Goal: Task Accomplishment & Management: Complete application form

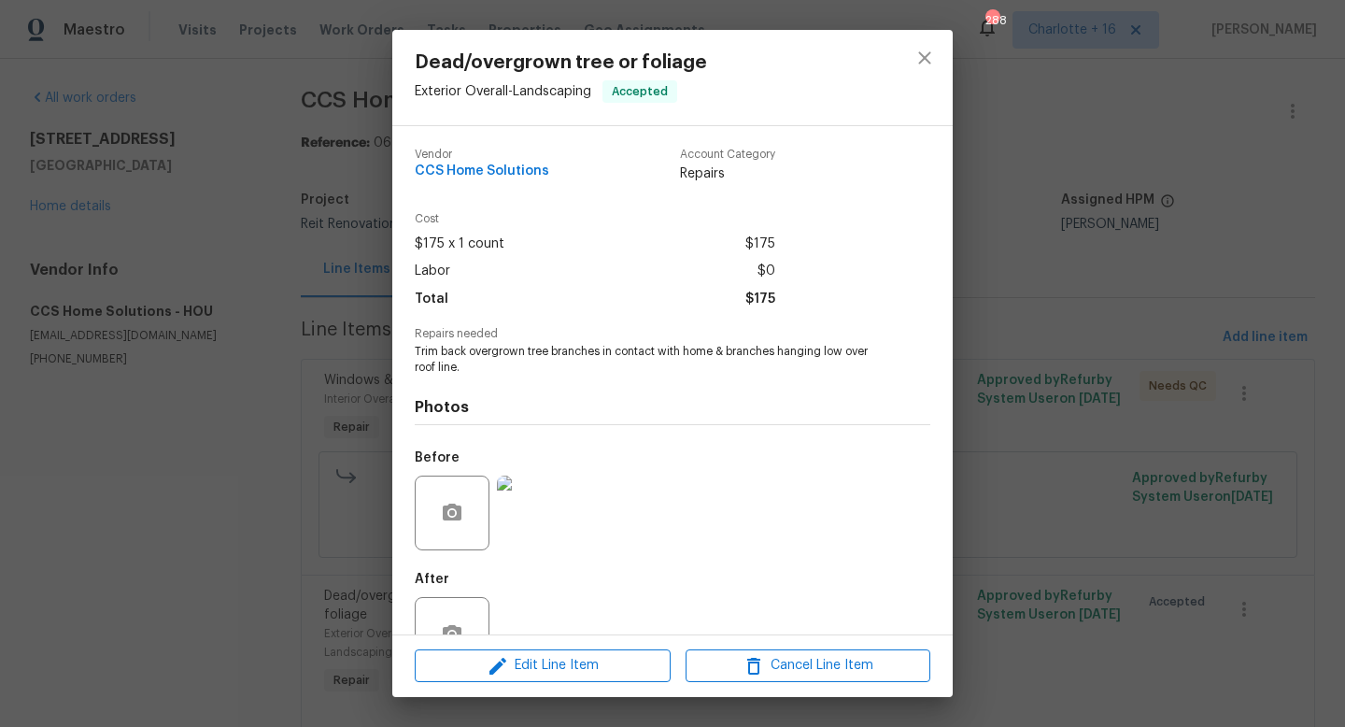
scroll to position [56, 0]
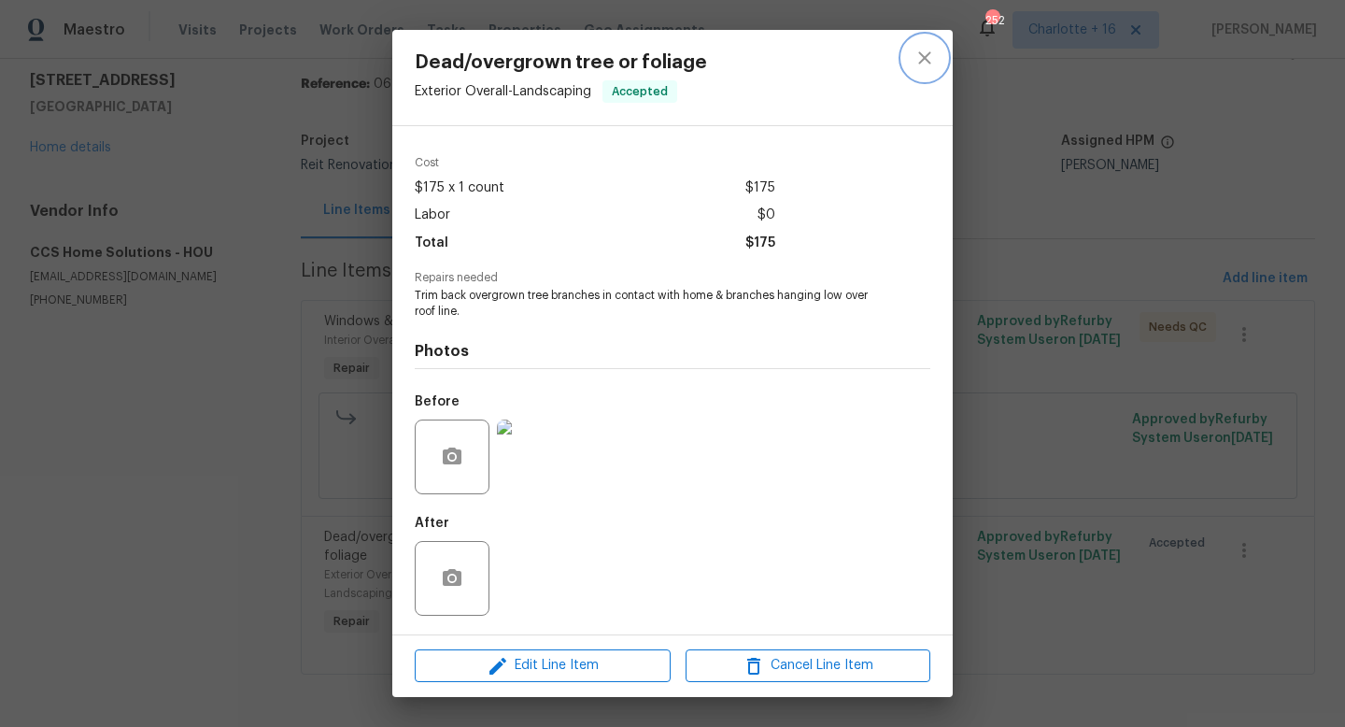
click at [931, 49] on icon "close" at bounding box center [925, 58] width 22 height 22
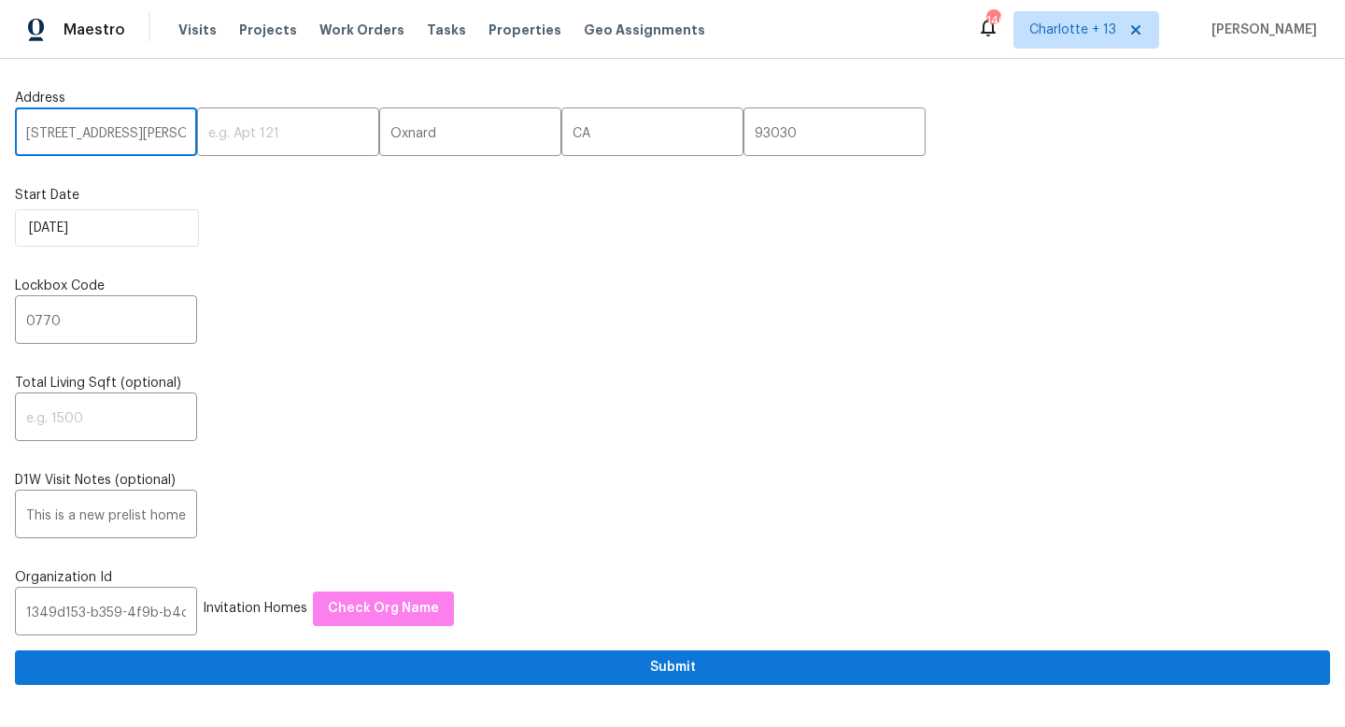
click at [113, 125] on input "748 Douglas Ave" at bounding box center [106, 134] width 182 height 44
click at [113, 129] on input "748 Douglas Ave" at bounding box center [106, 134] width 182 height 44
click at [114, 128] on input "748 Douglas Ave" at bounding box center [106, 134] width 182 height 44
click at [139, 140] on input "748 Douglas Ave" at bounding box center [106, 134] width 182 height 44
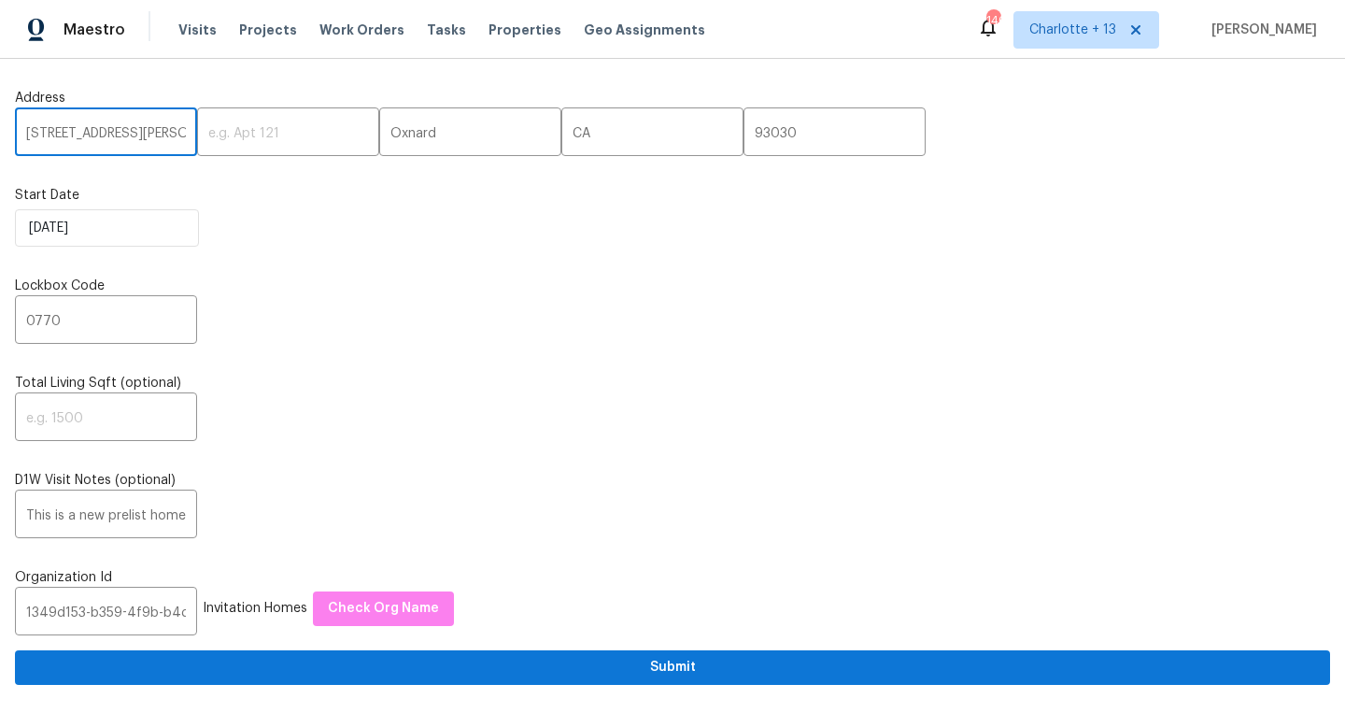
click at [138, 139] on input "748 Douglas Ave" at bounding box center [106, 134] width 182 height 44
drag, startPoint x: 136, startPoint y: 135, endPoint x: -52, endPoint y: 136, distance: 188.7
click at [0, 136] on html "Maestro Visits Projects Work Orders Tasks Properties Geo Assignments 140 Charlo…" at bounding box center [672, 363] width 1345 height 727
type input "https://opendoor.slack.com/archives/C07MY6AKJKG/p1758075750733709"
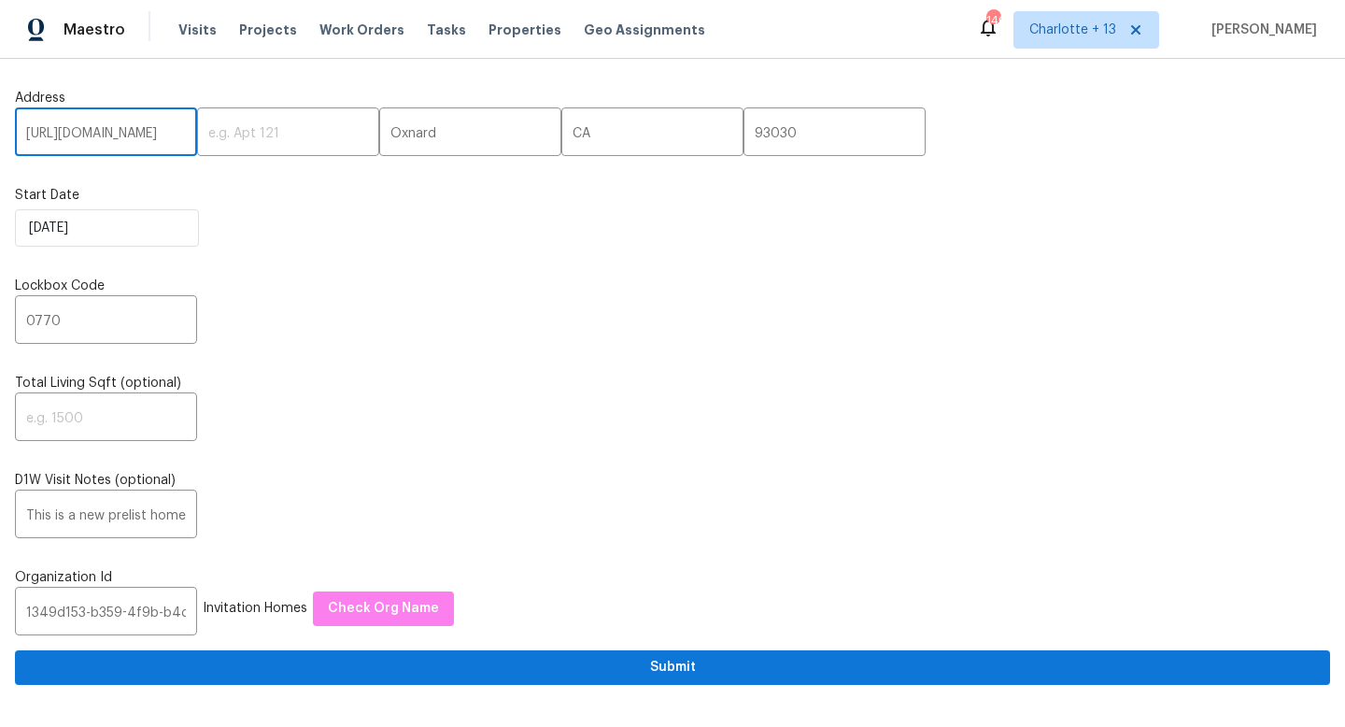
scroll to position [0, 307]
click at [124, 119] on input "https://opendoor.slack.com/archives/C07MY6AKJKG/p1758075750733709" at bounding box center [106, 134] width 182 height 44
click at [123, 130] on input "https://opendoor.slack.com/archives/C07MY6AKJKG/p1758075750733709" at bounding box center [106, 134] width 182 height 44
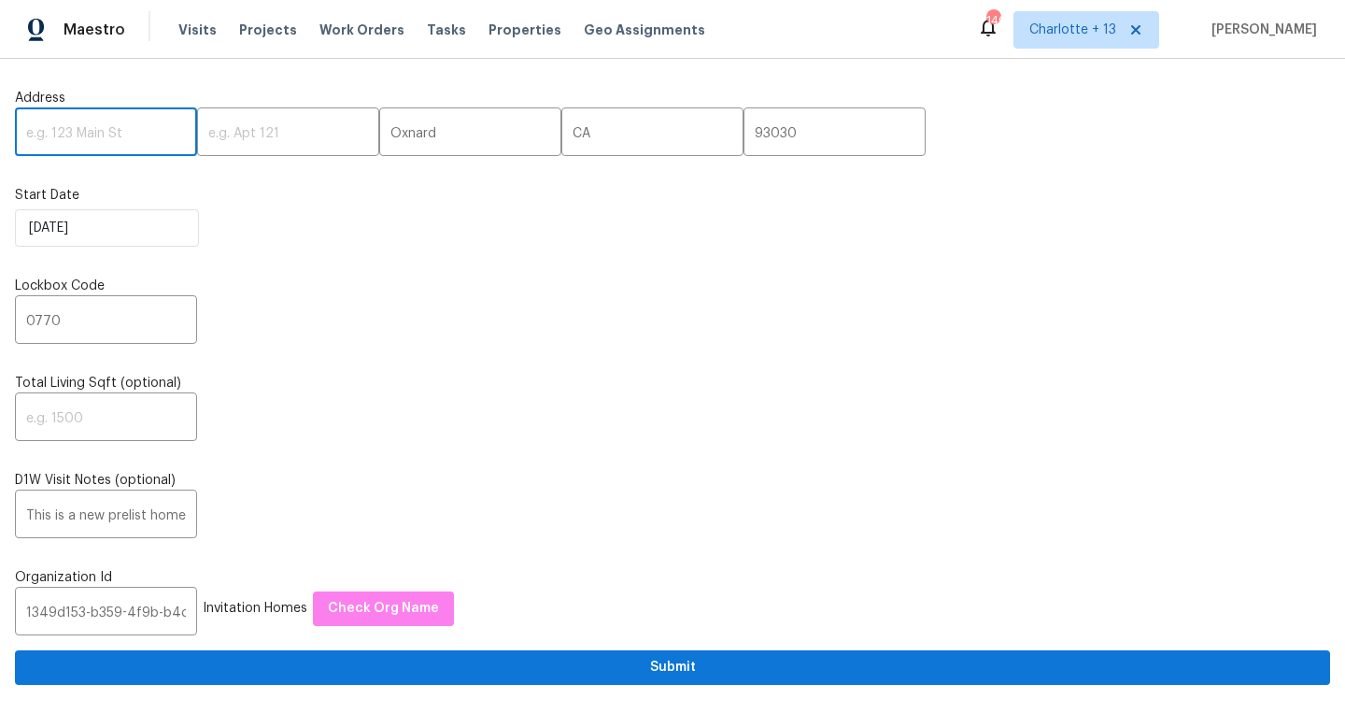
scroll to position [0, 0]
click at [92, 128] on input "text" at bounding box center [106, 134] width 182 height 44
paste input "3334 Woodbriar Dr, Houston, TX 77068"
drag, startPoint x: 134, startPoint y: 129, endPoint x: 195, endPoint y: 134, distance: 61.8
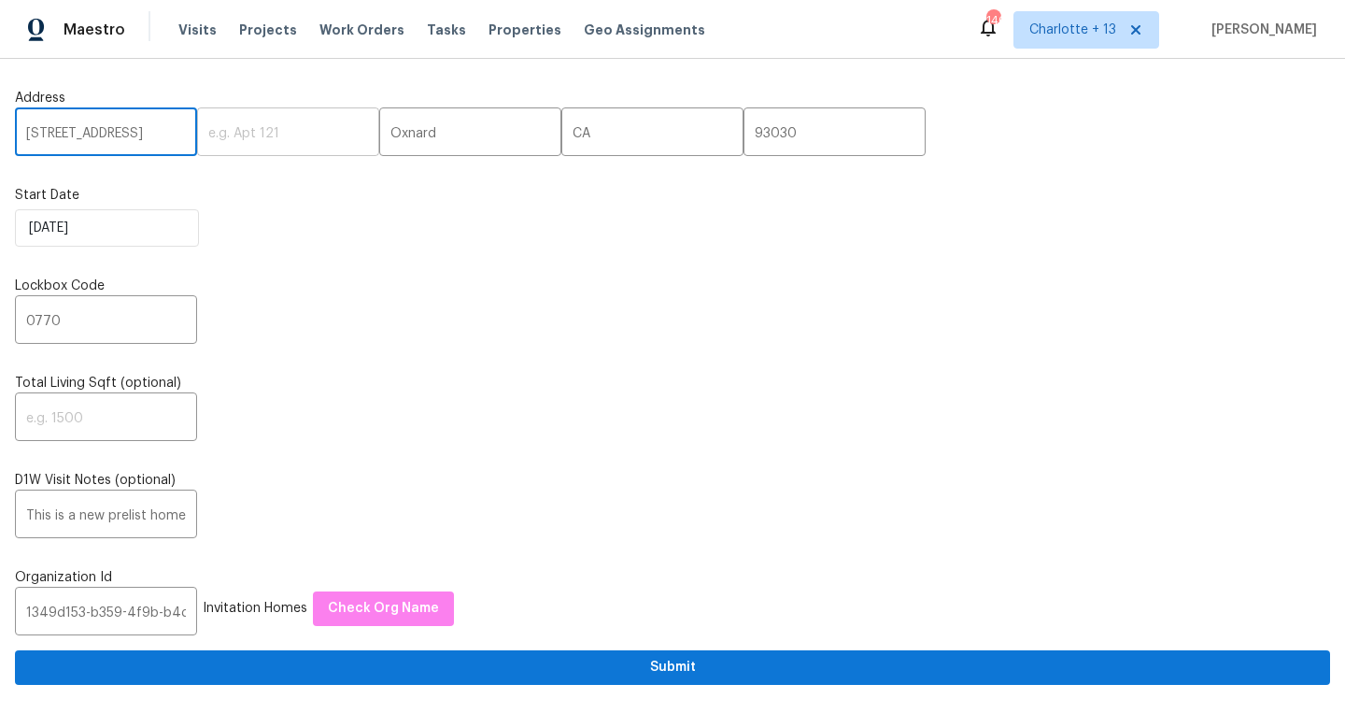
click at [195, 134] on div "3334 Woodbriar Dr, Houston, TX 77068 ​ ​ Oxnard ​ CA ​ 93030 ​" at bounding box center [672, 134] width 1315 height 44
type input "3334 Woodbriar Dr, Houston, TX 77068"
click at [744, 132] on input "93030" at bounding box center [835, 134] width 182 height 44
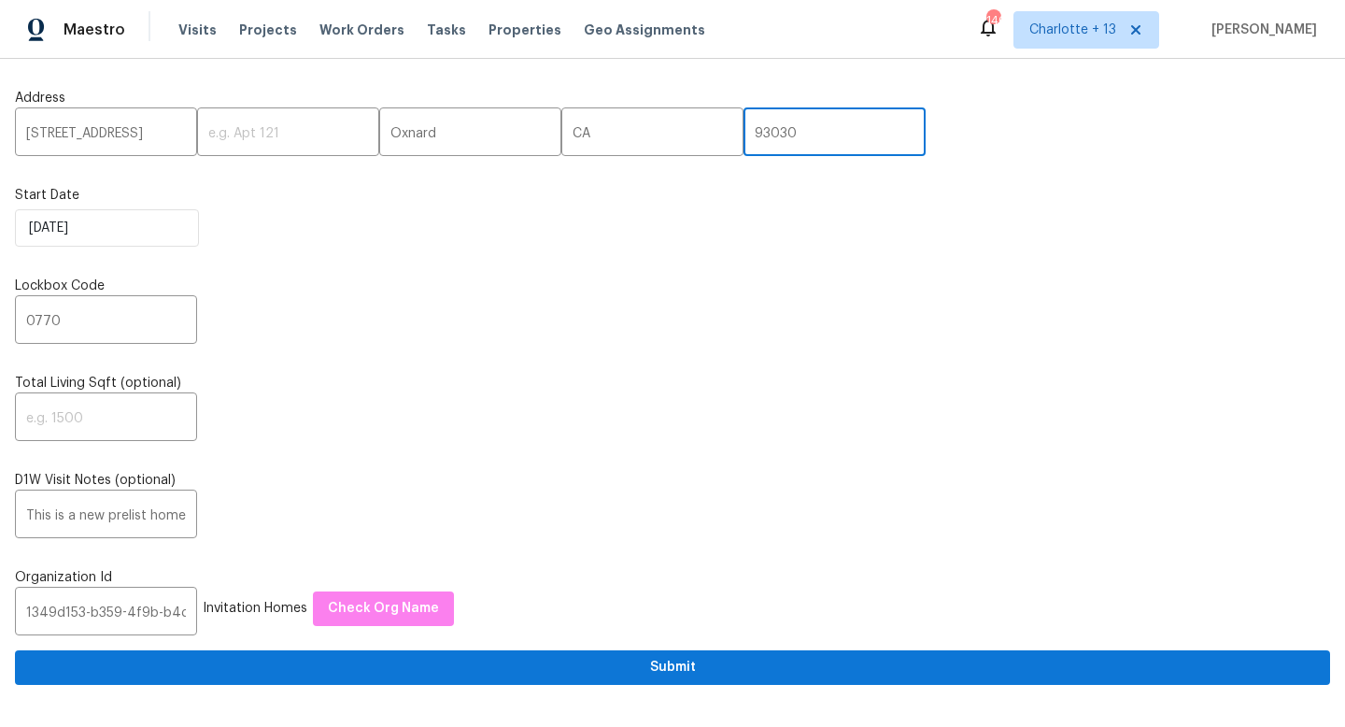
click at [744, 131] on input "93030" at bounding box center [835, 134] width 182 height 44
paste input "77068"
type input "77068"
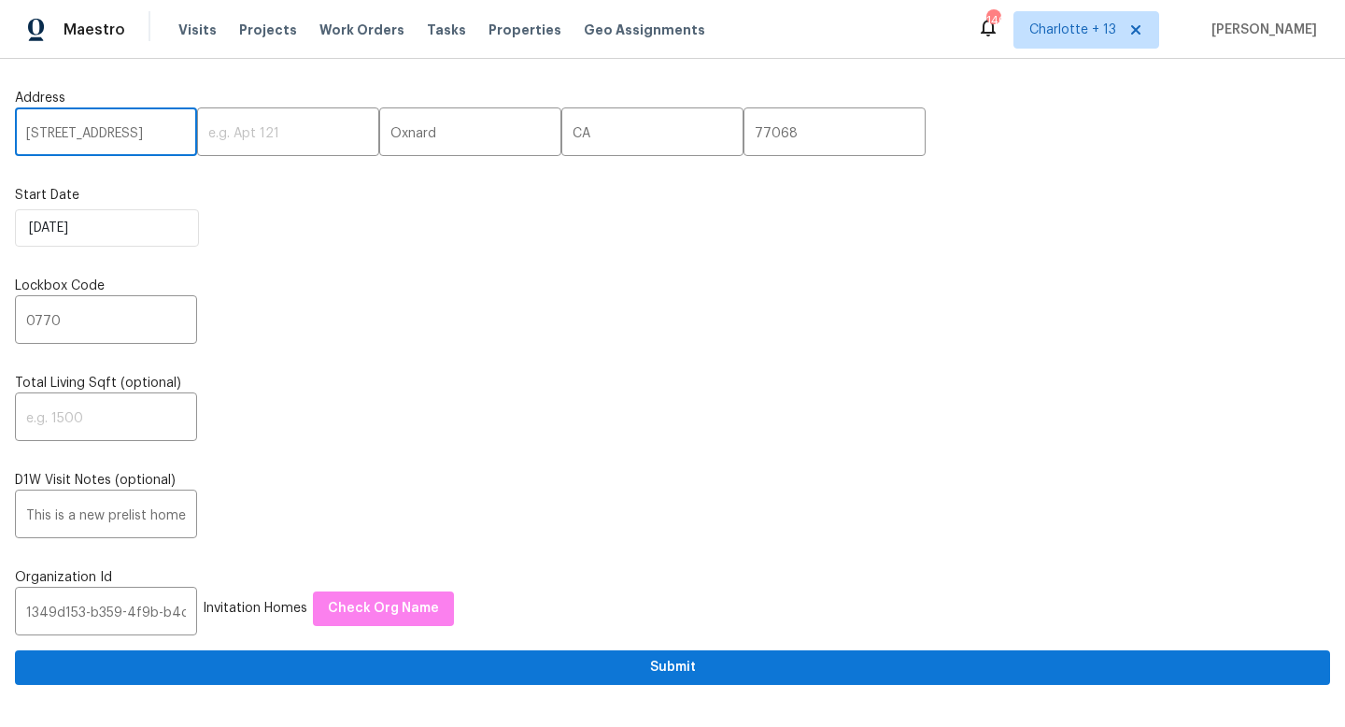
scroll to position [0, 95]
drag, startPoint x: 150, startPoint y: 130, endPoint x: 163, endPoint y: 135, distance: 13.9
click at [163, 135] on input "[STREET_ADDRESS]" at bounding box center [106, 134] width 182 height 44
click at [170, 129] on input "[STREET_ADDRESS]" at bounding box center [106, 134] width 182 height 44
drag, startPoint x: 175, startPoint y: 128, endPoint x: 133, endPoint y: 128, distance: 42.0
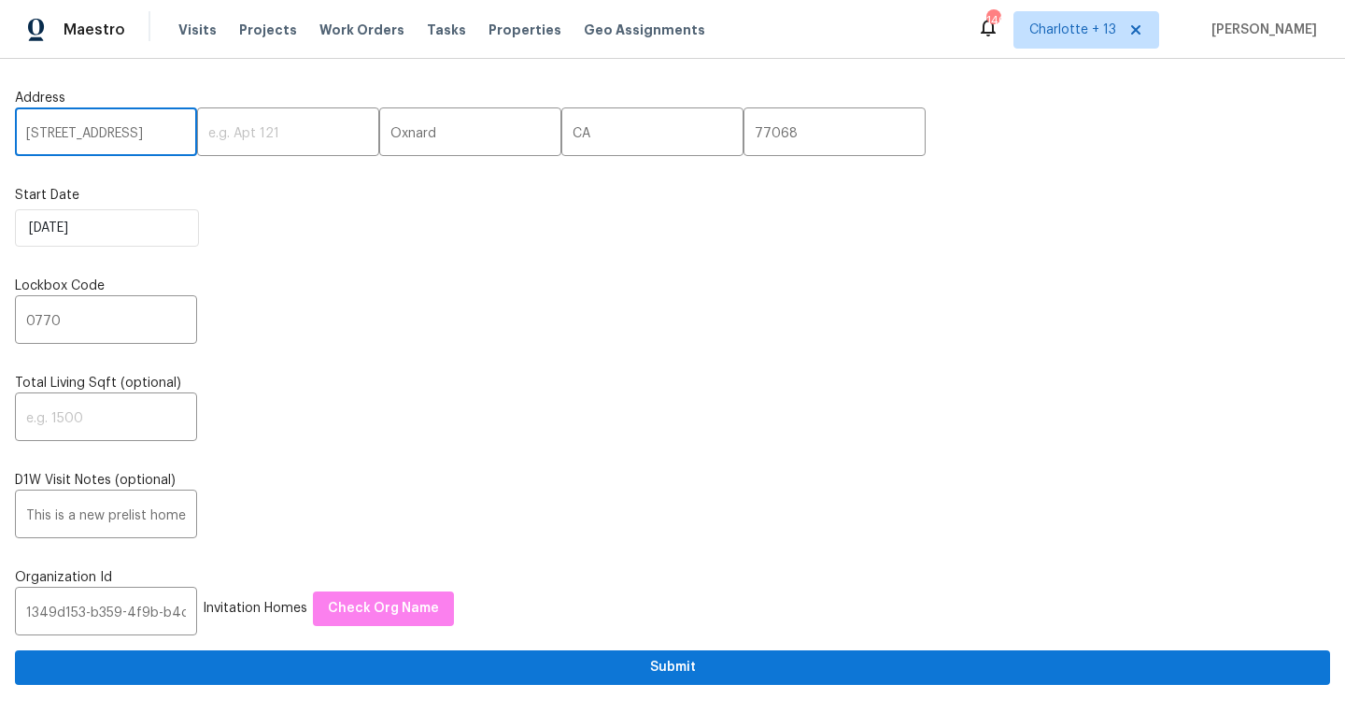
click at [133, 130] on input "[STREET_ADDRESS]" at bounding box center [106, 134] width 182 height 44
drag, startPoint x: 155, startPoint y: 133, endPoint x: 169, endPoint y: 133, distance: 14.0
click at [169, 133] on input "3334 Woodbriar Dr, Houston, TX" at bounding box center [106, 134] width 182 height 44
type input "3334 Woodbriar Dr, Houston, TX"
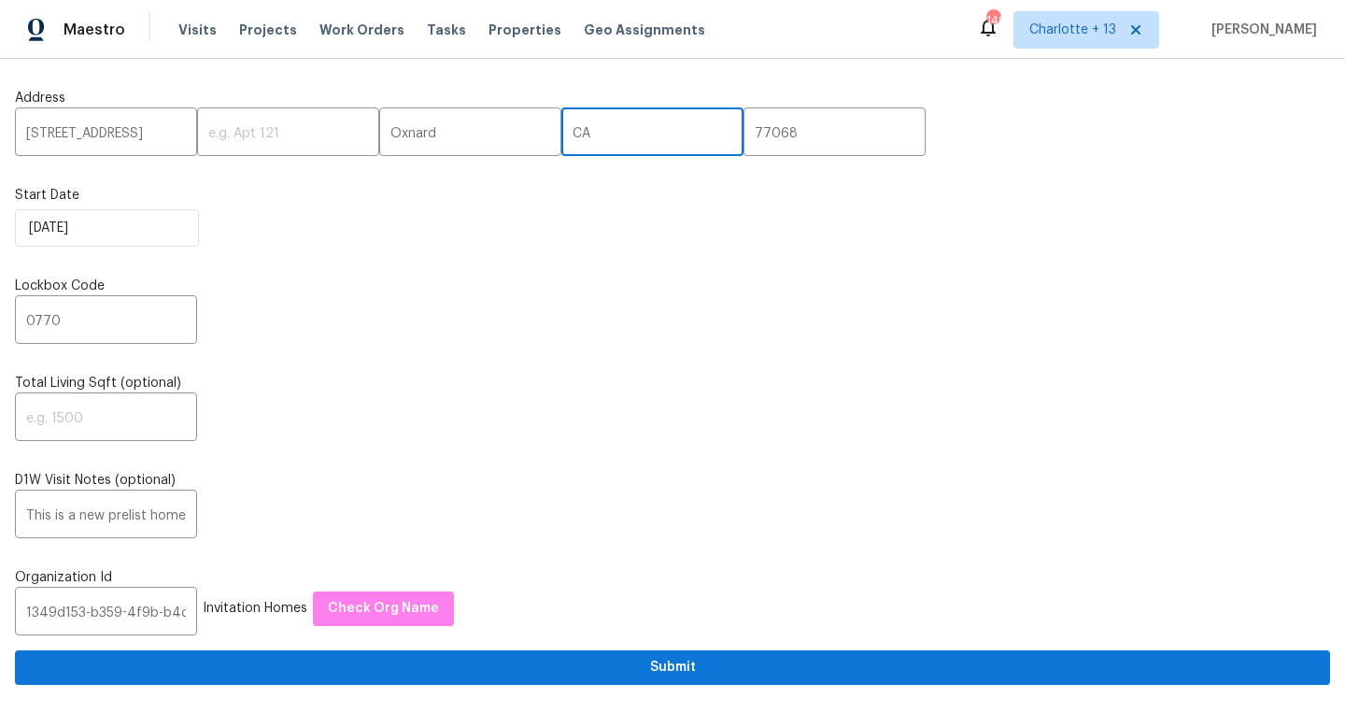
click at [561, 124] on input "CA" at bounding box center [652, 134] width 182 height 44
click at [561, 126] on input "CA" at bounding box center [652, 134] width 182 height 44
paste input "TX"
type input "TX"
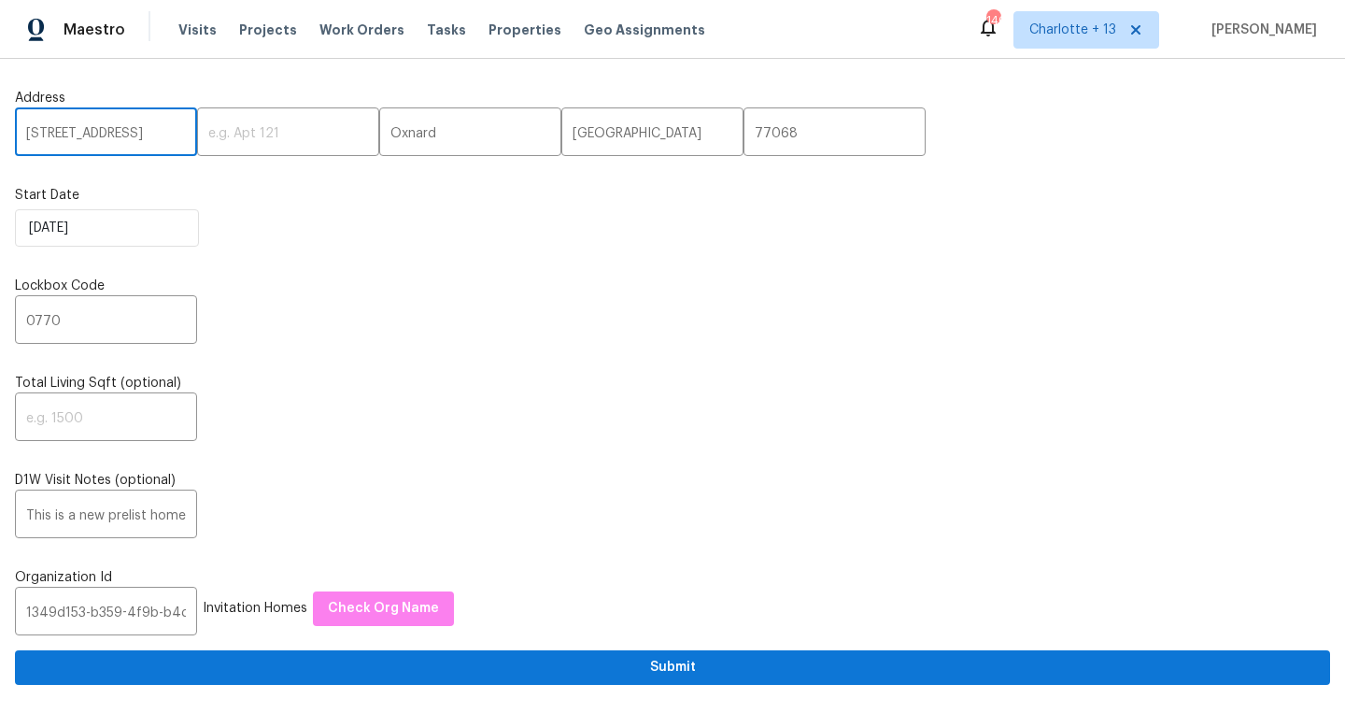
drag, startPoint x: 147, startPoint y: 128, endPoint x: 168, endPoint y: 134, distance: 22.2
click at [168, 134] on input "3334 Woodbriar Dr, Houston, TX" at bounding box center [106, 134] width 182 height 44
click at [139, 129] on input "3334 Woodbriar Dr, Houston, TX" at bounding box center [106, 134] width 182 height 44
click at [146, 134] on input "3334 Woodbriar Dr, Houston, TX" at bounding box center [106, 134] width 182 height 44
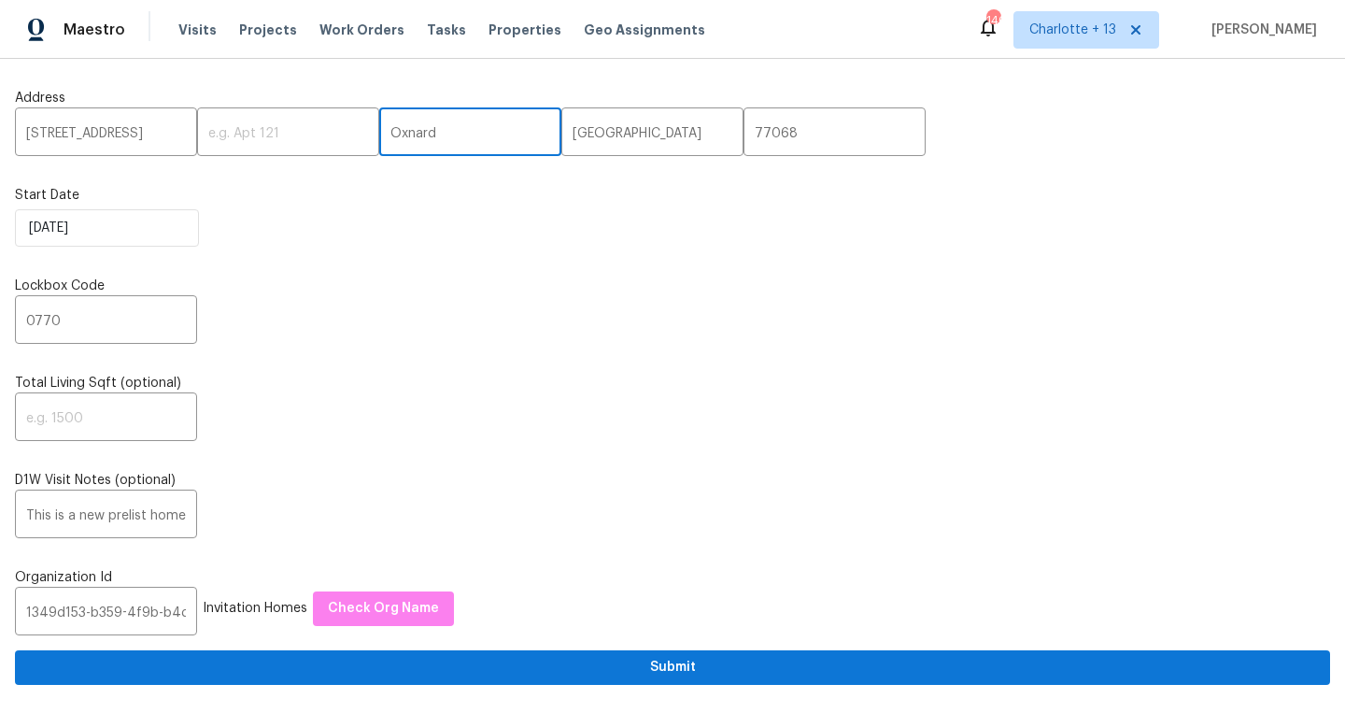
click at [394, 137] on input "Oxnard" at bounding box center [470, 134] width 182 height 44
click at [394, 136] on input "Oxnard" at bounding box center [470, 134] width 182 height 44
paste input "[GEOGRAPHIC_DATA]"
type input "[GEOGRAPHIC_DATA]"
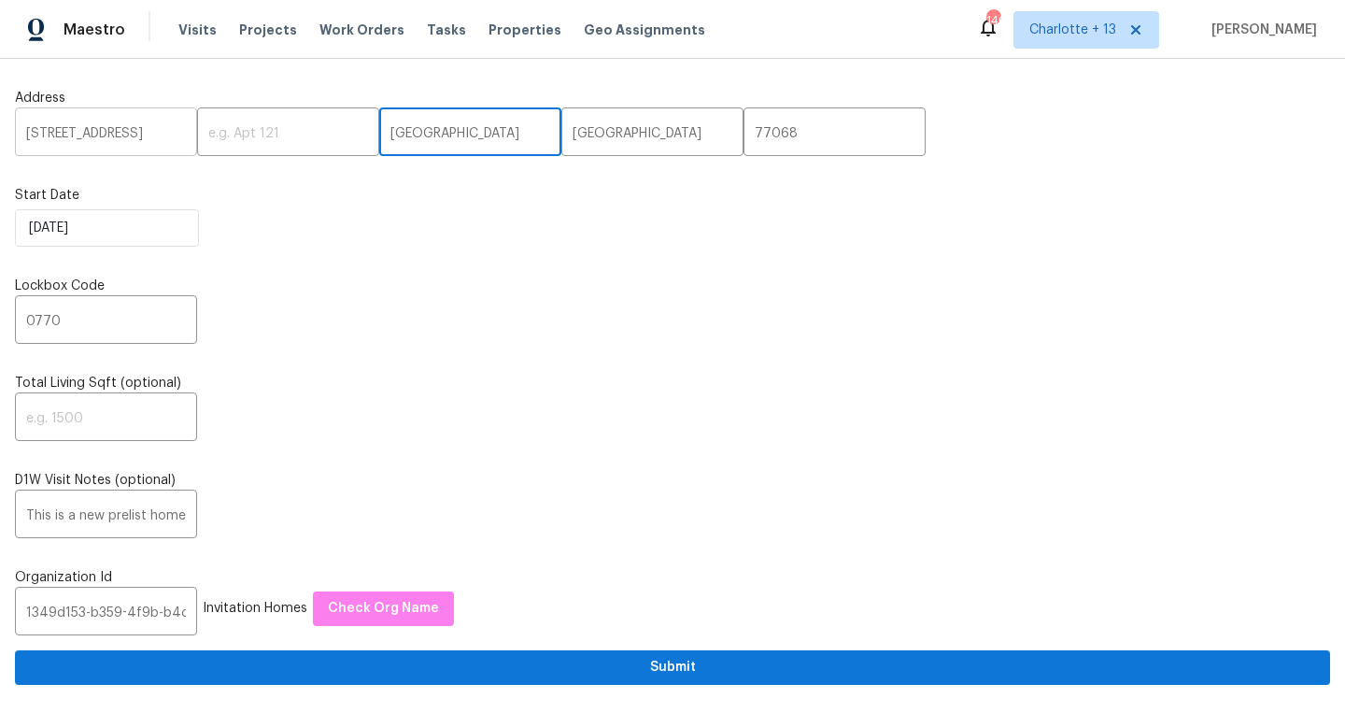
click at [151, 128] on input "3334 Woodbriar Dr, Houston, TX" at bounding box center [106, 134] width 182 height 44
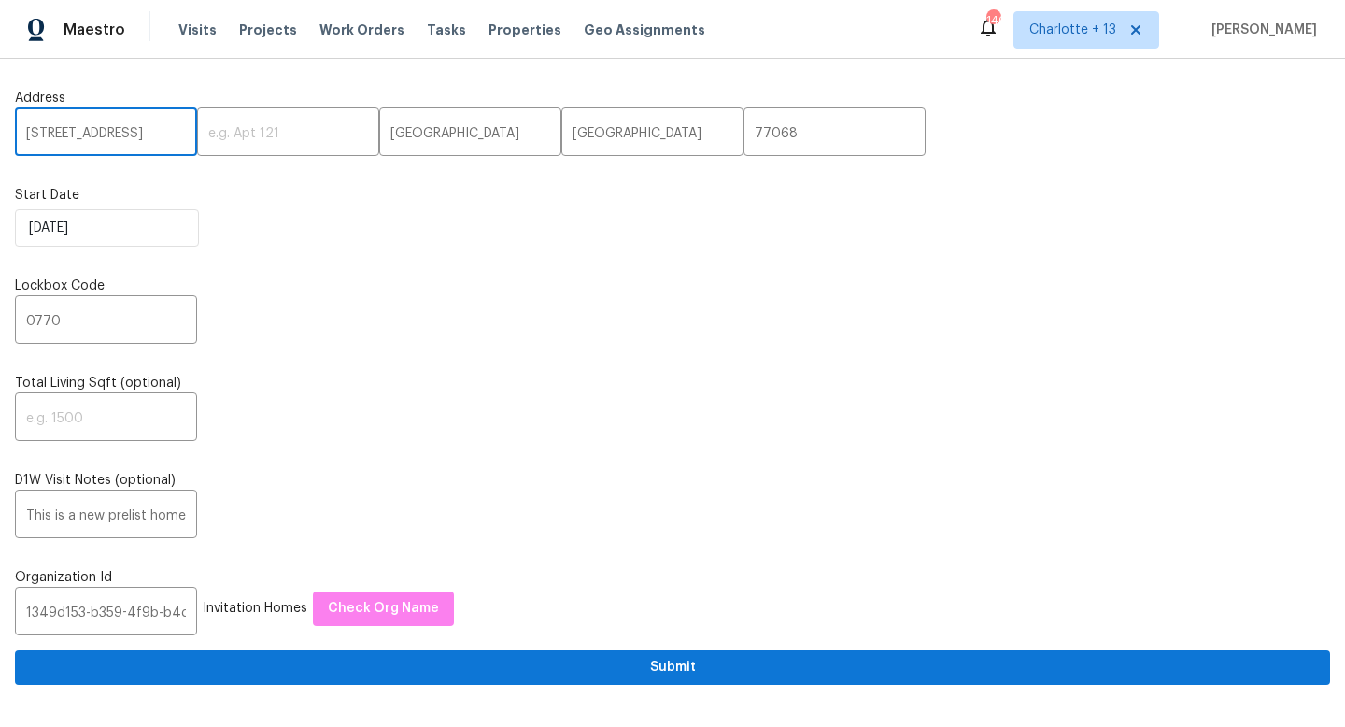
click at [151, 128] on input "3334 Woodbriar Dr, Houston, TX" at bounding box center [106, 134] width 182 height 44
type input "3334 Woodbriar Dr"
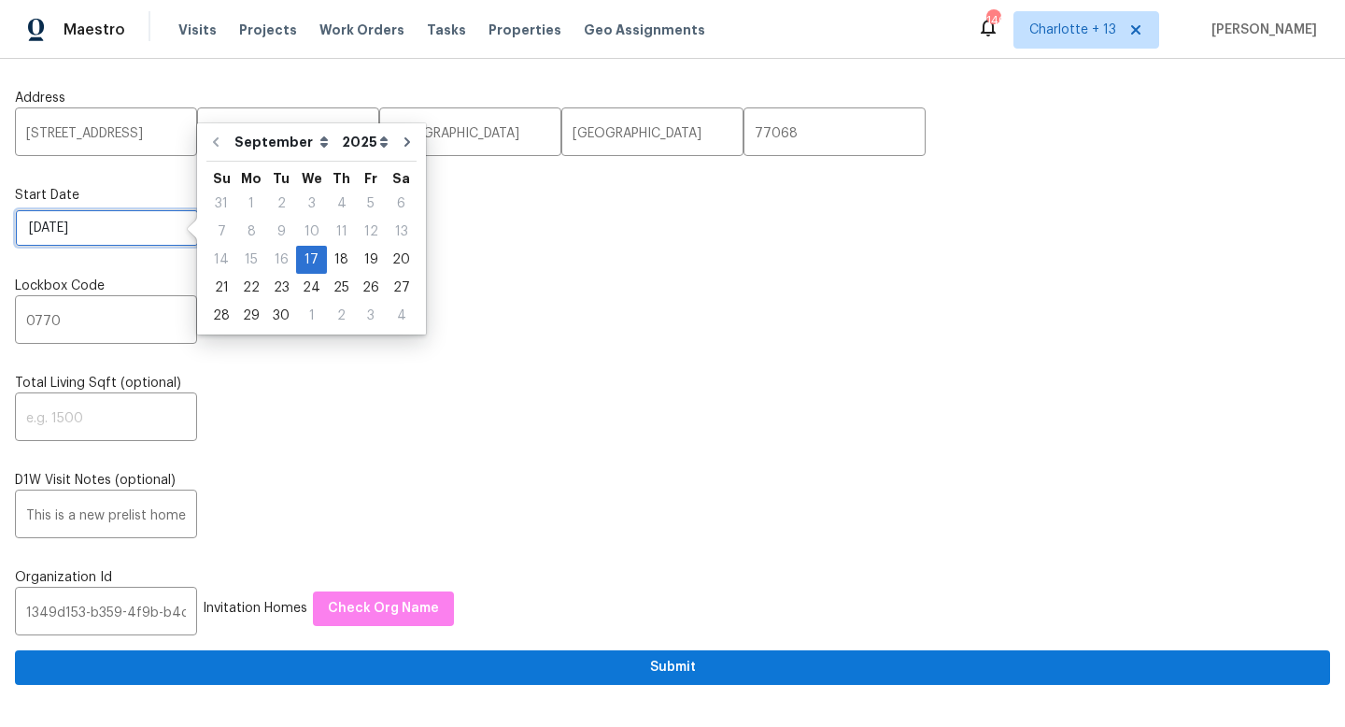
click at [114, 222] on input "9/17/2025" at bounding box center [107, 227] width 184 height 37
click at [302, 263] on div "17" at bounding box center [311, 260] width 31 height 26
click at [95, 341] on input "0770" at bounding box center [106, 322] width 182 height 44
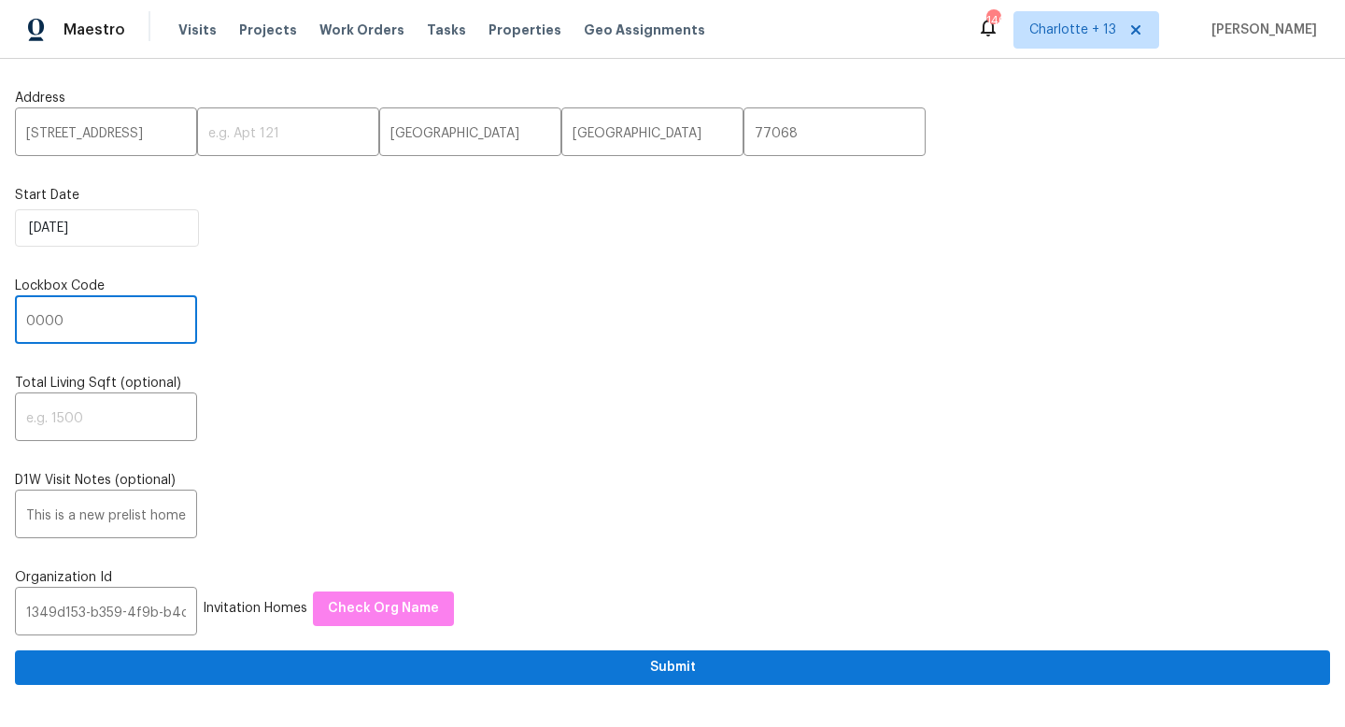
type input "0000"
click at [115, 604] on input "1349d153-b359-4f9b-b4dd-758ff939cc37" at bounding box center [106, 613] width 182 height 44
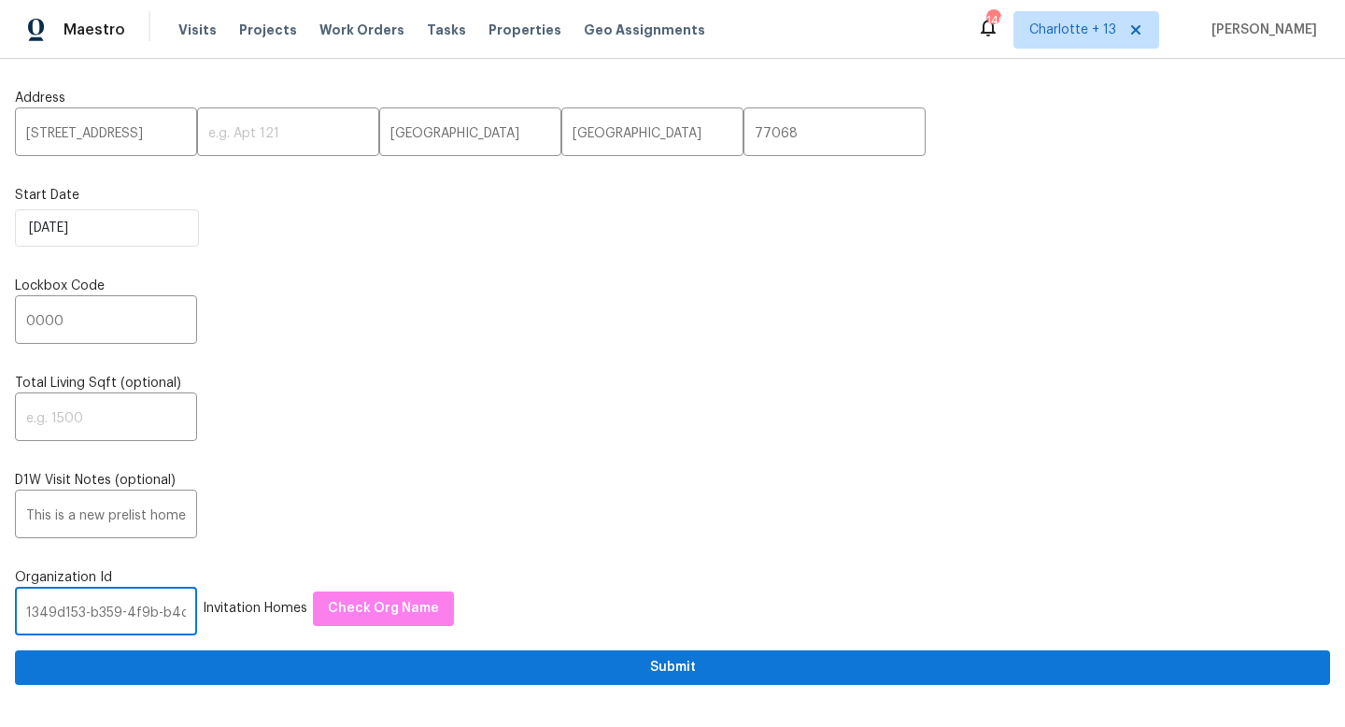
click at [115, 604] on input "1349d153-b359-4f9b-b4dd-758ff939cc37" at bounding box center [106, 613] width 182 height 44
paste input "845f7ff3-78ac-4044-be1e-2a70ff45d03f"
type input "845f7ff3-78ac-4044-be1e-2a70ff45d03f"
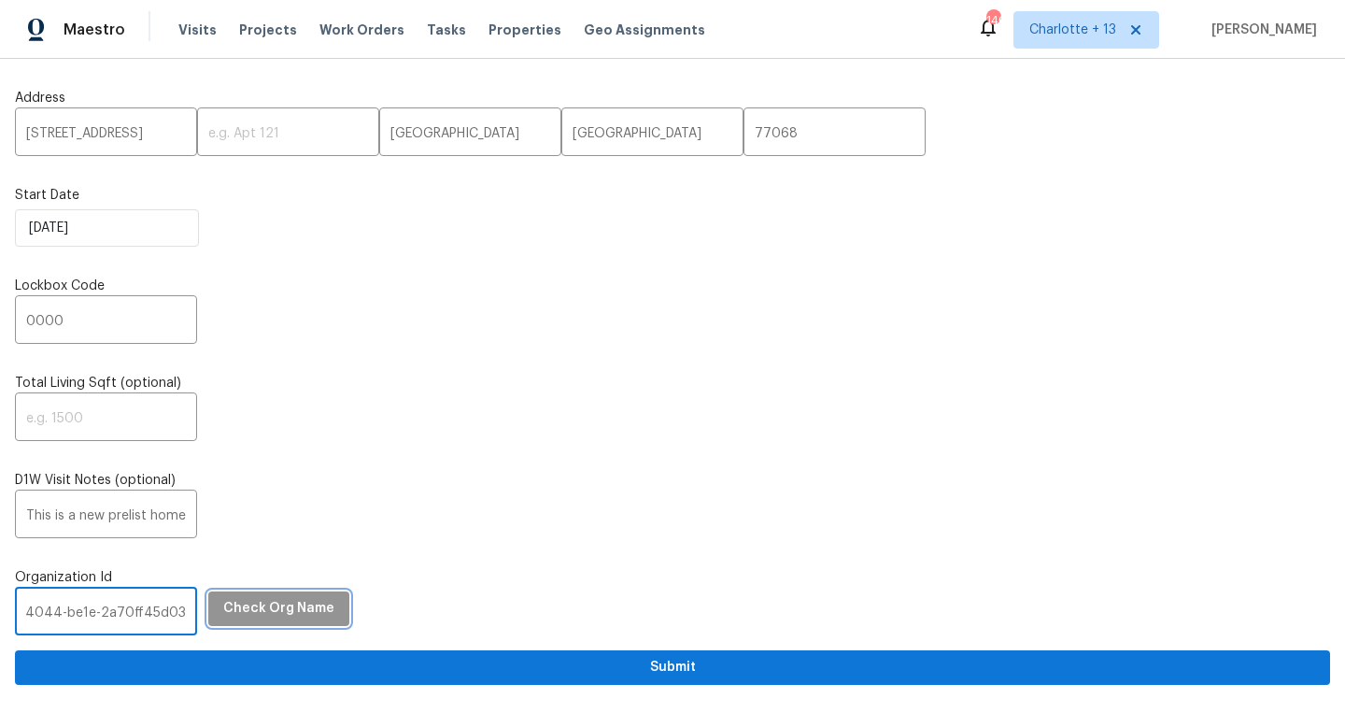
click at [234, 604] on span "Check Org Name" at bounding box center [278, 608] width 111 height 23
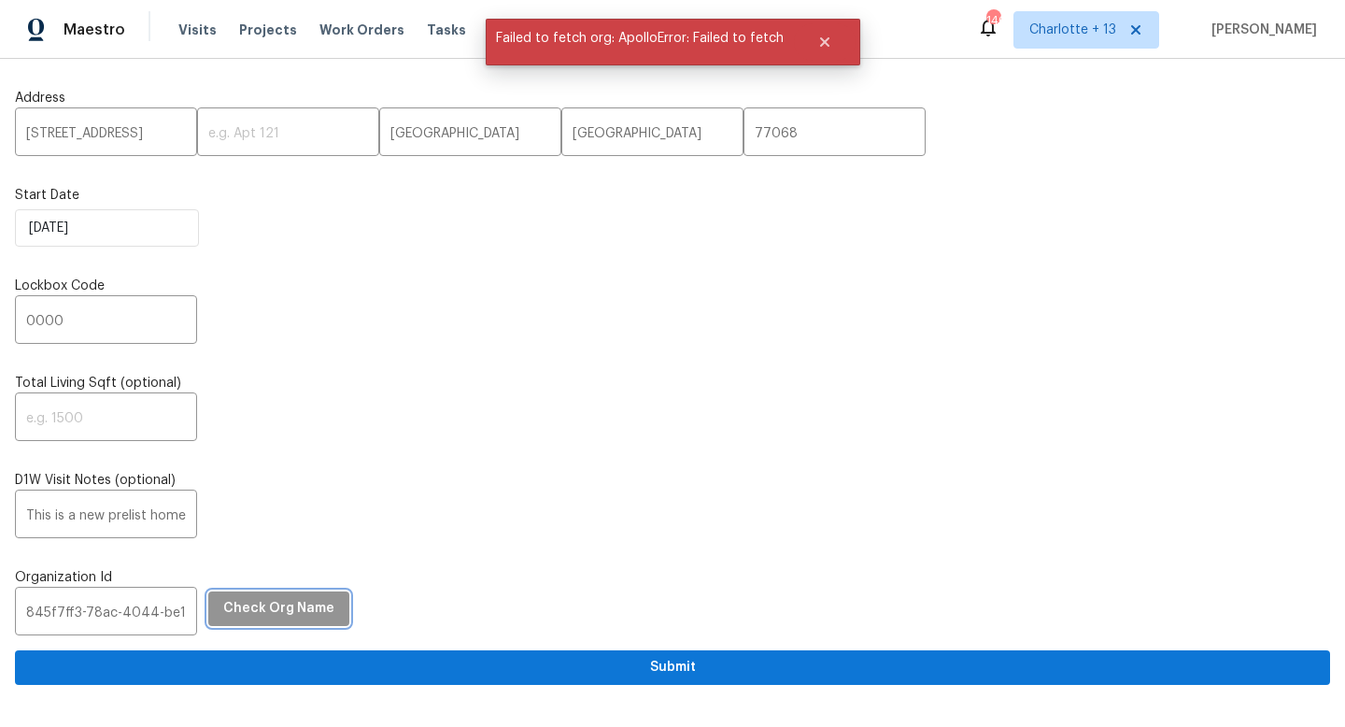
click at [298, 620] on span "Check Org Name" at bounding box center [278, 608] width 111 height 23
click at [133, 618] on input "845f7ff3-78ac-4044-be1e-2a70ff45d03f" at bounding box center [106, 613] width 182 height 44
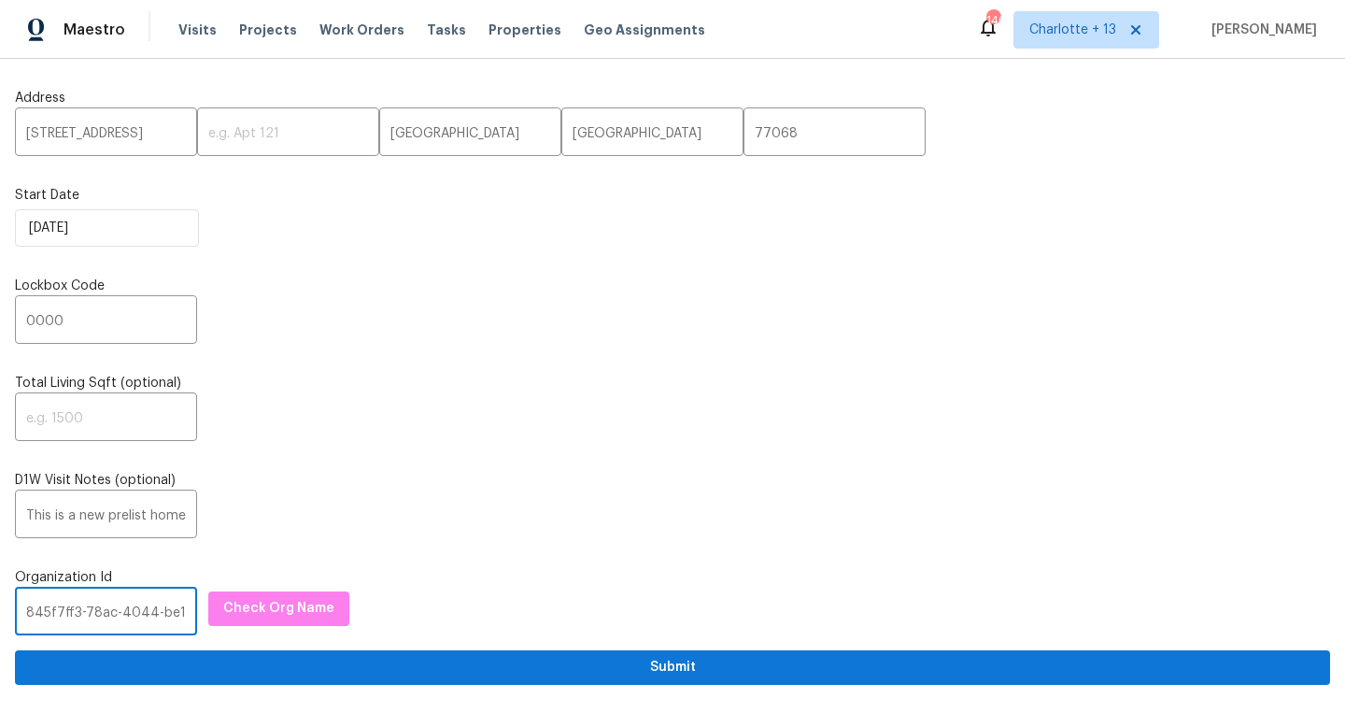
click at [140, 612] on input "845f7ff3-78ac-4044-be1e-2a70ff45d03f" at bounding box center [106, 613] width 182 height 44
click at [141, 611] on input "845f7ff3-78ac-4044-be1e-2a70ff45d03f" at bounding box center [106, 613] width 182 height 44
click at [140, 610] on input "845f7ff3-78ac-4044-be1e-2a70ff45d03f" at bounding box center [106, 613] width 182 height 44
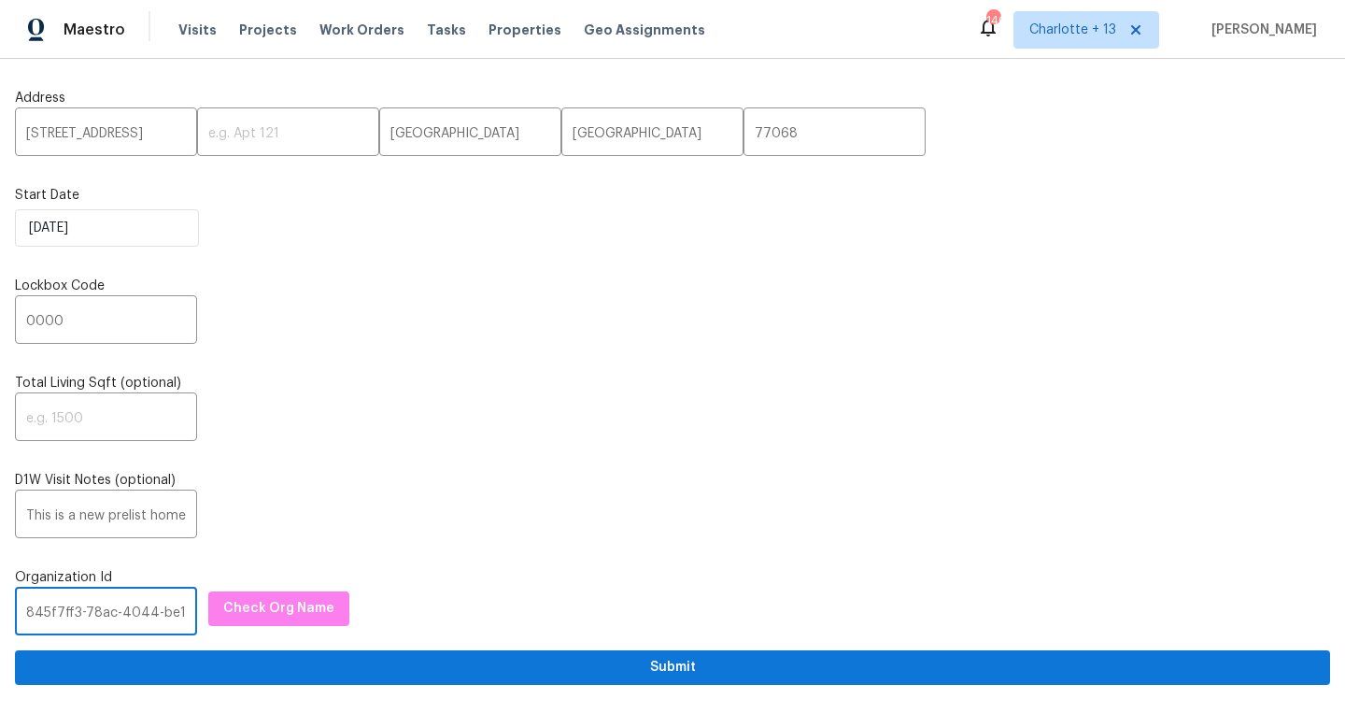
click at [140, 610] on input "845f7ff3-78ac-4044-be1e-2a70ff45d03f" at bounding box center [106, 613] width 182 height 44
paste input "845f7ff3-78ac-4044-be1e-2a70ff45d03f"
type input "845f7ff3-78ac-4044-be1e-2a70ff45d03f"
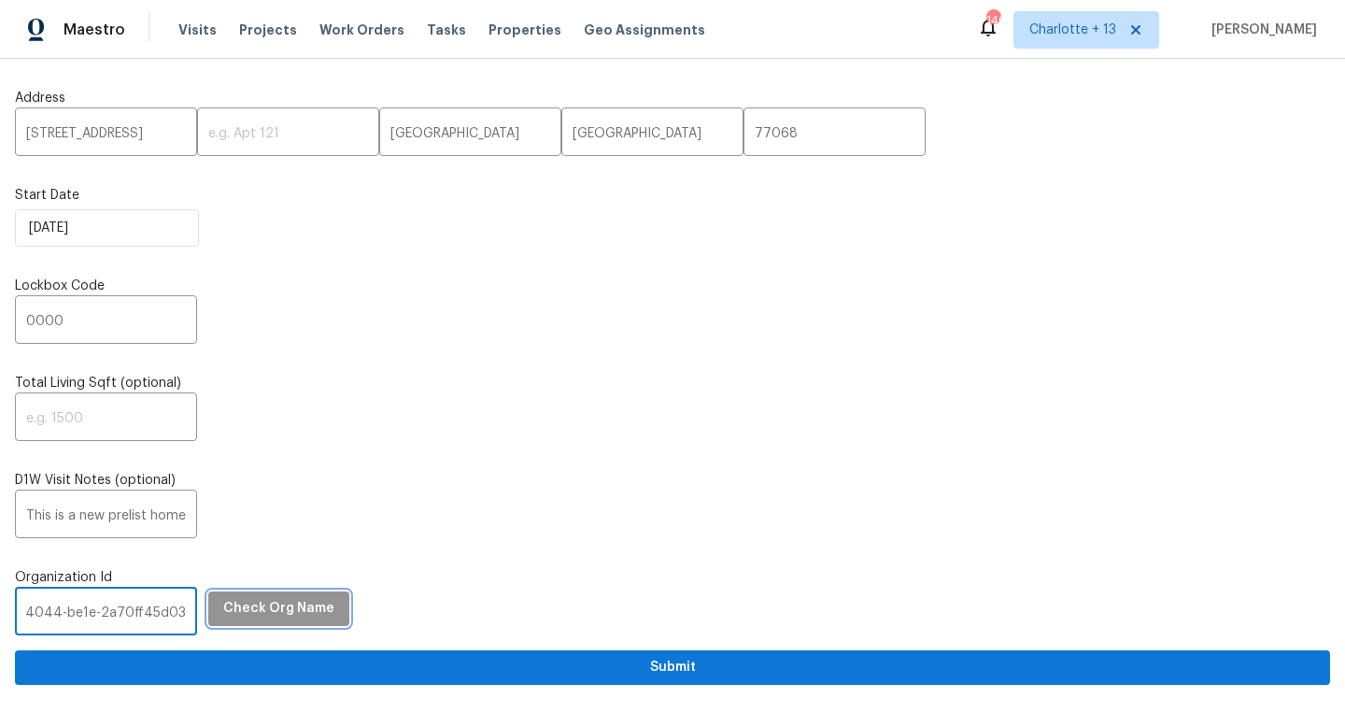
click at [271, 605] on span "Check Org Name" at bounding box center [278, 608] width 111 height 23
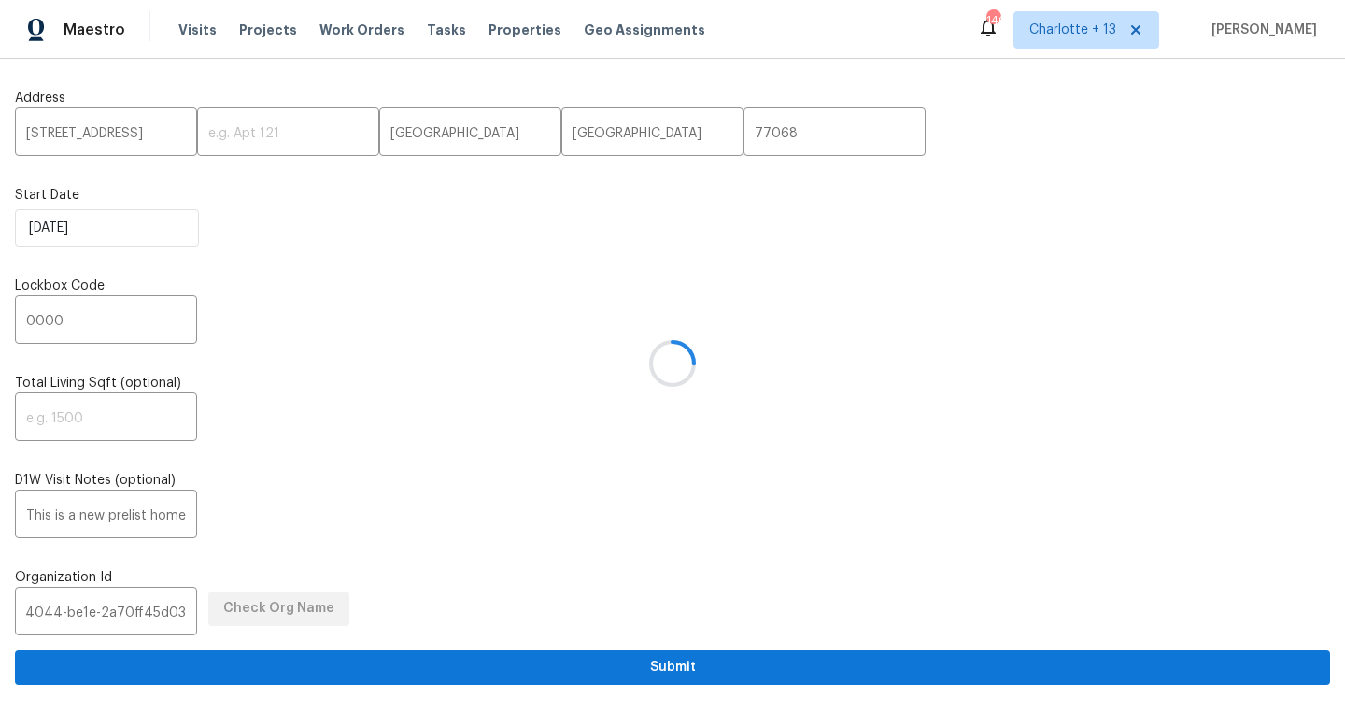
scroll to position [0, 0]
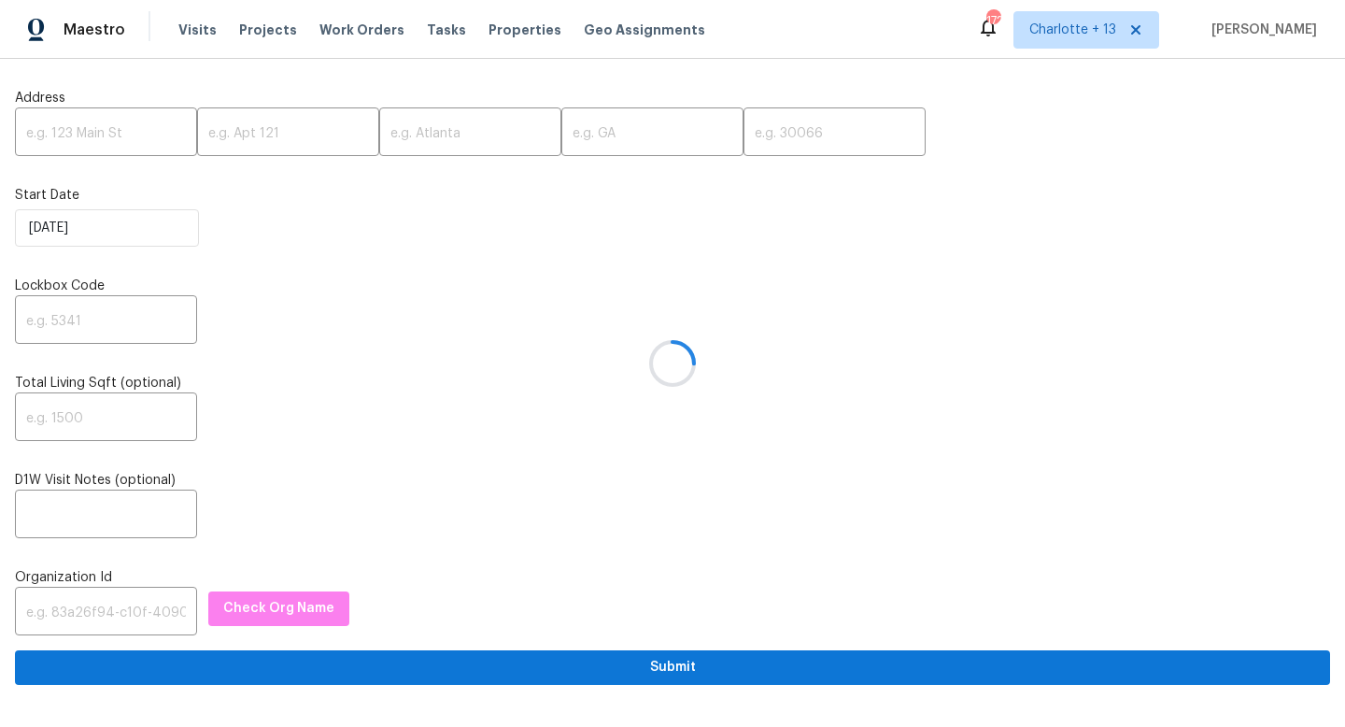
click at [88, 604] on div at bounding box center [672, 363] width 1345 height 727
click at [87, 613] on div at bounding box center [672, 363] width 1345 height 727
click at [87, 612] on input "text" at bounding box center [106, 613] width 182 height 44
paste input "845f7ff3-78ac-4044-be1e-2a70ff45d03f"
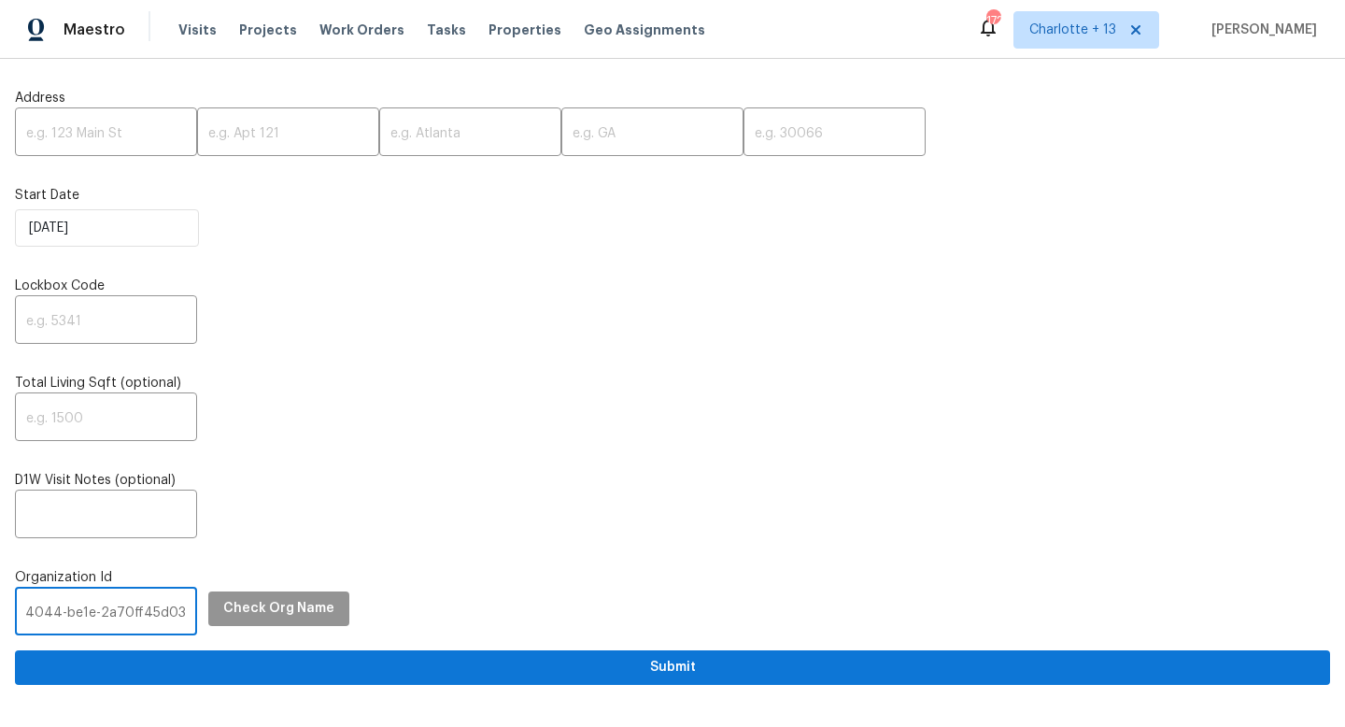
type input "845f7ff3-78ac-4044-be1e-2a70ff45d03f"
click at [249, 596] on button "Check Org Name" at bounding box center [278, 608] width 141 height 35
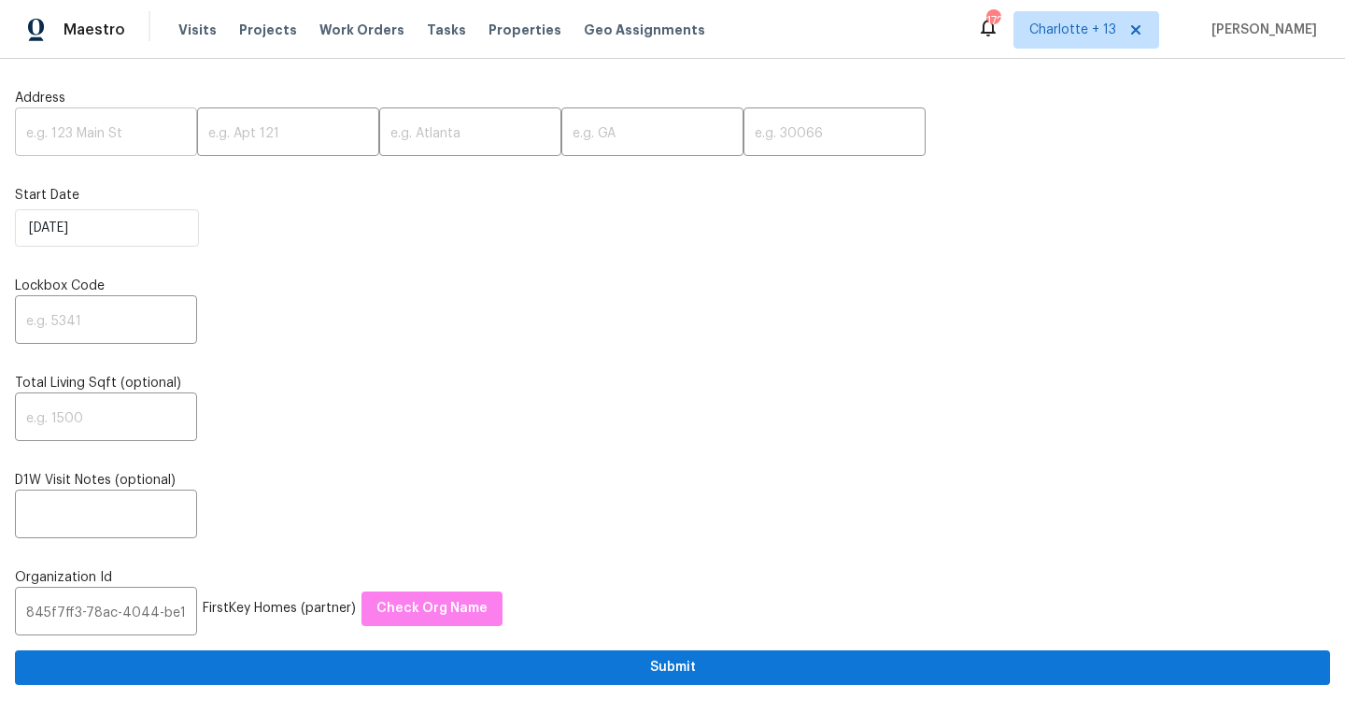
click at [145, 135] on input "text" at bounding box center [106, 134] width 182 height 44
paste input "3334 Woodbriar Dr, Houston, TX 77068"
drag, startPoint x: 135, startPoint y: 129, endPoint x: 179, endPoint y: 130, distance: 44.9
click at [179, 130] on input "3334 Woodbriar Dr, Houston, TX 77068" at bounding box center [106, 134] width 182 height 44
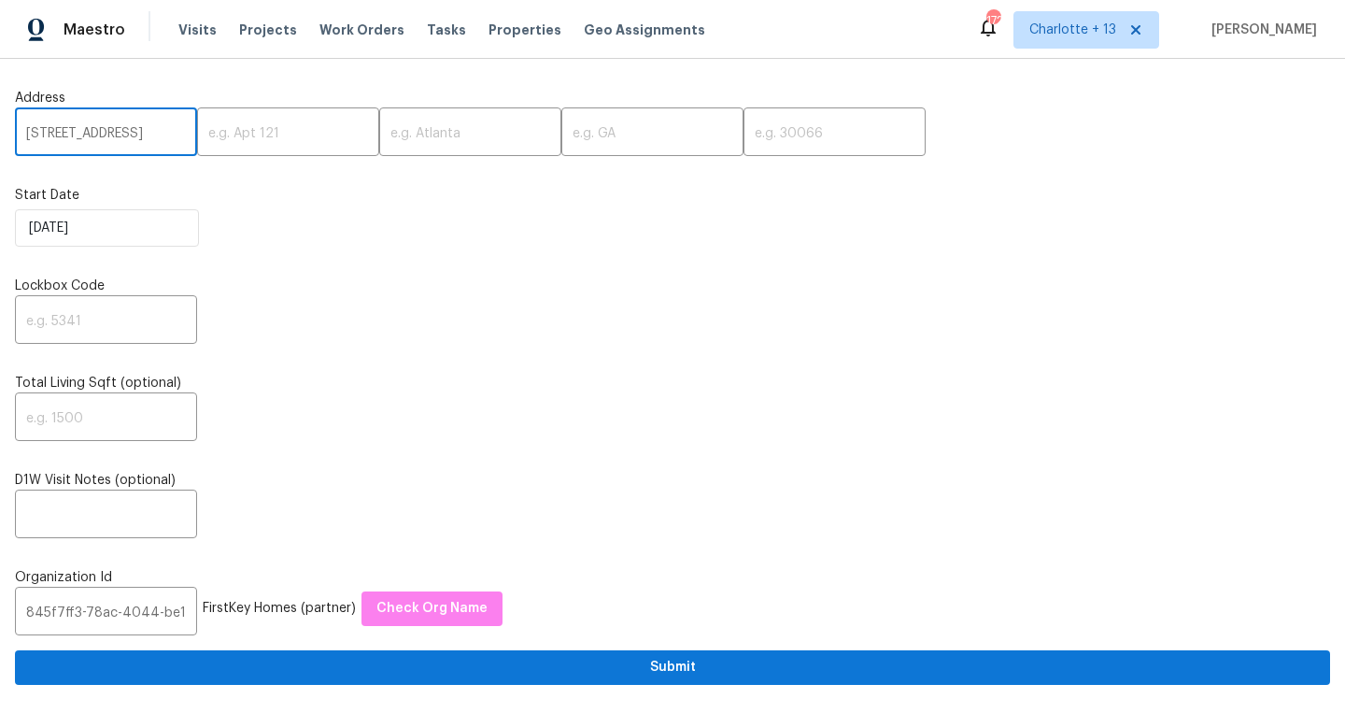
scroll to position [0, 57]
type input "3334 Woodbriar Dr, Houston, TX"
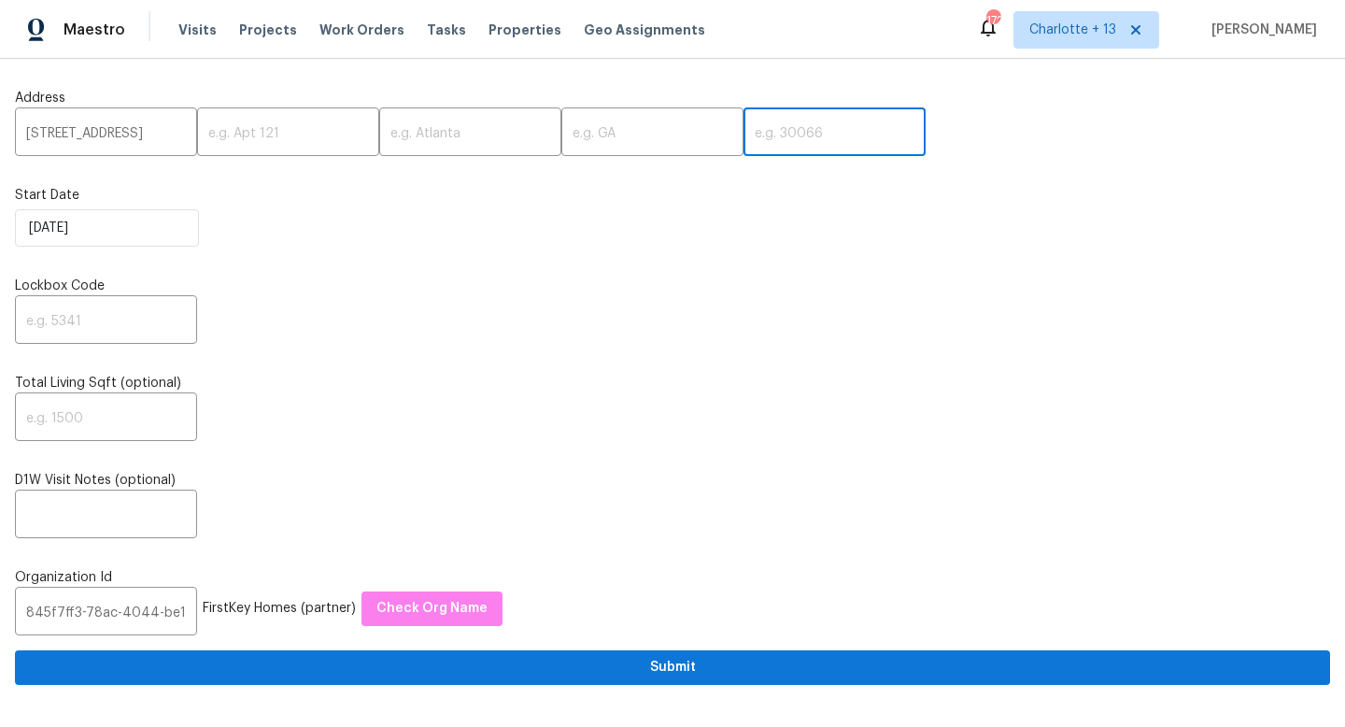
click at [744, 145] on input "text" at bounding box center [835, 134] width 182 height 44
paste input "77068"
type input "77068"
click at [174, 135] on input "3334 Woodbriar Dr, Houston, TX" at bounding box center [106, 134] width 182 height 44
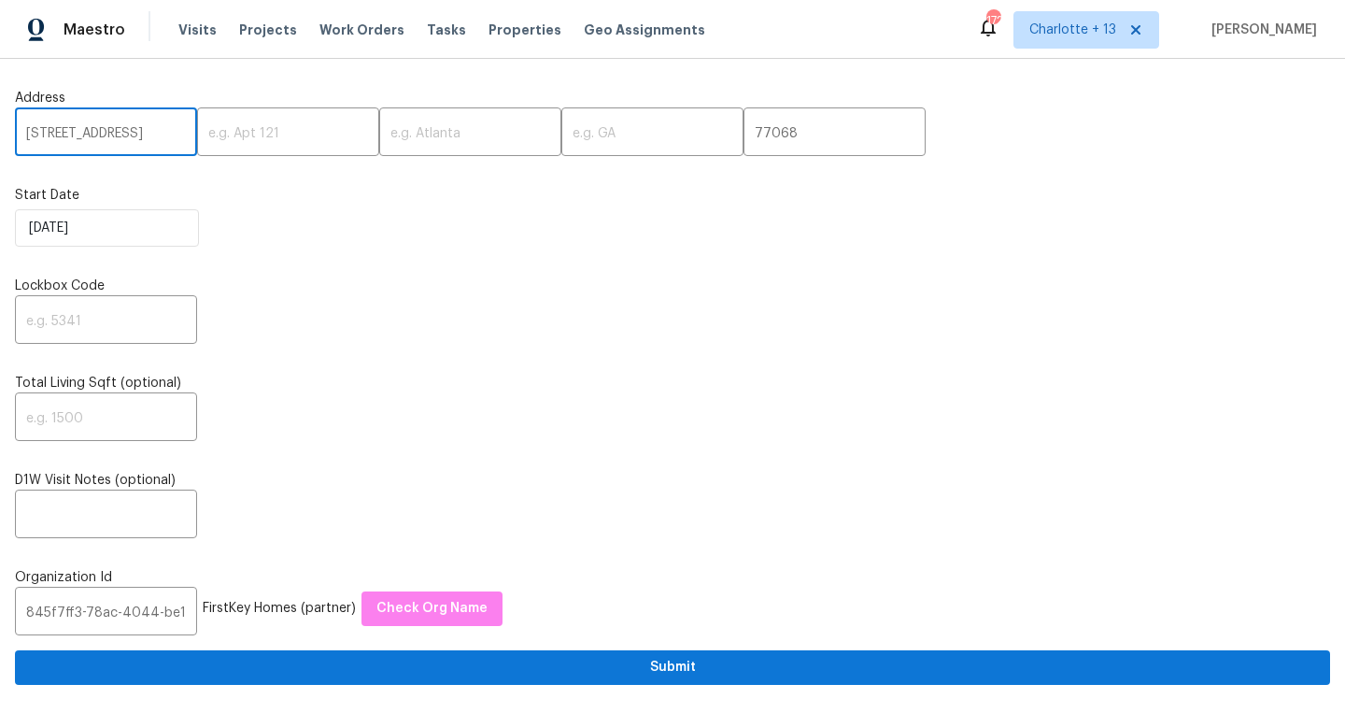
click at [174, 135] on input "3334 Woodbriar Dr, Houston, TX" at bounding box center [106, 134] width 182 height 44
click at [164, 132] on input "3334 Woodbriar Dr, Houston, TX" at bounding box center [106, 134] width 182 height 44
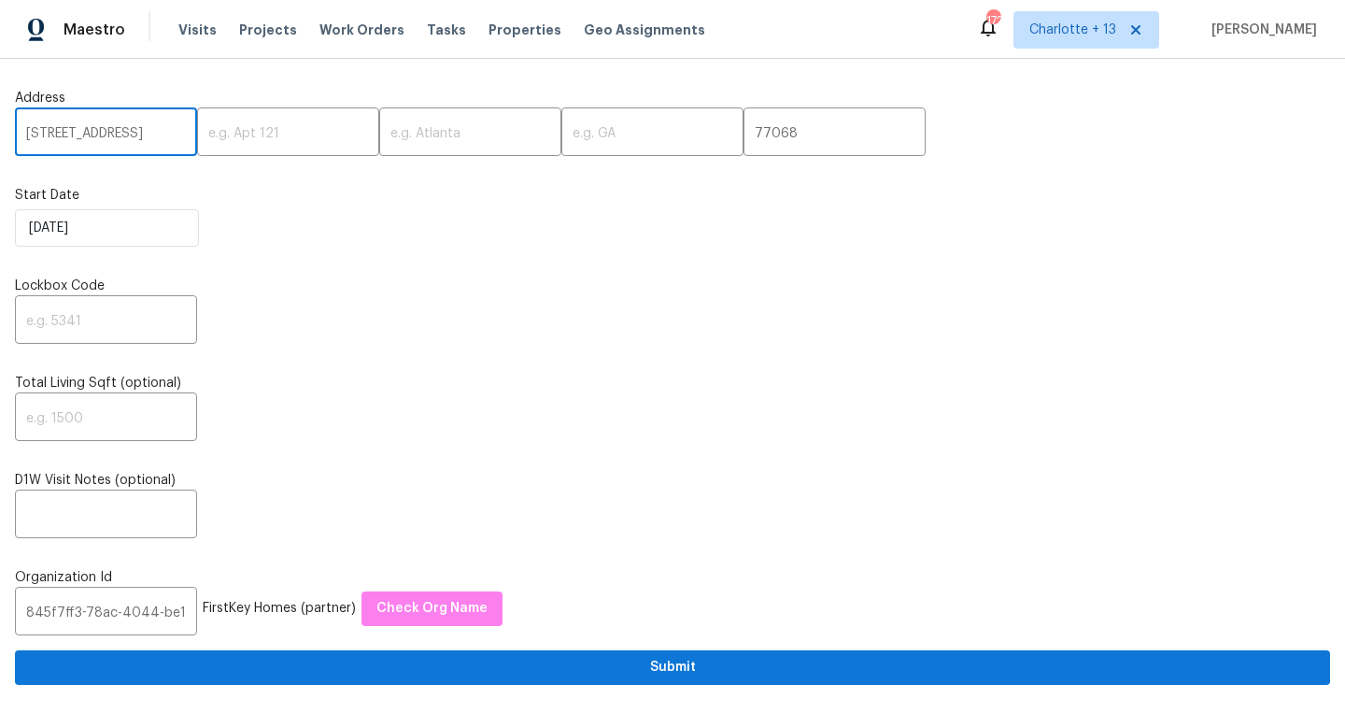
click at [164, 132] on input "3334 Woodbriar Dr, Houston, TX" at bounding box center [106, 134] width 182 height 44
type input "3334 Woodbriar Dr, Houston,"
click at [594, 140] on input "text" at bounding box center [652, 134] width 182 height 44
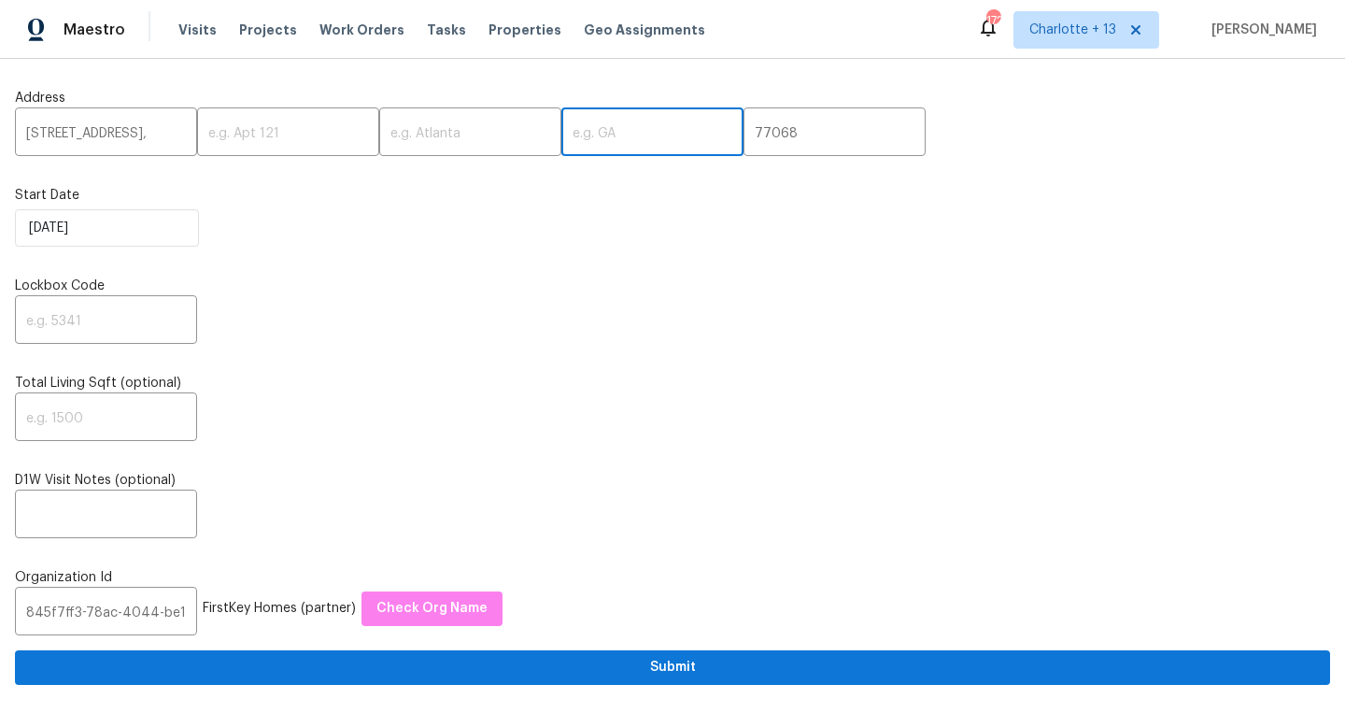
paste input "TX"
type input "TX"
click at [155, 130] on input "3334 Woodbriar Dr, Houston," at bounding box center [106, 134] width 182 height 44
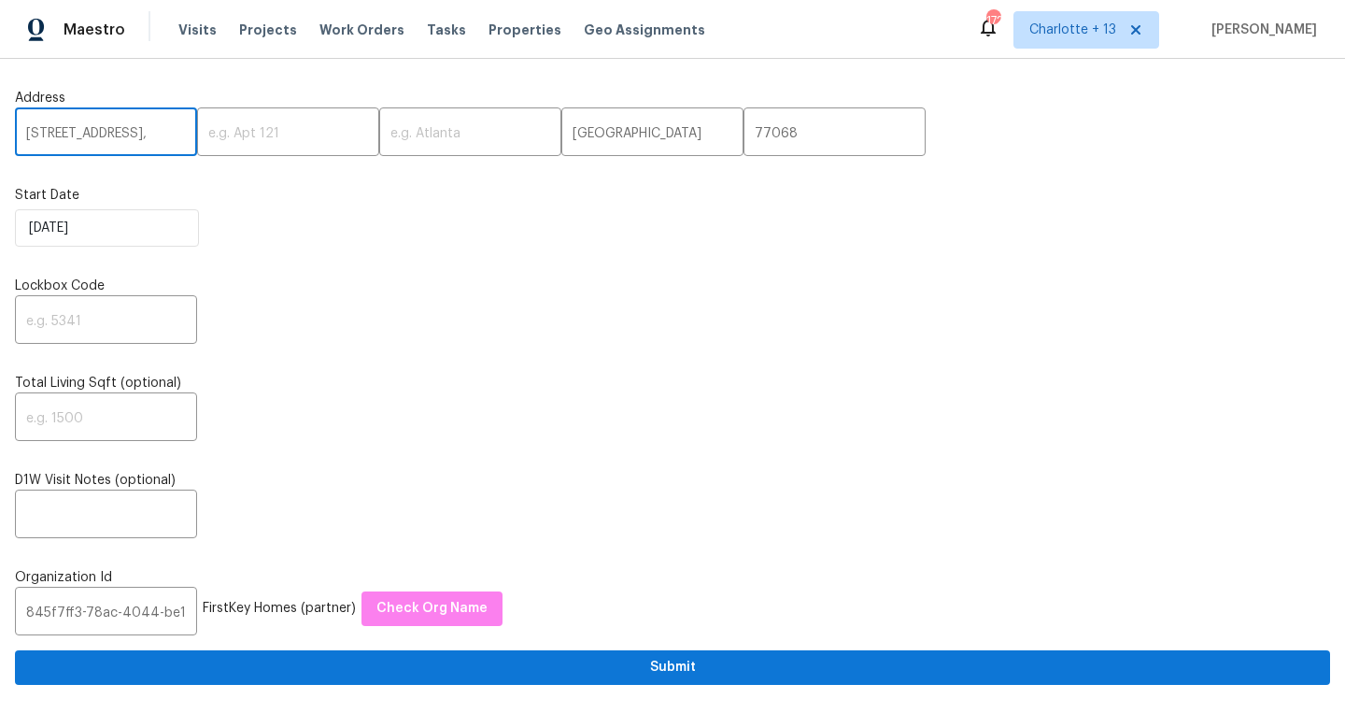
click at [155, 130] on input "3334 Woodbriar Dr, Houston," at bounding box center [106, 134] width 182 height 44
type input "3334 Woodbriar Dr,,"
click at [383, 127] on input "text" at bounding box center [470, 134] width 182 height 44
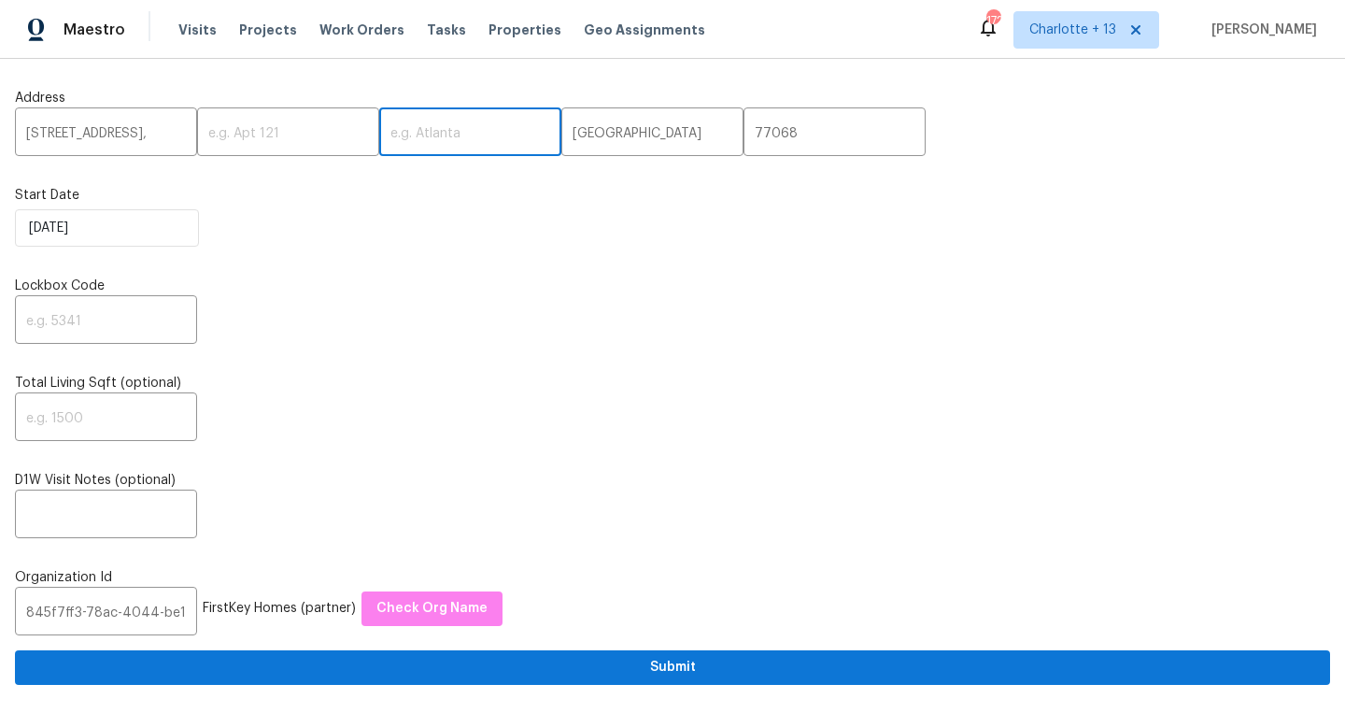
click at [383, 127] on input "text" at bounding box center [470, 134] width 182 height 44
paste input "[GEOGRAPHIC_DATA]"
type input "[GEOGRAPHIC_DATA]"
click at [166, 134] on input "3334 Woodbriar Dr,," at bounding box center [106, 134] width 182 height 44
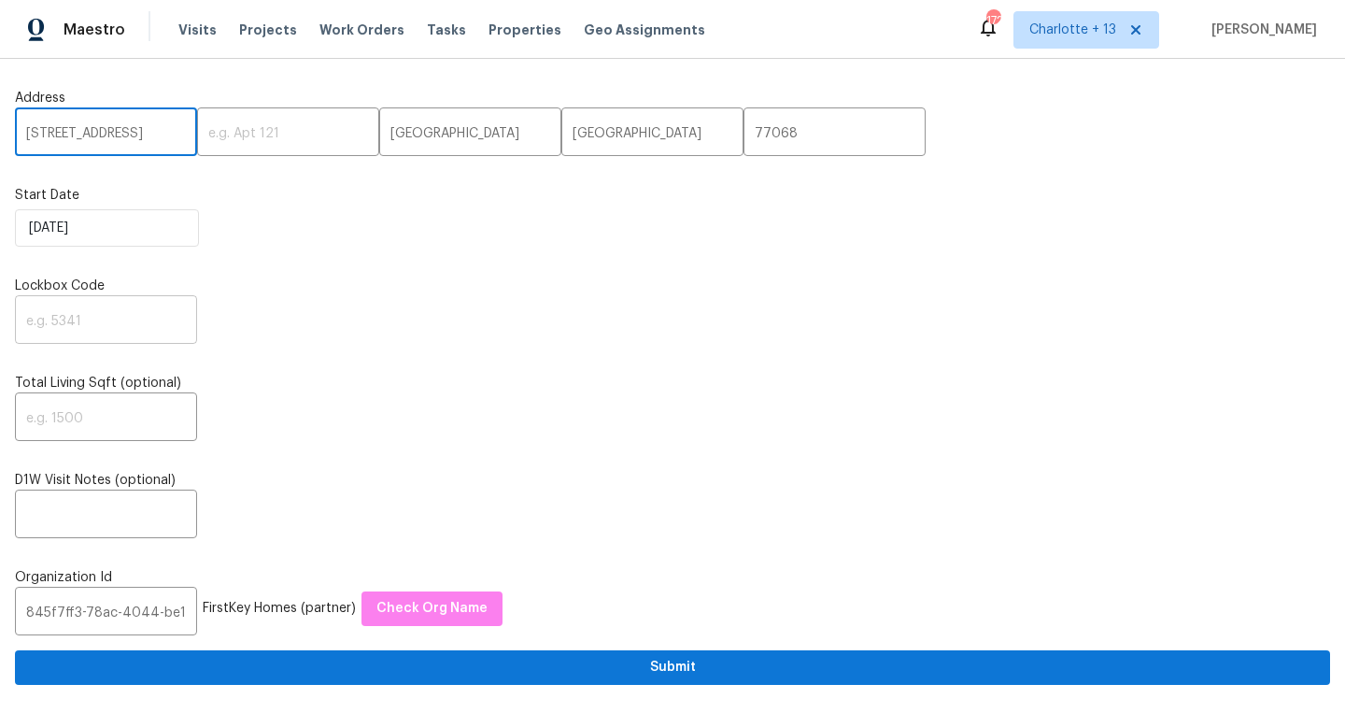
type input "3334 Woodbriar Dr"
click at [84, 314] on input "text" at bounding box center [106, 322] width 182 height 44
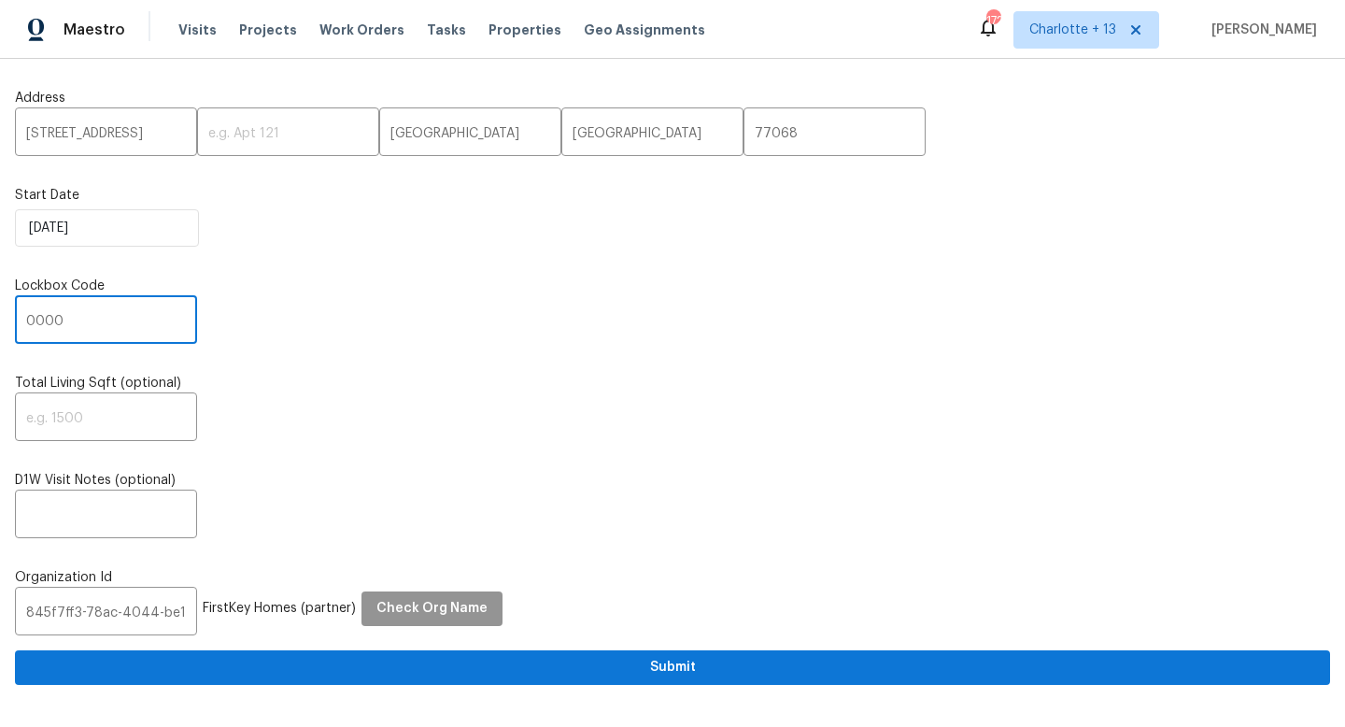
type input "0000"
click at [401, 602] on span "Check Org Name" at bounding box center [432, 608] width 111 height 23
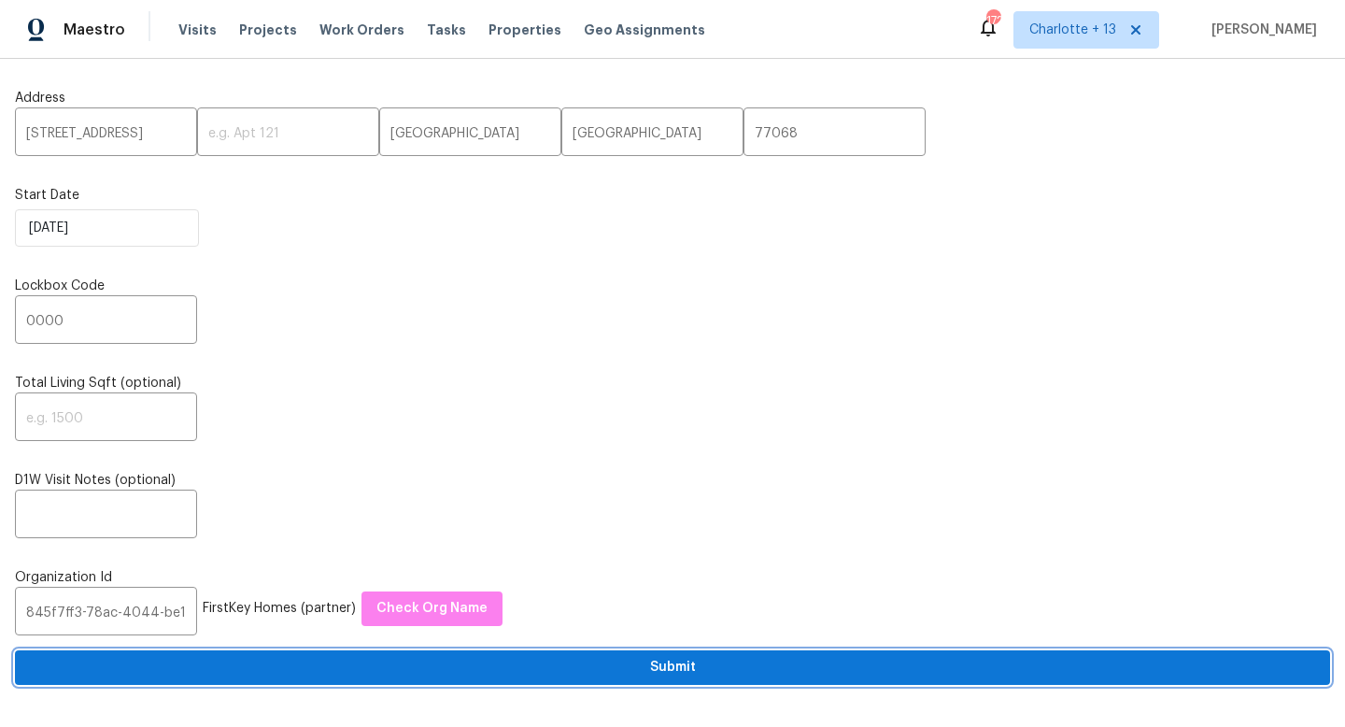
click at [490, 672] on span "Submit" at bounding box center [673, 667] width 1286 height 23
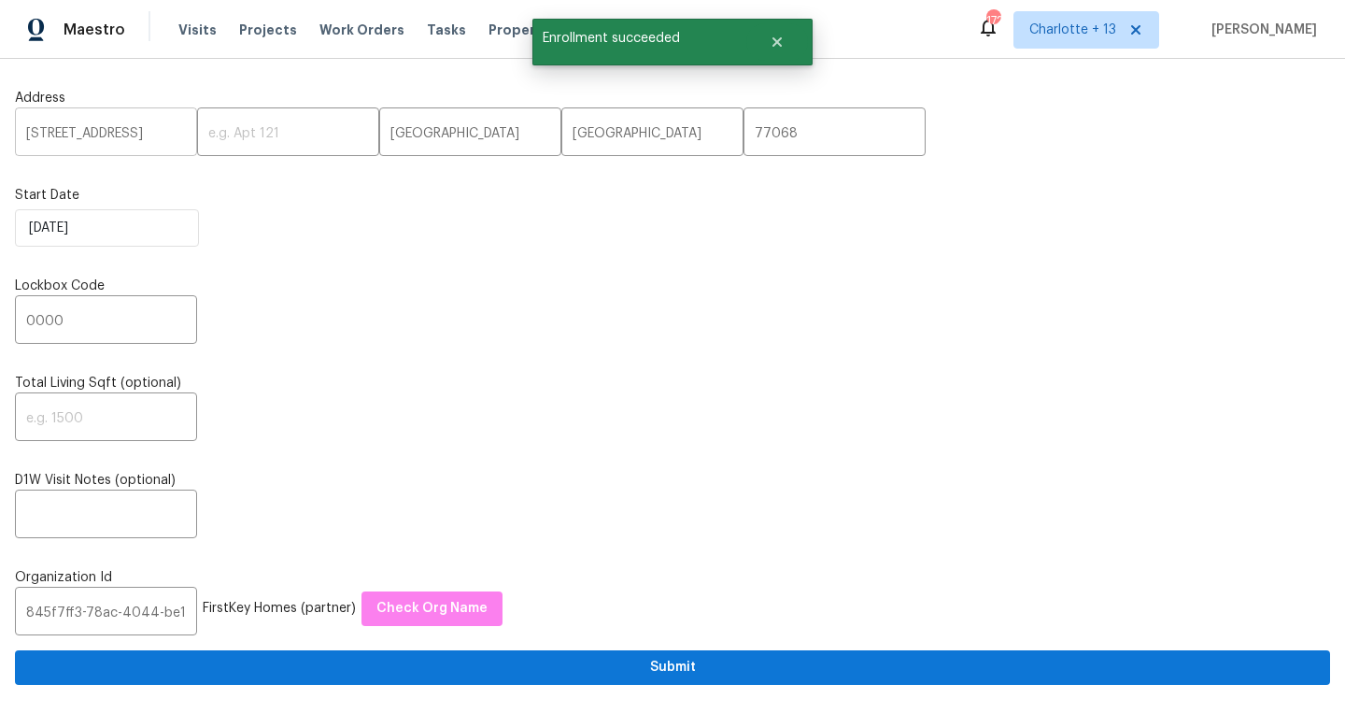
click at [108, 149] on input "3334 Woodbriar Dr" at bounding box center [106, 134] width 182 height 44
click at [116, 135] on input "3334 Woodbriar Dr" at bounding box center [106, 134] width 182 height 44
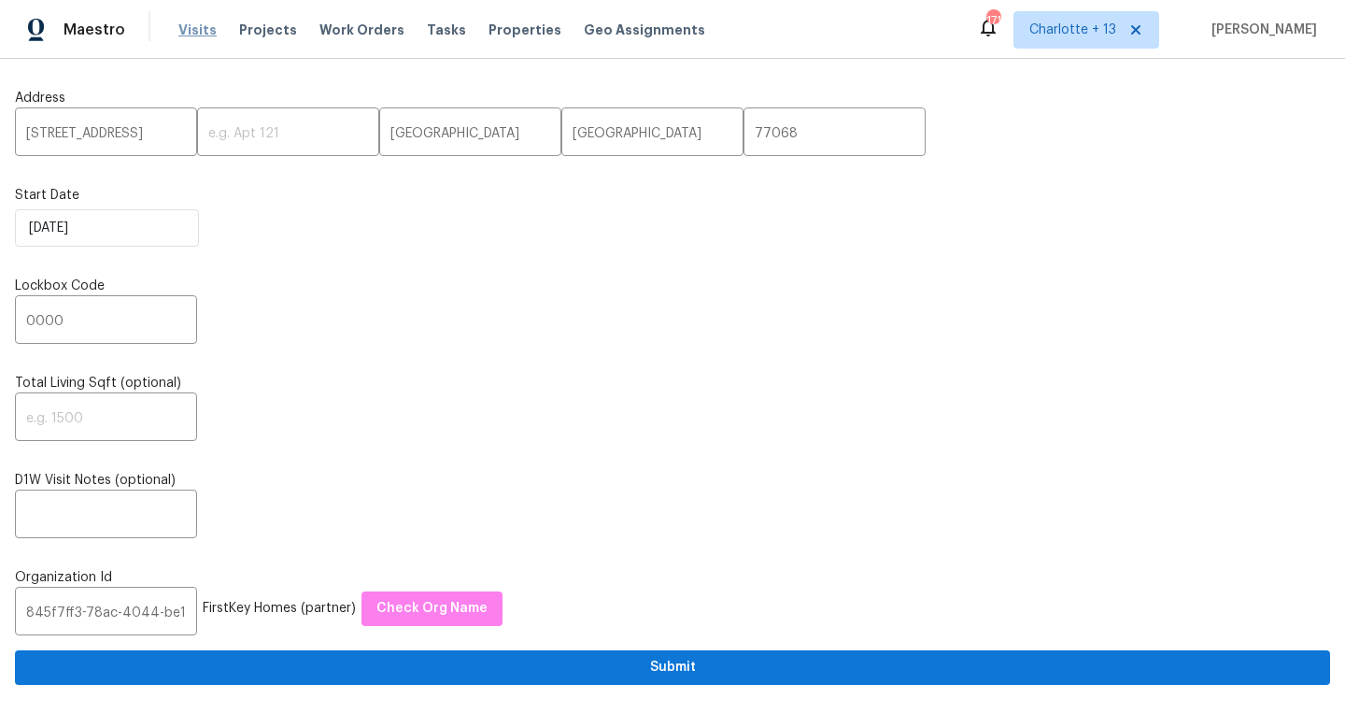
click at [197, 31] on span "Visits" at bounding box center [197, 30] width 38 height 19
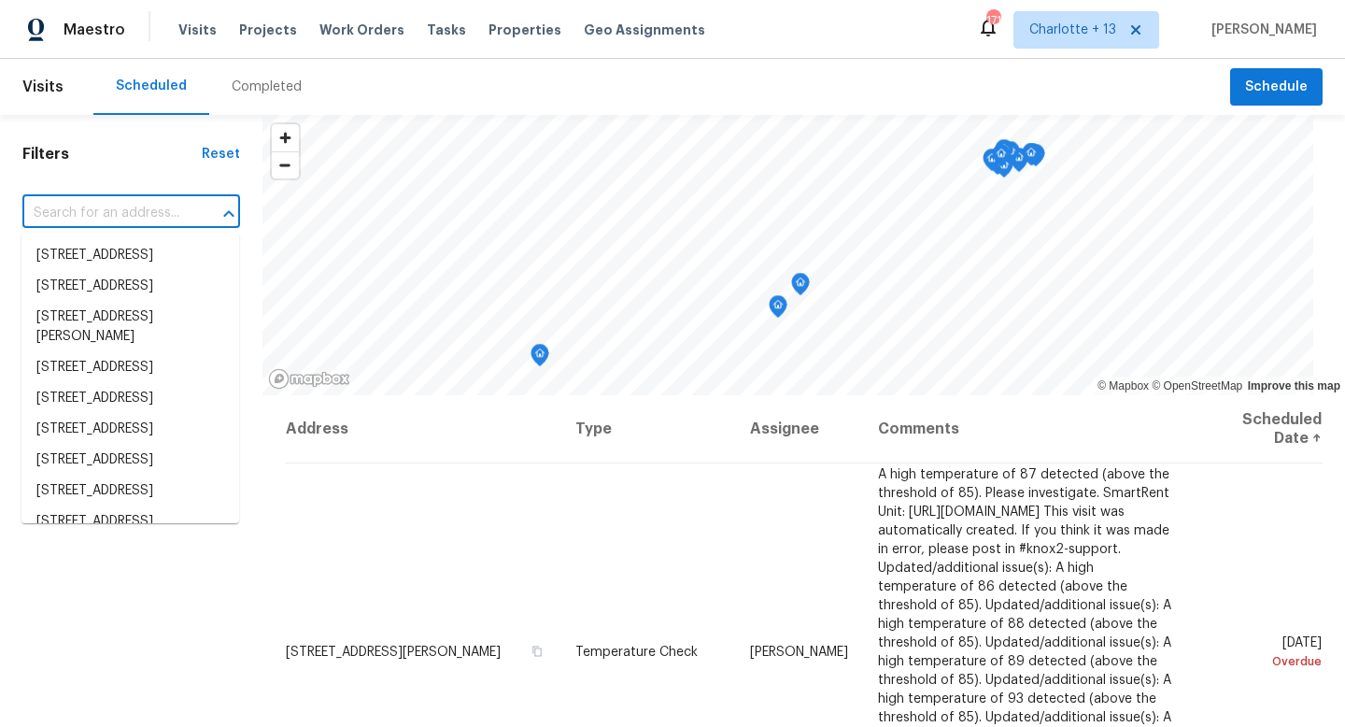
click at [115, 212] on input "text" at bounding box center [104, 213] width 165 height 29
paste input "3334 Woodbriar Dr"
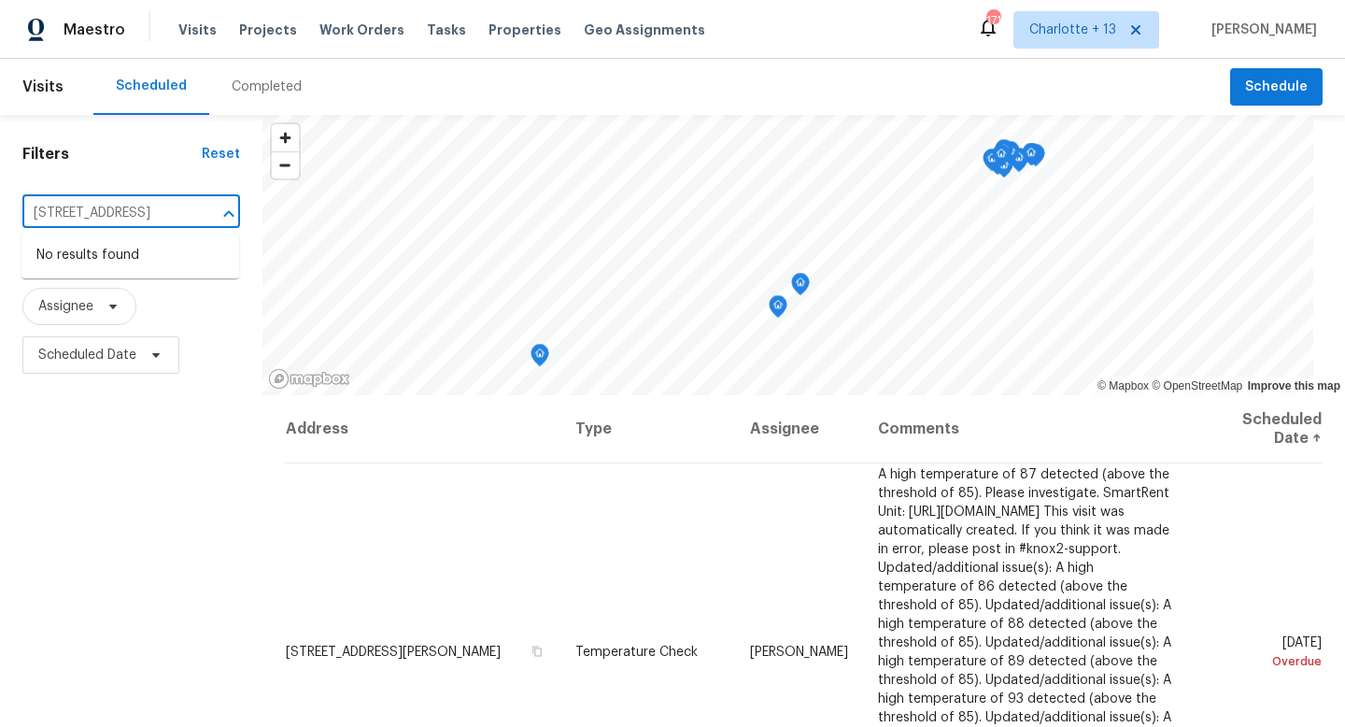
type input "3334 Woodbriar Dr"
click at [1077, 49] on div "Maestro Visits Projects Work Orders Tasks Properties Geo Assignments 171 Charlo…" at bounding box center [672, 29] width 1345 height 59
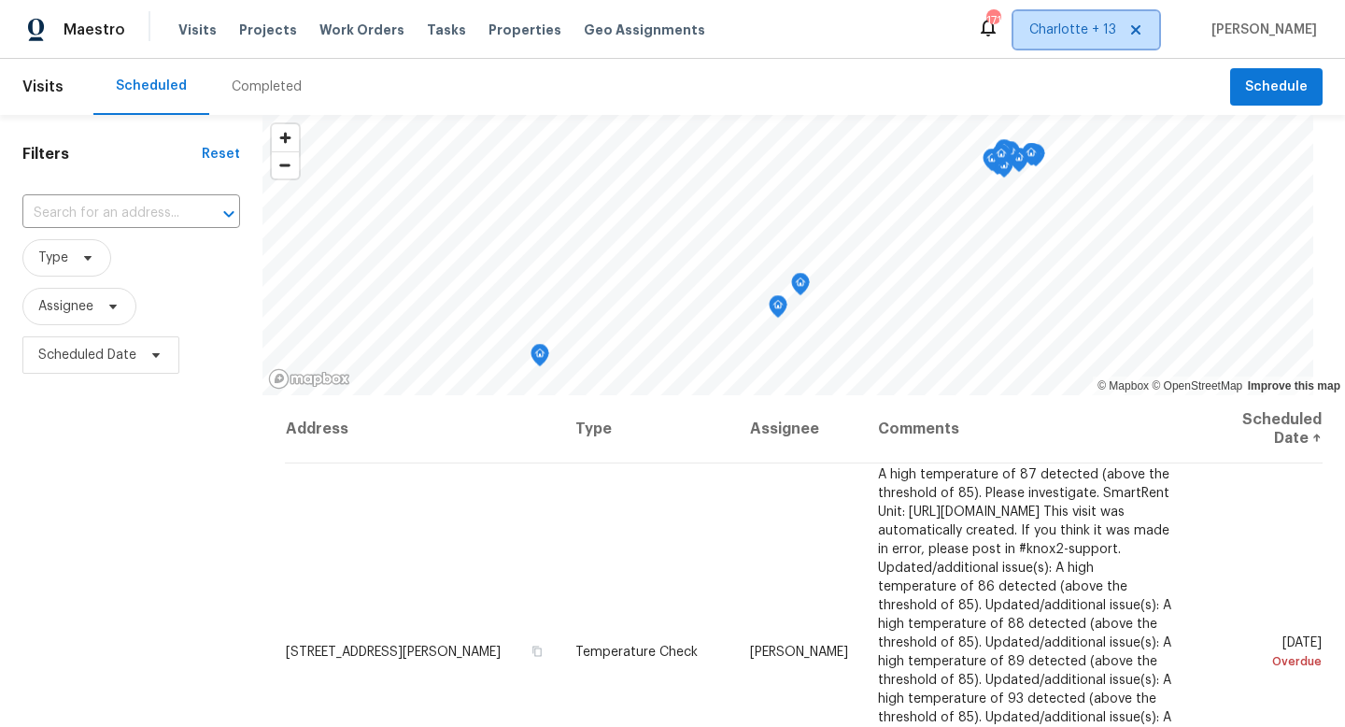
click at [1083, 42] on span "Charlotte + 13" at bounding box center [1087, 29] width 146 height 37
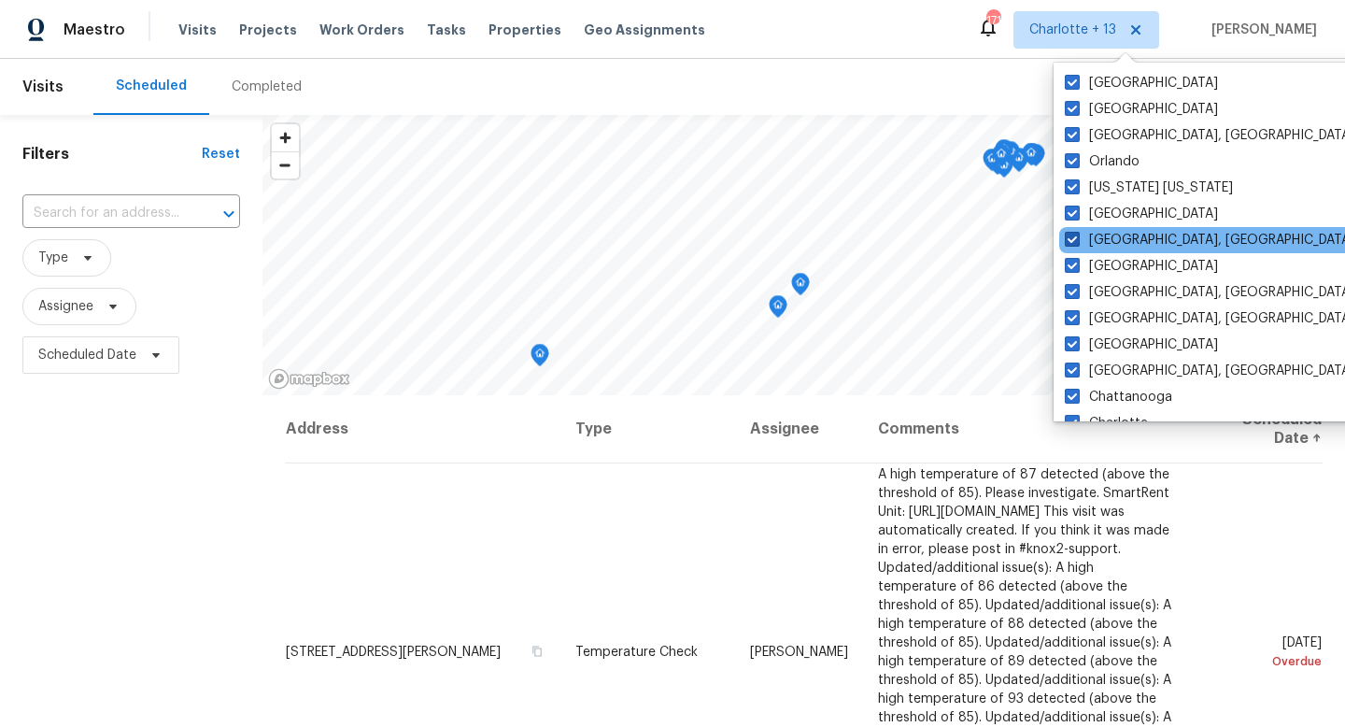
scroll to position [632, 0]
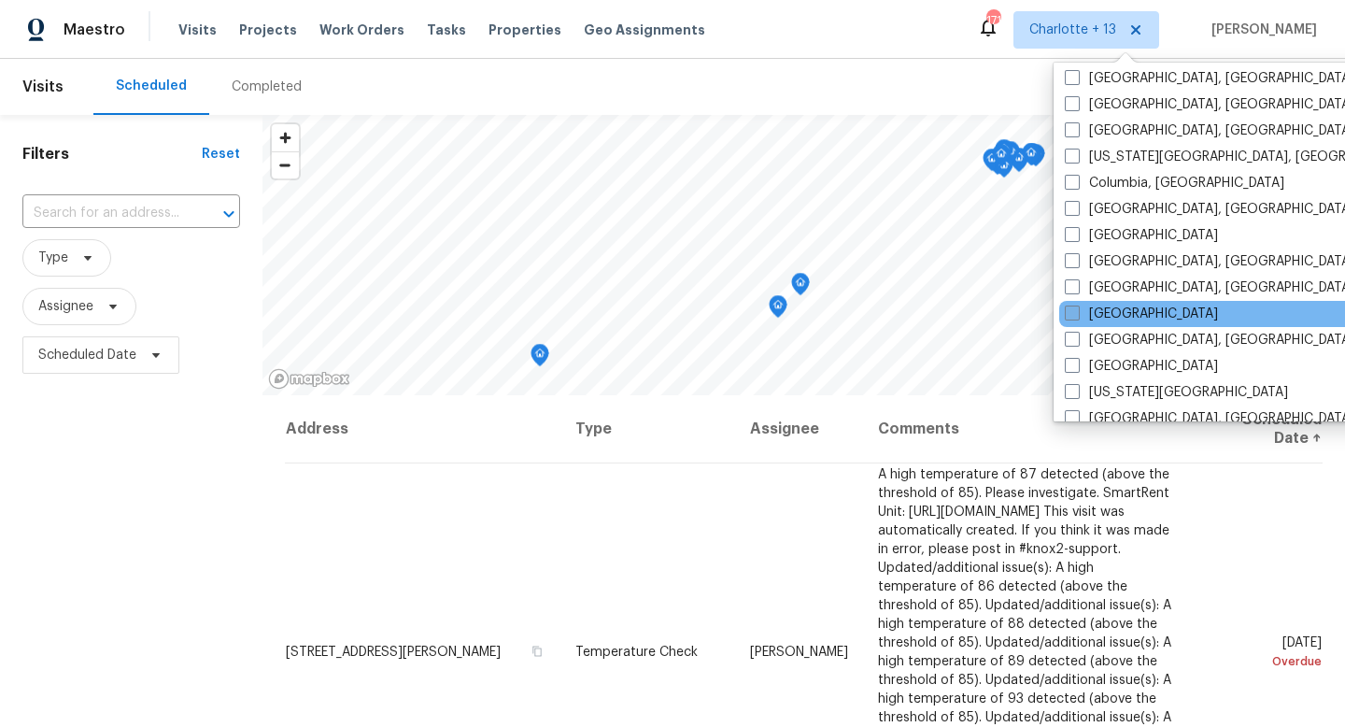
click at [1105, 305] on label "[GEOGRAPHIC_DATA]" at bounding box center [1141, 314] width 153 height 19
click at [1077, 305] on input "[GEOGRAPHIC_DATA]" at bounding box center [1071, 311] width 12 height 12
checkbox input "true"
click at [168, 216] on input "text" at bounding box center [104, 213] width 165 height 29
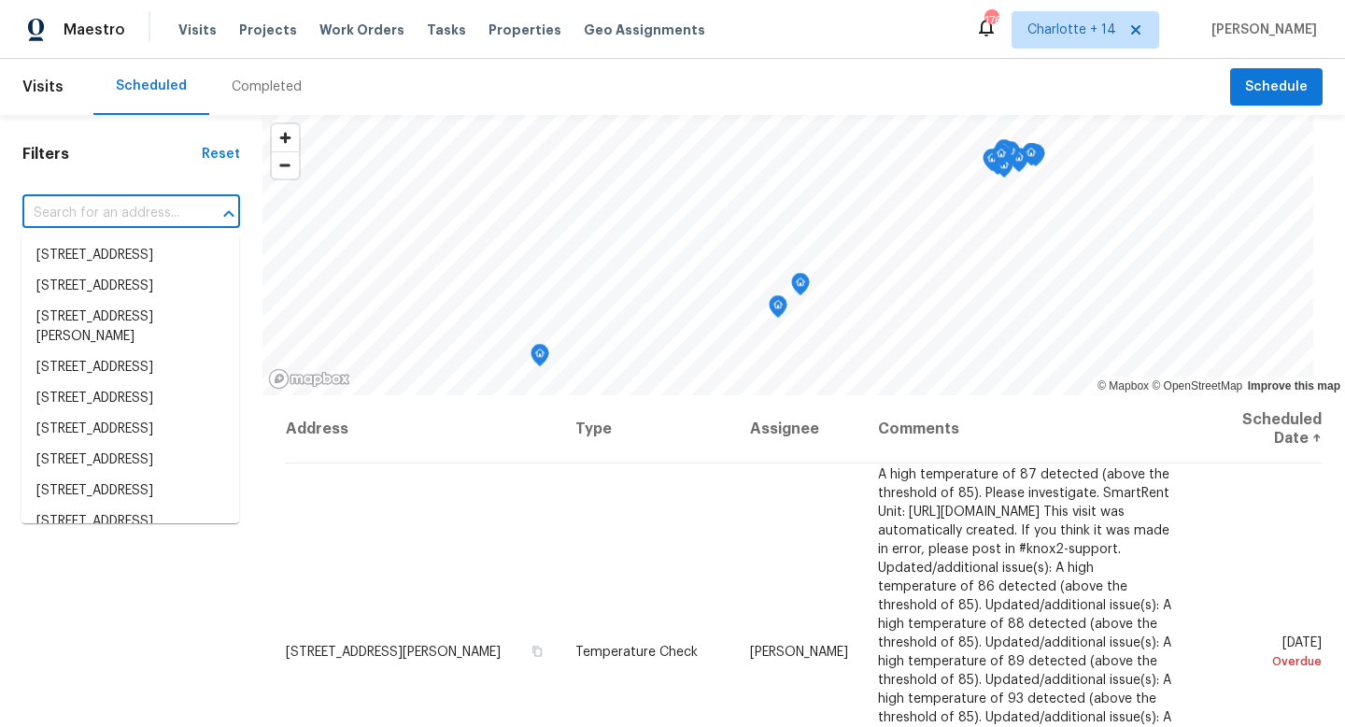
paste input "3334 Woodbriar Dr"
type input "3334 Woodbriar Dr"
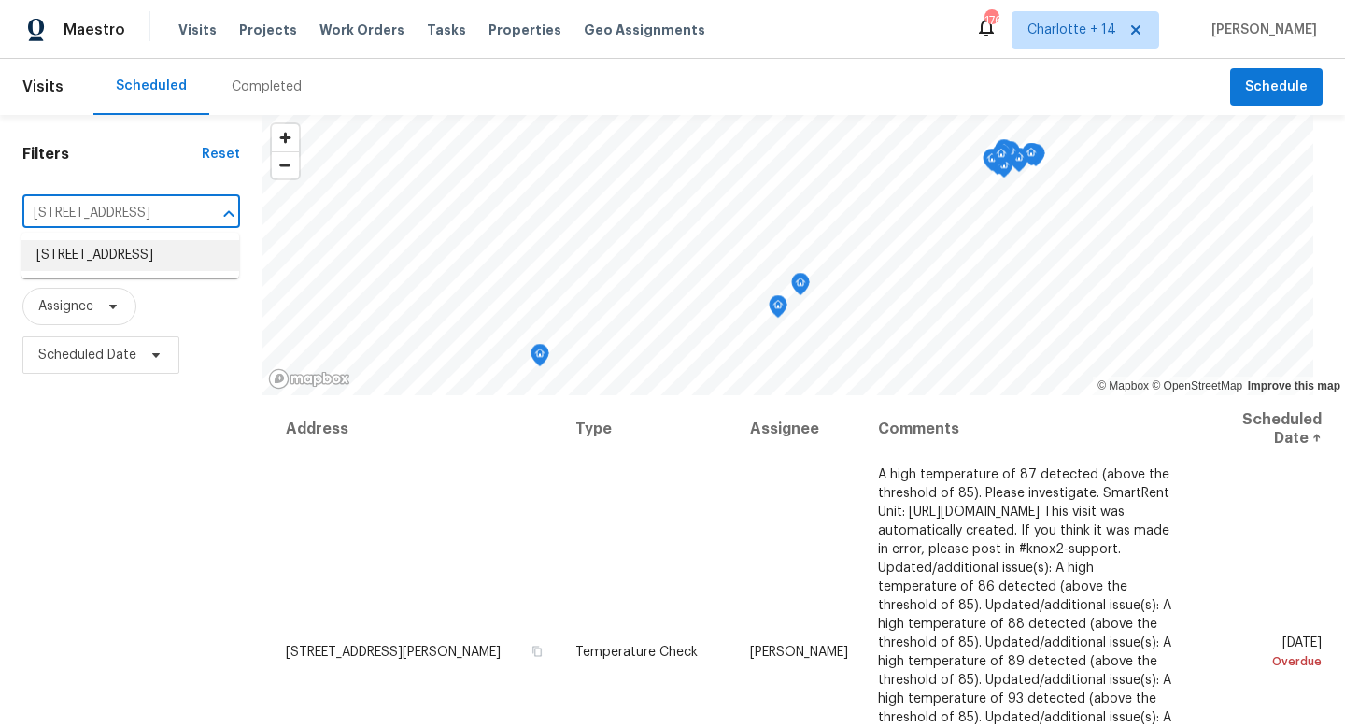
click at [148, 252] on li "[STREET_ADDRESS]" at bounding box center [130, 255] width 218 height 31
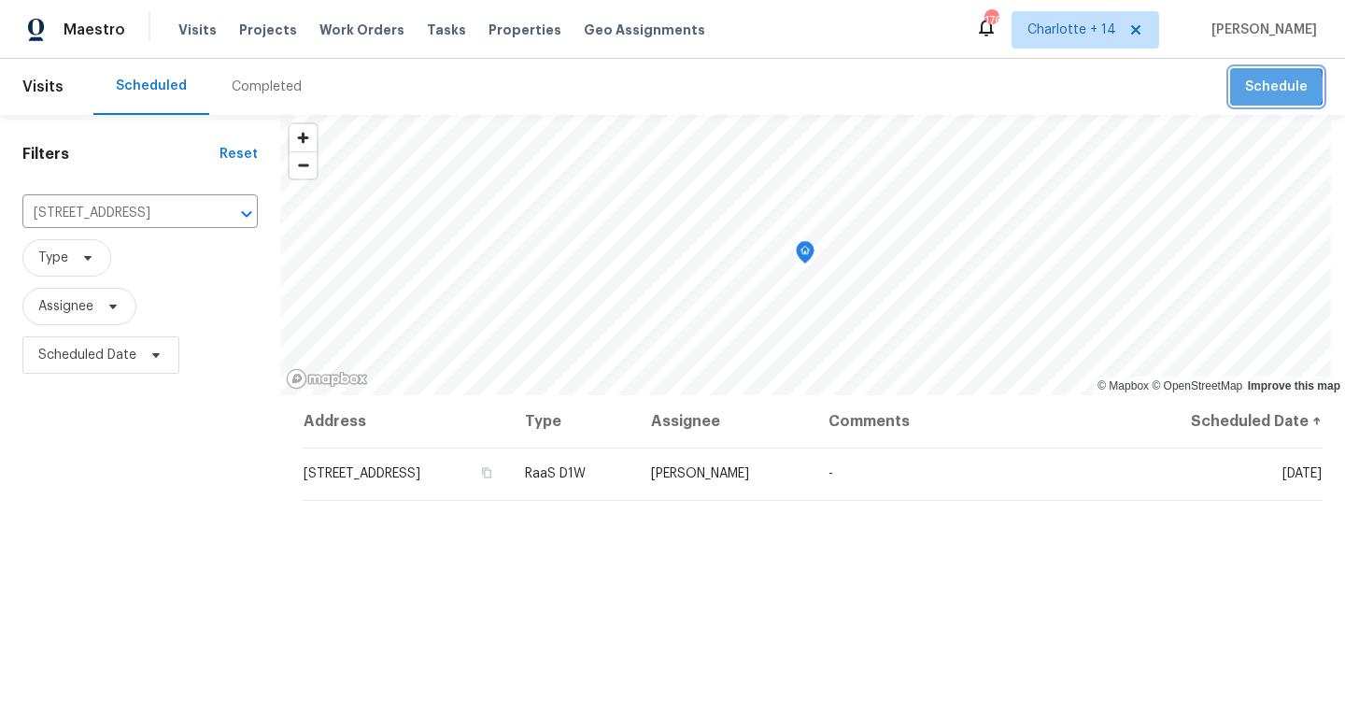
click at [1261, 88] on span "Schedule" at bounding box center [1276, 87] width 63 height 23
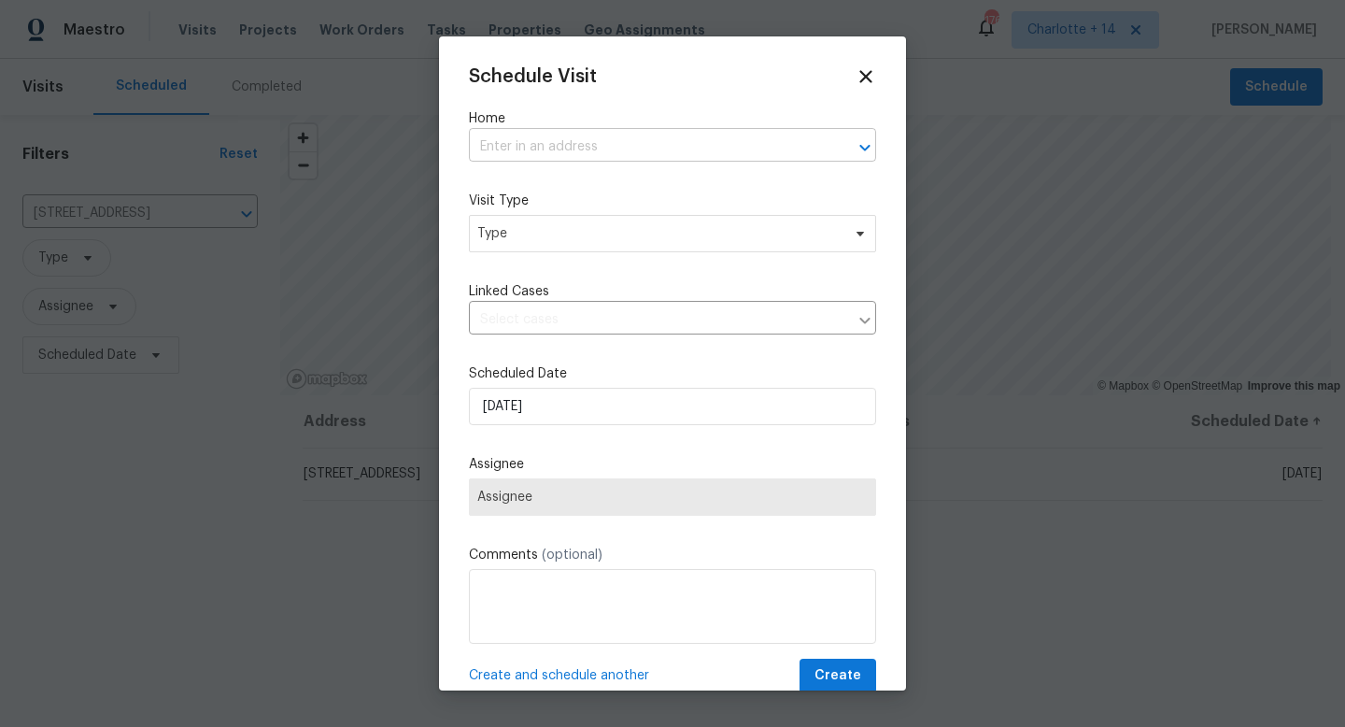
click at [623, 155] on input "text" at bounding box center [646, 147] width 355 height 29
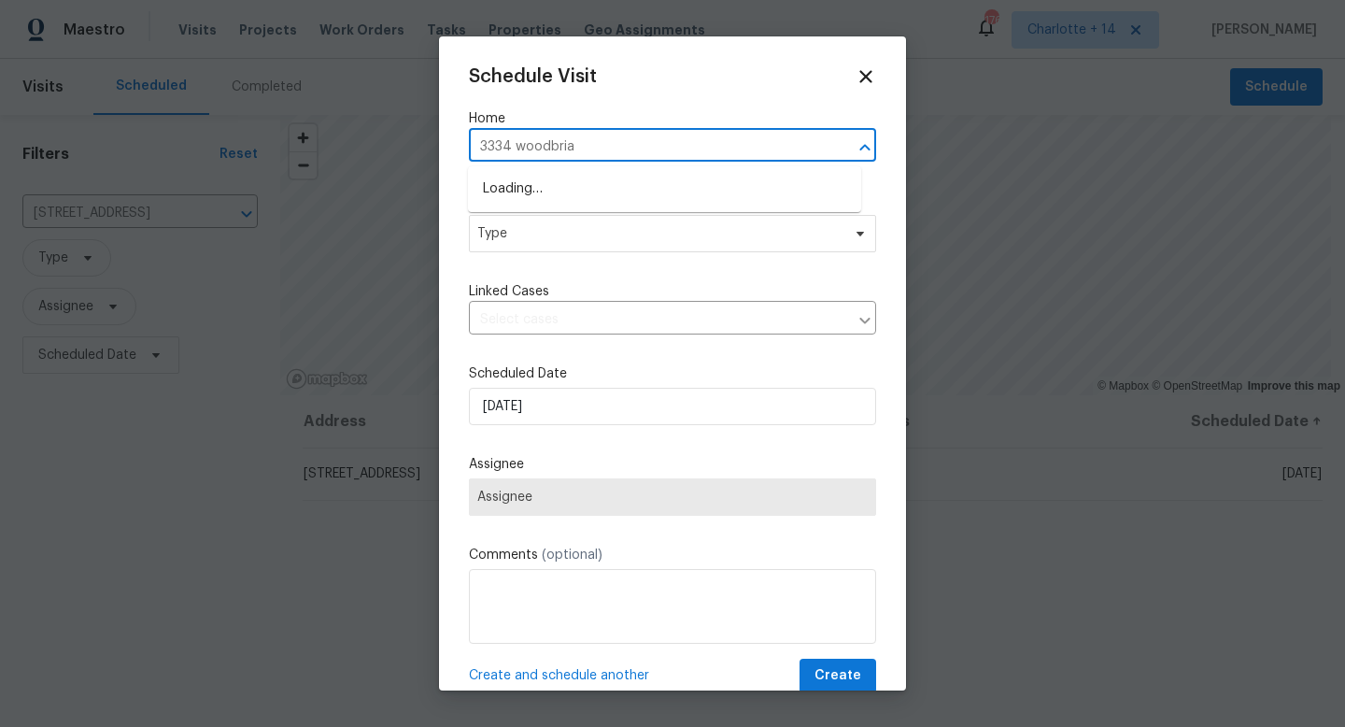
type input "3334 woodbriar"
click at [600, 182] on li "[STREET_ADDRESS]" at bounding box center [664, 189] width 393 height 31
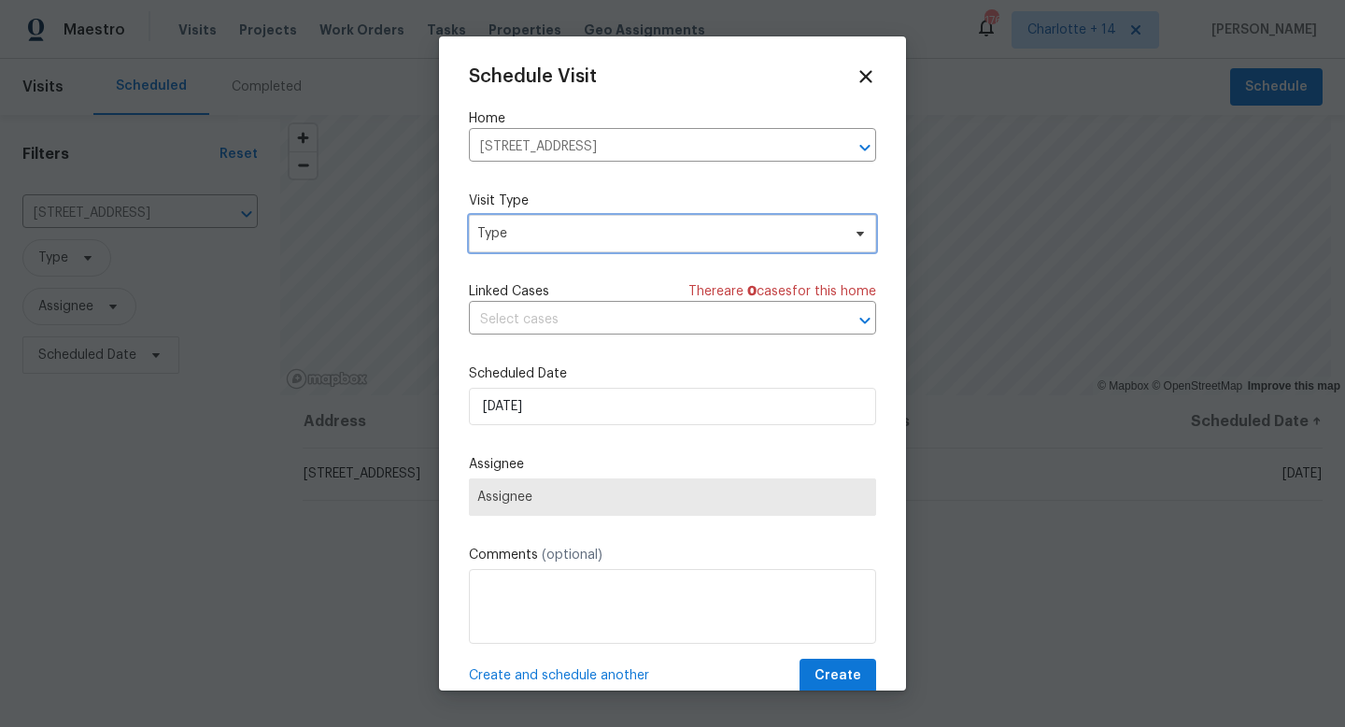
click at [561, 233] on span "Type" at bounding box center [658, 233] width 363 height 19
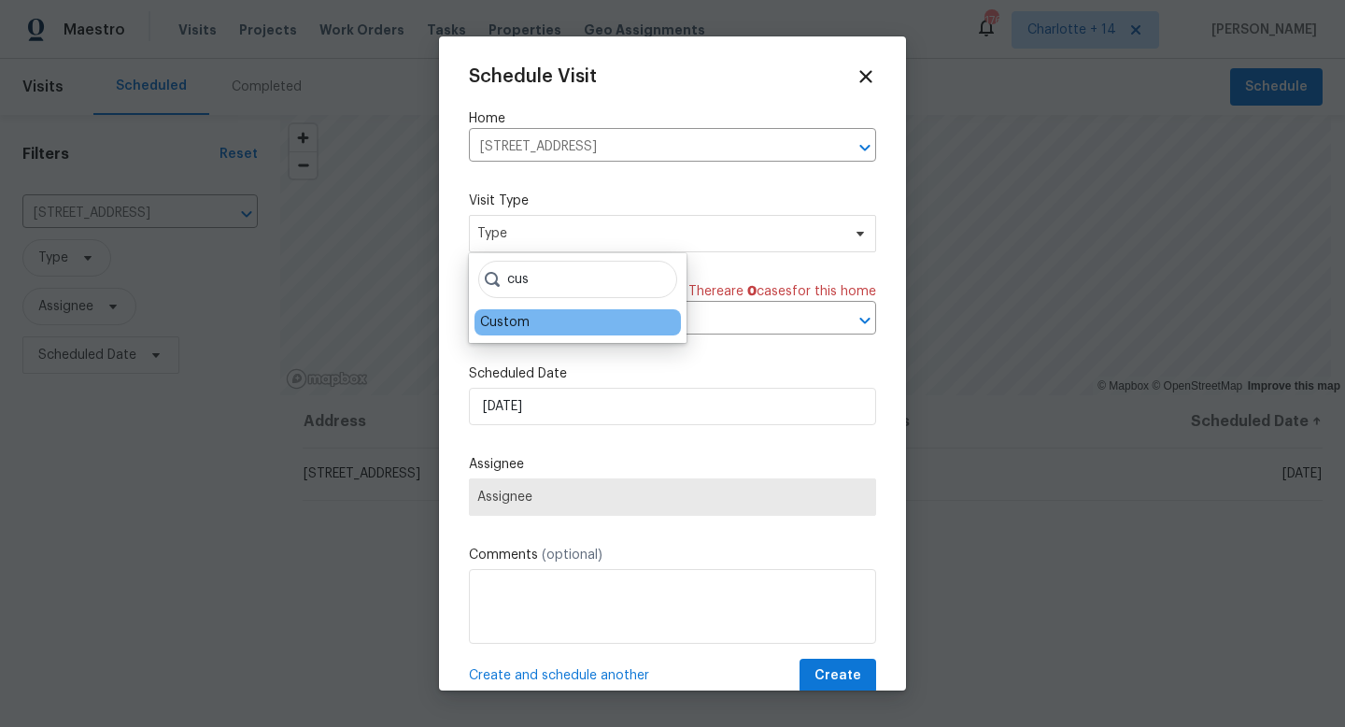
type input "cus"
click at [554, 326] on div "Custom" at bounding box center [578, 322] width 206 height 26
click at [542, 320] on div "Custom" at bounding box center [578, 322] width 206 height 26
click at [527, 327] on div "Custom" at bounding box center [505, 322] width 50 height 19
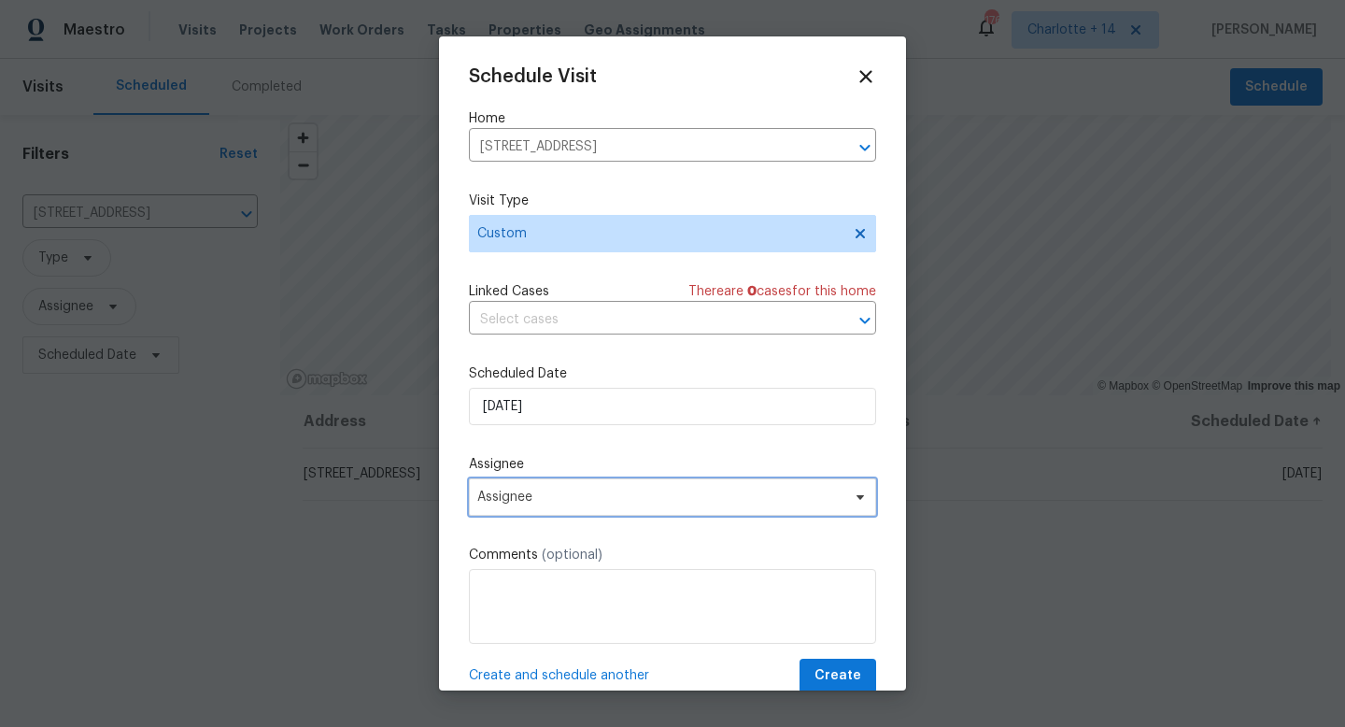
click at [481, 499] on span "Assignee" at bounding box center [660, 497] width 366 height 15
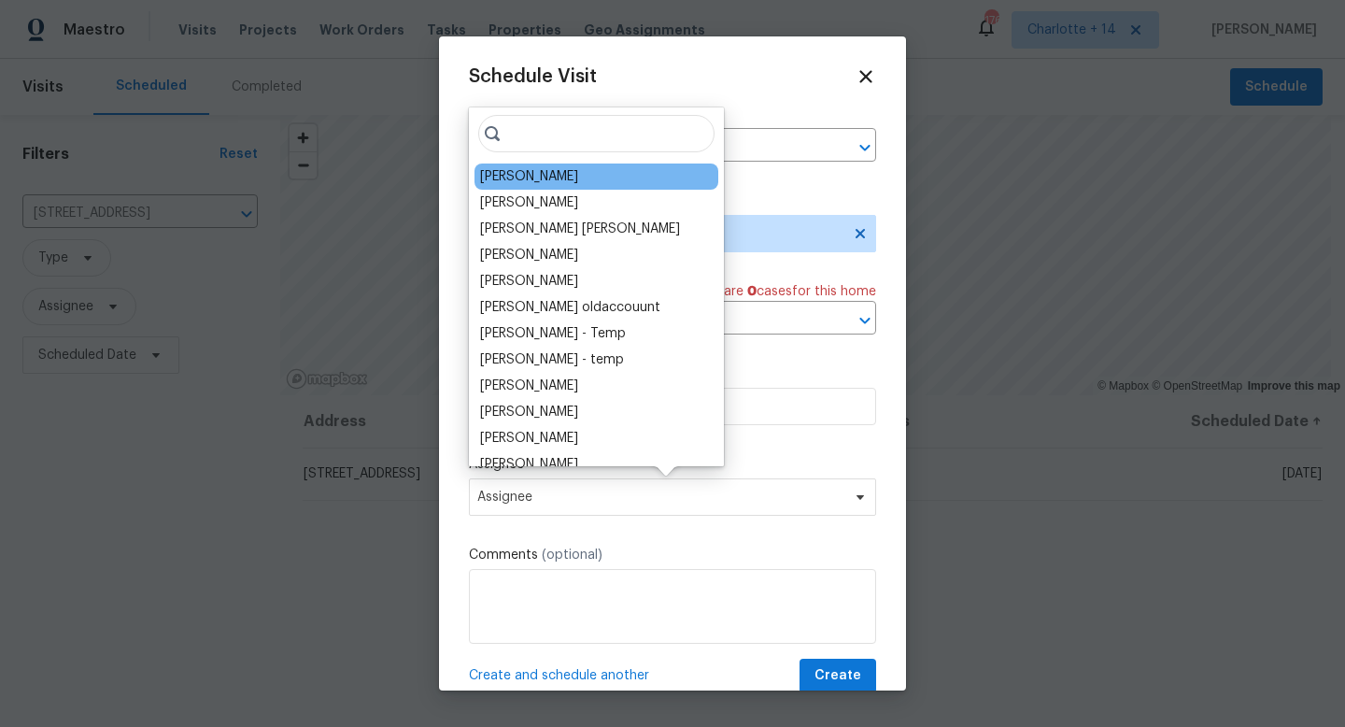
click at [577, 179] on div "Joseph Wolfe" at bounding box center [597, 176] width 244 height 26
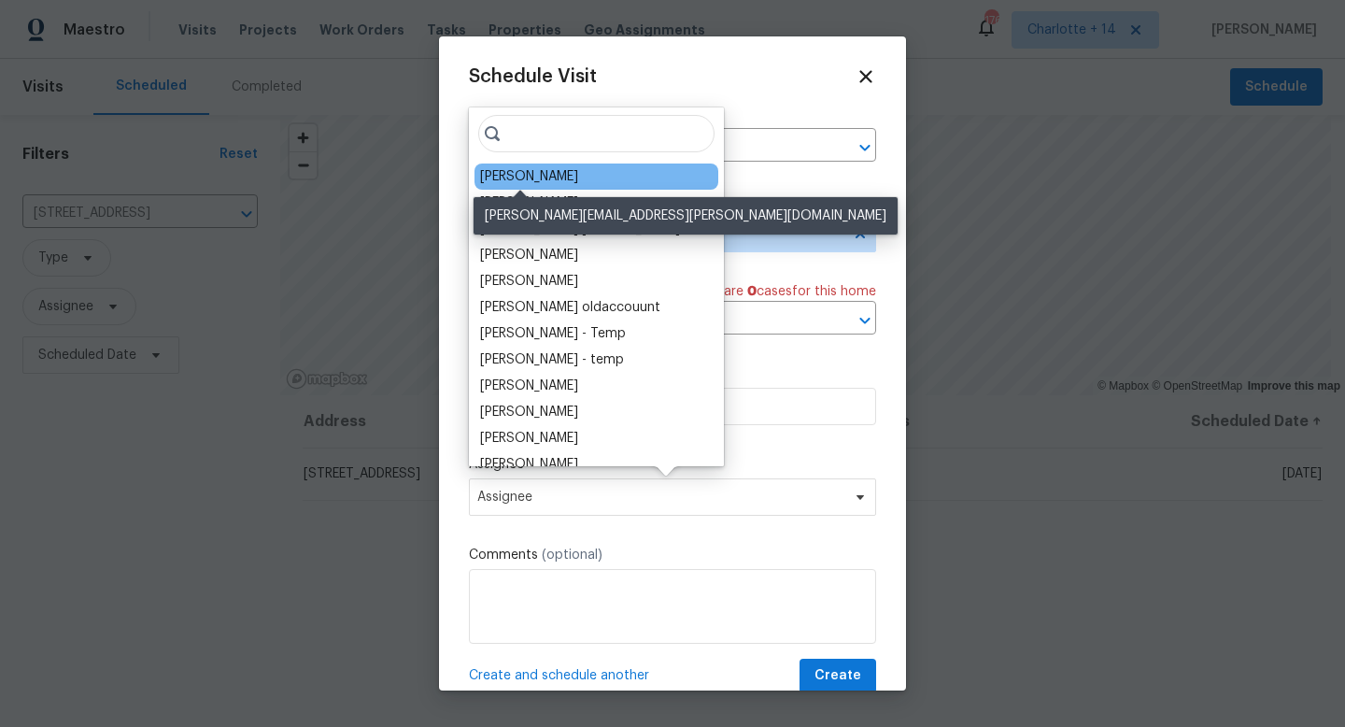
click at [540, 174] on div "Joseph Wolfe" at bounding box center [529, 176] width 98 height 19
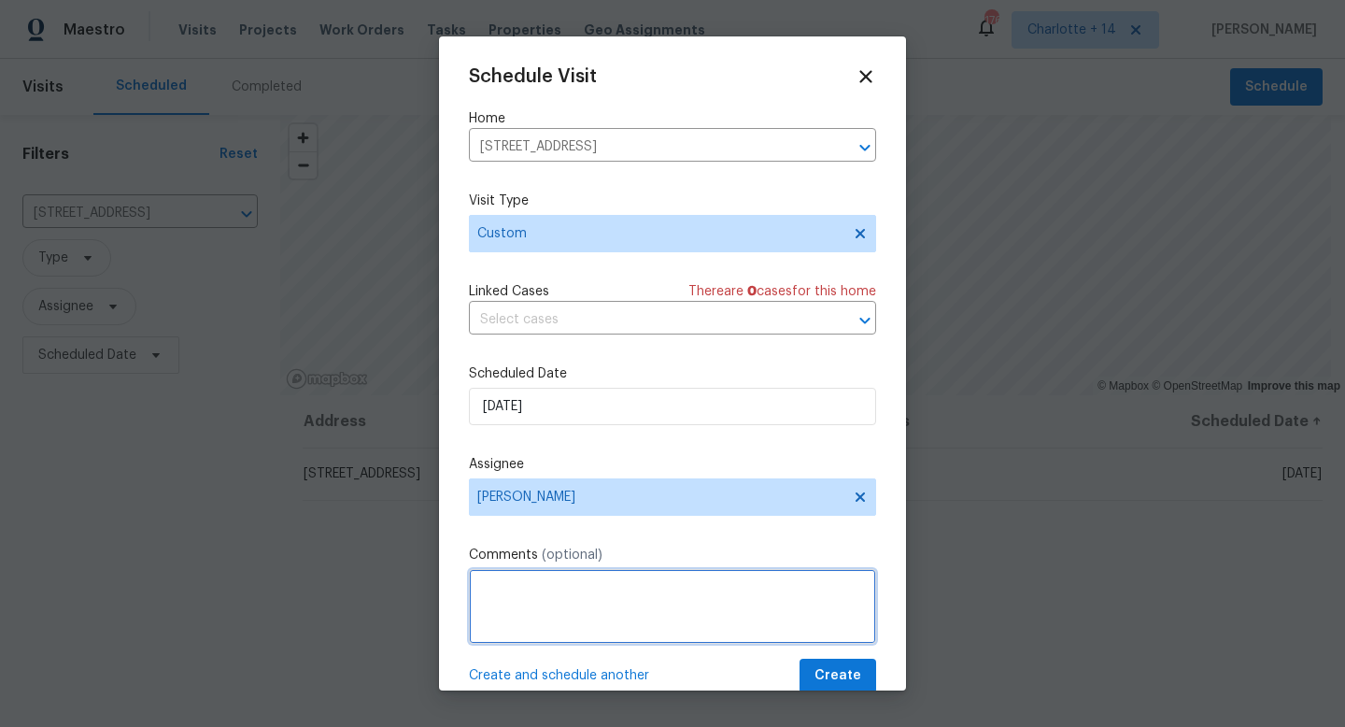
click at [506, 587] on textarea at bounding box center [672, 606] width 407 height 75
paste textarea "This property is closed. You will need to connect with the selling agent for sc…"
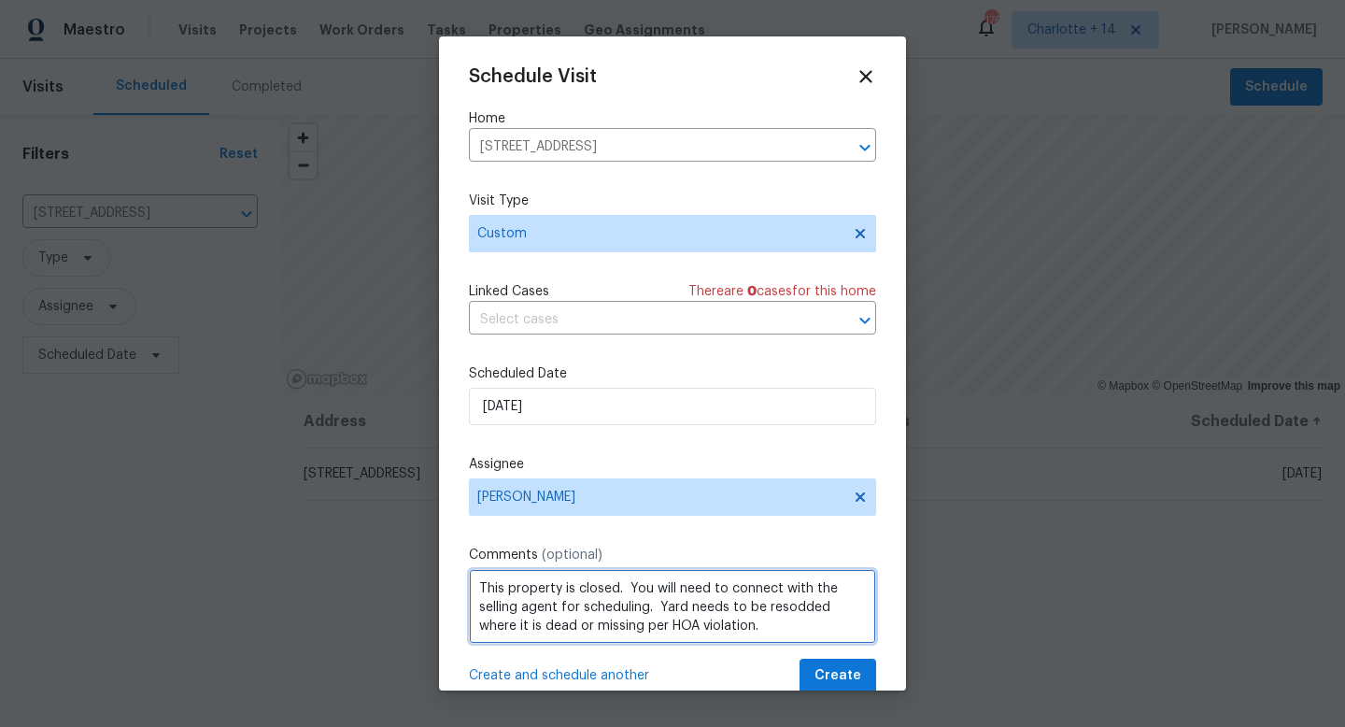
scroll to position [8, 0]
paste textarea "Access instructions: Danielle Reescano-832-273-2398 info@daniellenicolrealtor.c…"
paste textarea "https://opendoor.slack.com/archives/C07MY6AKJKG/p1758150028026559"
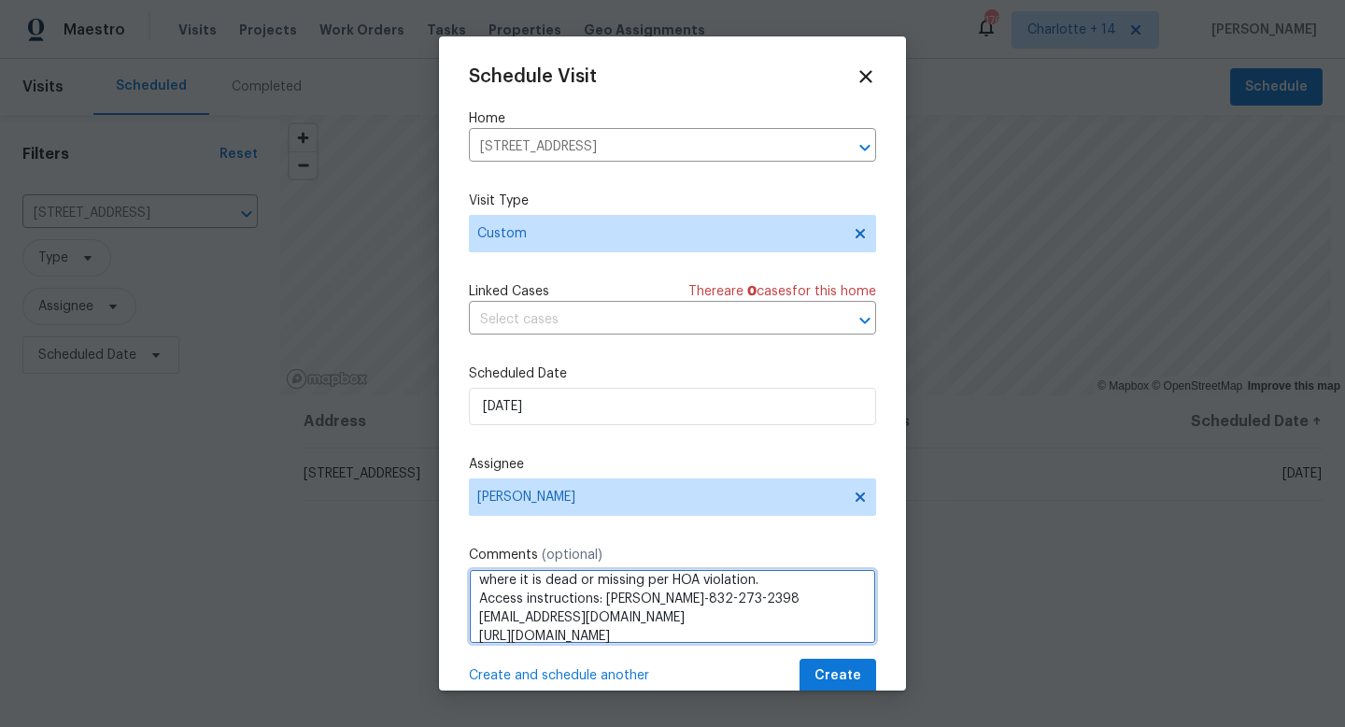
scroll to position [64, 0]
type textarea "This property is closed. You will need to connect with the selling agent for sc…"
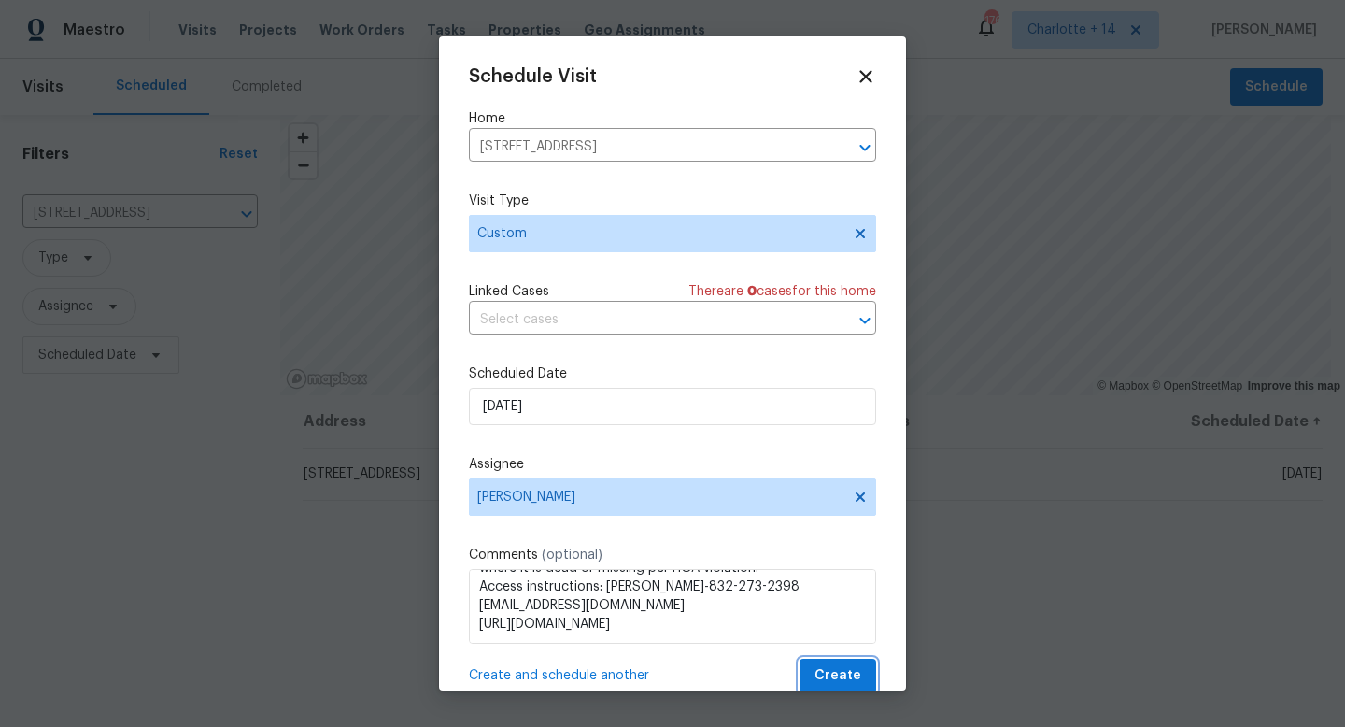
click at [819, 669] on span "Create" at bounding box center [838, 675] width 47 height 23
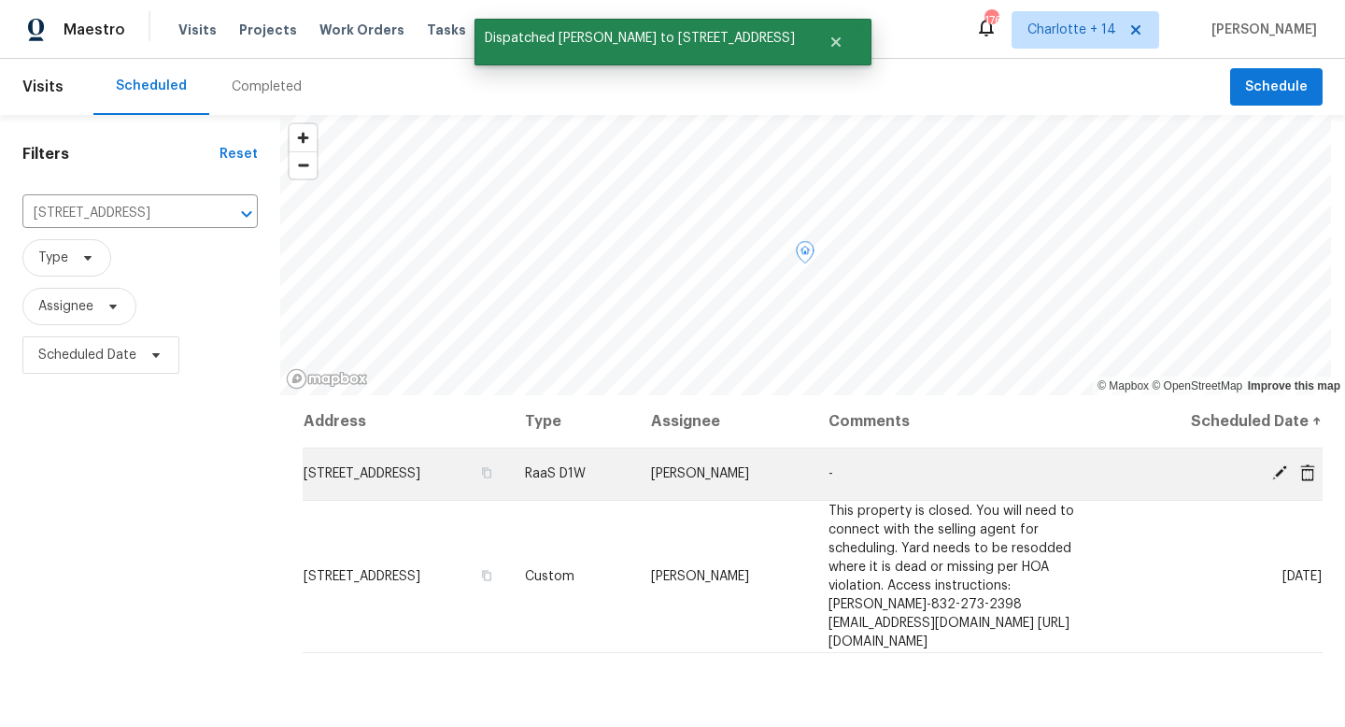
click at [1306, 472] on span at bounding box center [1308, 472] width 28 height 17
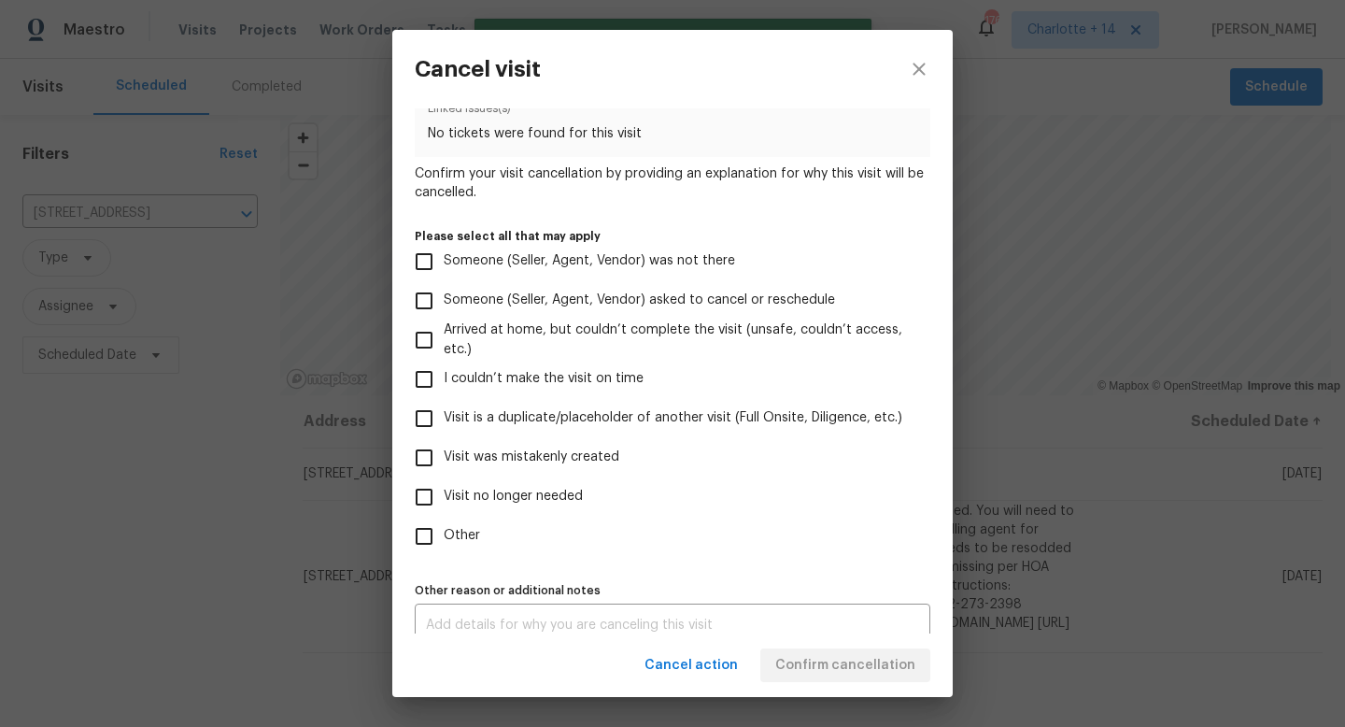
scroll to position [110, 0]
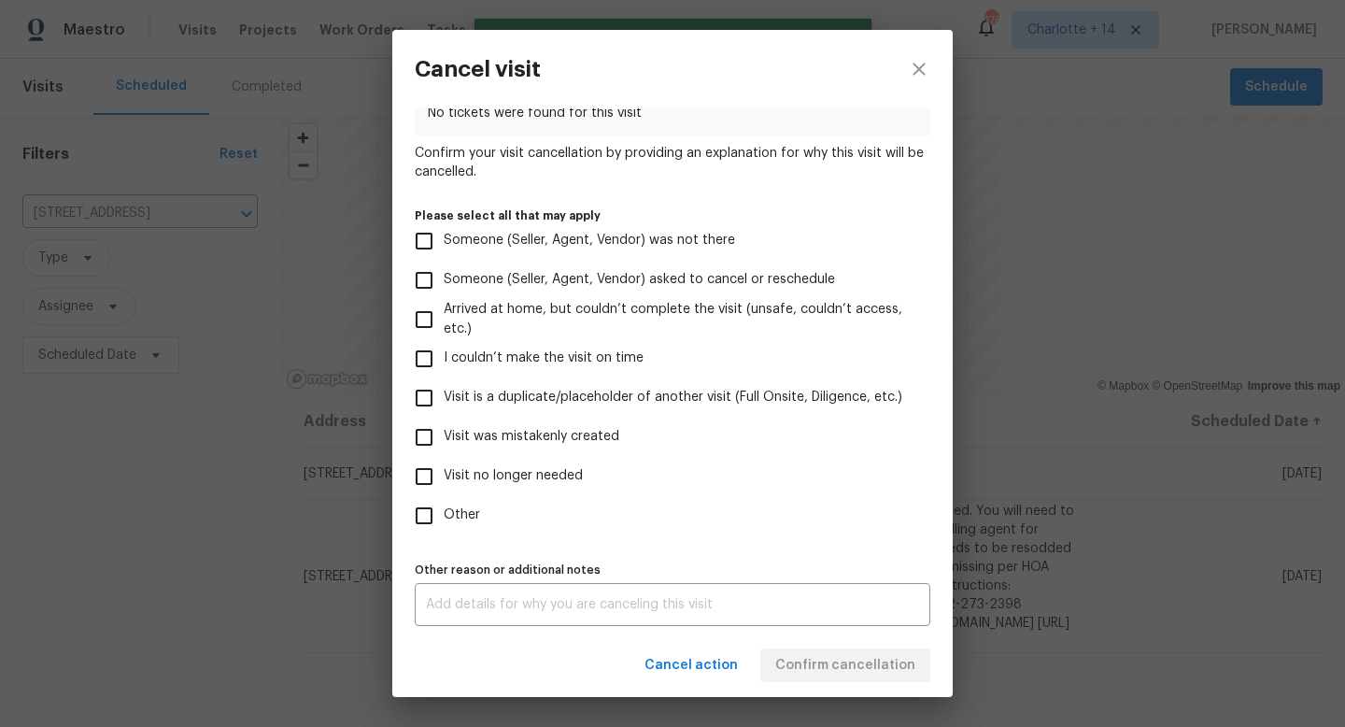
click at [429, 476] on input "Visit no longer needed" at bounding box center [424, 476] width 39 height 39
checkbox input "true"
click at [497, 596] on div "x Other reason or additional notes" at bounding box center [673, 604] width 516 height 43
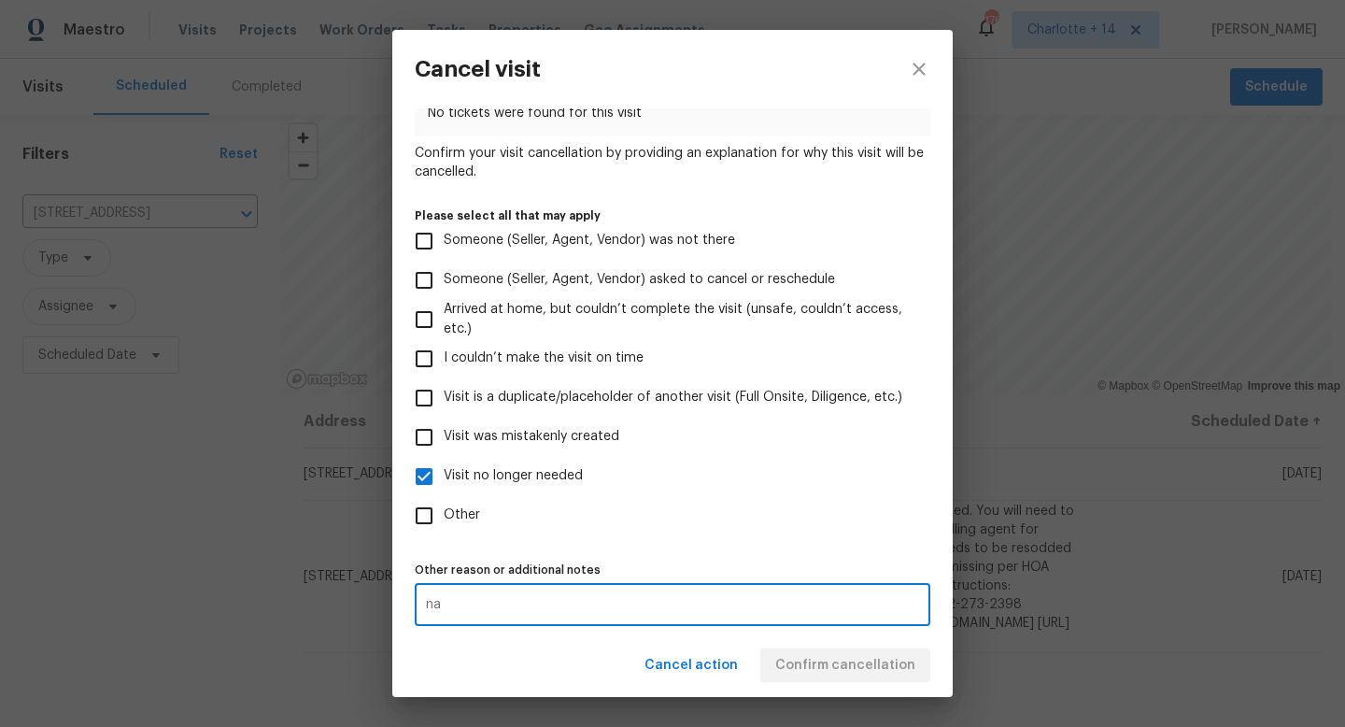
type textarea "na"
click at [852, 663] on div "Cancel action Confirm cancellation" at bounding box center [672, 665] width 561 height 64
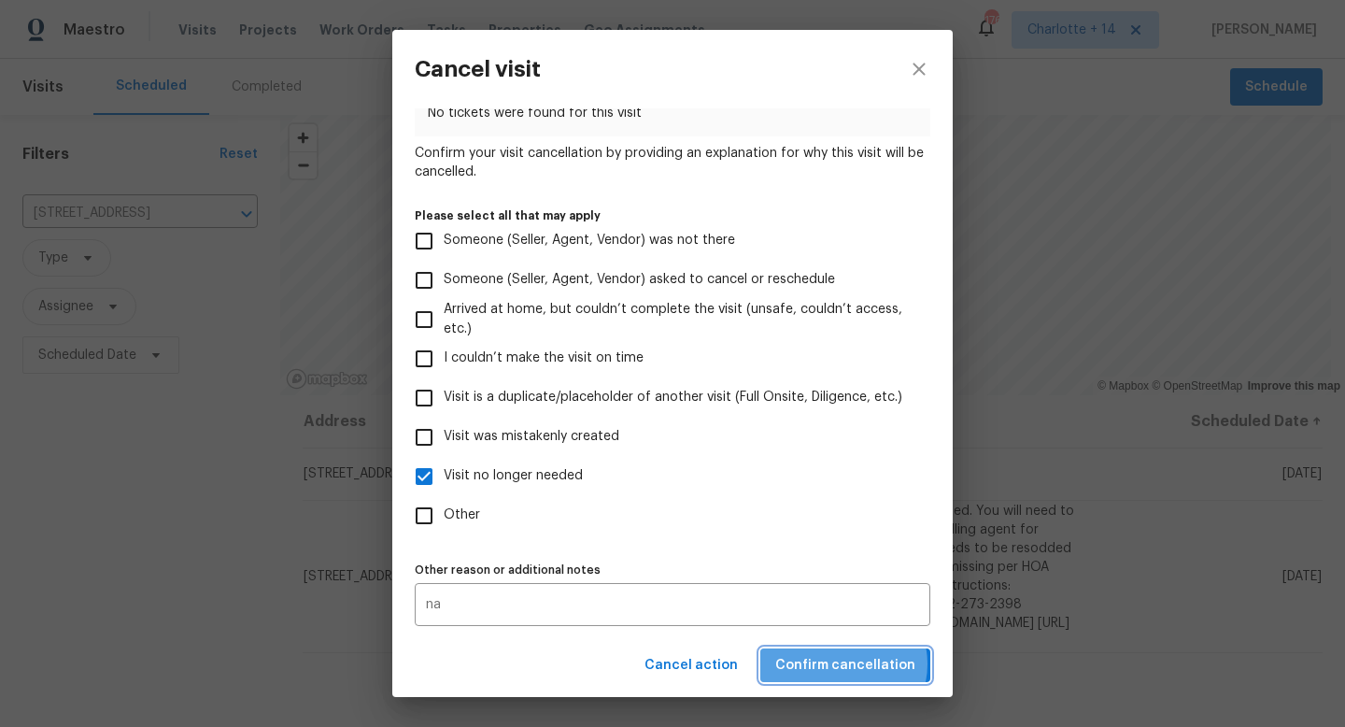
click at [852, 663] on span "Confirm cancellation" at bounding box center [845, 665] width 140 height 23
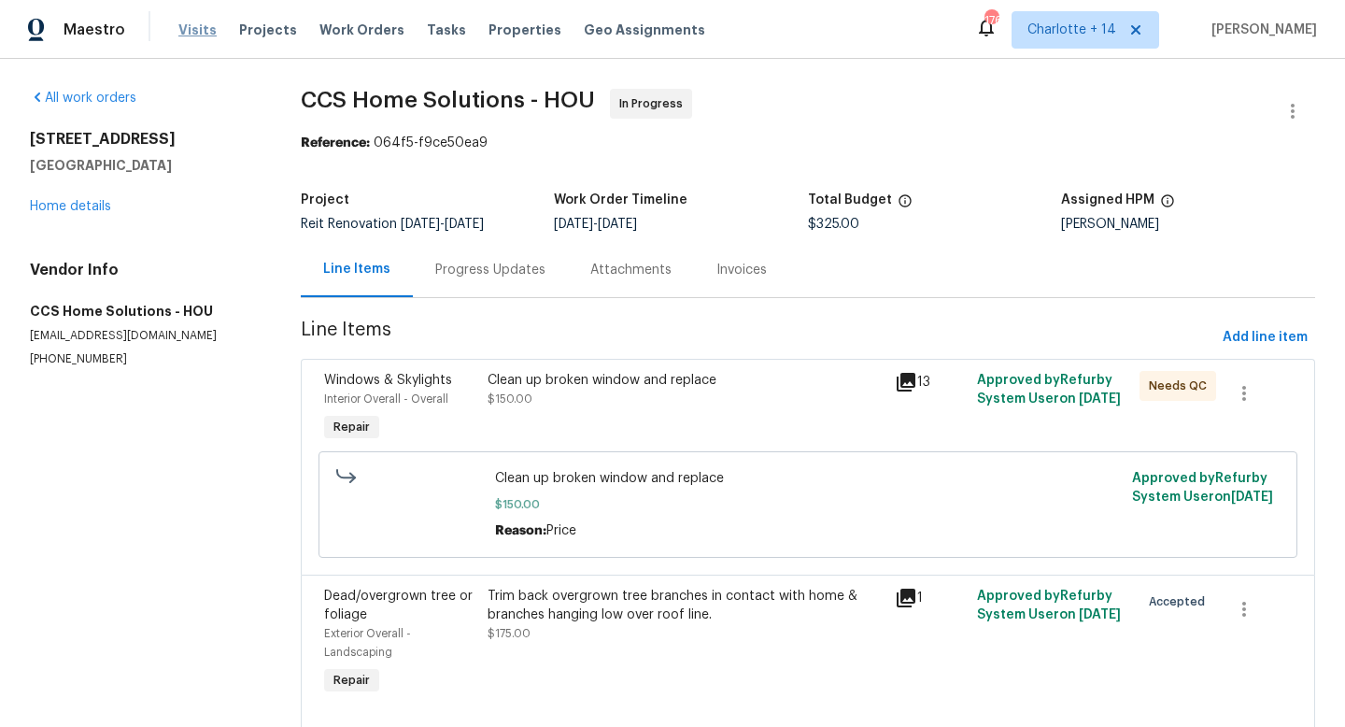
click at [182, 29] on span "Visits" at bounding box center [197, 30] width 38 height 19
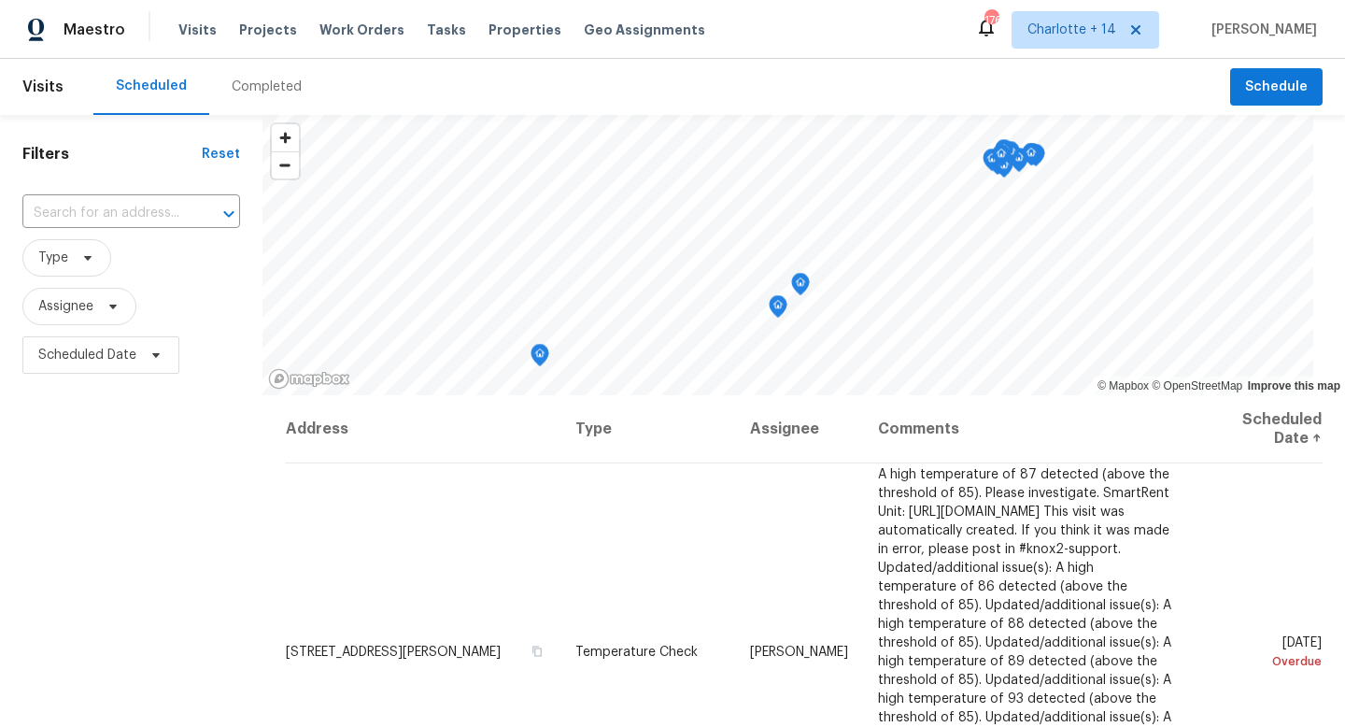
click at [81, 208] on input "text" at bounding box center [104, 213] width 165 height 29
paste input "260 Pleasant Grove Cir"
type input "260 Pleasant Grove Cir"
click at [1092, 40] on span "Charlotte + 14" at bounding box center [1086, 29] width 148 height 37
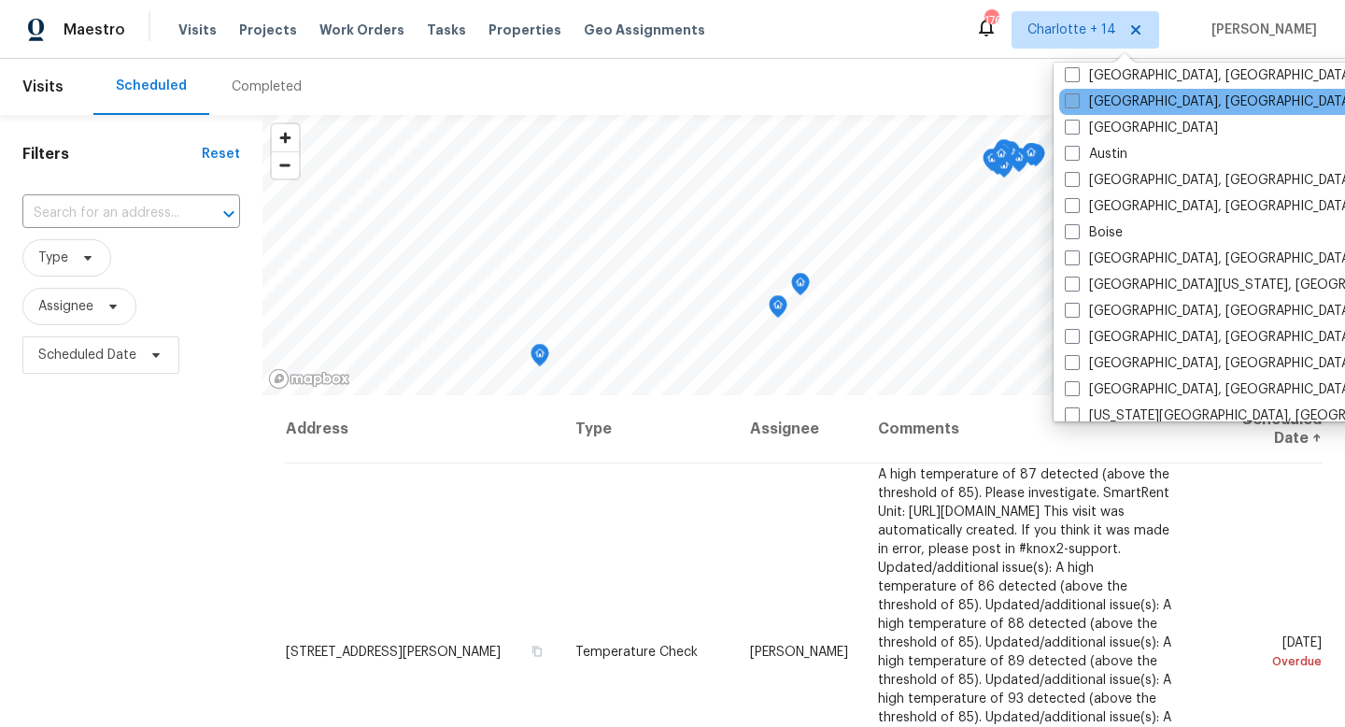
scroll to position [416, 0]
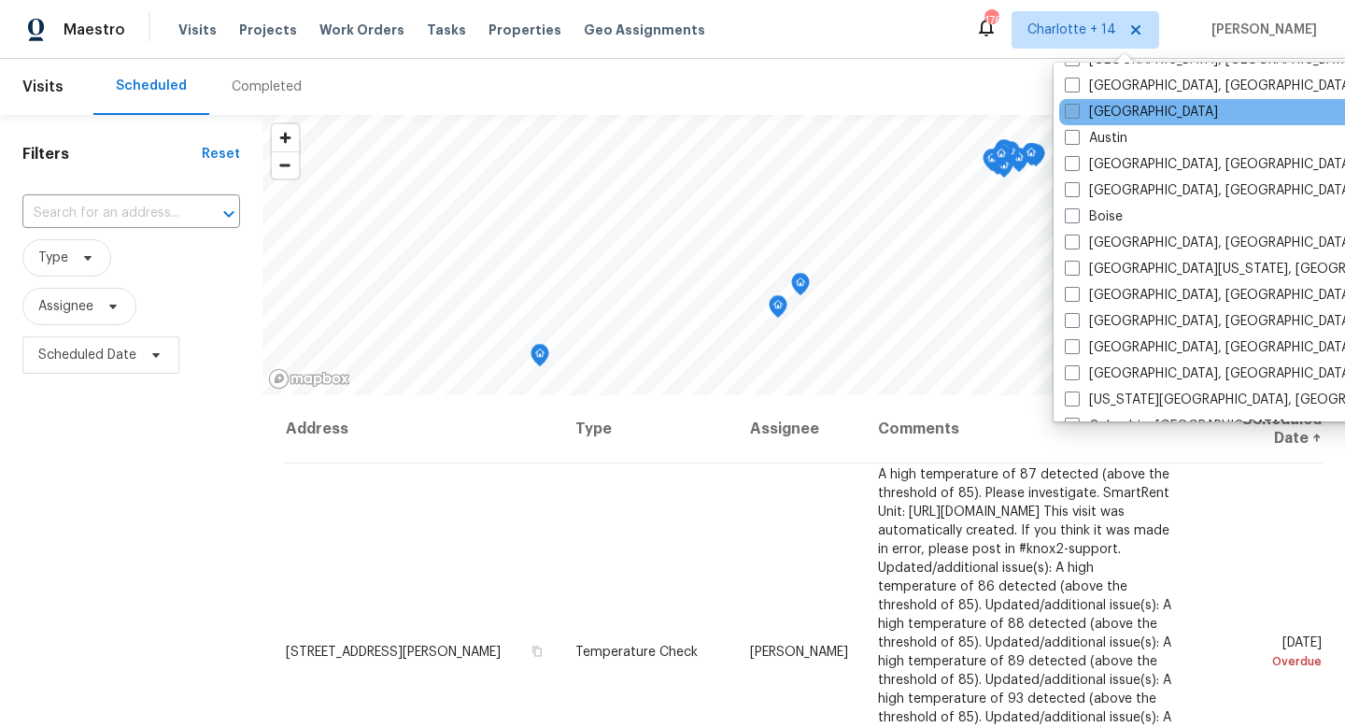
click at [1100, 108] on label "Atlanta" at bounding box center [1141, 112] width 153 height 19
click at [1077, 108] on input "Atlanta" at bounding box center [1071, 109] width 12 height 12
checkbox input "true"
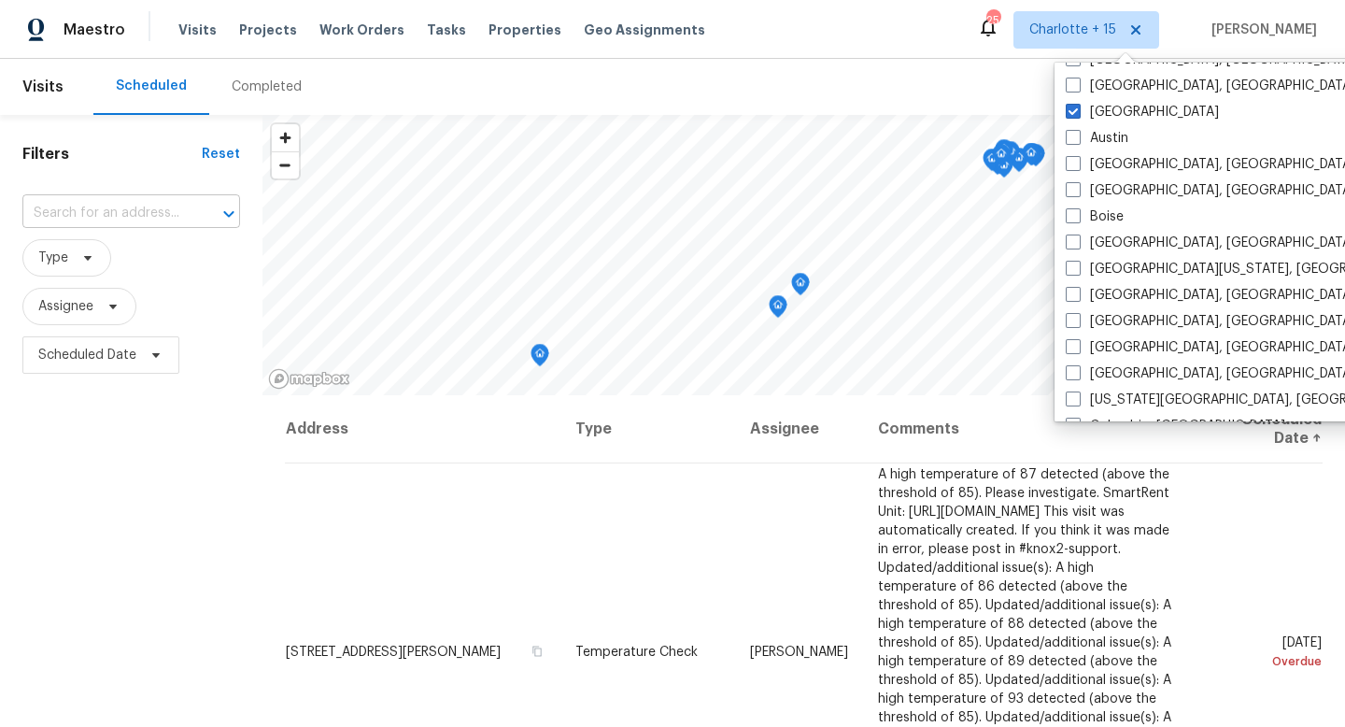
click at [135, 213] on input "text" at bounding box center [104, 213] width 165 height 29
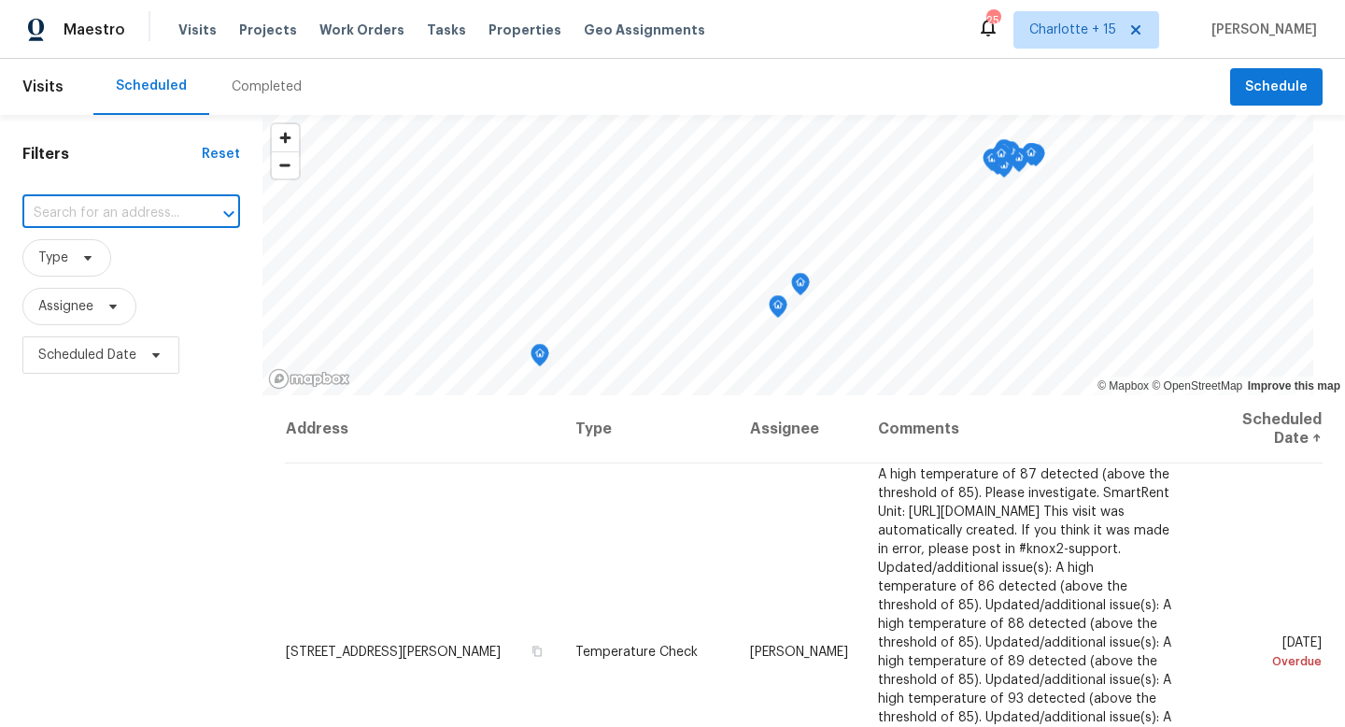
click at [135, 213] on input "text" at bounding box center [104, 213] width 165 height 29
paste input "260 Pleasant Grove Cir"
type input "260 Pleasant Grove Cir"
click at [136, 259] on li "260 Pleasant Grove Cir, McDonough, GA 30252" at bounding box center [130, 265] width 218 height 50
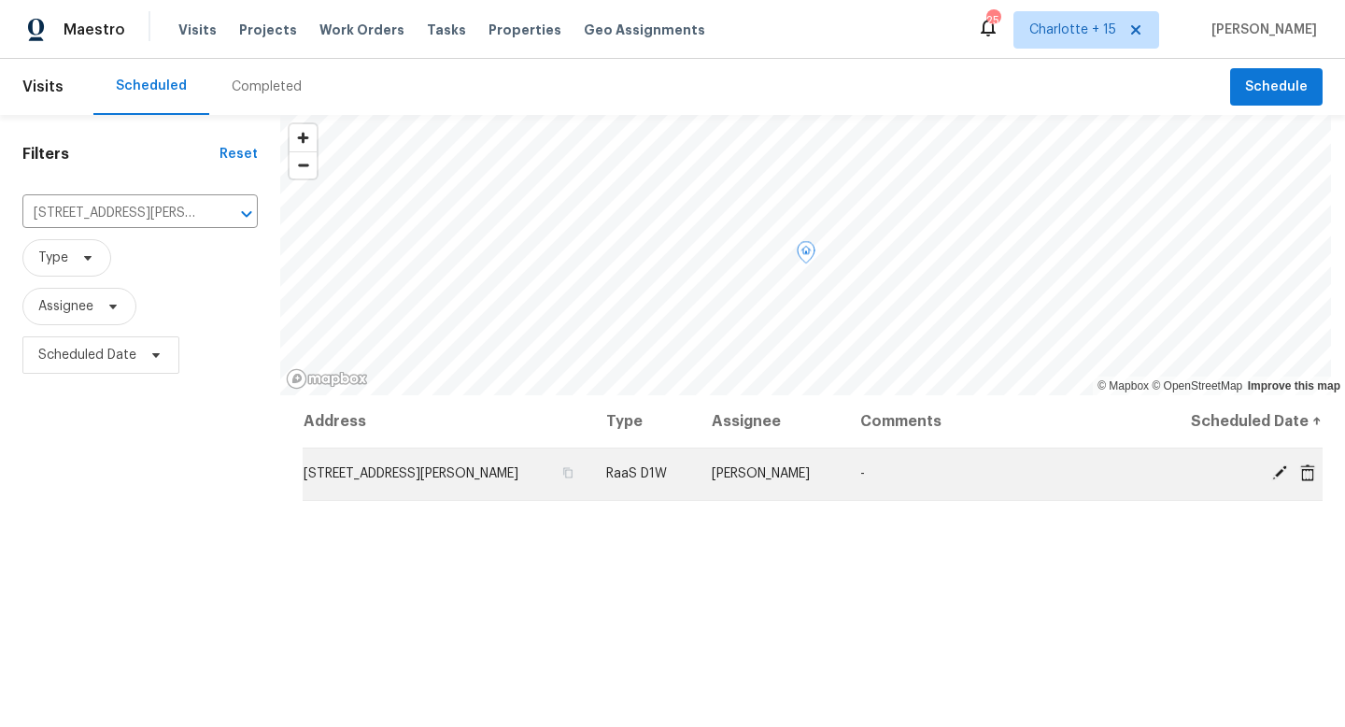
click at [519, 468] on span "260 Pleasant Grove Cir, McDonough, GA 30252" at bounding box center [411, 473] width 215 height 13
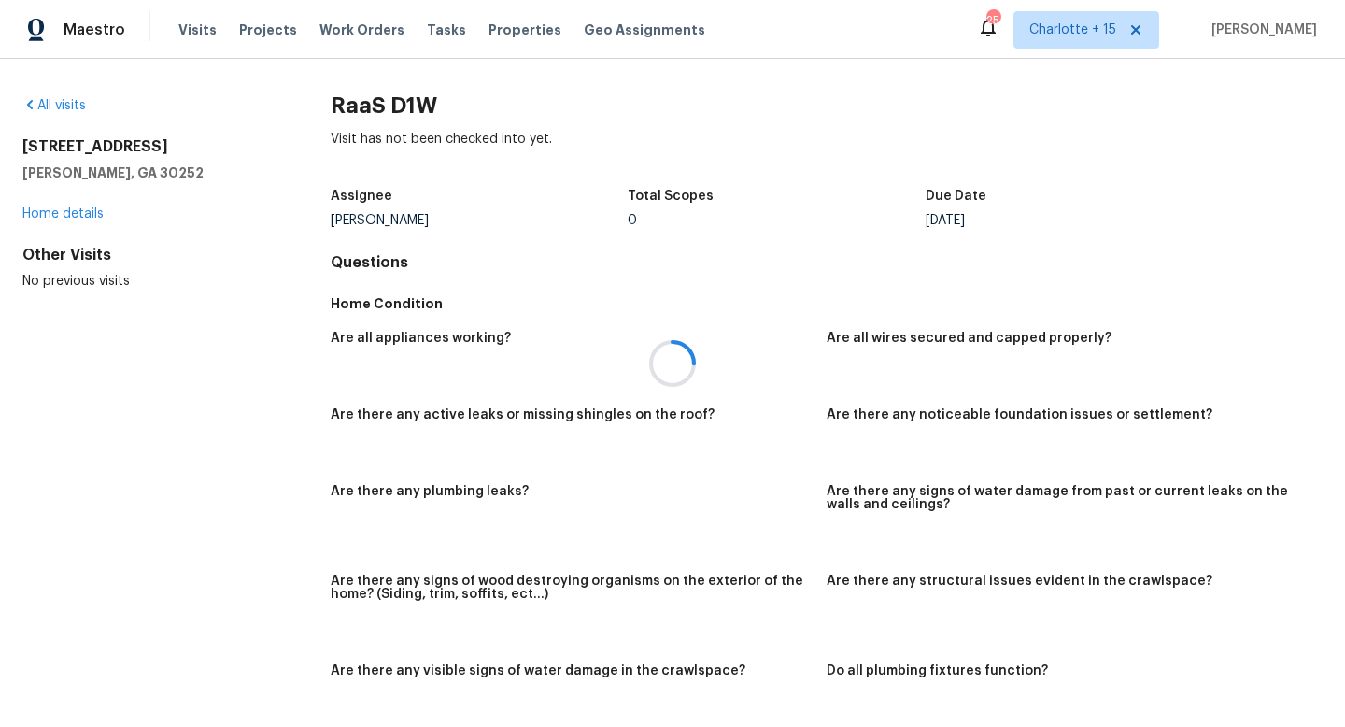
click at [84, 211] on div at bounding box center [672, 363] width 1345 height 727
click at [83, 214] on link "Home details" at bounding box center [62, 213] width 81 height 13
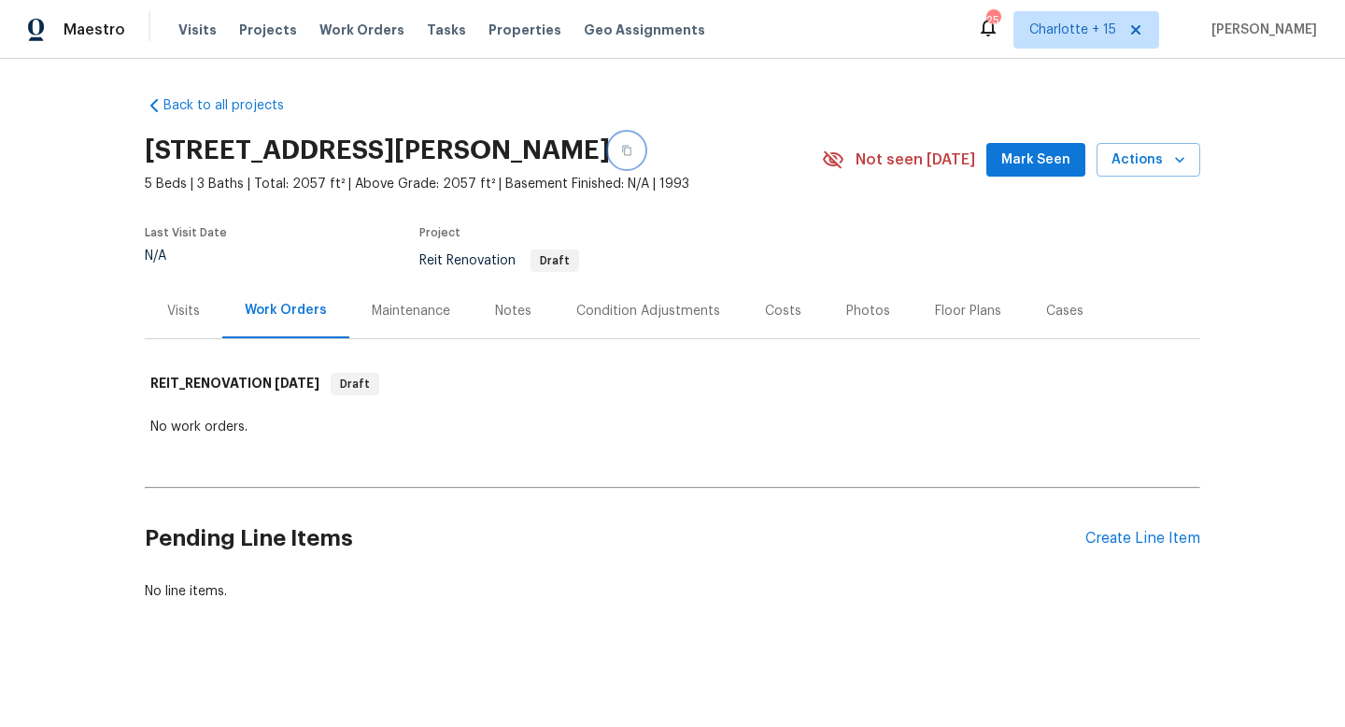
click at [632, 148] on icon "button" at bounding box center [626, 150] width 11 height 11
click at [191, 320] on div "Visits" at bounding box center [184, 310] width 78 height 55
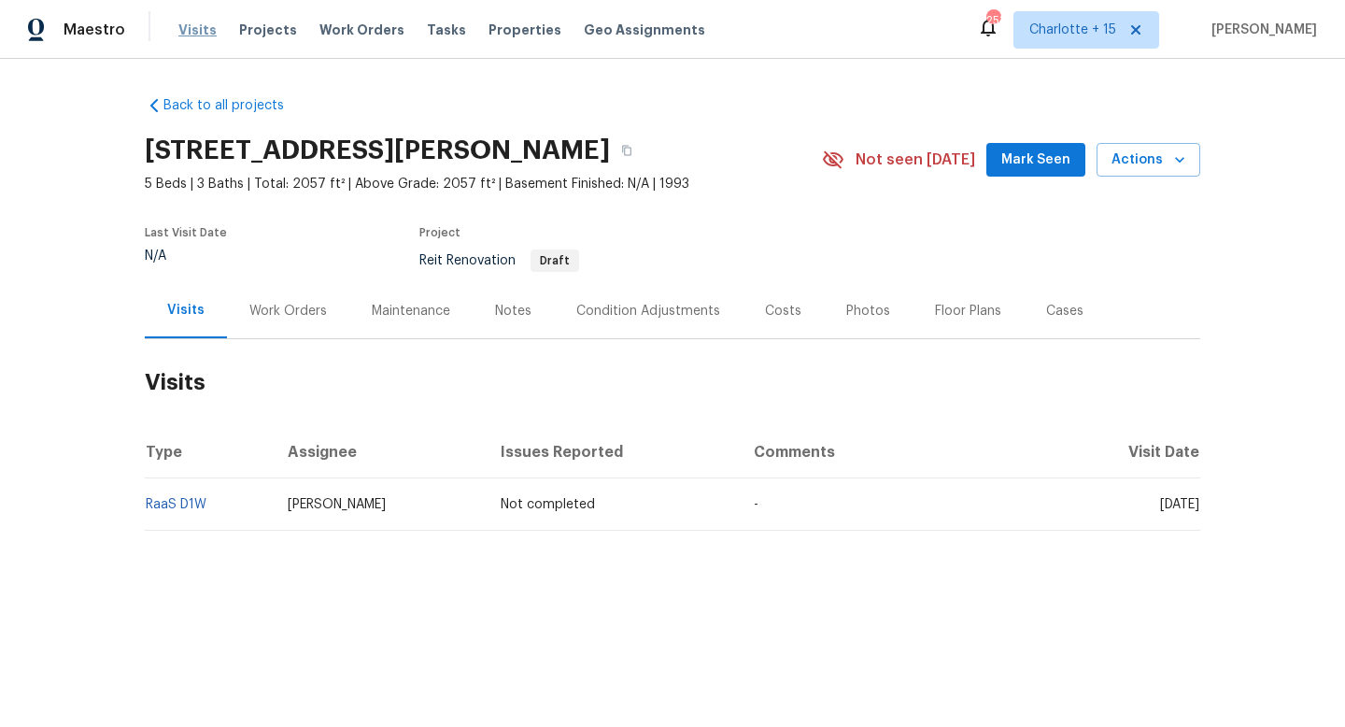
click at [202, 27] on span "Visits" at bounding box center [197, 30] width 38 height 19
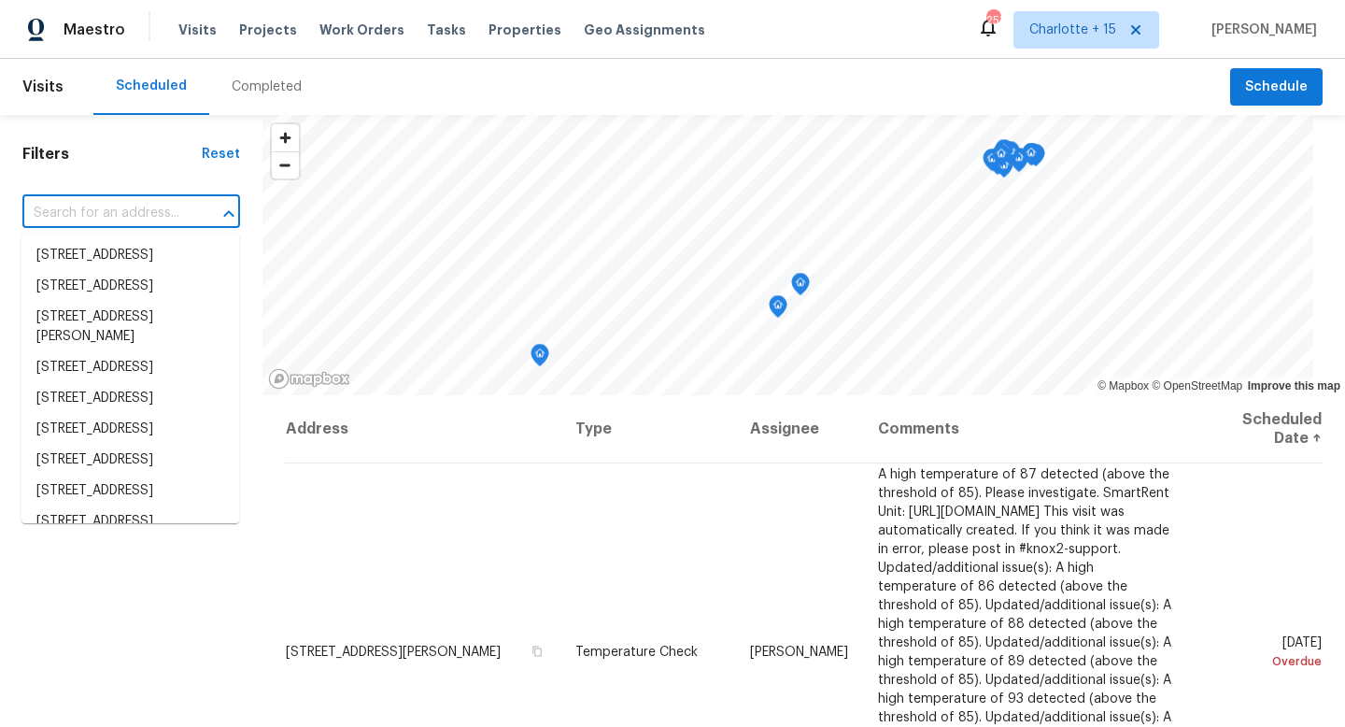
click at [115, 219] on input "text" at bounding box center [104, 213] width 165 height 29
click at [1230, 78] on button "Schedule" at bounding box center [1276, 87] width 92 height 38
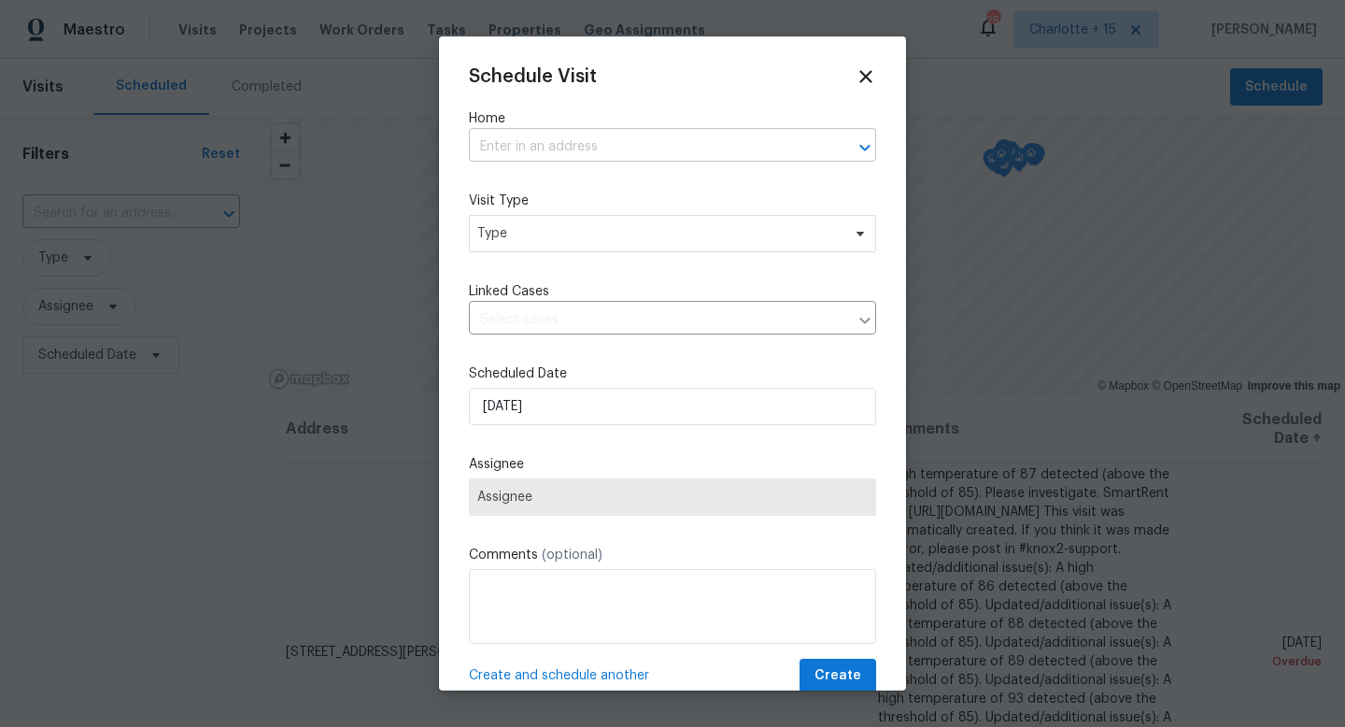
click at [644, 137] on input "text" at bounding box center [646, 147] width 355 height 29
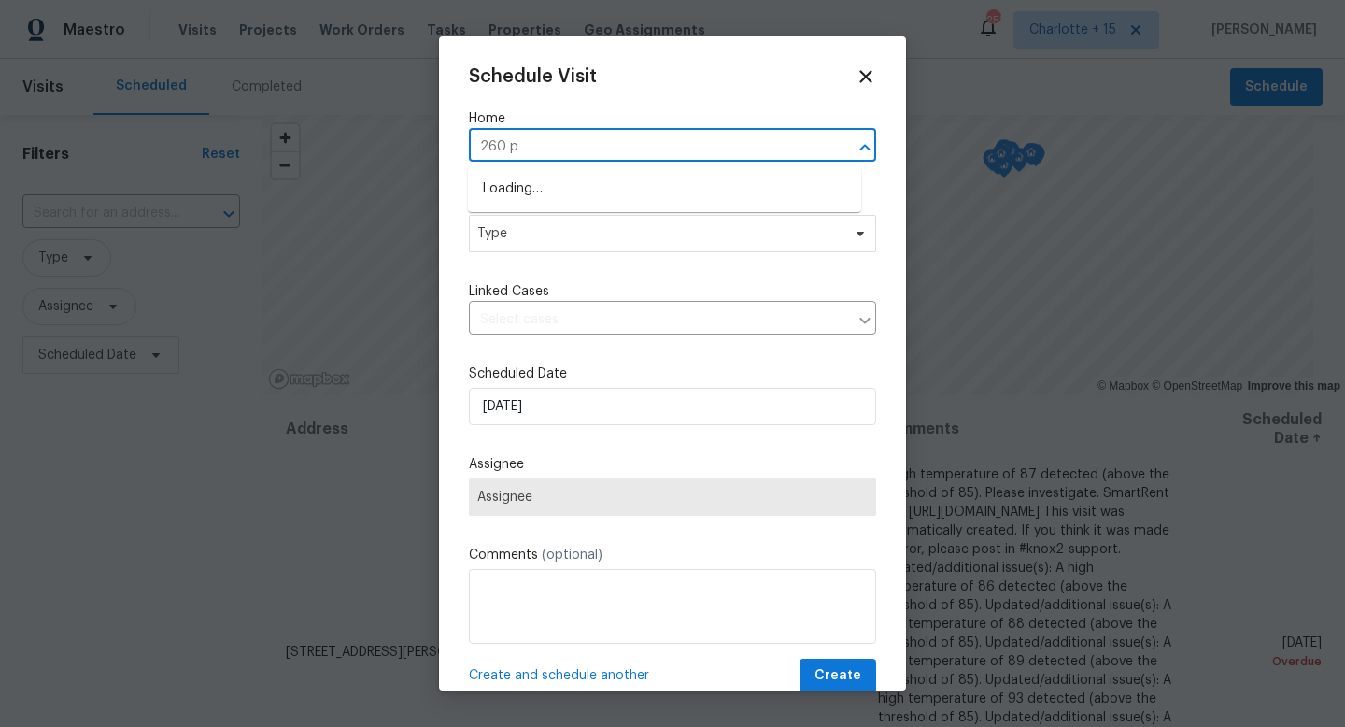
type input "260 pl"
click at [651, 226] on li "[STREET_ADDRESS][PERSON_NAME]" at bounding box center [664, 220] width 393 height 31
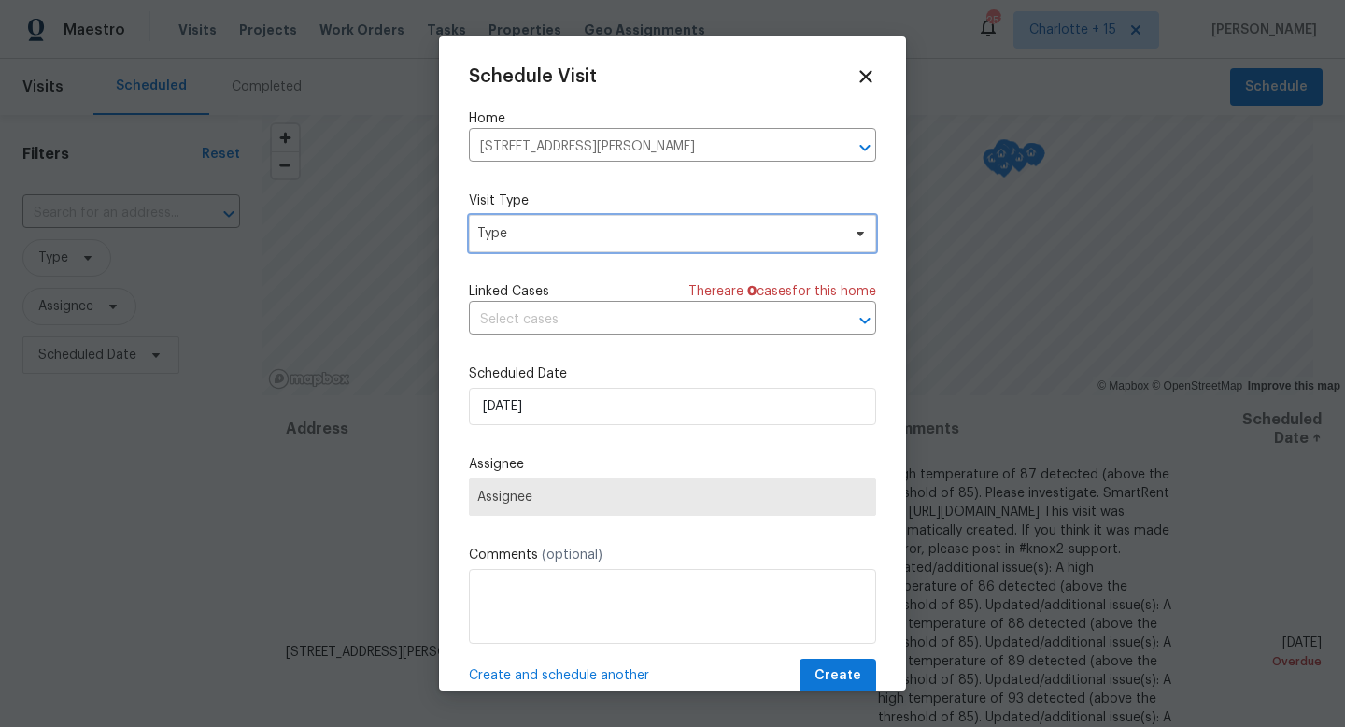
click at [603, 244] on span "Type" at bounding box center [672, 233] width 407 height 37
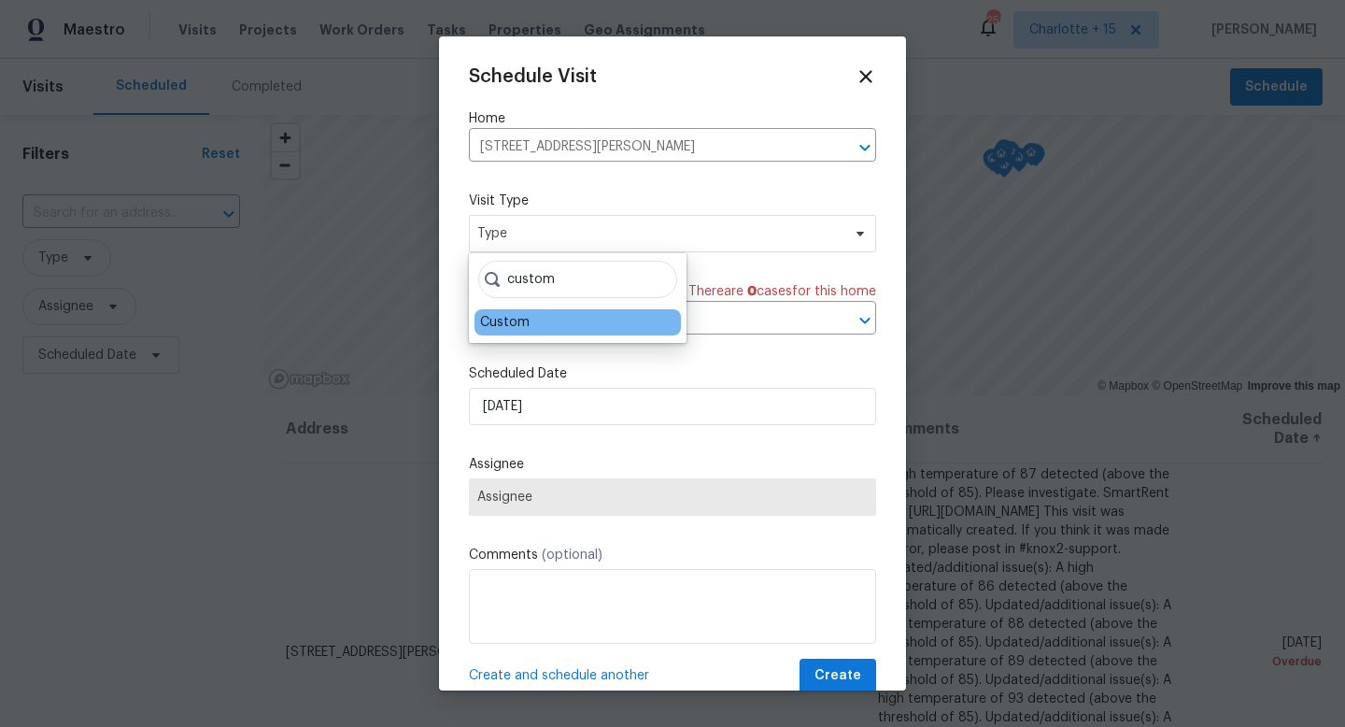
type input "custom"
click at [576, 317] on div "Custom" at bounding box center [578, 322] width 206 height 26
click at [537, 325] on div "Custom" at bounding box center [578, 322] width 206 height 26
click at [518, 326] on div "Custom" at bounding box center [505, 322] width 50 height 19
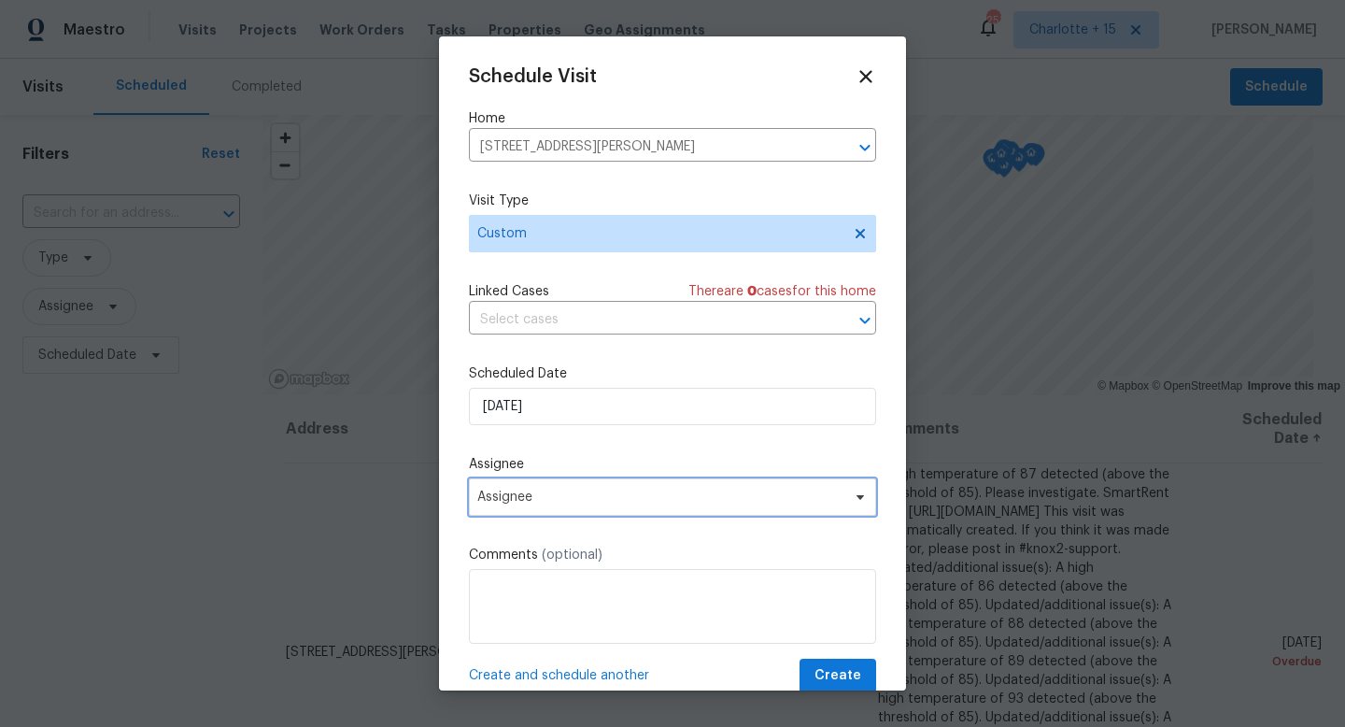
click at [555, 504] on span "Assignee" at bounding box center [660, 497] width 366 height 15
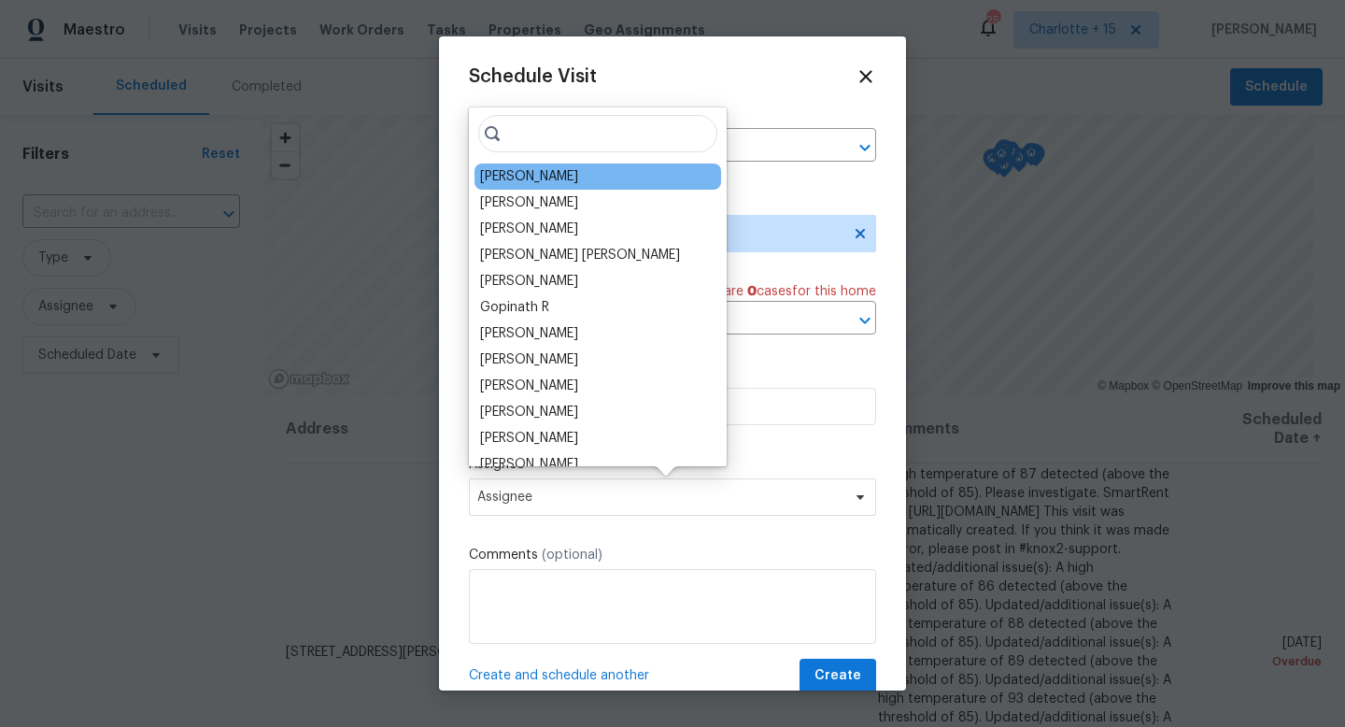
click at [534, 182] on div "Wesley Brooks" at bounding box center [529, 176] width 98 height 19
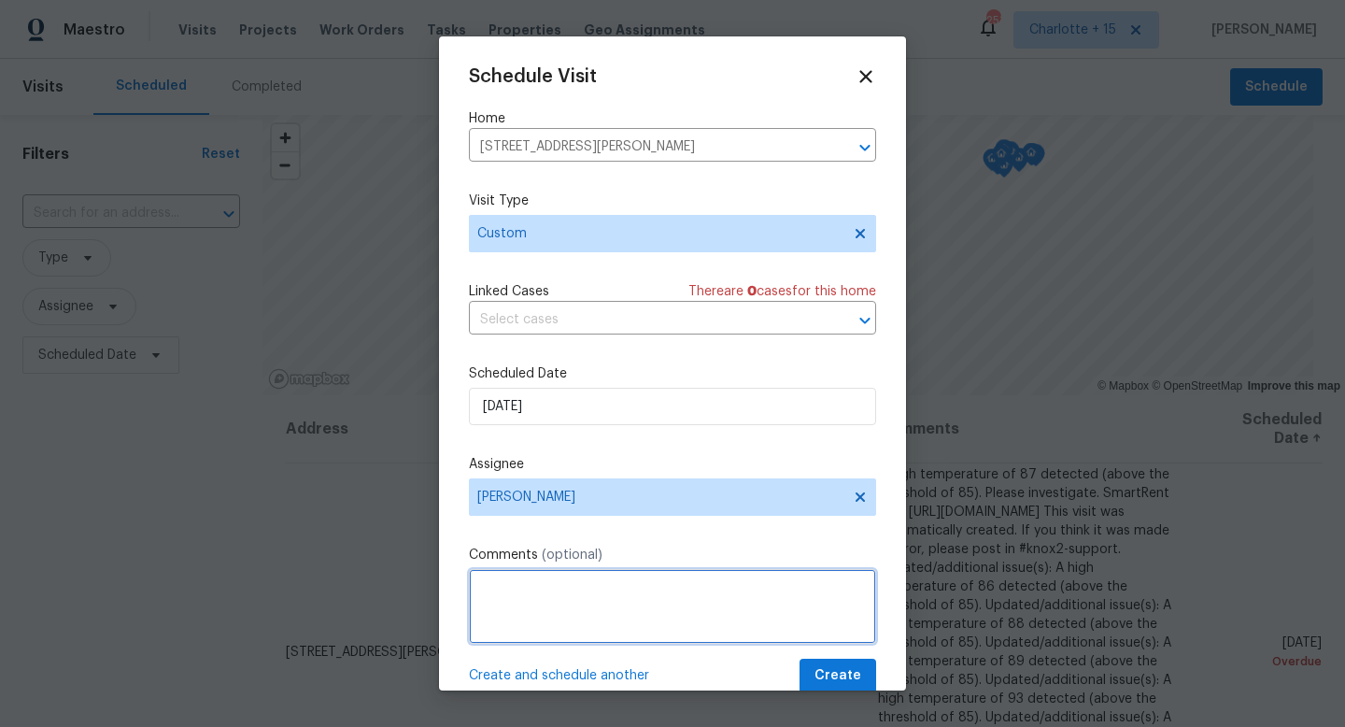
click at [501, 610] on textarea at bounding box center [672, 606] width 407 height 75
paste textarea "https://opendoor.slack.com/archives/C07MY6AKJKG/p1758150423300509"
type textarea "RaaS request - https://opendoor.slack.com/archives/C07MY6AKJKG/p1758150423300509"
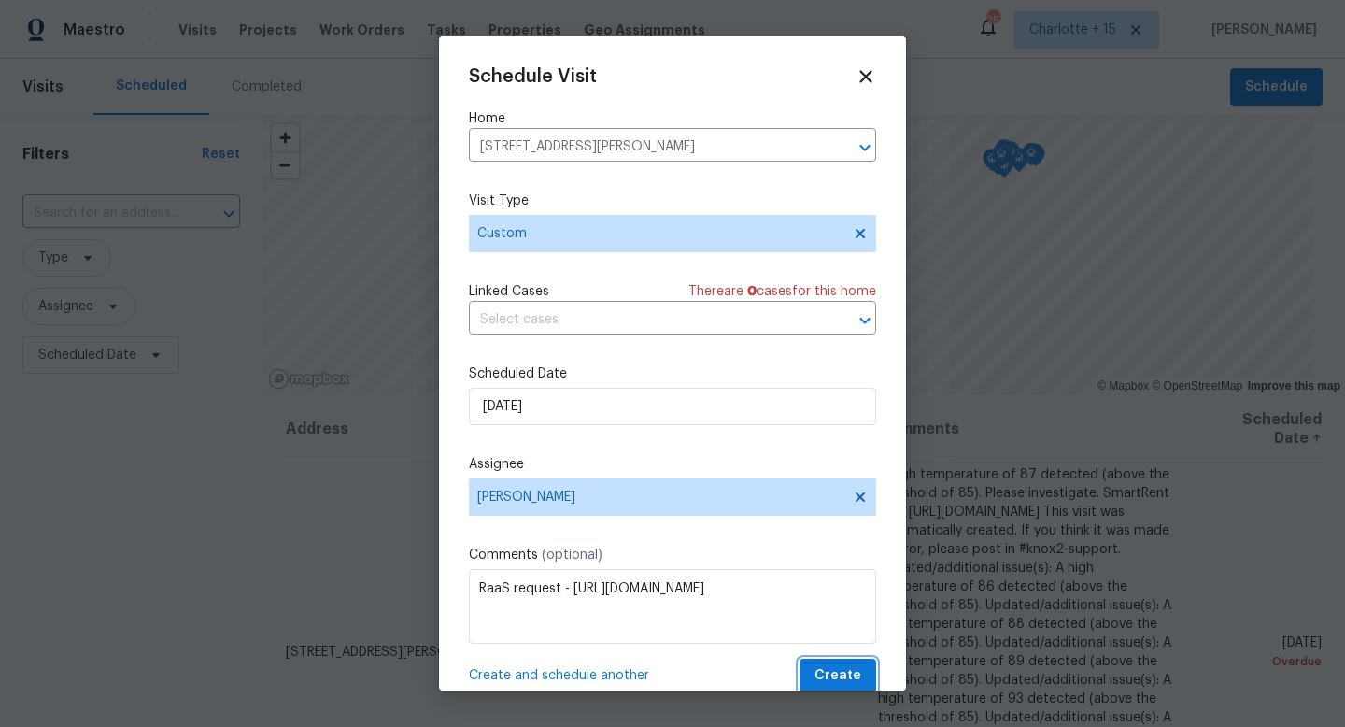
click at [819, 670] on span "Create" at bounding box center [838, 675] width 47 height 23
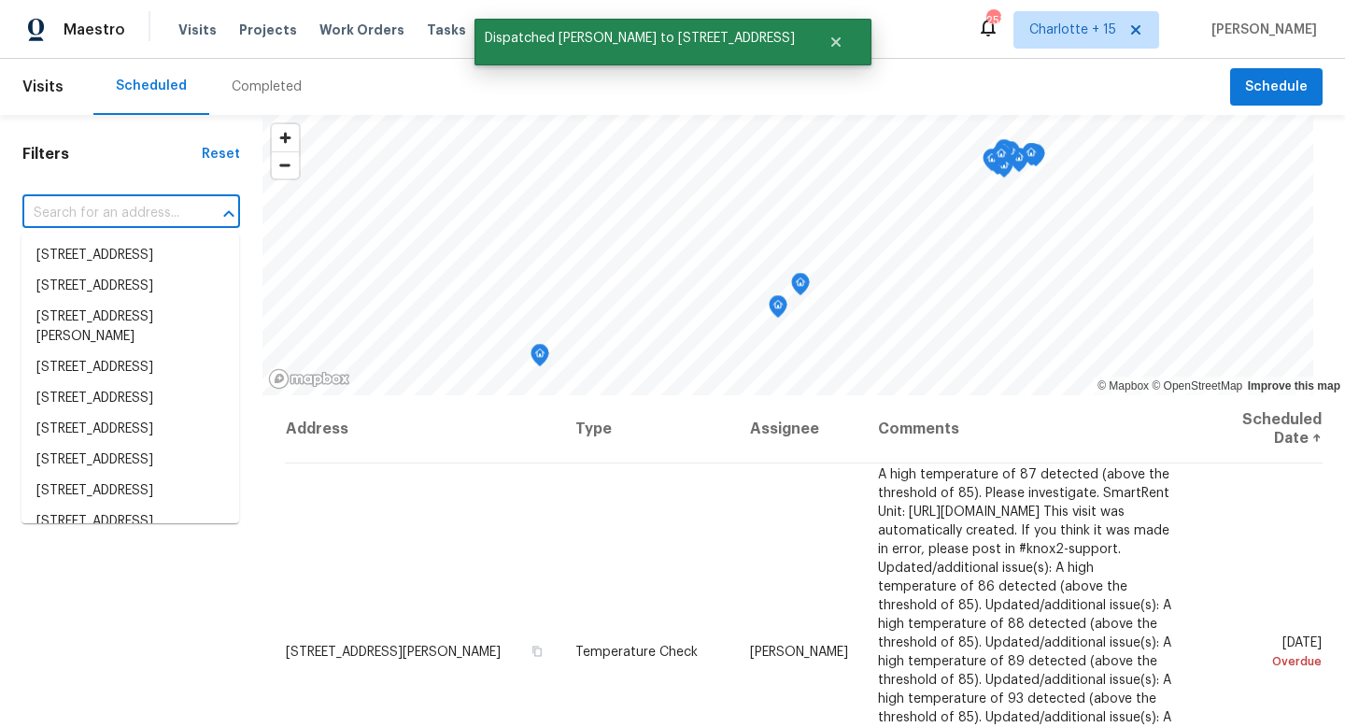
click at [144, 206] on input "text" at bounding box center [104, 213] width 165 height 29
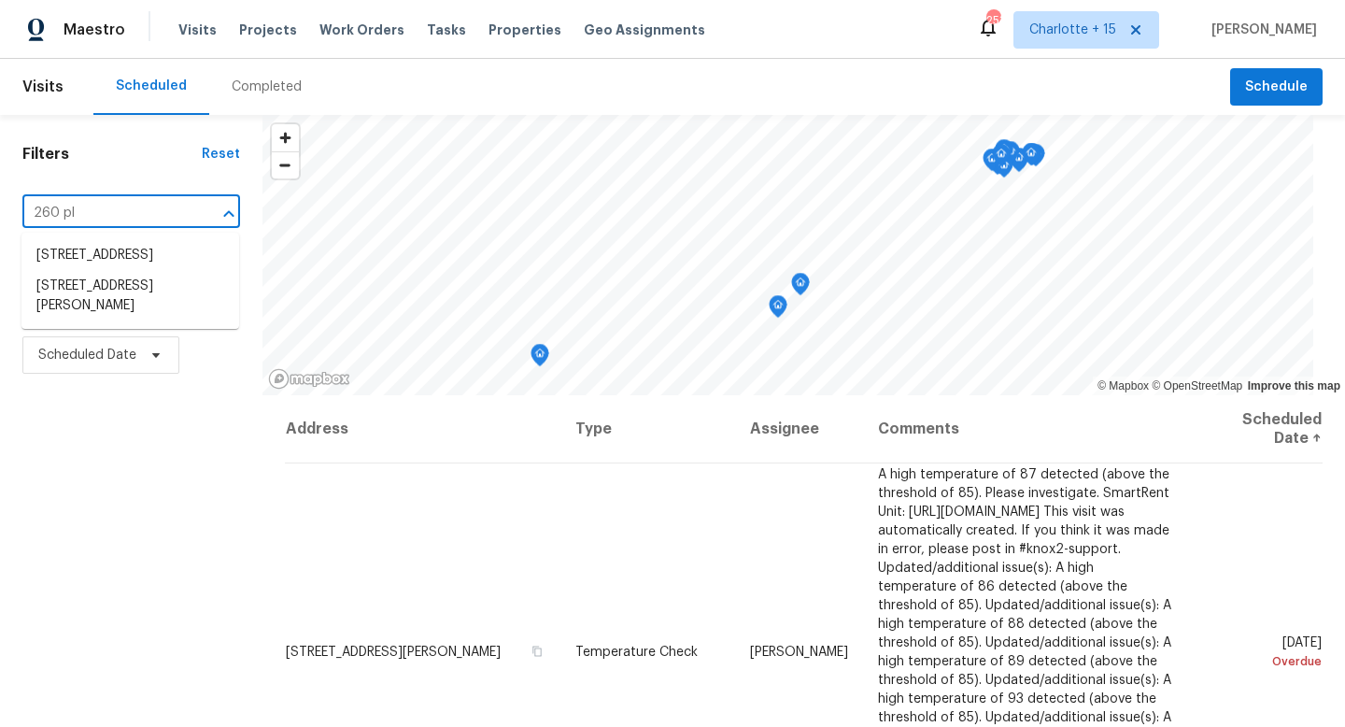
type input "260 ple"
click at [146, 266] on li "[STREET_ADDRESS][PERSON_NAME]" at bounding box center [130, 265] width 218 height 50
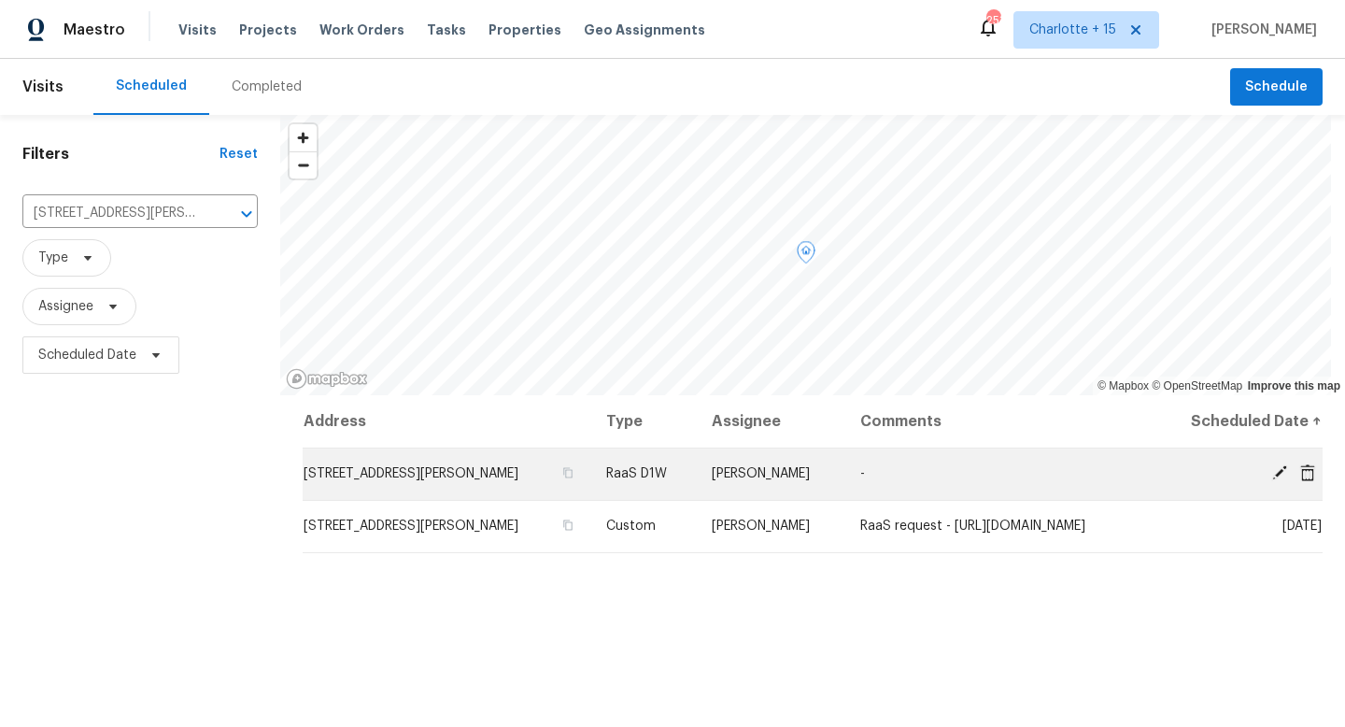
click at [1300, 470] on icon at bounding box center [1308, 472] width 17 height 17
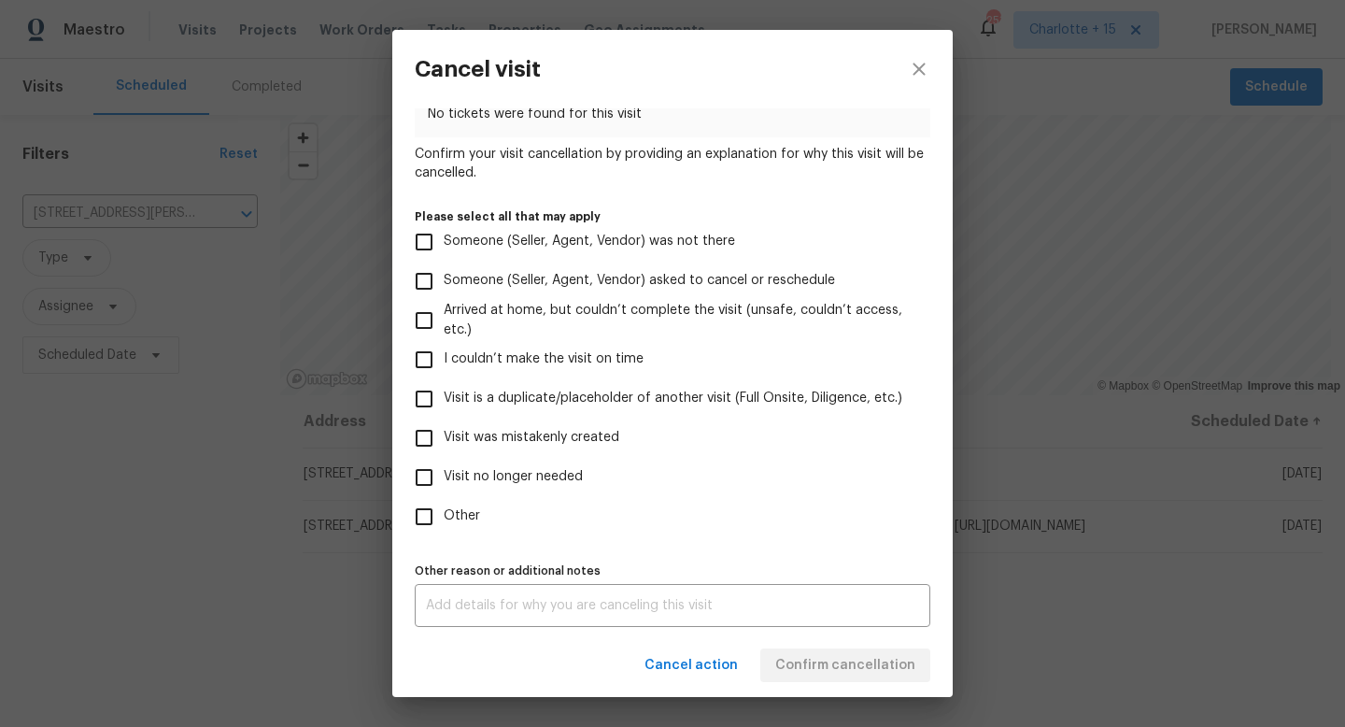
scroll to position [110, 0]
drag, startPoint x: 424, startPoint y: 475, endPoint x: 437, endPoint y: 477, distance: 13.4
click at [424, 474] on input "Visit no longer needed" at bounding box center [424, 476] width 39 height 39
checkbox input "true"
click at [632, 595] on div "x Other reason or additional notes" at bounding box center [673, 604] width 516 height 43
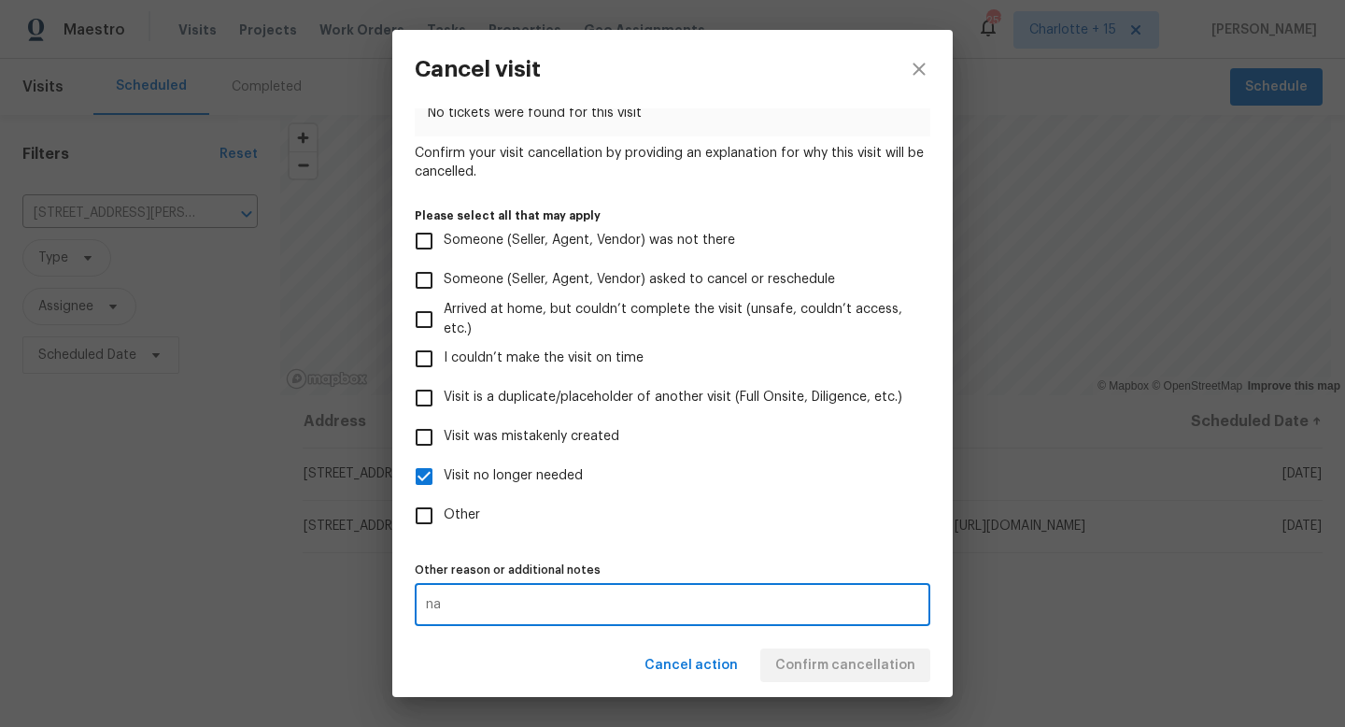
type textarea "na"
click at [809, 655] on div "Cancel action Confirm cancellation" at bounding box center [672, 665] width 561 height 64
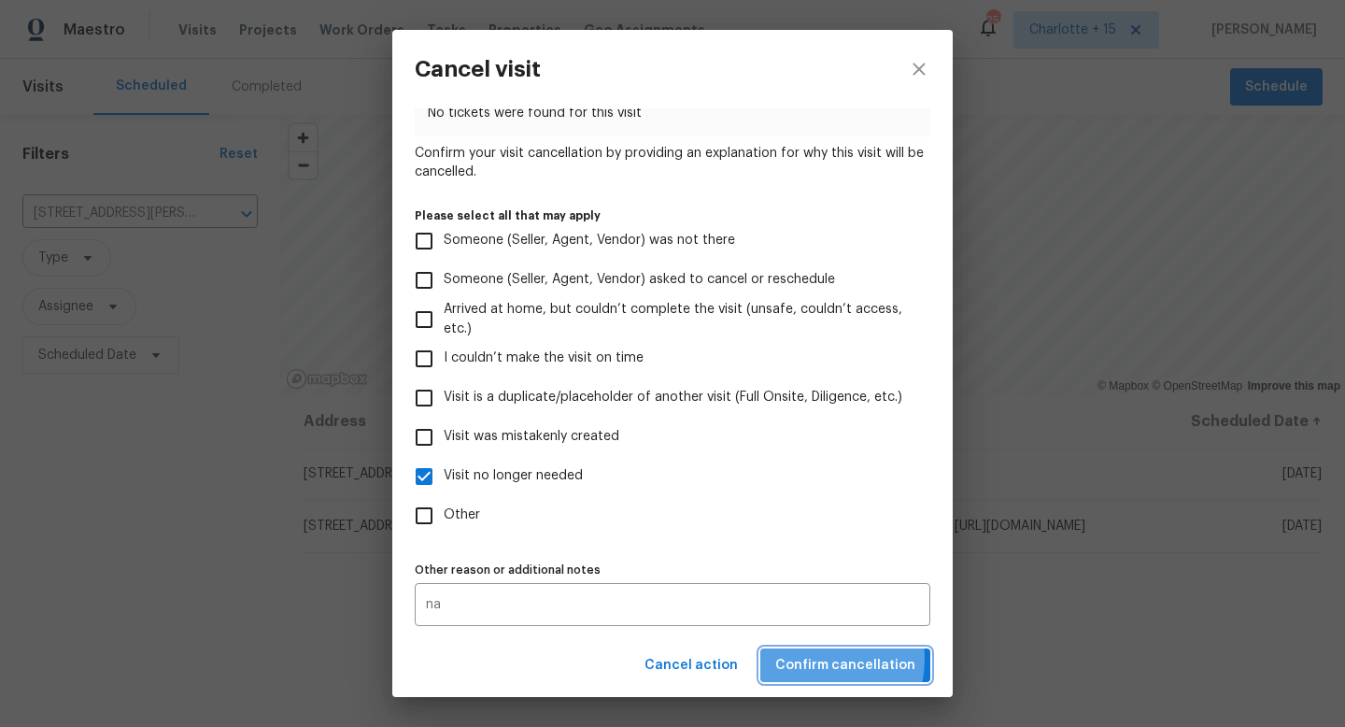
click at [813, 659] on span "Confirm cancellation" at bounding box center [845, 665] width 140 height 23
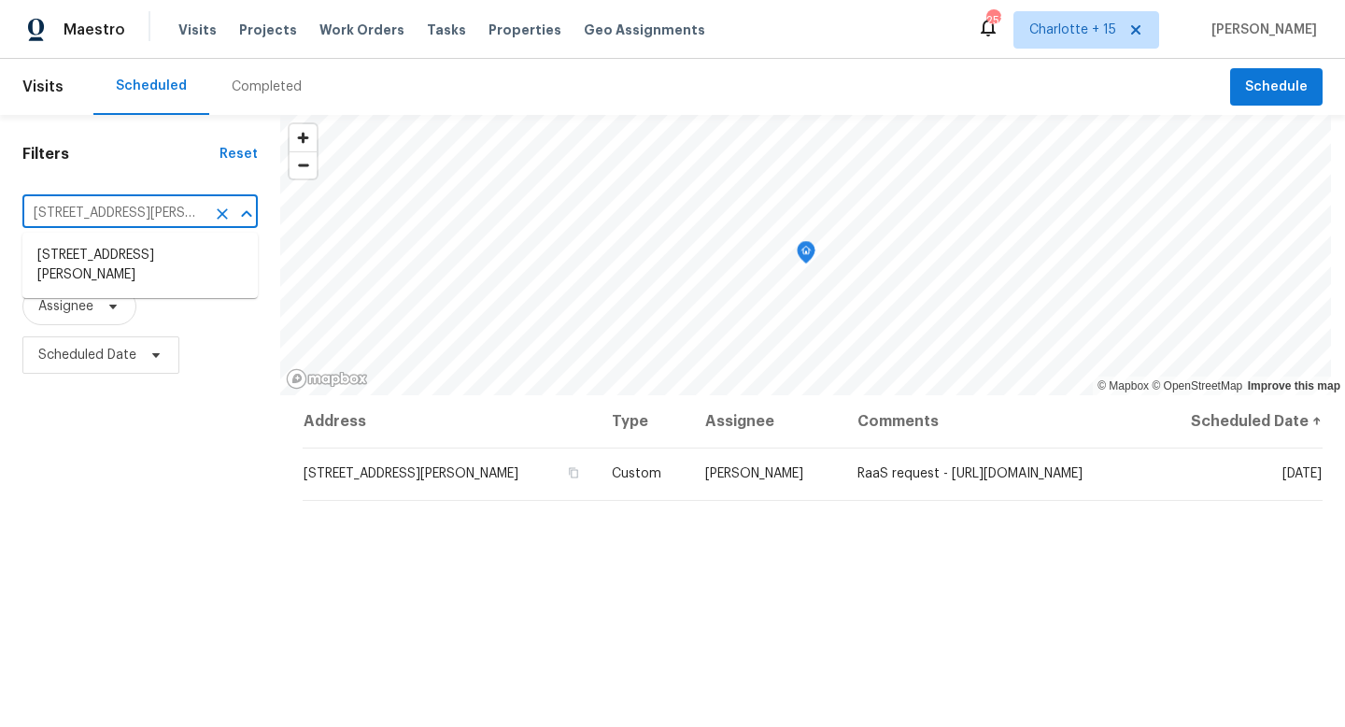
click at [132, 219] on input "[STREET_ADDRESS][PERSON_NAME]" at bounding box center [113, 213] width 183 height 29
click at [132, 220] on input "[STREET_ADDRESS][PERSON_NAME]" at bounding box center [113, 213] width 183 height 29
click at [133, 218] on input "[STREET_ADDRESS][PERSON_NAME]" at bounding box center [113, 213] width 183 height 29
click at [135, 214] on input "[STREET_ADDRESS][PERSON_NAME]" at bounding box center [113, 213] width 183 height 29
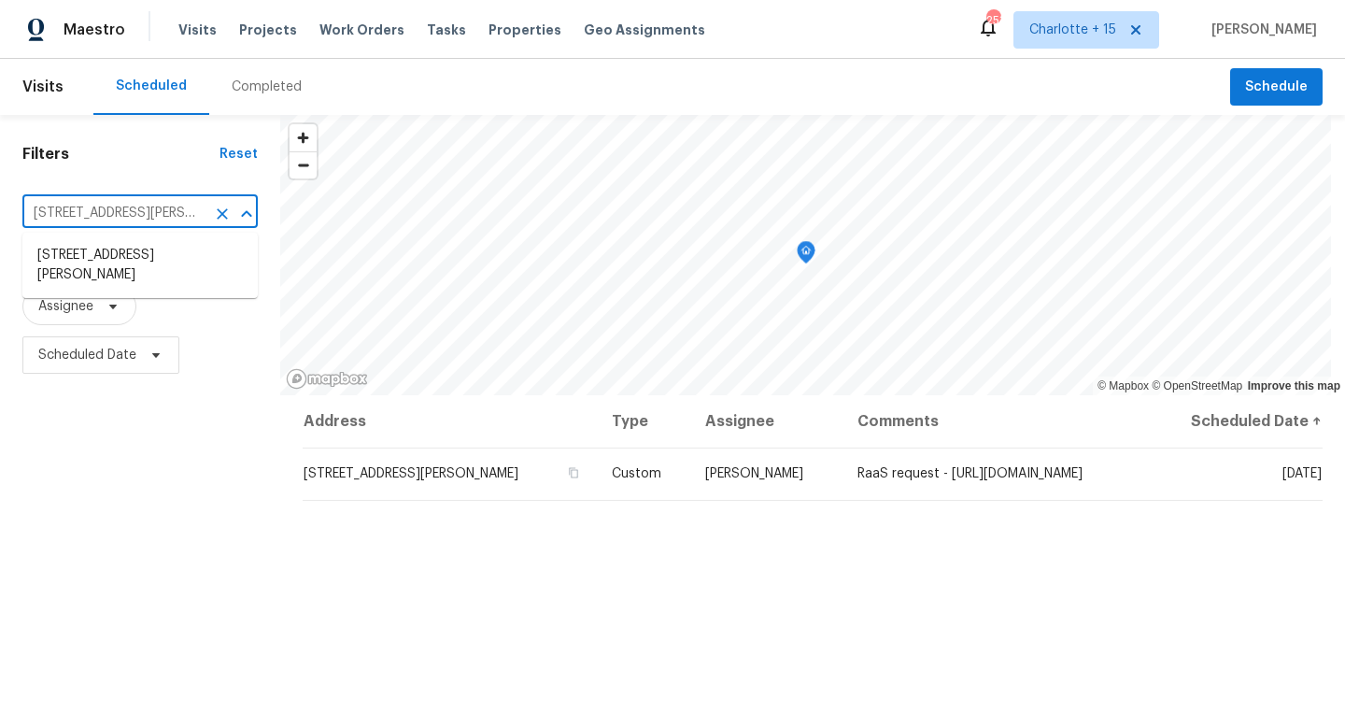
click at [137, 210] on input "[STREET_ADDRESS][PERSON_NAME]" at bounding box center [113, 213] width 183 height 29
click at [137, 210] on input "260 Pleasant Grove Cir, McDonough, GA 30252" at bounding box center [113, 213] width 183 height 29
paste input "7623 McGillicuty Dr"
type input "7623 McGillicuty Dr"
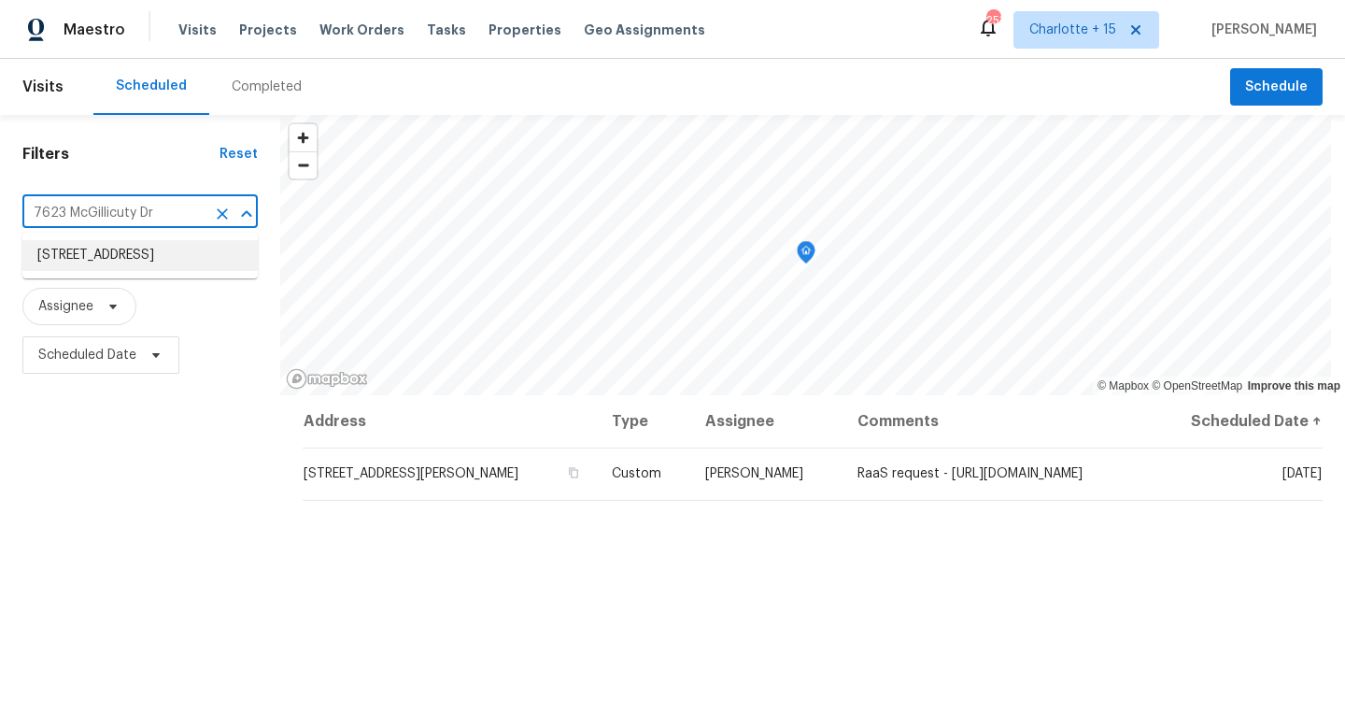
click at [151, 268] on li "7623 McGillicuty Dr, Union City, GA 30291" at bounding box center [139, 255] width 235 height 31
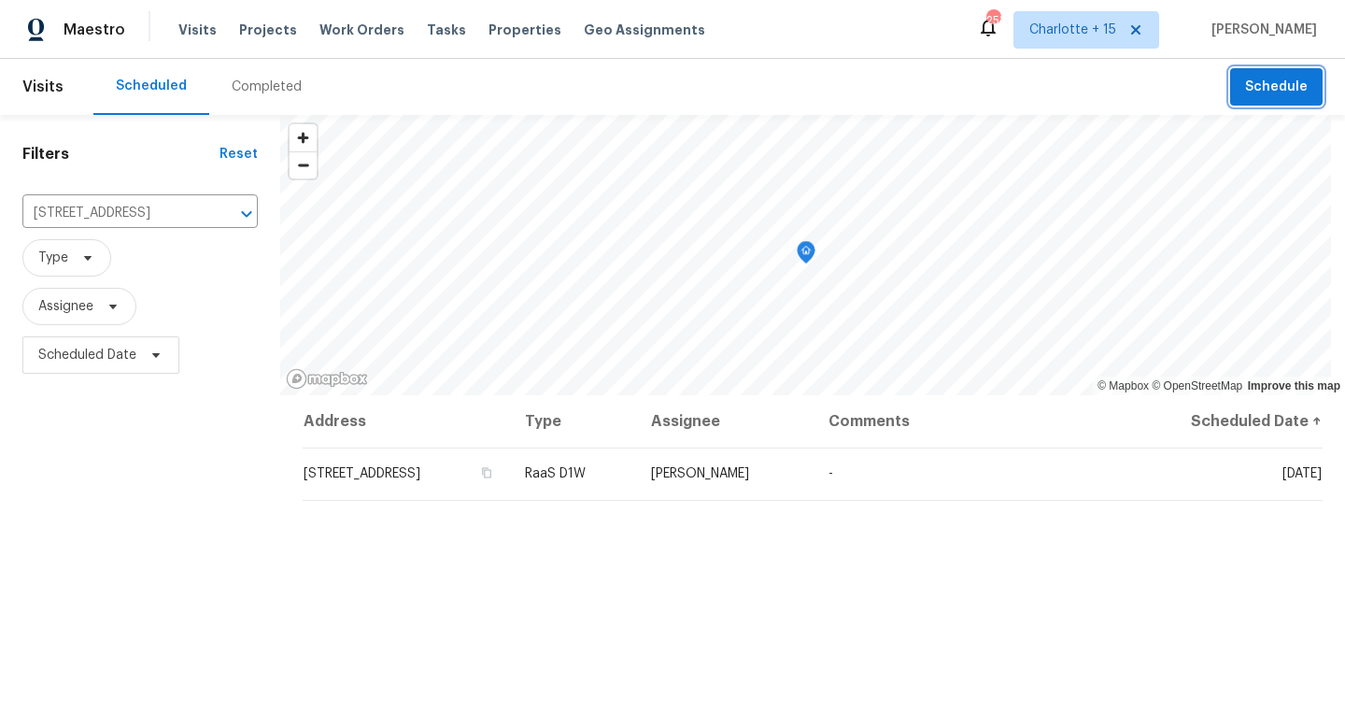
click at [1253, 94] on span "Schedule" at bounding box center [1276, 87] width 63 height 23
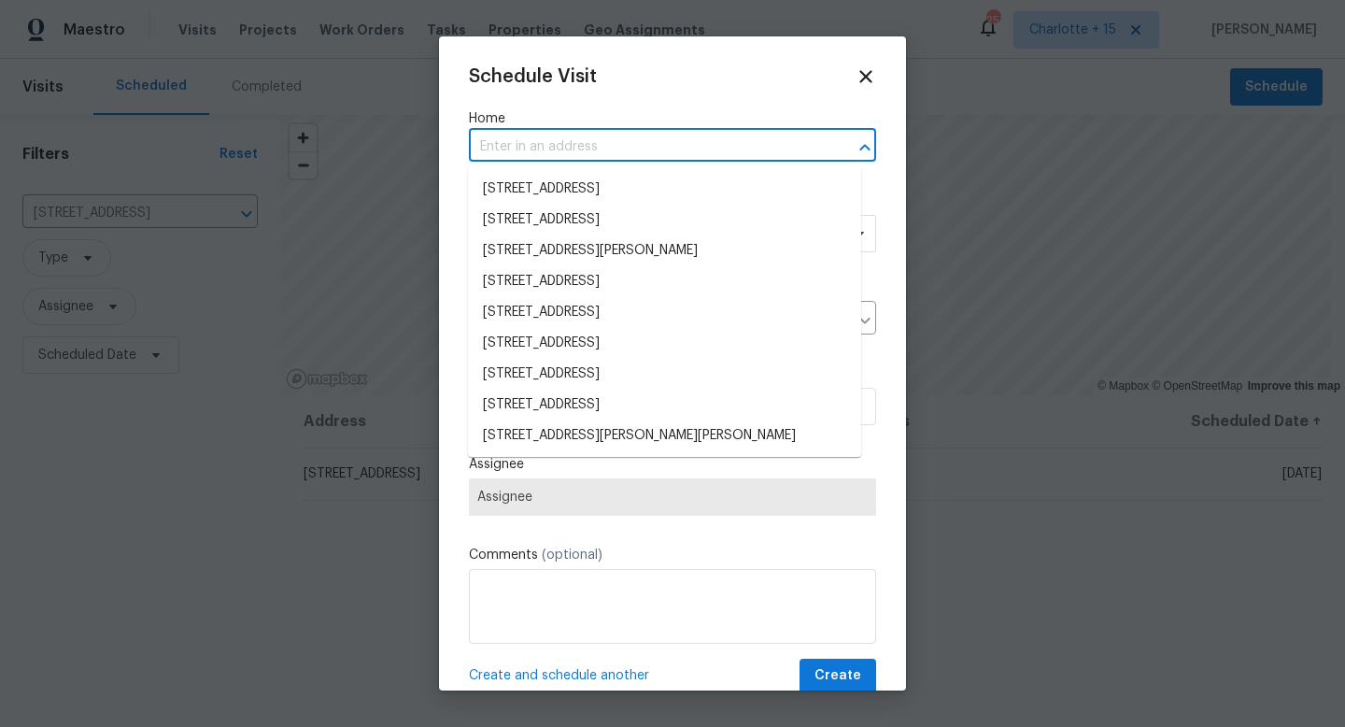
click at [608, 149] on input "text" at bounding box center [646, 147] width 355 height 29
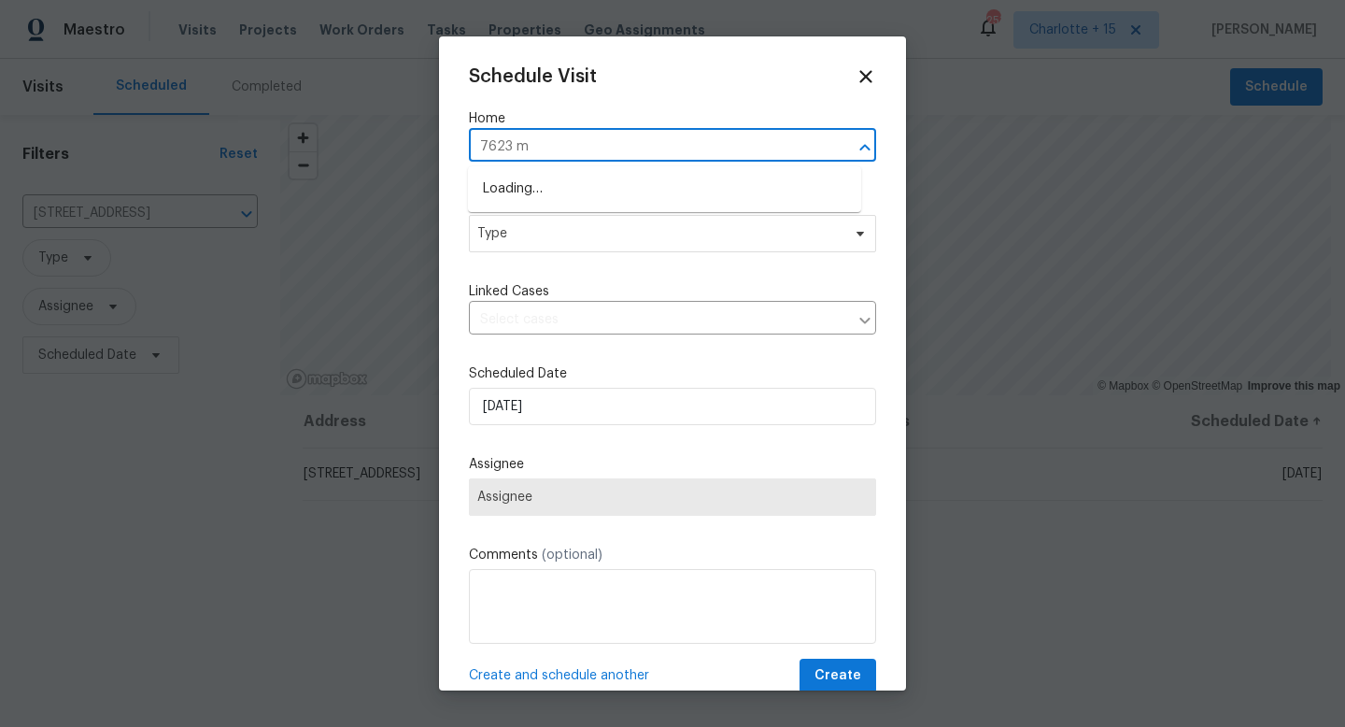
type input "7623 mc"
click at [635, 179] on li "7623 McGillicuty Dr, Union City, GA 30291" at bounding box center [664, 189] width 393 height 31
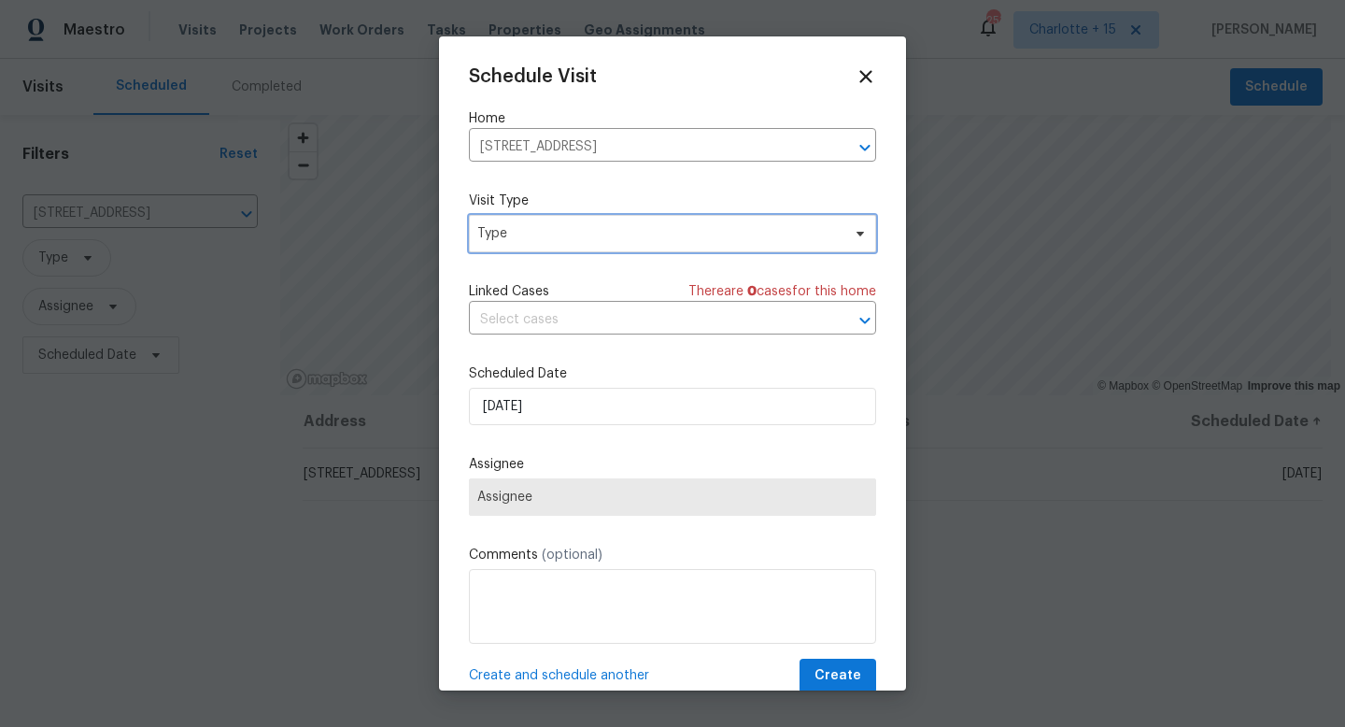
click at [578, 241] on span "Type" at bounding box center [658, 233] width 363 height 19
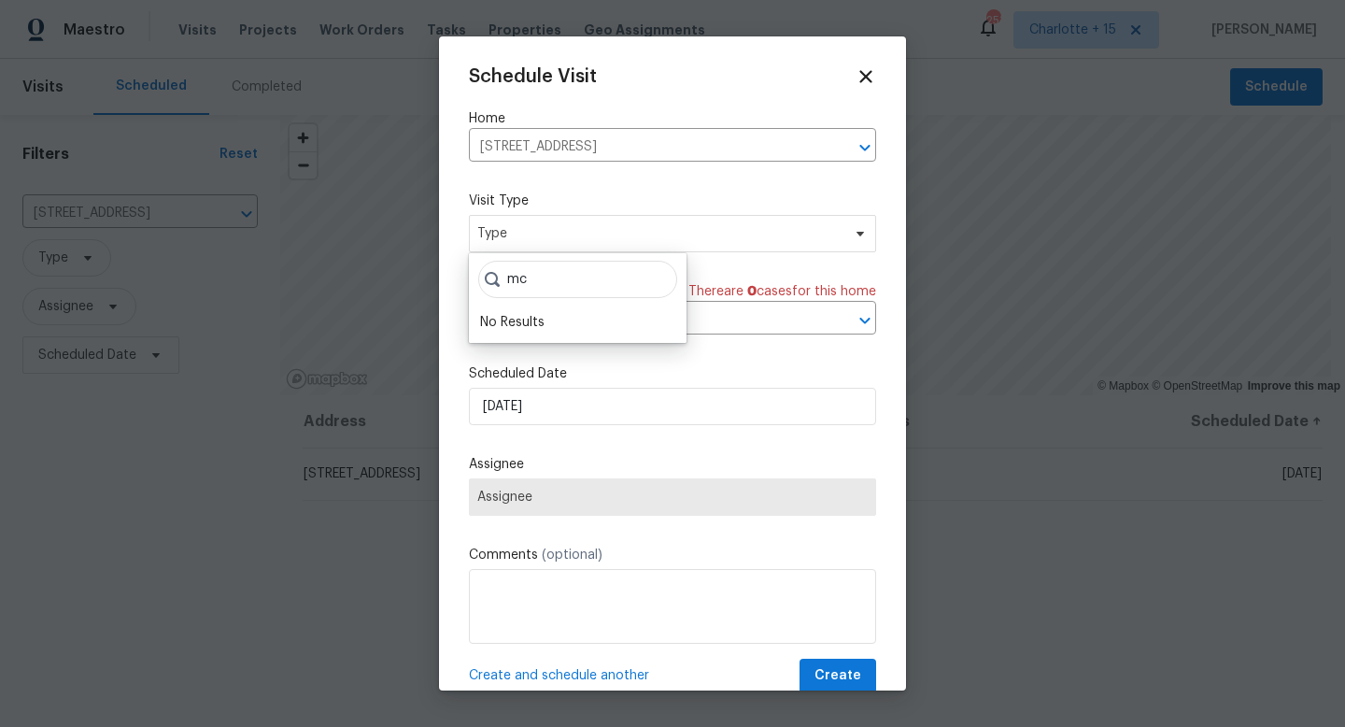
type input "m"
type input "cus"
click at [528, 328] on div "Custom" at bounding box center [505, 322] width 50 height 19
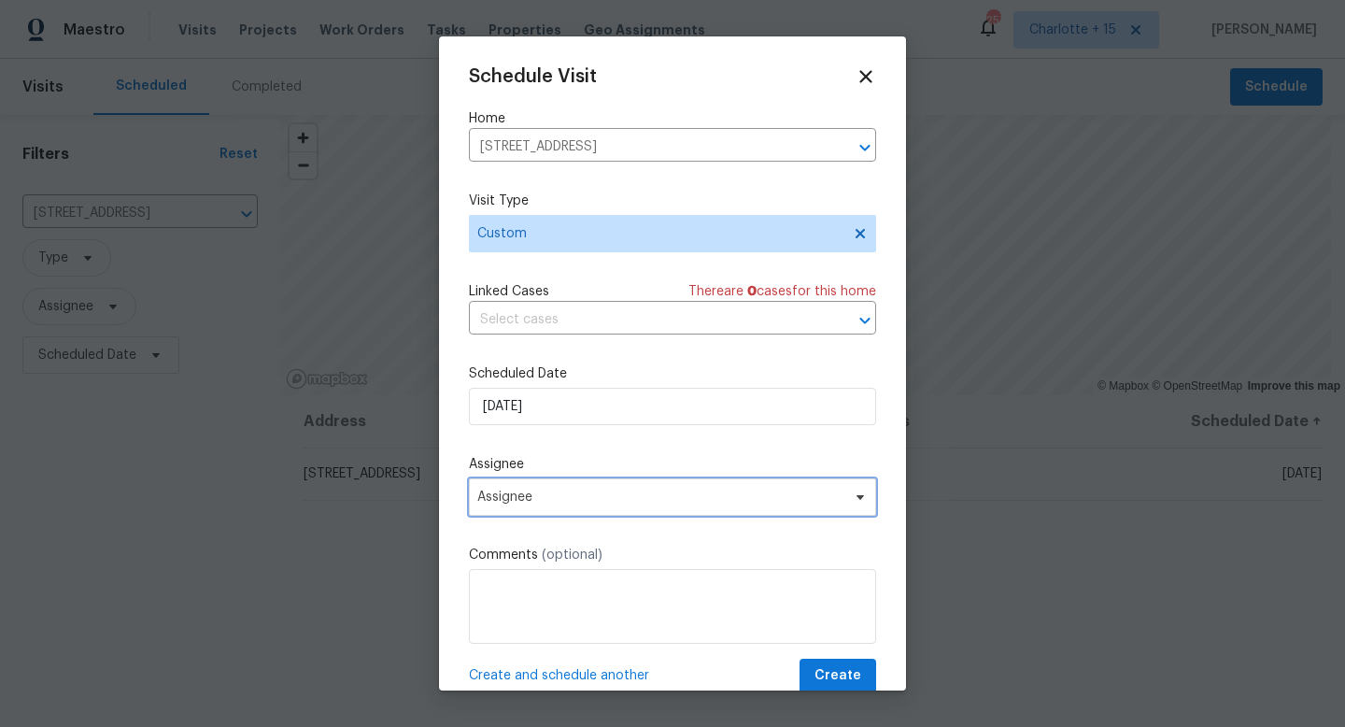
click at [542, 482] on span "Assignee" at bounding box center [672, 496] width 407 height 37
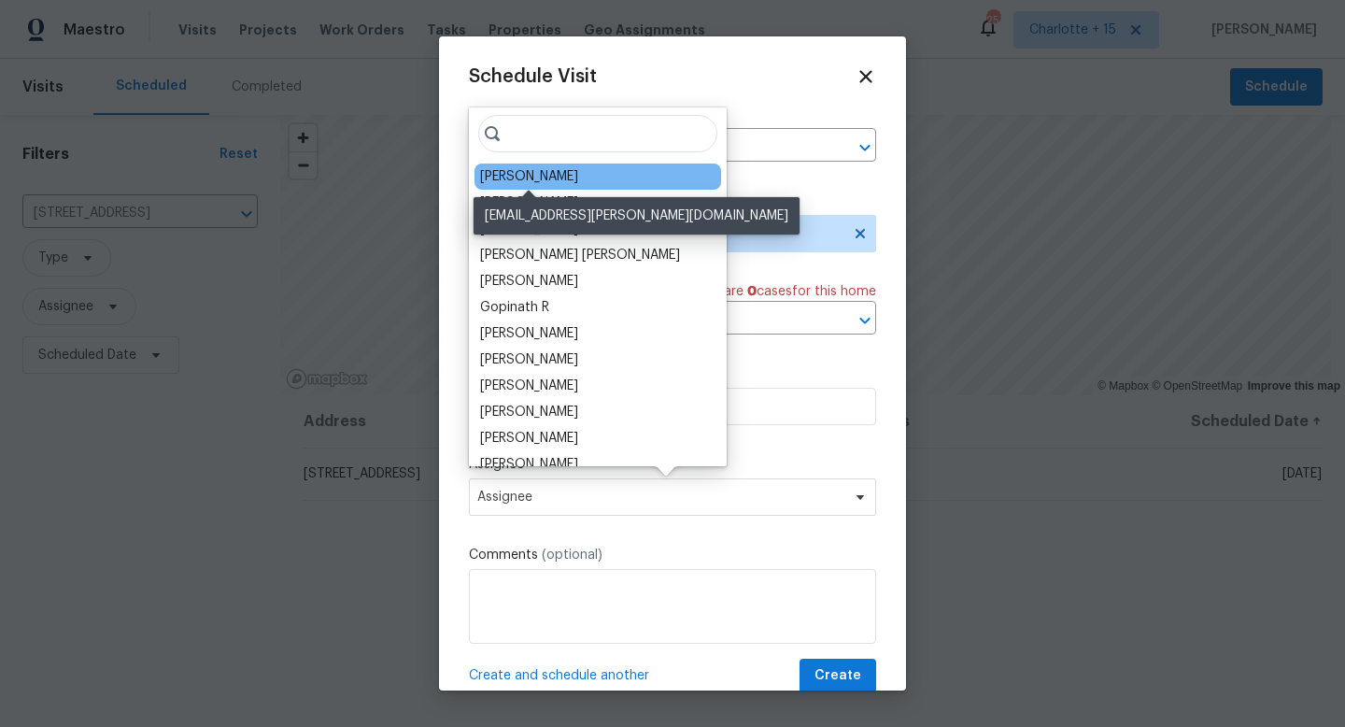
click at [538, 171] on div "Jaydon Entrekin" at bounding box center [529, 176] width 98 height 19
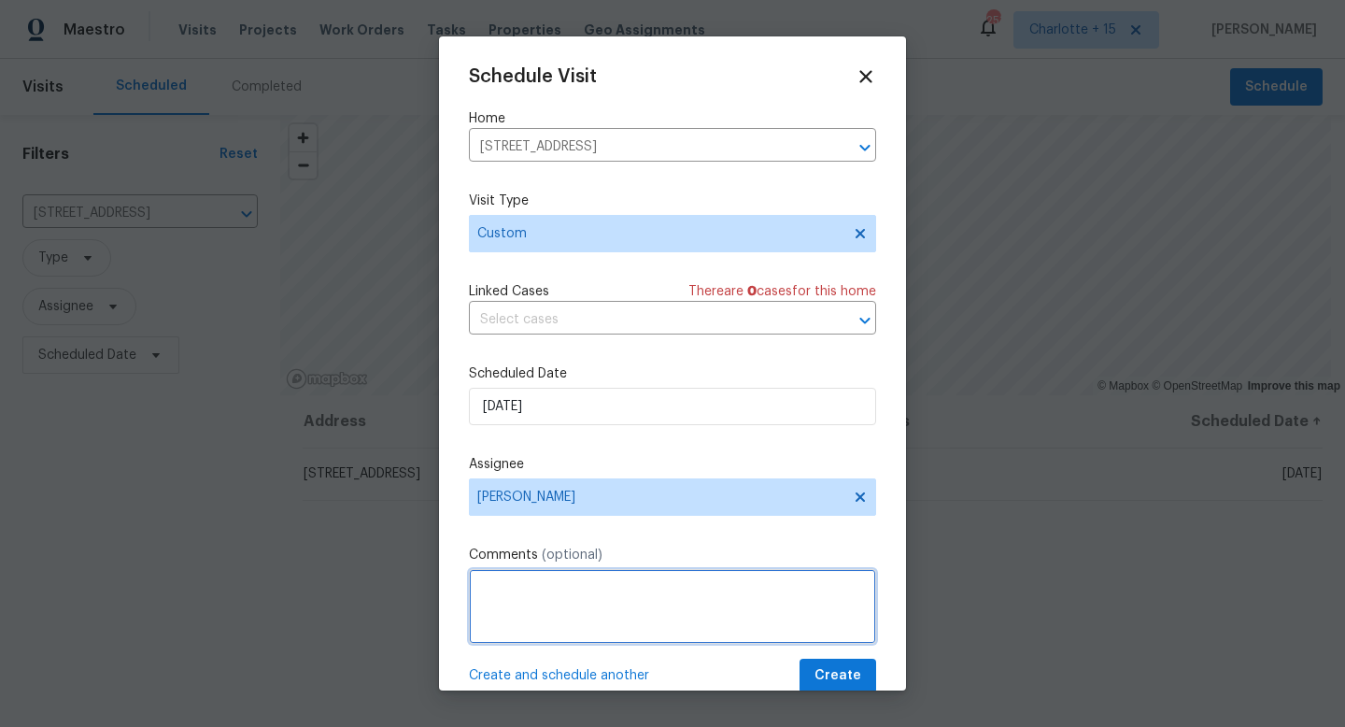
click at [575, 580] on textarea at bounding box center [672, 606] width 407 height 75
paste textarea "https://opendoor.slack.com/archives/C07MY6AKJKG/p1758150797862999"
type textarea "RaaS request - https://opendoor.slack.com/archives/C07MY6AKJKG/p1758150797862999"
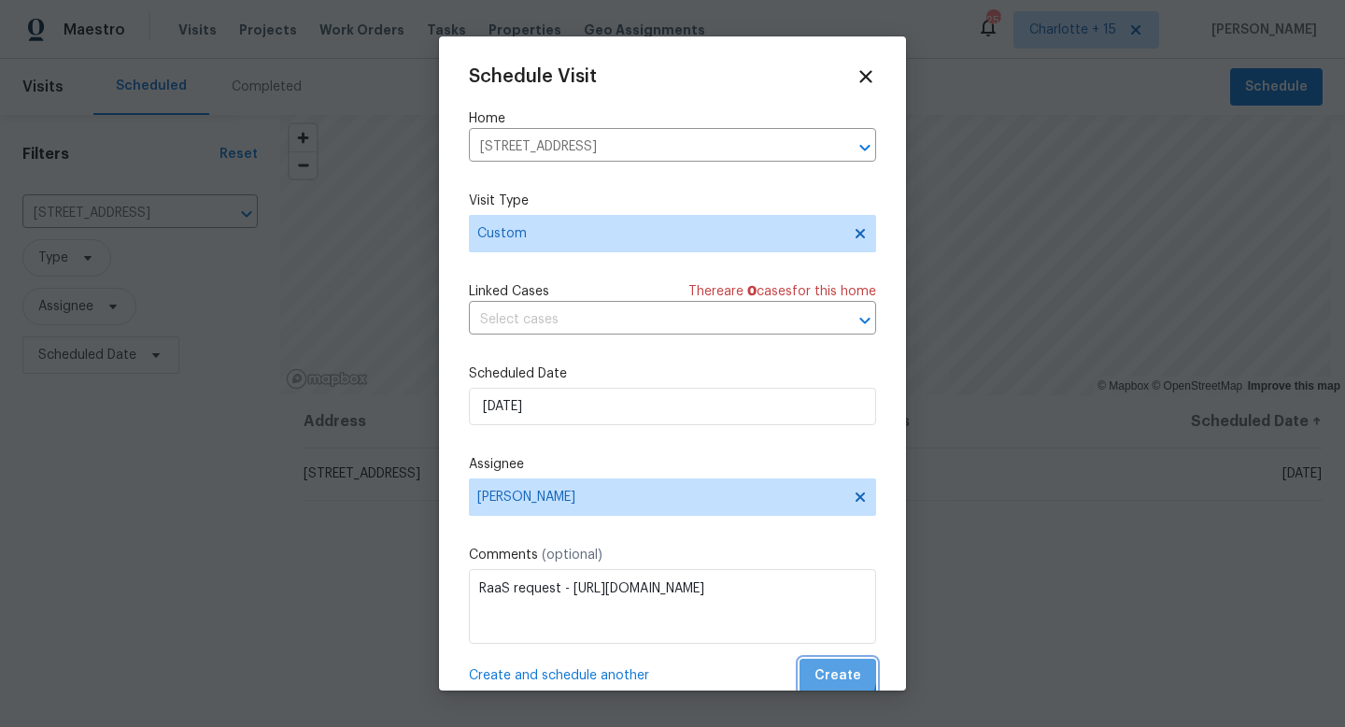
click at [815, 673] on span "Create" at bounding box center [838, 675] width 47 height 23
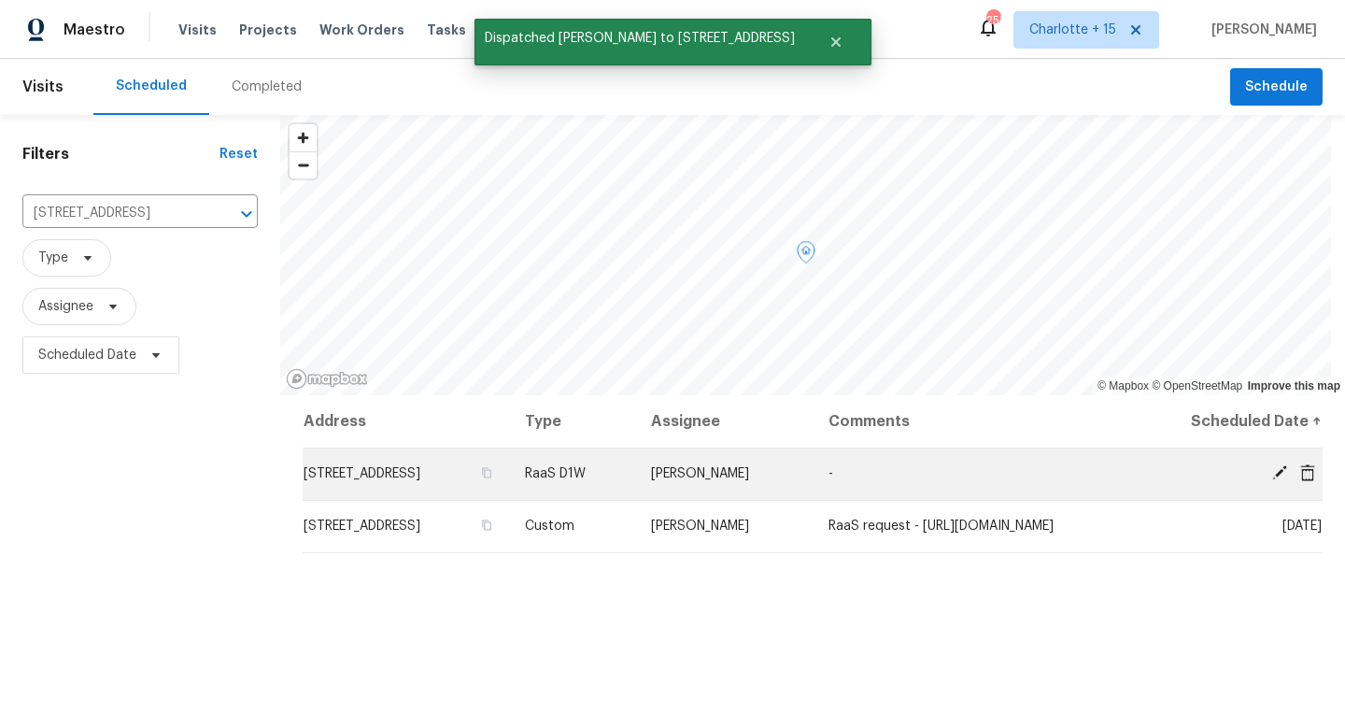
click at [1303, 470] on span at bounding box center [1308, 472] width 28 height 17
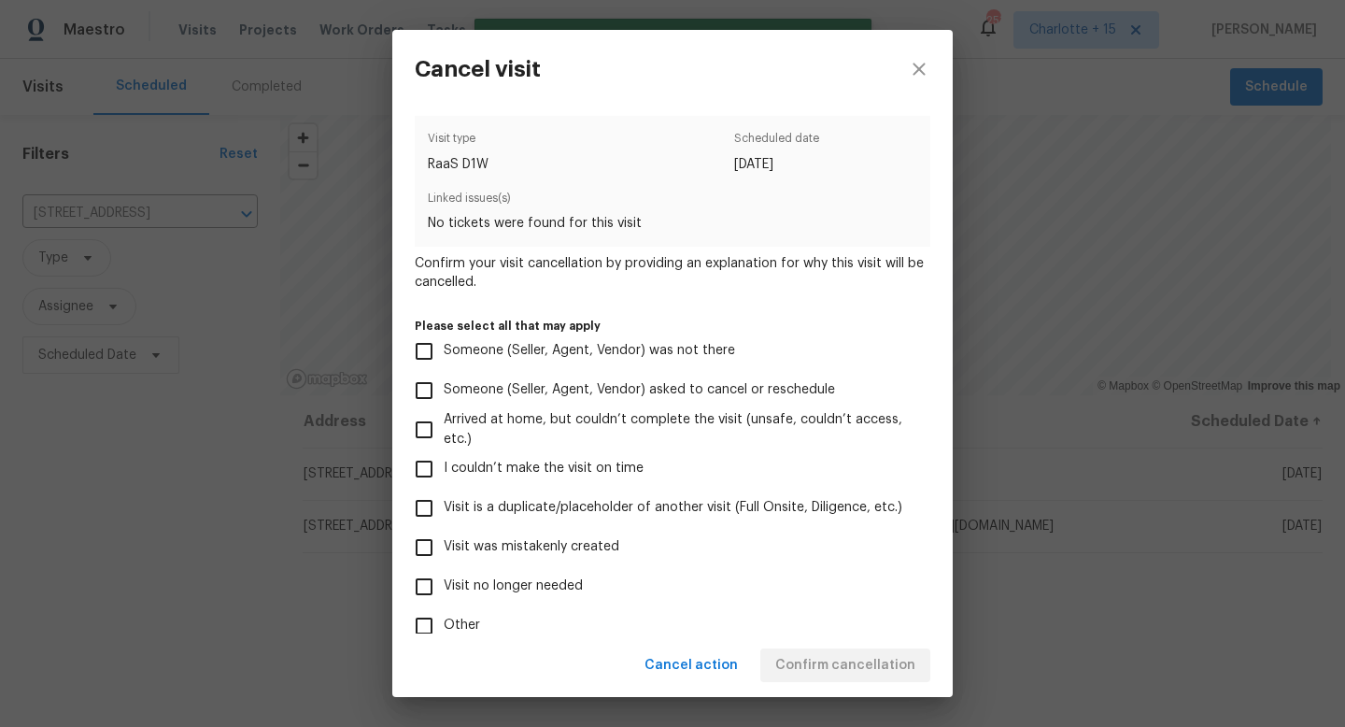
click at [425, 589] on input "Visit no longer needed" at bounding box center [424, 586] width 39 height 39
checkbox input "true"
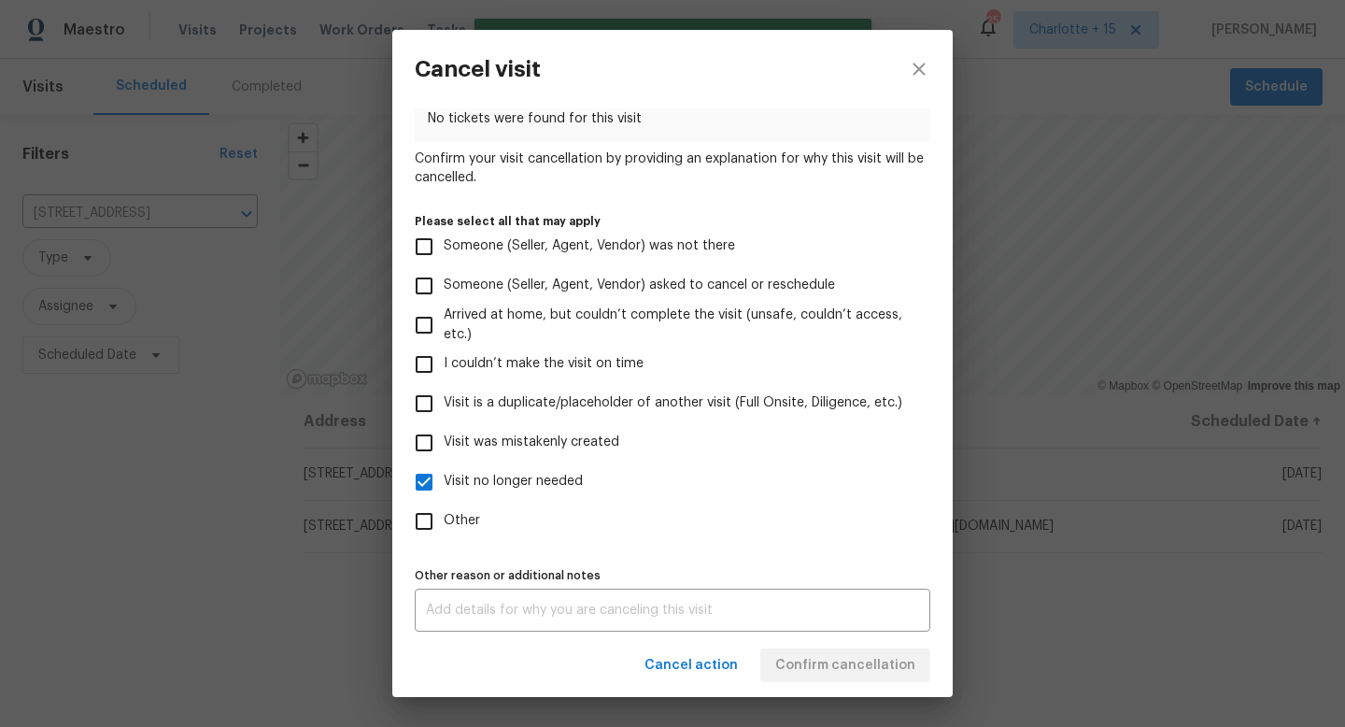
scroll to position [110, 0]
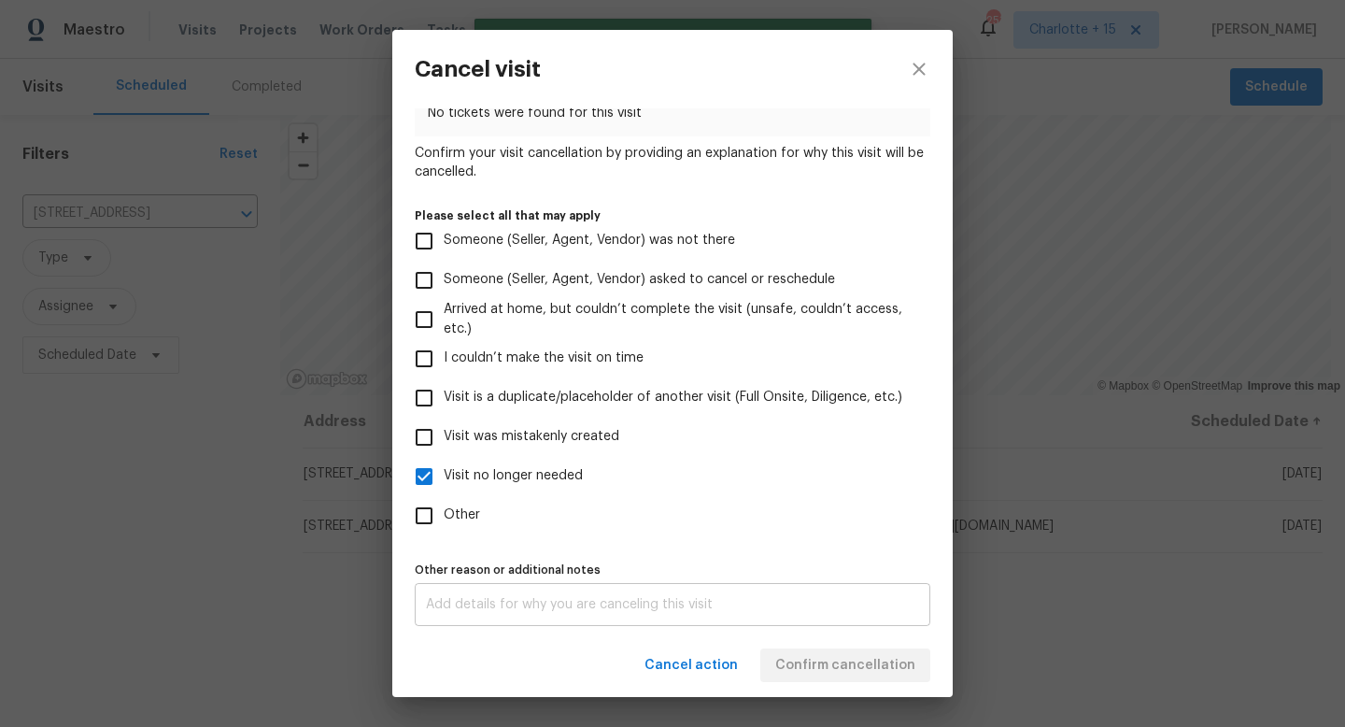
click at [541, 604] on textarea at bounding box center [672, 604] width 493 height 13
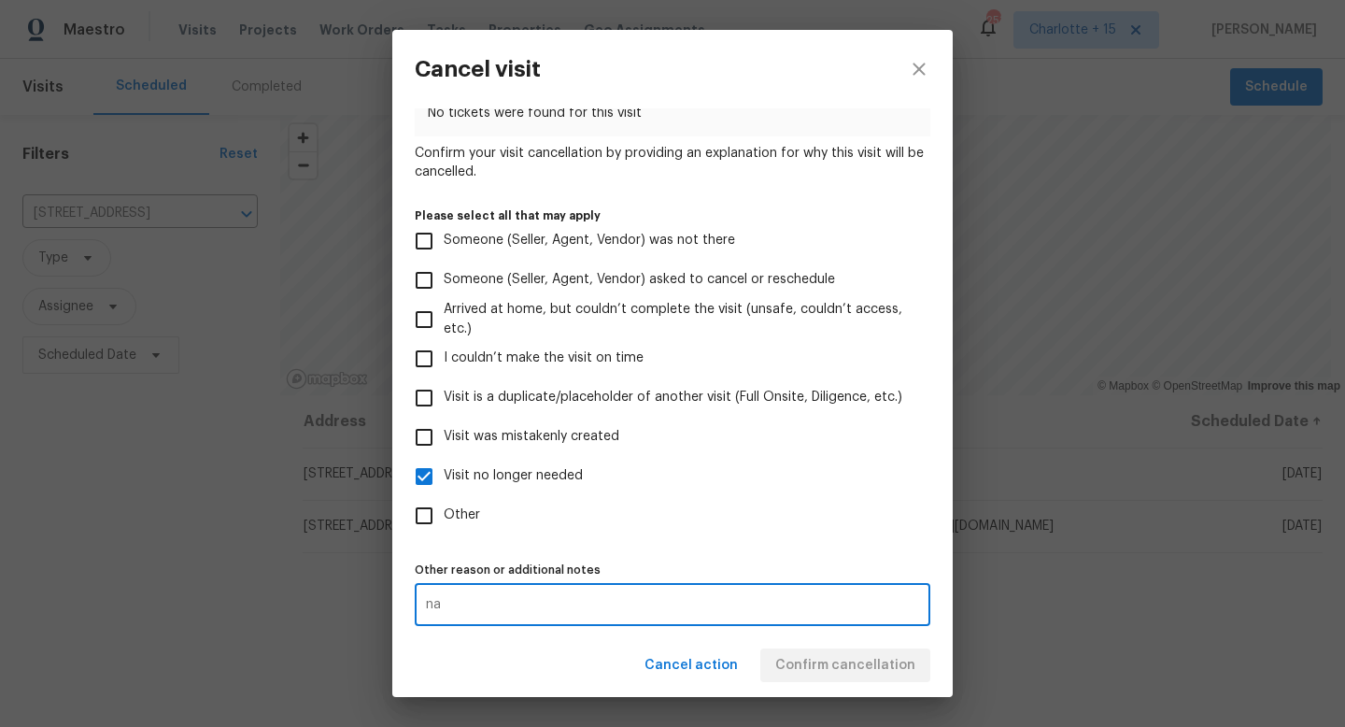
type textarea "na"
click at [803, 661] on div "Cancel action Confirm cancellation" at bounding box center [672, 665] width 561 height 64
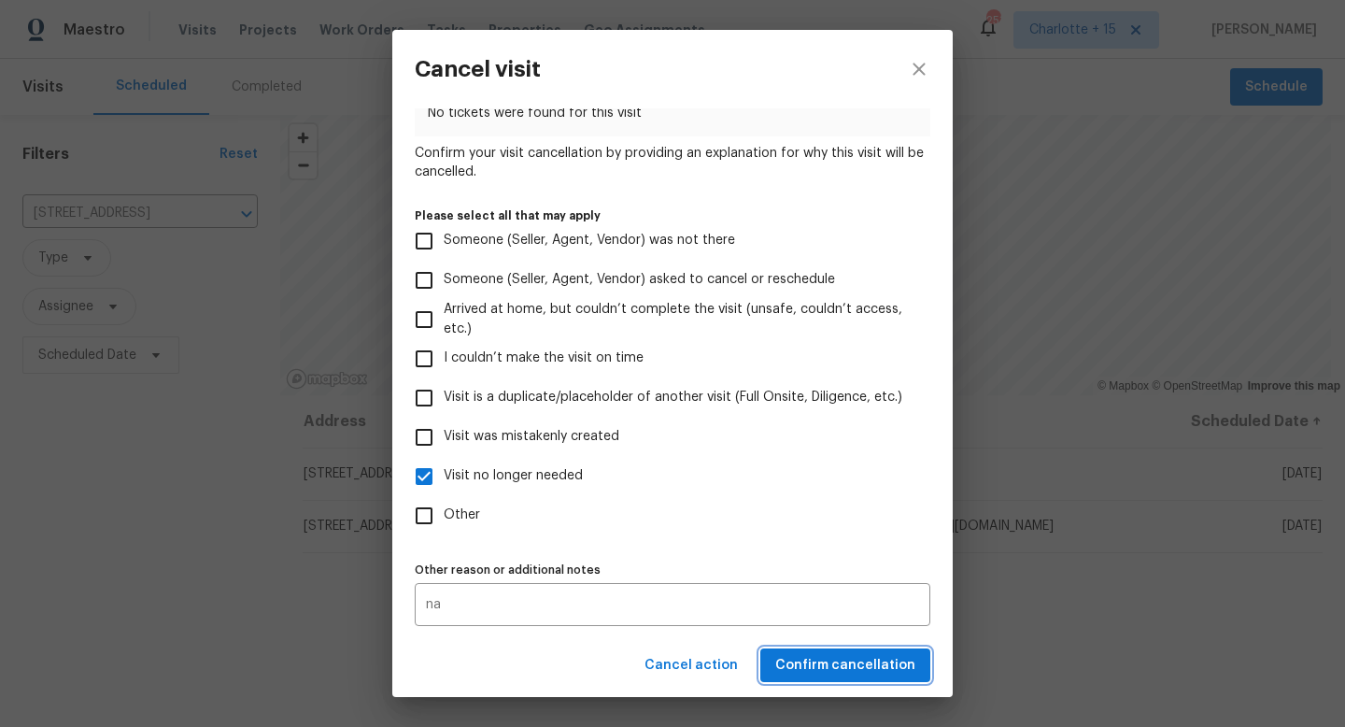
click at [803, 661] on span "Confirm cancellation" at bounding box center [845, 665] width 140 height 23
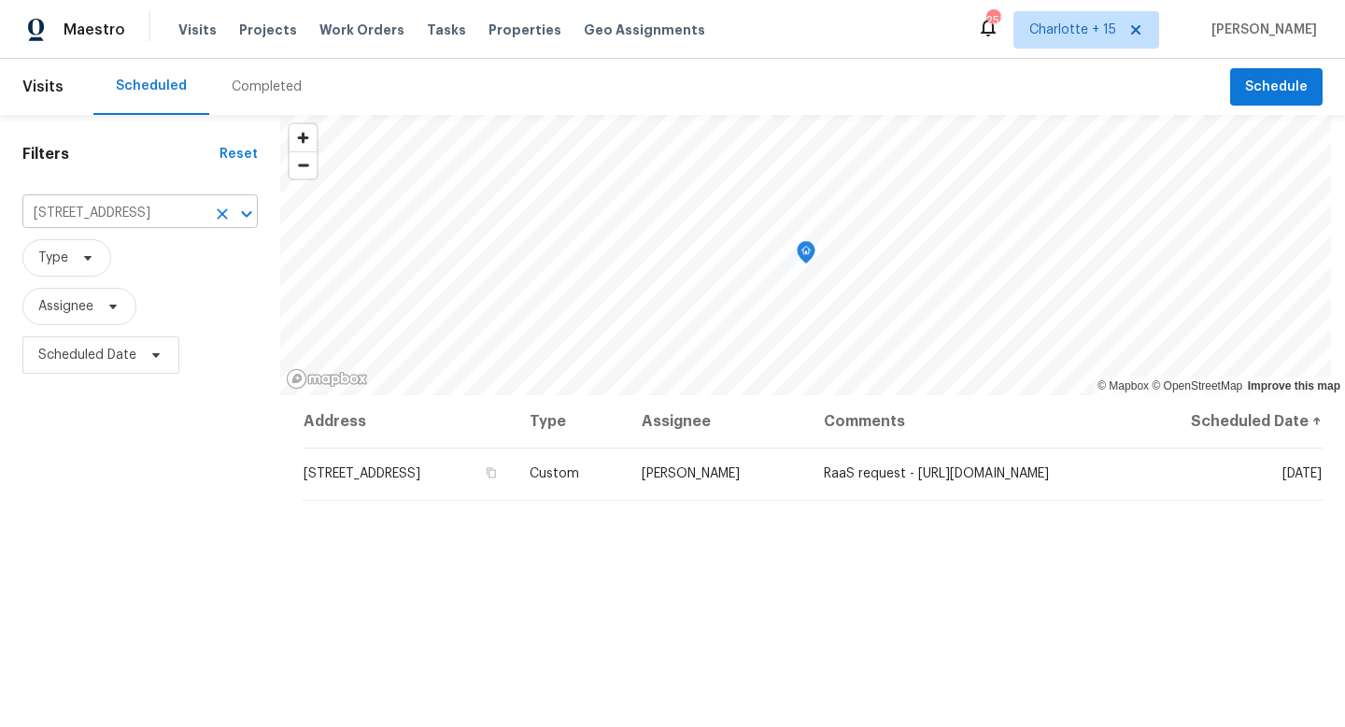
click at [149, 213] on input "7623 McGillicuty Dr, Union City, GA 30291" at bounding box center [113, 213] width 183 height 29
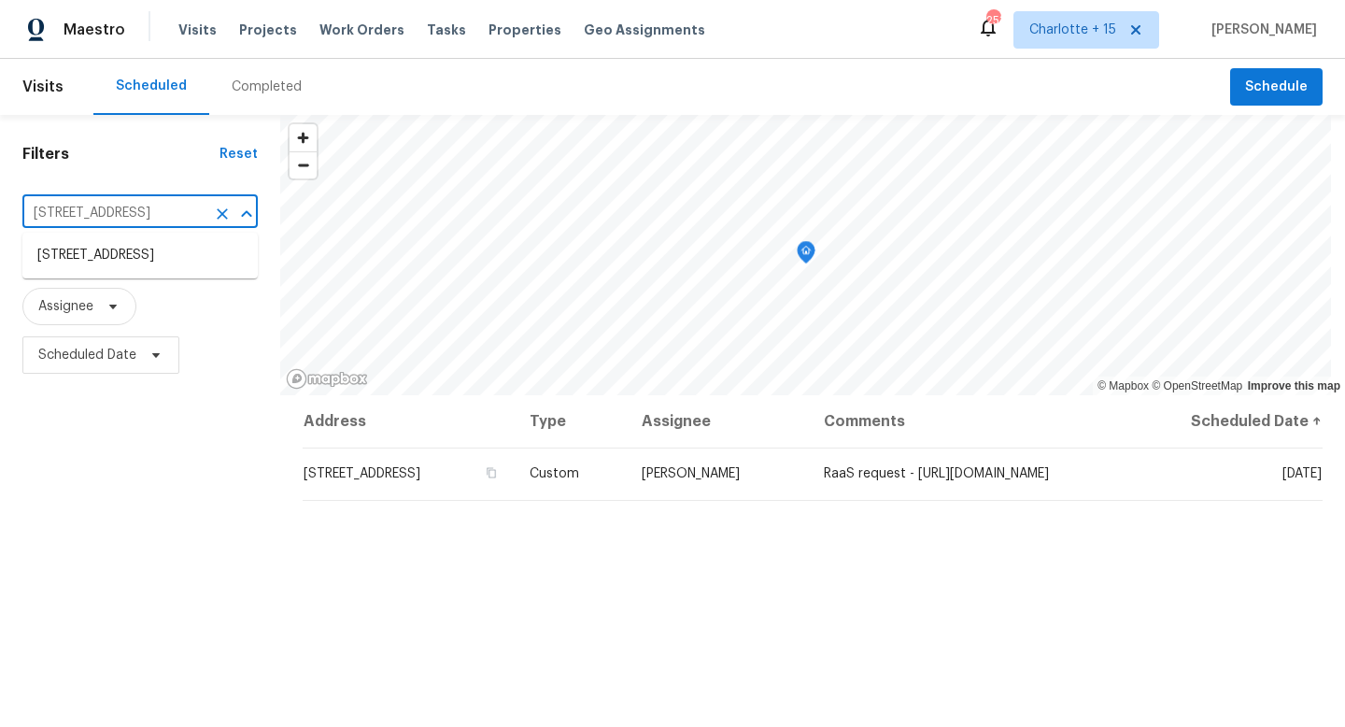
click at [149, 213] on input "7623 McGillicuty Dr, Union City, GA 30291" at bounding box center [113, 213] width 183 height 29
click at [149, 212] on input "7623 McGillicuty Dr, Union City, GA 30291" at bounding box center [113, 213] width 183 height 29
paste input "6867 Heatherbrook Dr"
type input "7623 McGillicuty Dr, Union City, GA 30291"
click at [1119, 39] on span "Charlotte + 15" at bounding box center [1087, 29] width 146 height 37
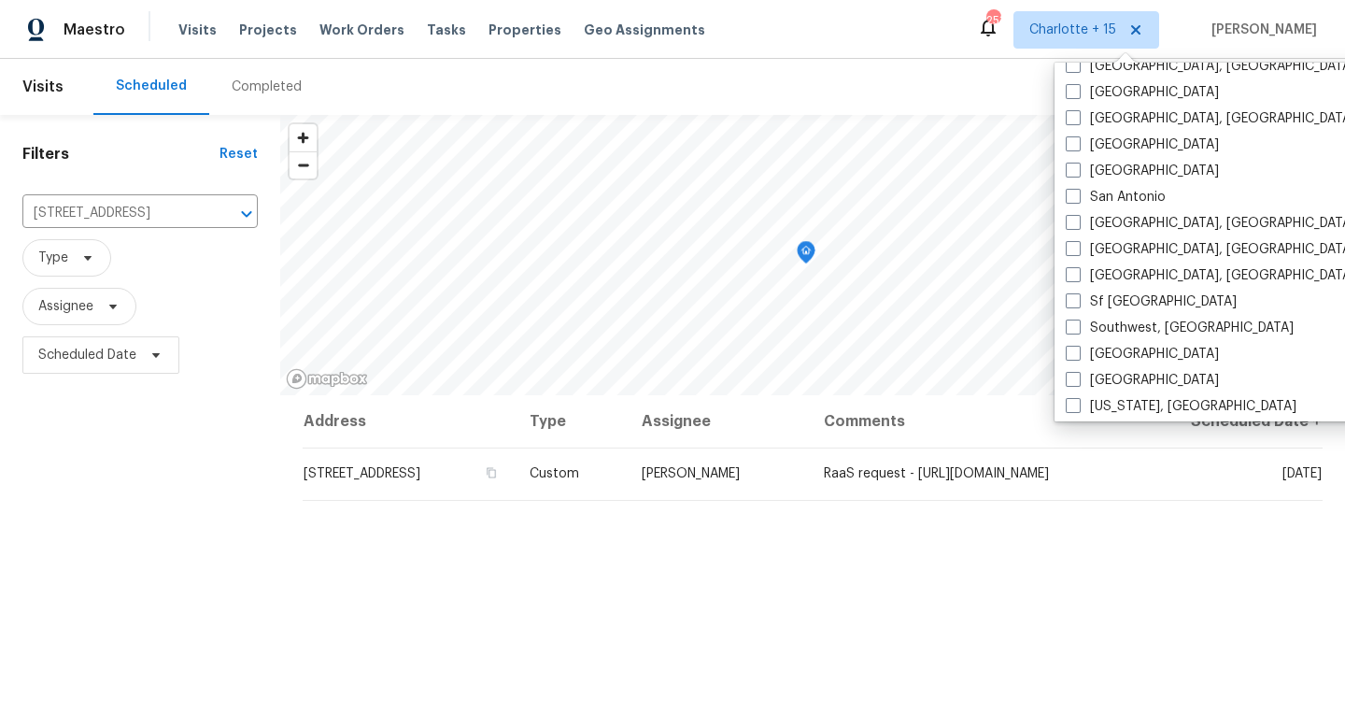
scroll to position [1252, 0]
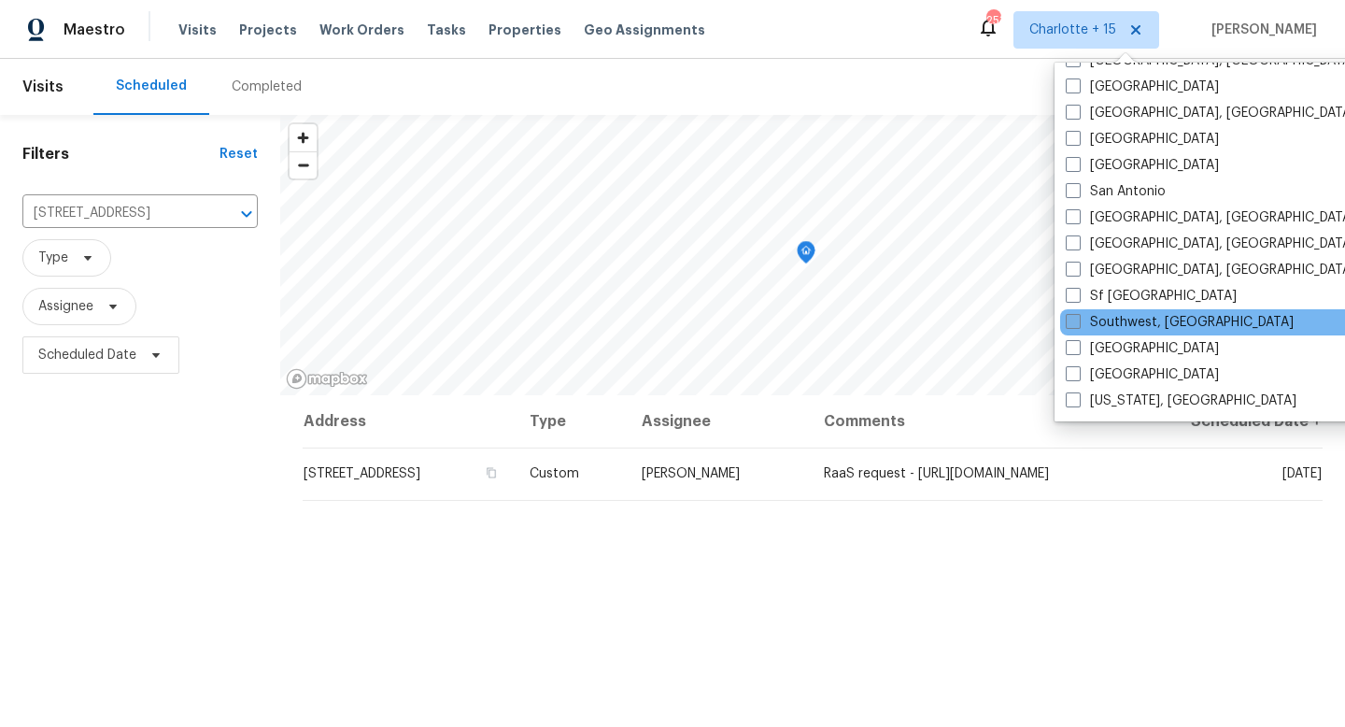
click at [1076, 320] on span at bounding box center [1073, 321] width 15 height 15
click at [1076, 320] on input "Southwest, [GEOGRAPHIC_DATA]" at bounding box center [1072, 319] width 12 height 12
checkbox input "true"
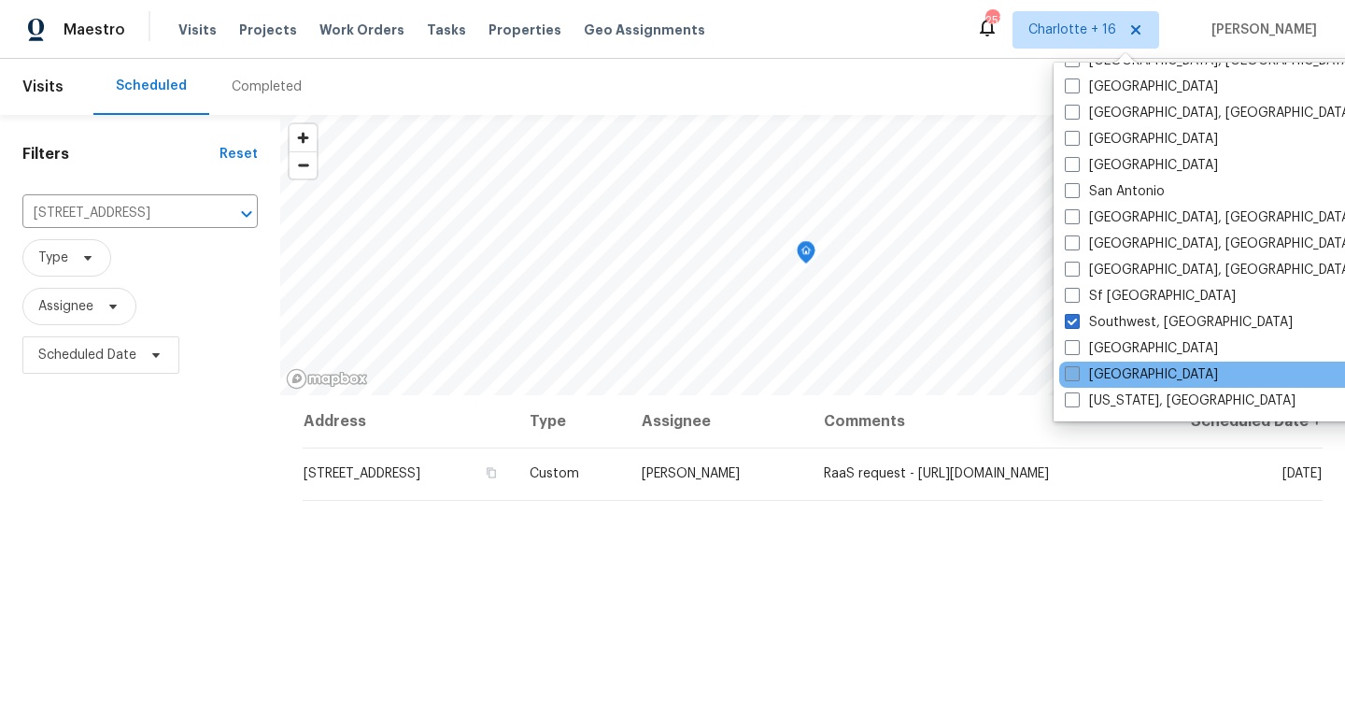
click at [1083, 378] on label "[GEOGRAPHIC_DATA]" at bounding box center [1141, 374] width 153 height 19
click at [1077, 377] on input "[GEOGRAPHIC_DATA]" at bounding box center [1071, 371] width 12 height 12
checkbox input "true"
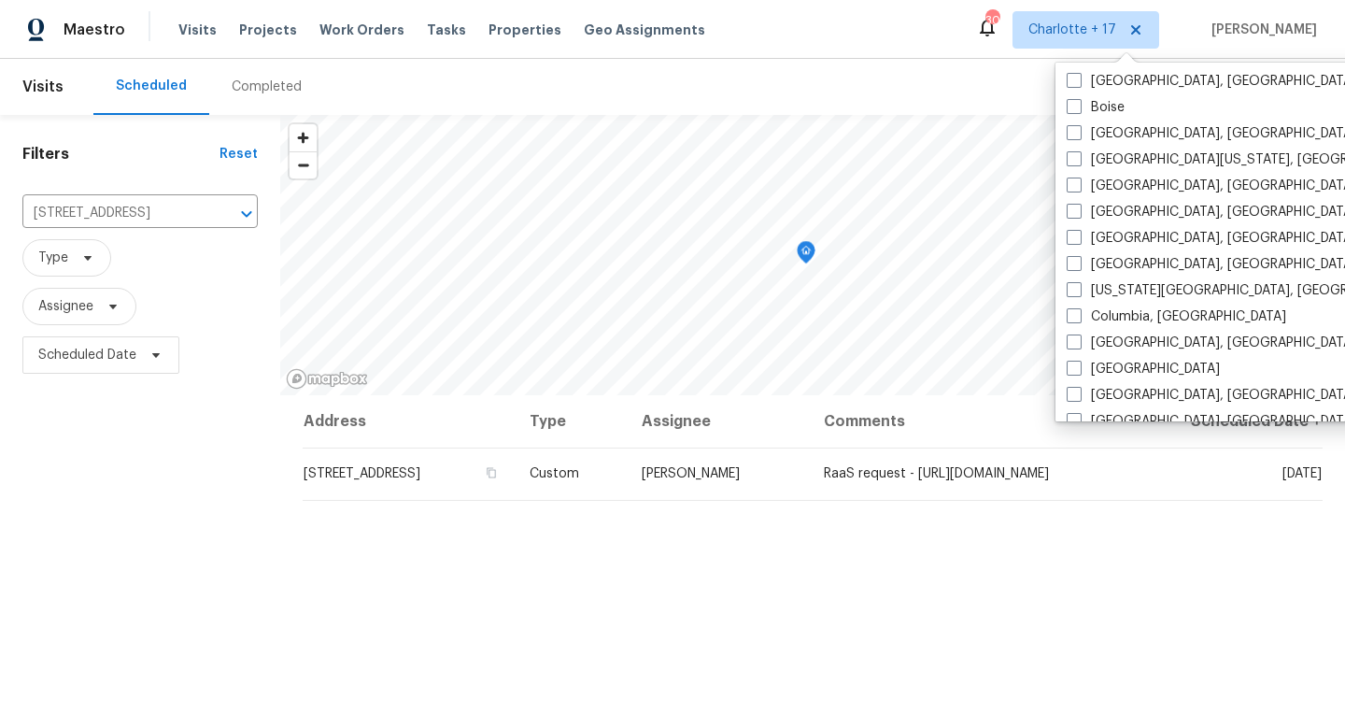
scroll to position [414, 0]
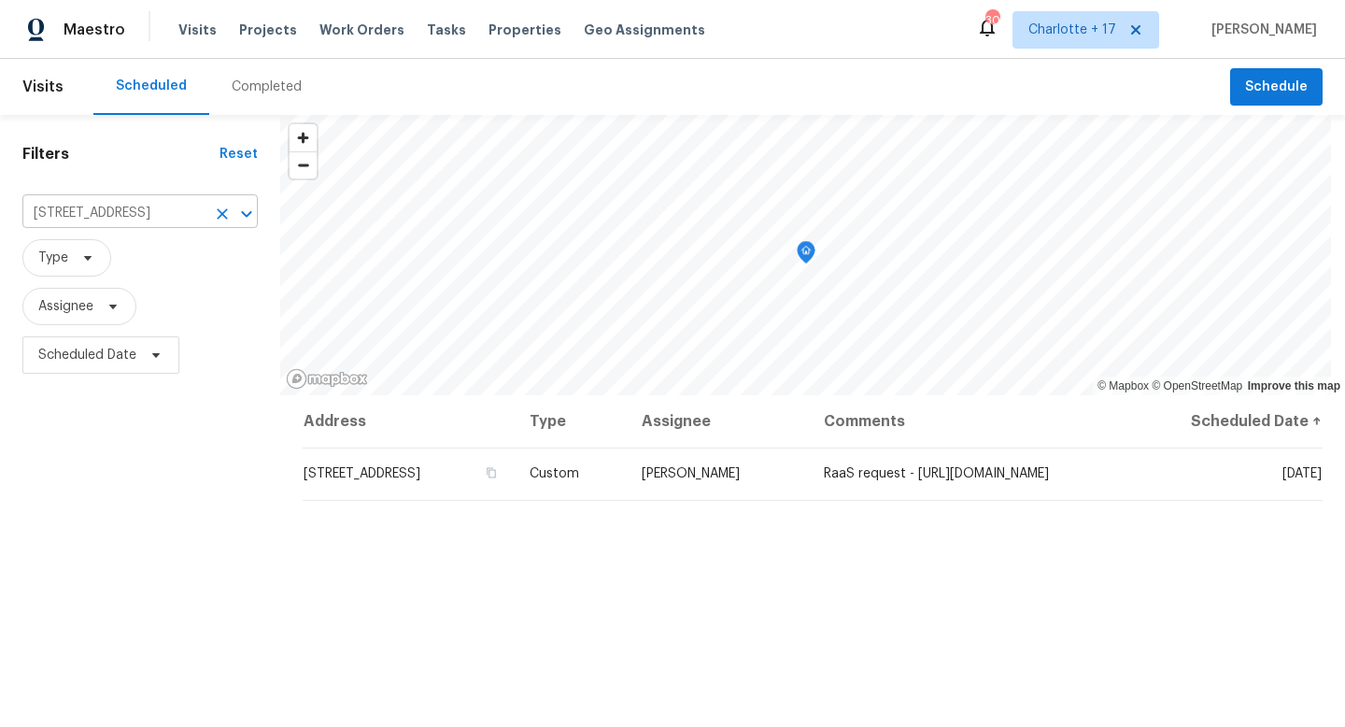
click at [131, 228] on div "7623 McGillicuty Dr, Union City, GA 30291 ​" at bounding box center [139, 213] width 235 height 40
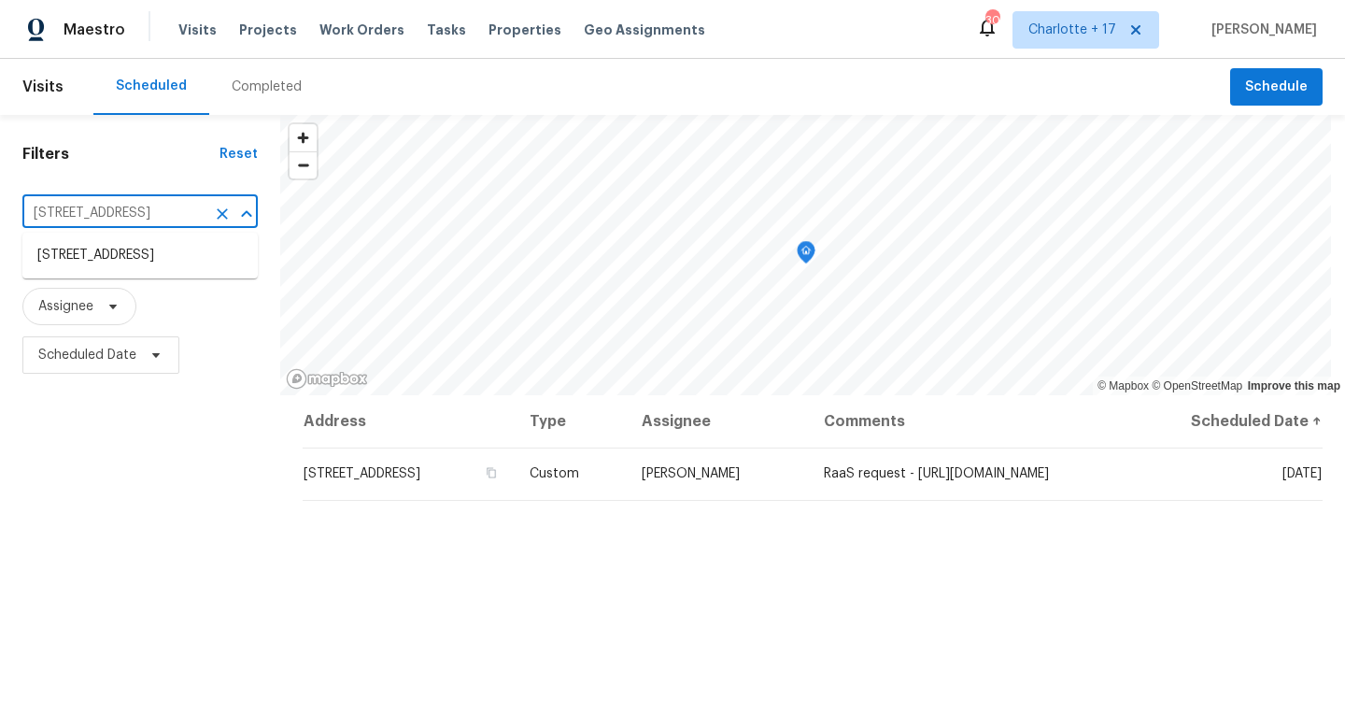
paste input "6867 Heatherbrook Dr"
type input "6867 Heatherbrook Dr"
click at [158, 252] on li "6867 Heatherbrook Dr, Lakeland, FL 33809" at bounding box center [139, 255] width 235 height 31
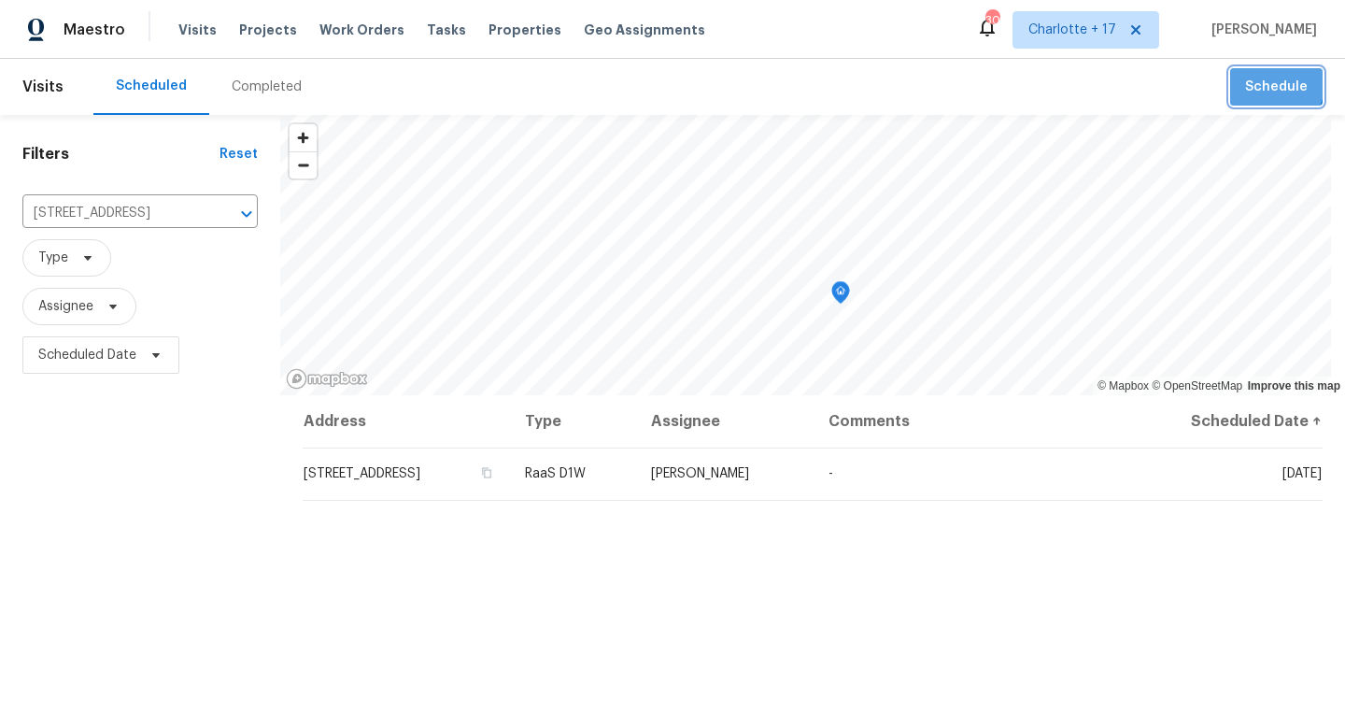
click at [1245, 78] on span "Schedule" at bounding box center [1276, 87] width 63 height 23
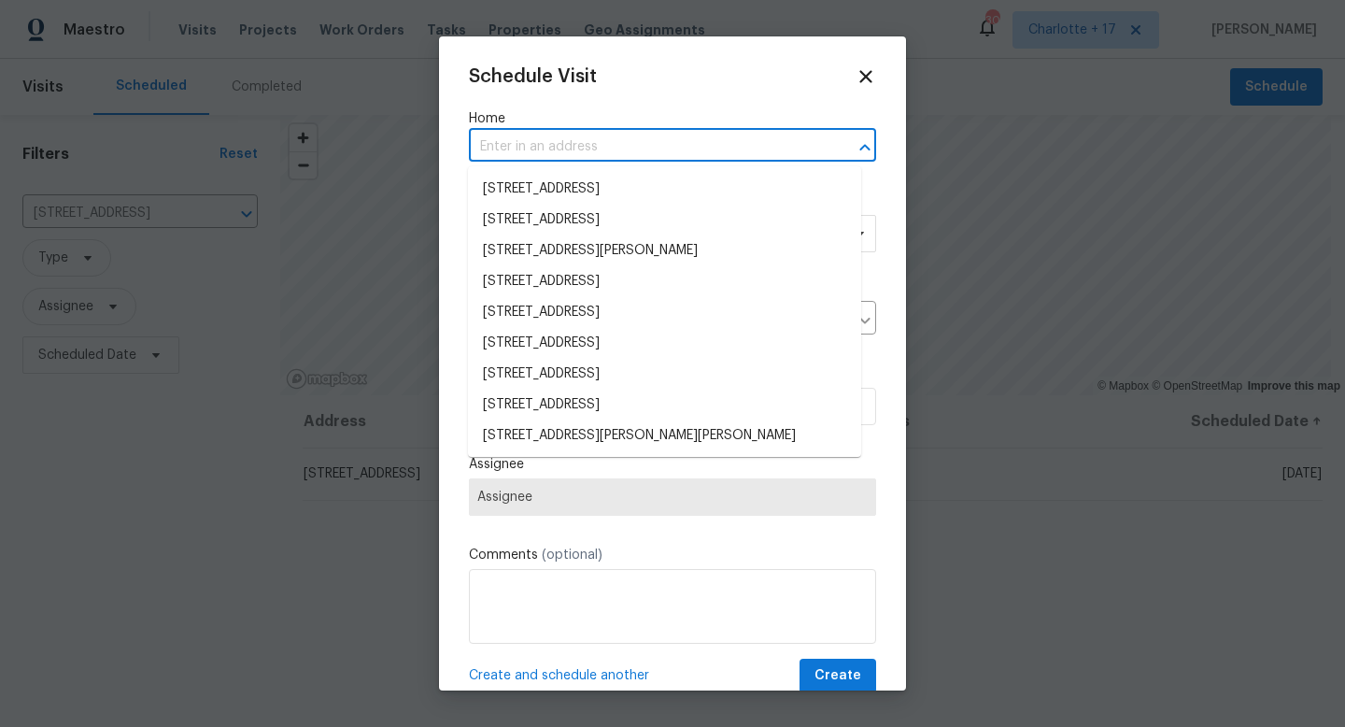
click at [663, 154] on input "text" at bounding box center [646, 147] width 355 height 29
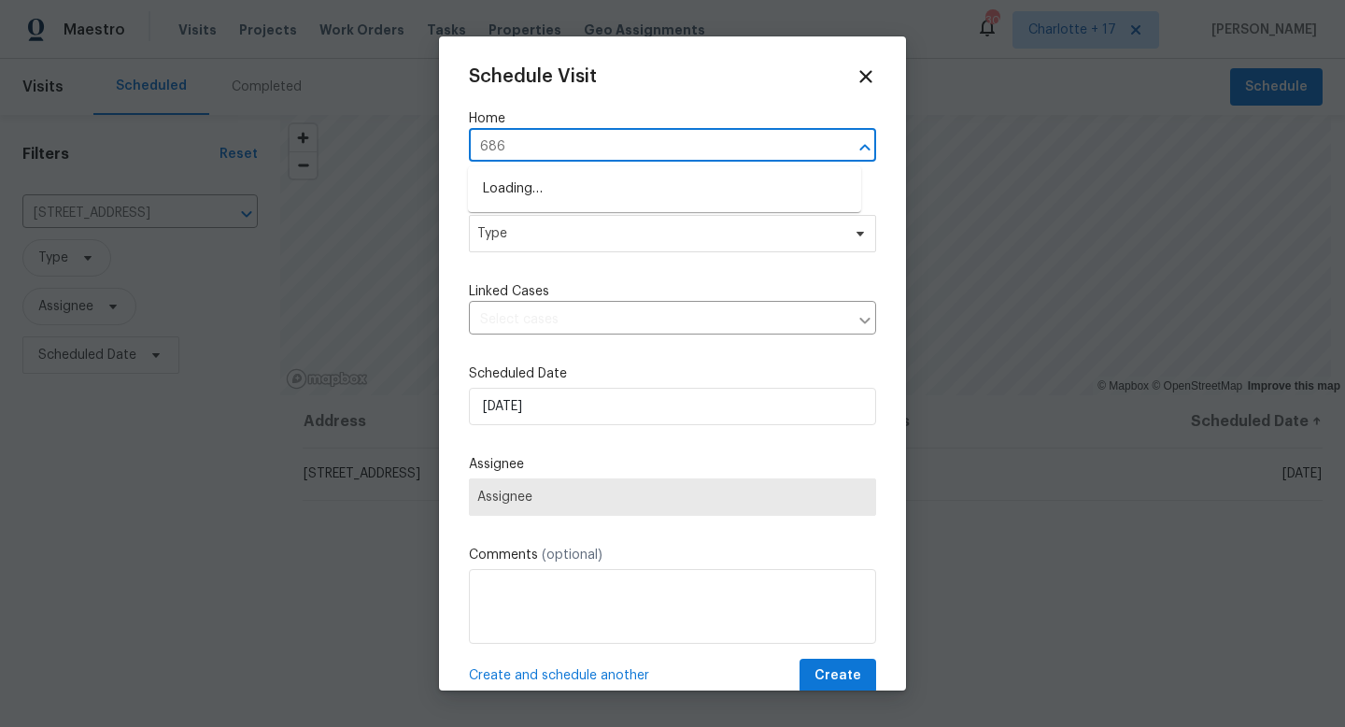
type input "6867"
click at [645, 184] on li "6867 Heatherbrook Dr, Lakeland, FL 33809" at bounding box center [664, 189] width 393 height 31
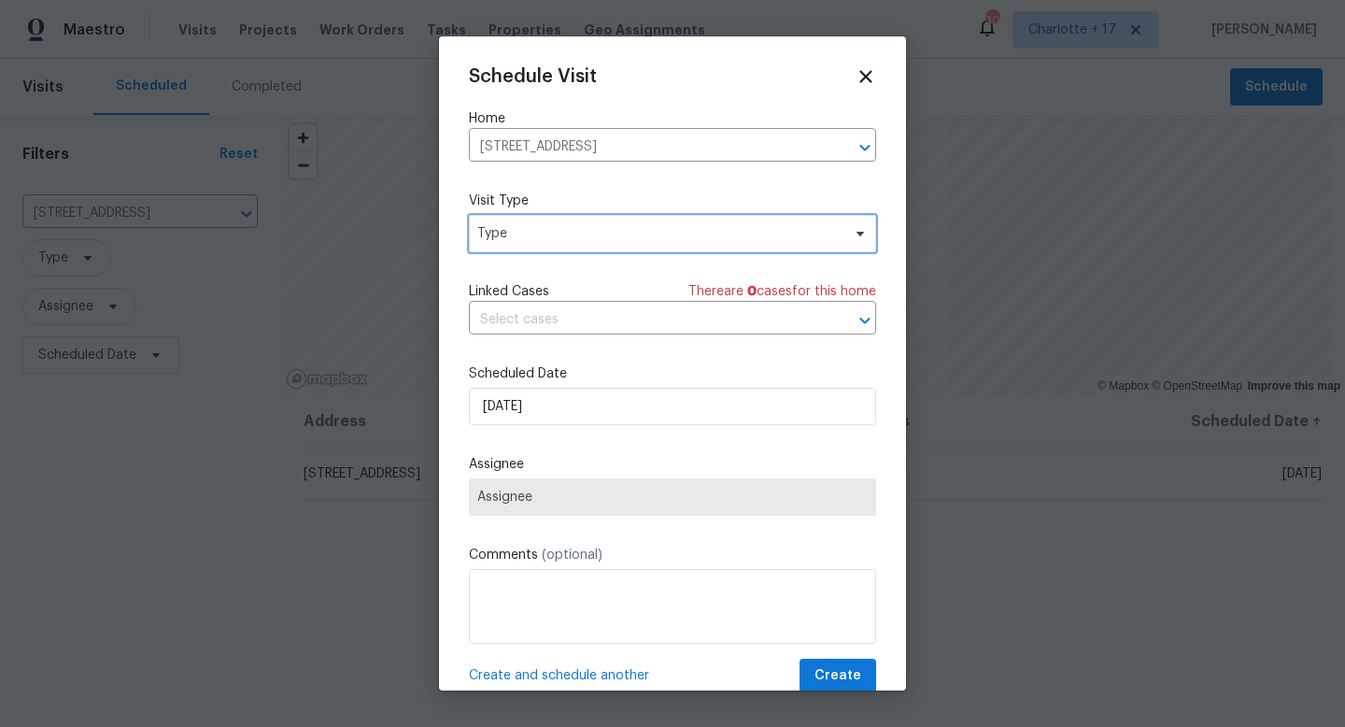
click at [543, 241] on span "Type" at bounding box center [658, 233] width 363 height 19
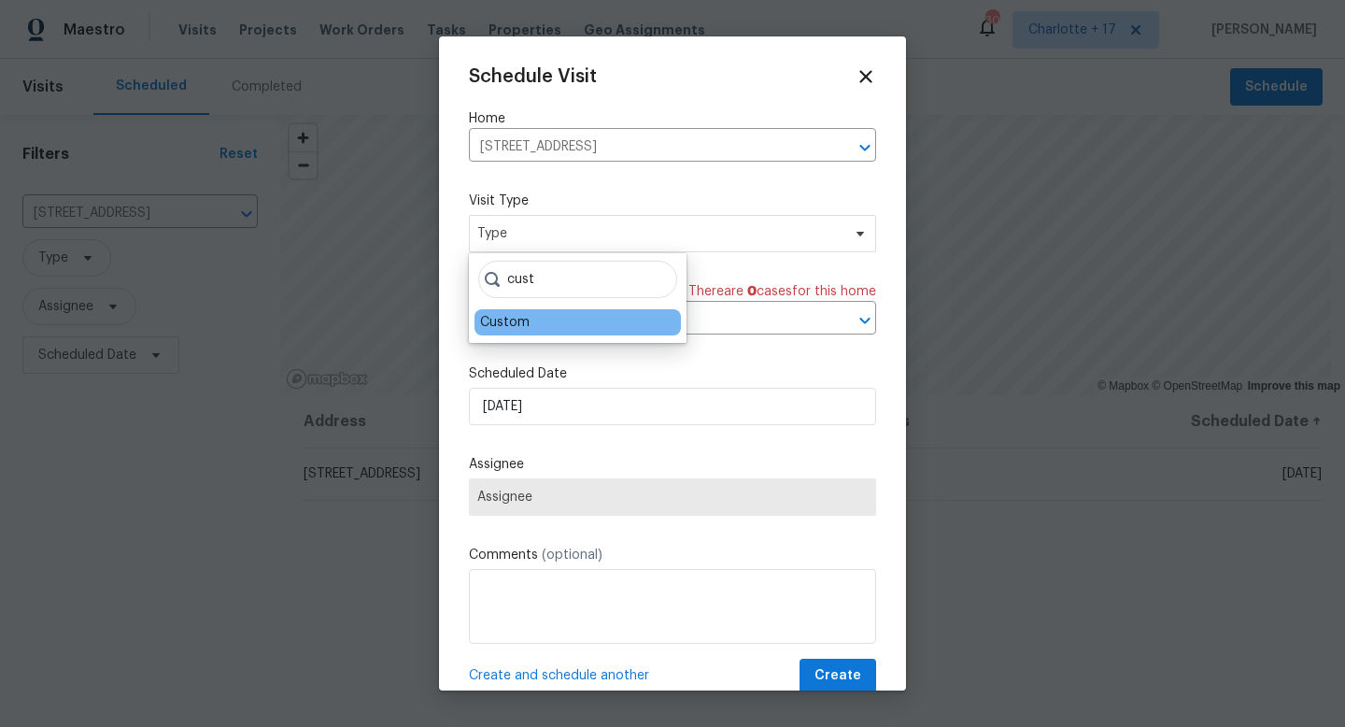
type input "cust"
click at [520, 317] on div "Custom" at bounding box center [505, 322] width 50 height 19
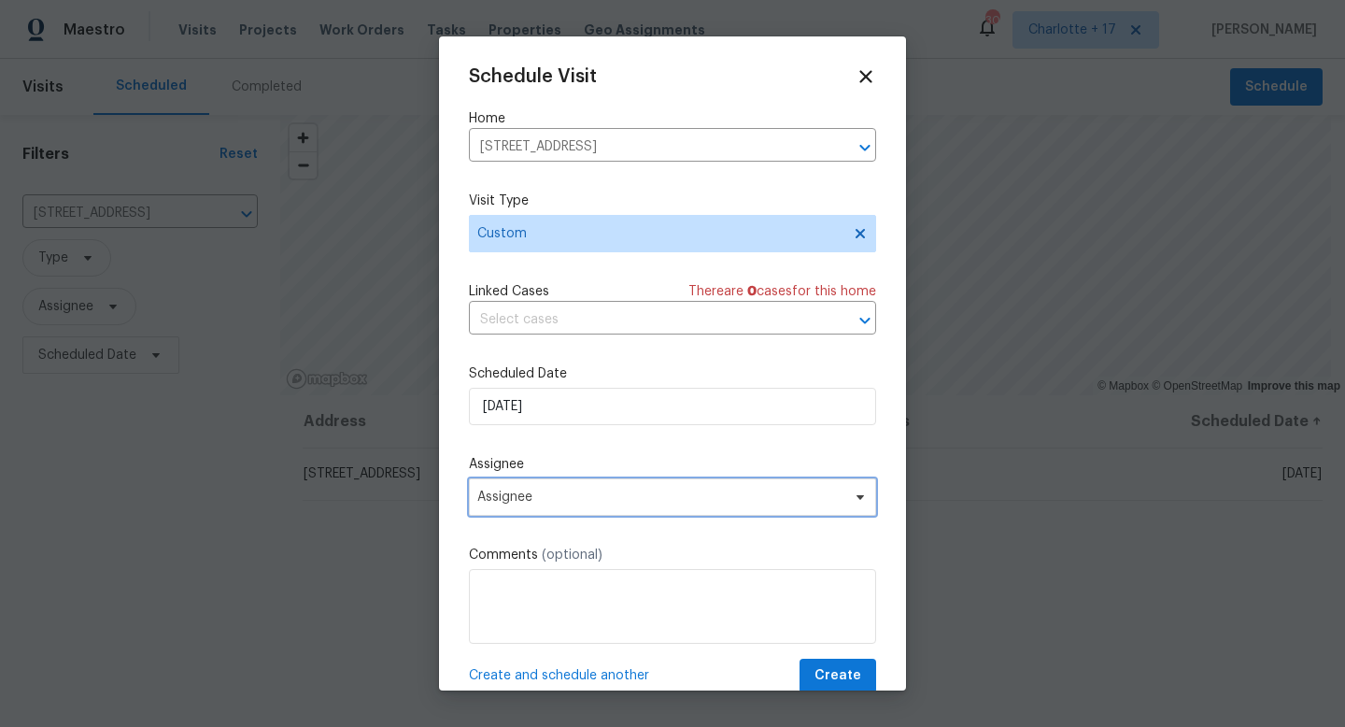
click at [547, 493] on span "Assignee" at bounding box center [660, 497] width 366 height 15
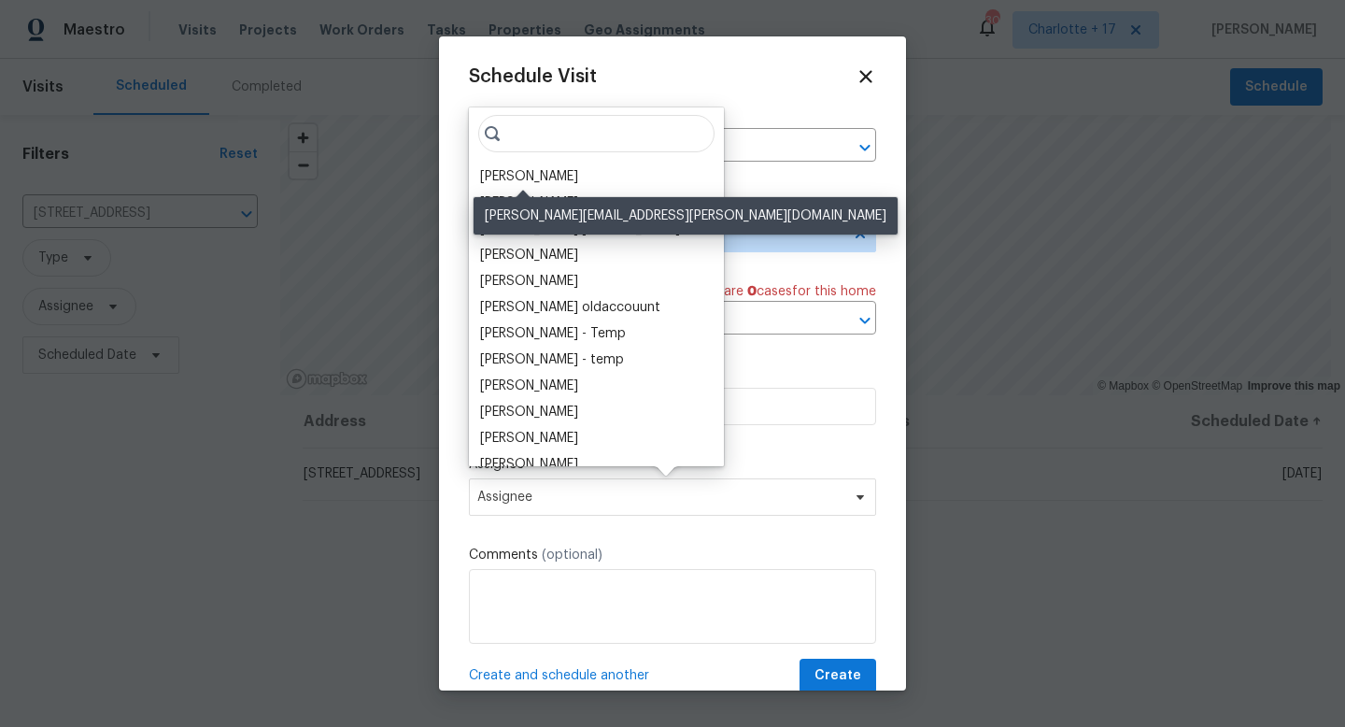
click at [560, 174] on div "Nick Christian" at bounding box center [529, 176] width 98 height 19
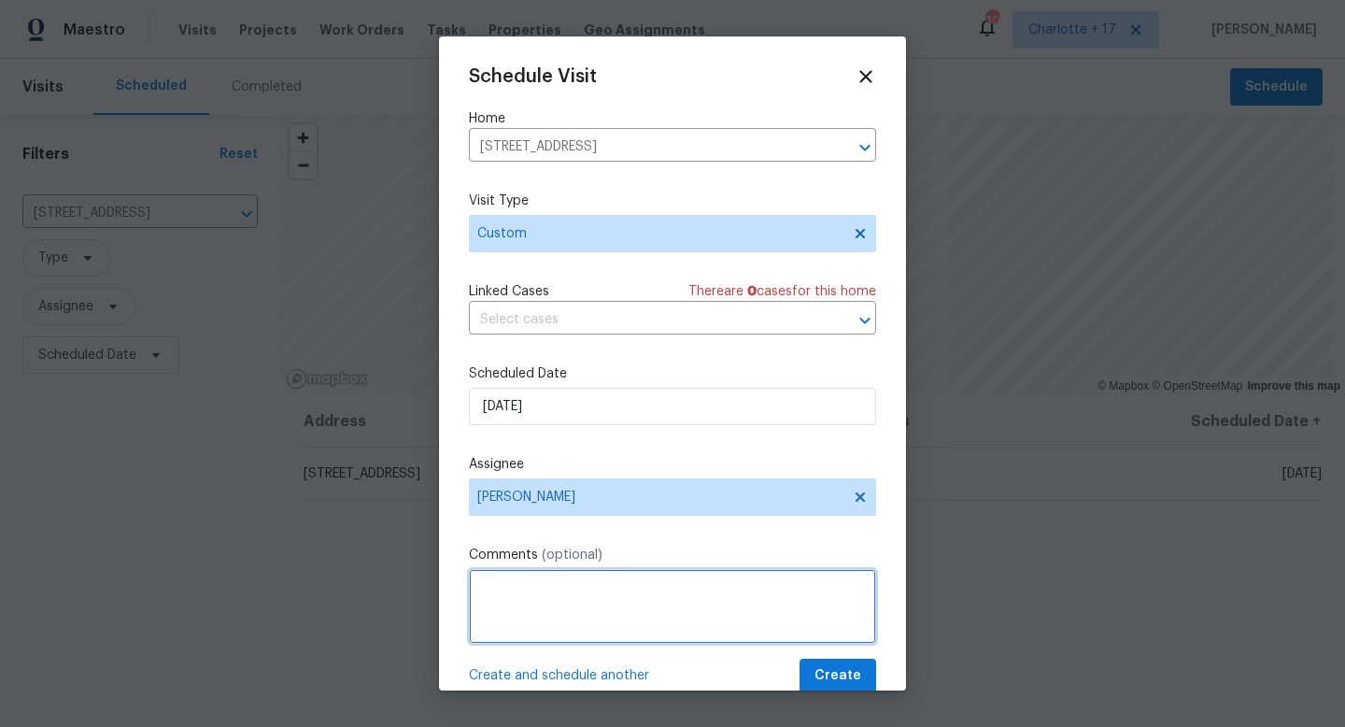
click at [552, 595] on textarea at bounding box center [672, 606] width 407 height 75
paste textarea "https://opendoor.slack.com/archives/C07MY6AKJKG/p1758151319958149"
type textarea "RaaS request - https://opendoor.slack.com/archives/C07MY6AKJKG/p1758151319958149"
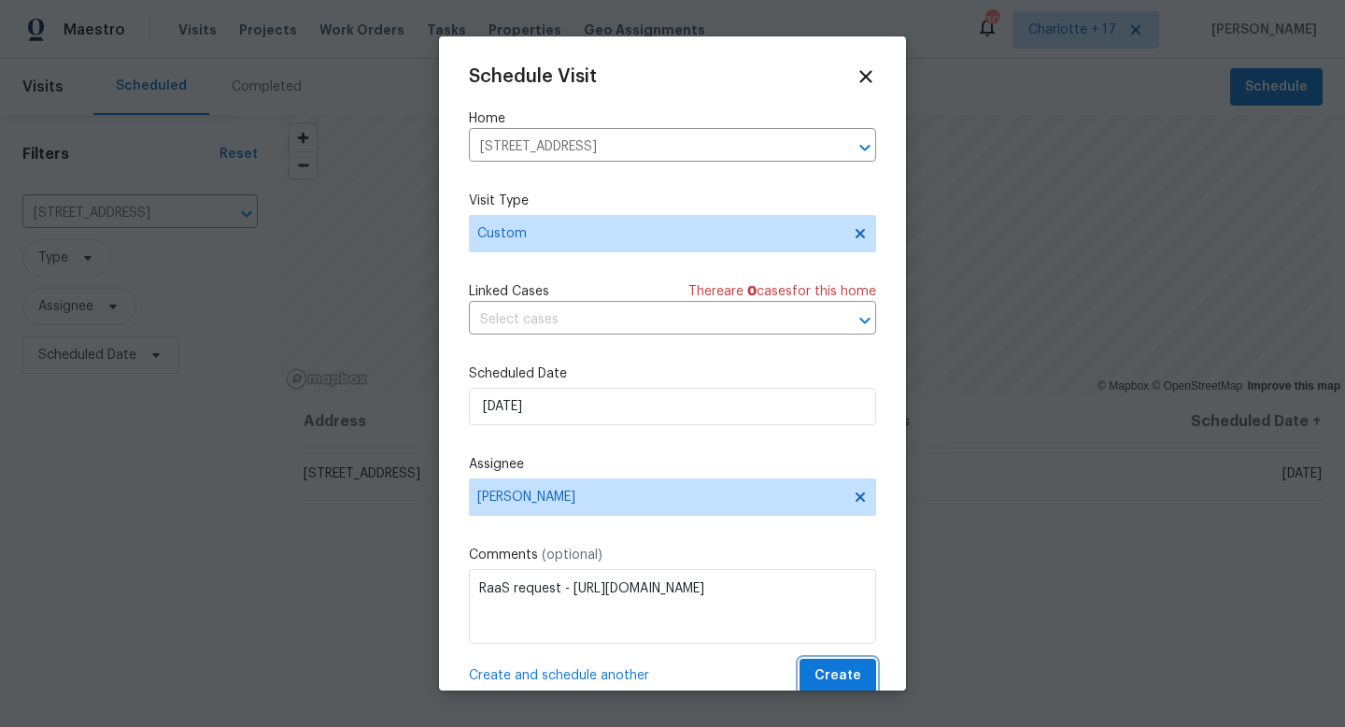
click at [847, 683] on button "Create" at bounding box center [838, 676] width 77 height 35
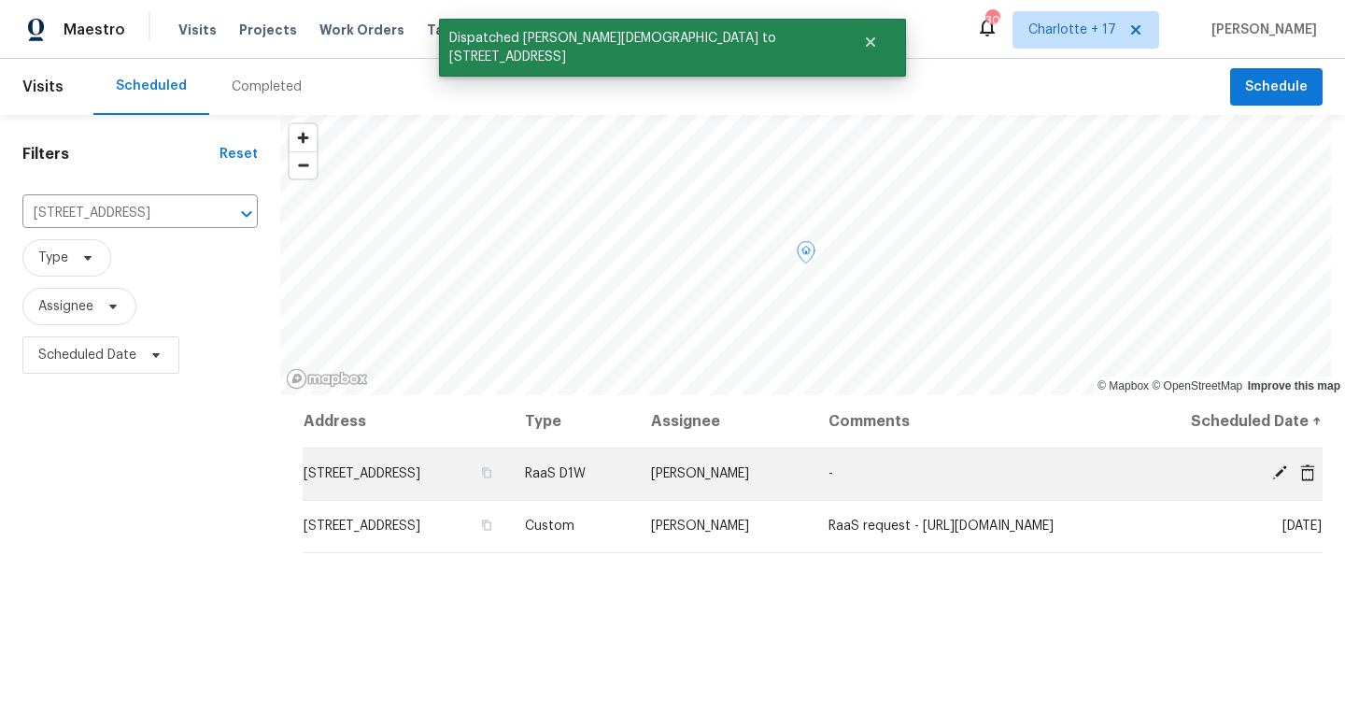
click at [1300, 472] on icon at bounding box center [1307, 471] width 15 height 17
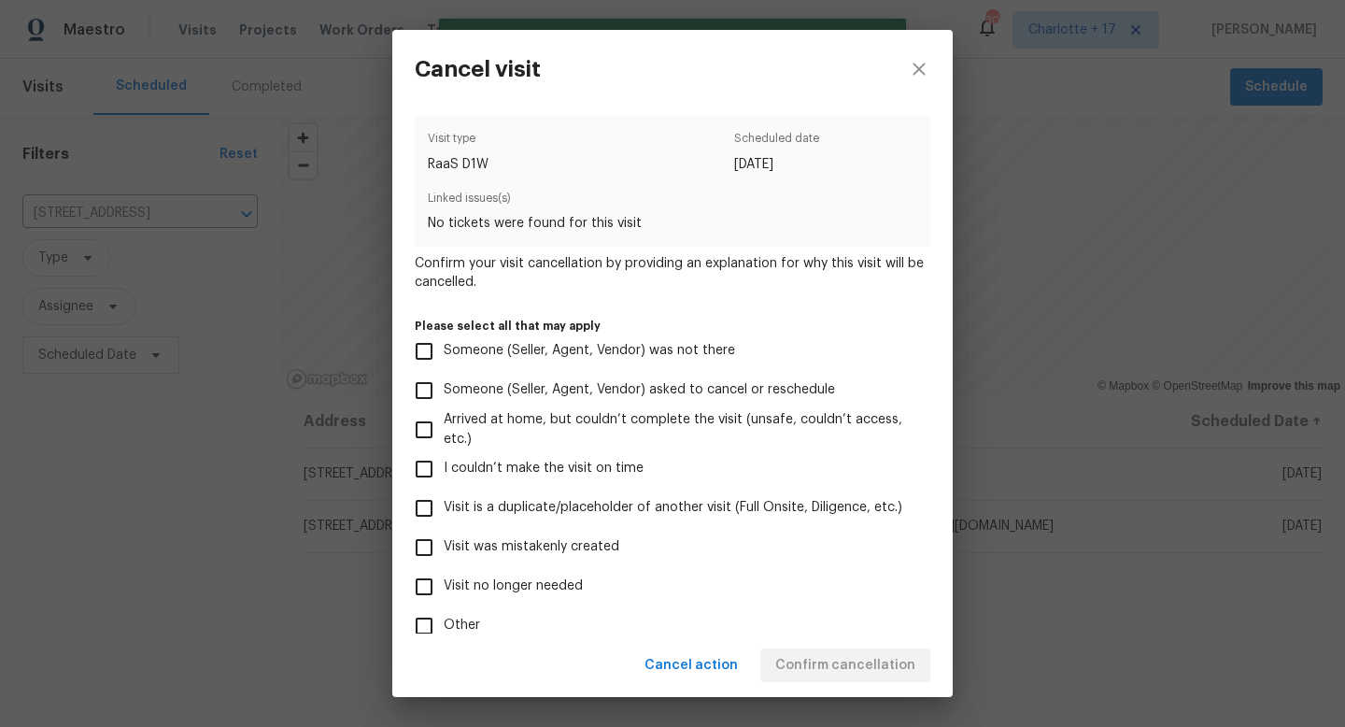
click at [540, 576] on span "Visit no longer needed" at bounding box center [513, 586] width 139 height 20
click at [444, 576] on input "Visit no longer needed" at bounding box center [424, 586] width 39 height 39
checkbox input "true"
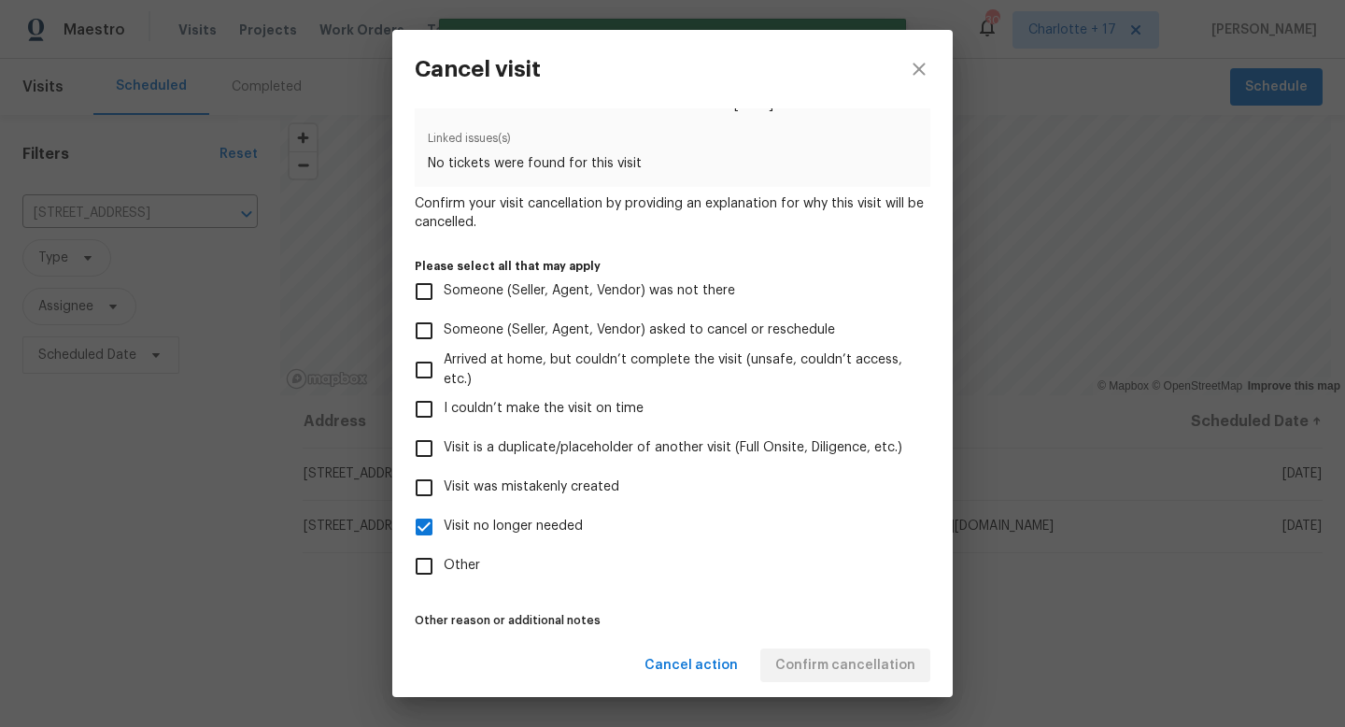
scroll to position [110, 0]
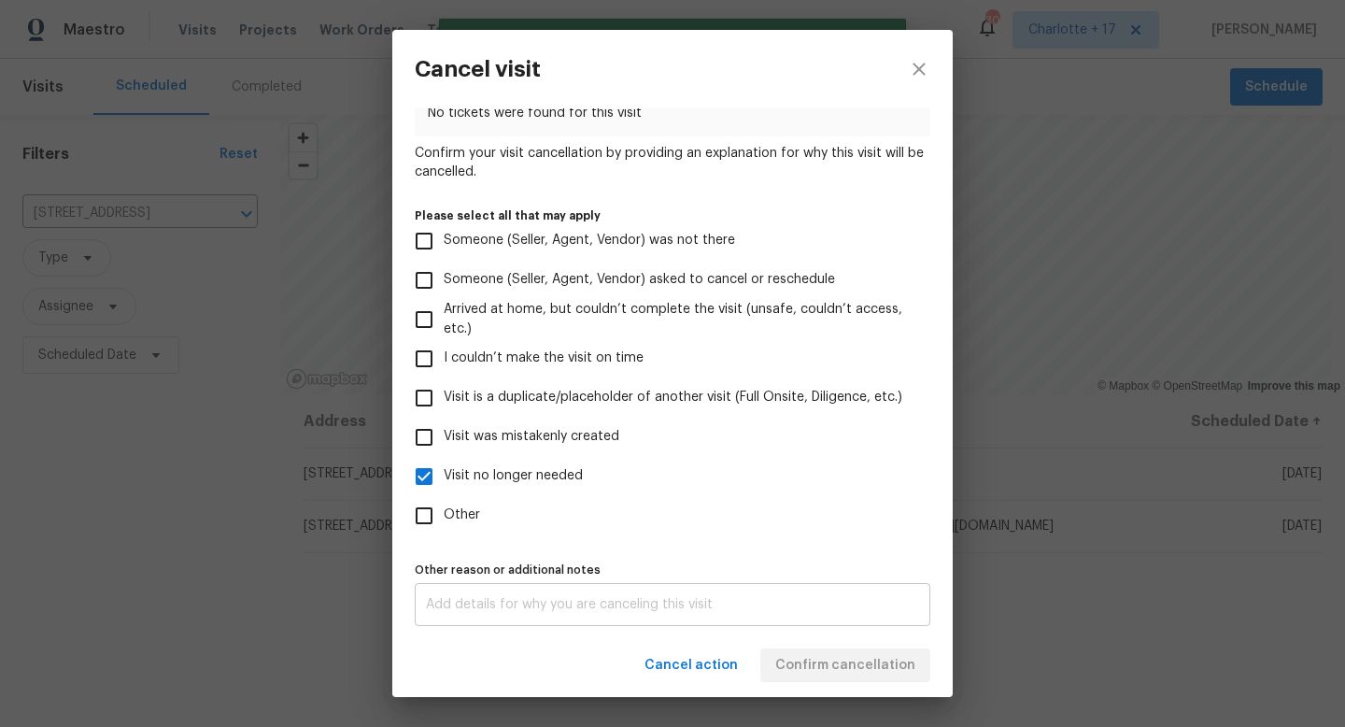
click at [609, 604] on textarea at bounding box center [672, 604] width 493 height 13
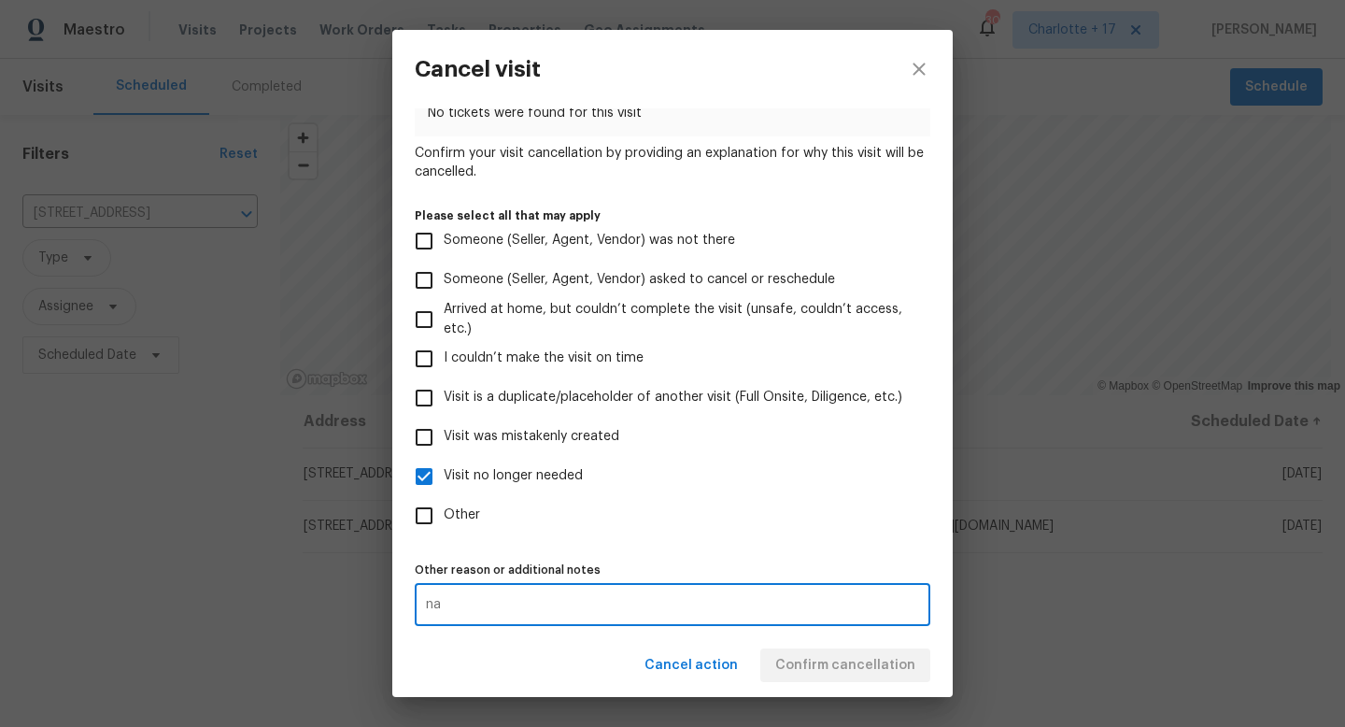
type textarea "na"
click at [831, 674] on div "Cancel action Confirm cancellation" at bounding box center [672, 665] width 561 height 64
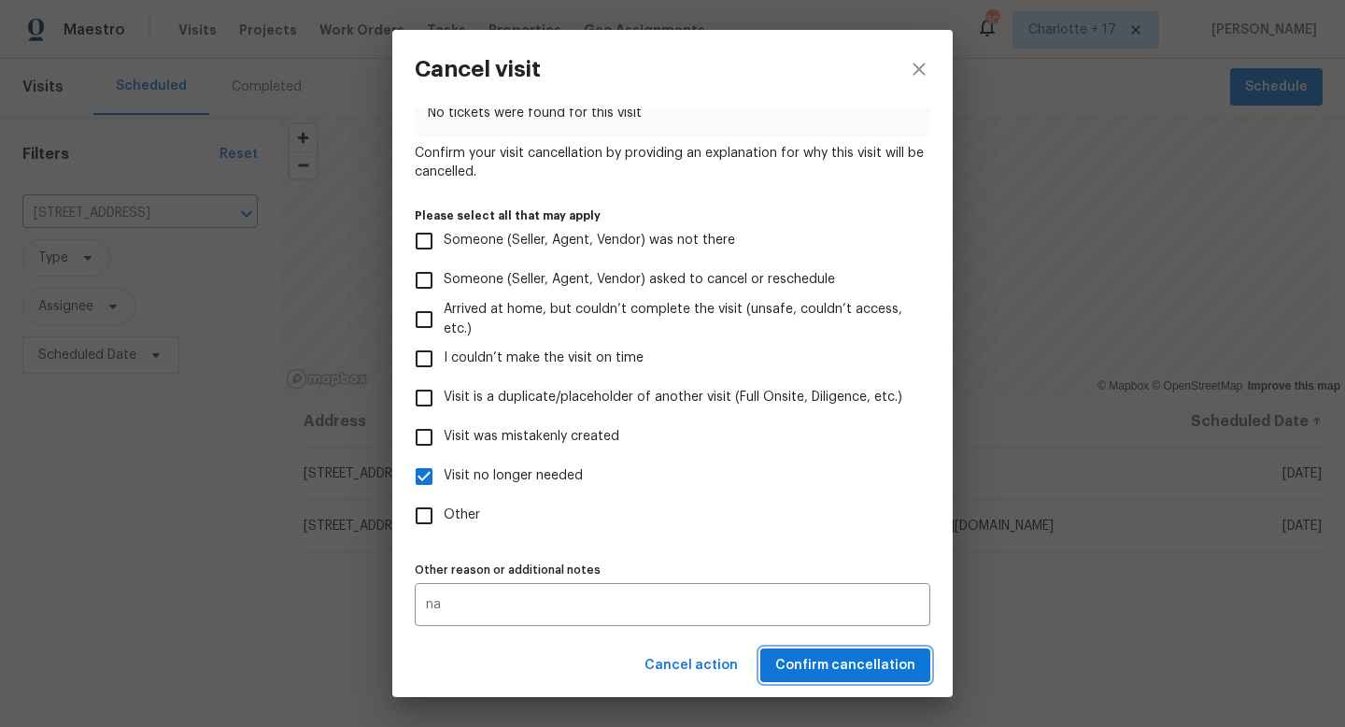
click at [831, 668] on span "Confirm cancellation" at bounding box center [845, 665] width 140 height 23
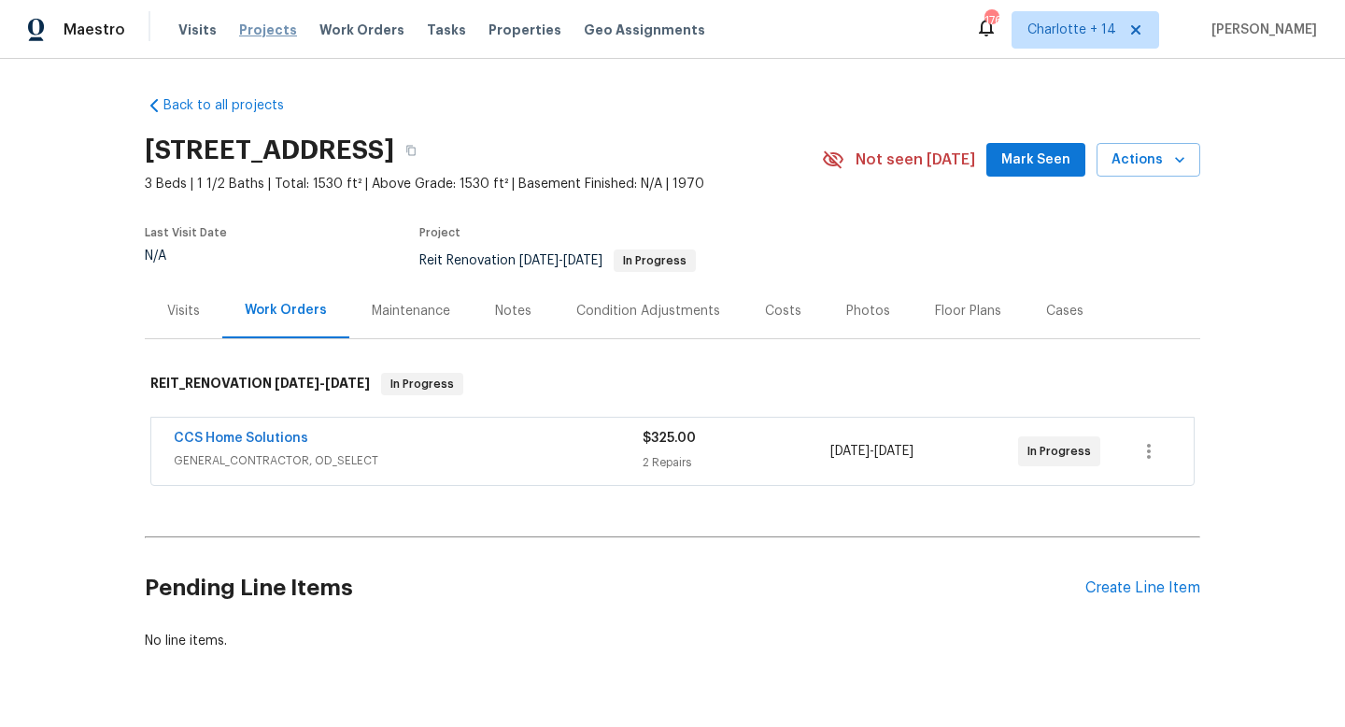
click at [253, 29] on span "Projects" at bounding box center [268, 30] width 58 height 19
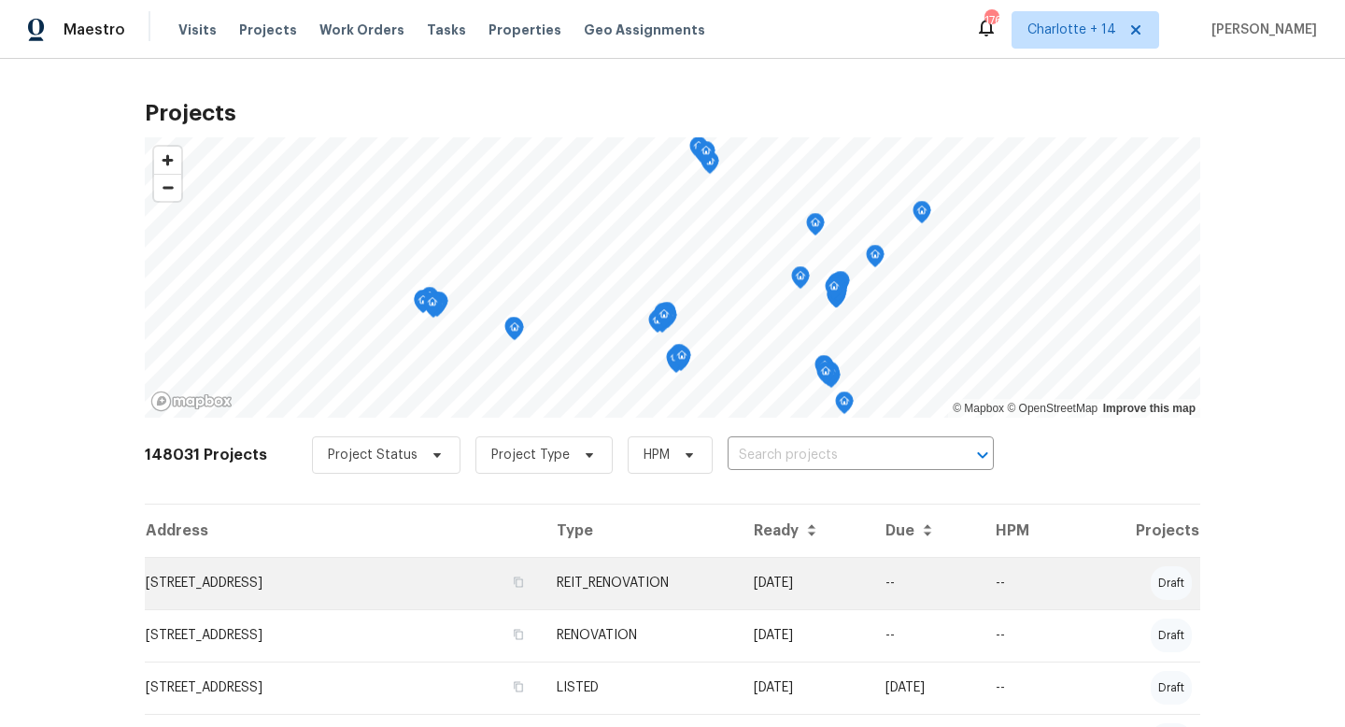
click at [322, 583] on td "[STREET_ADDRESS]" at bounding box center [343, 583] width 397 height 52
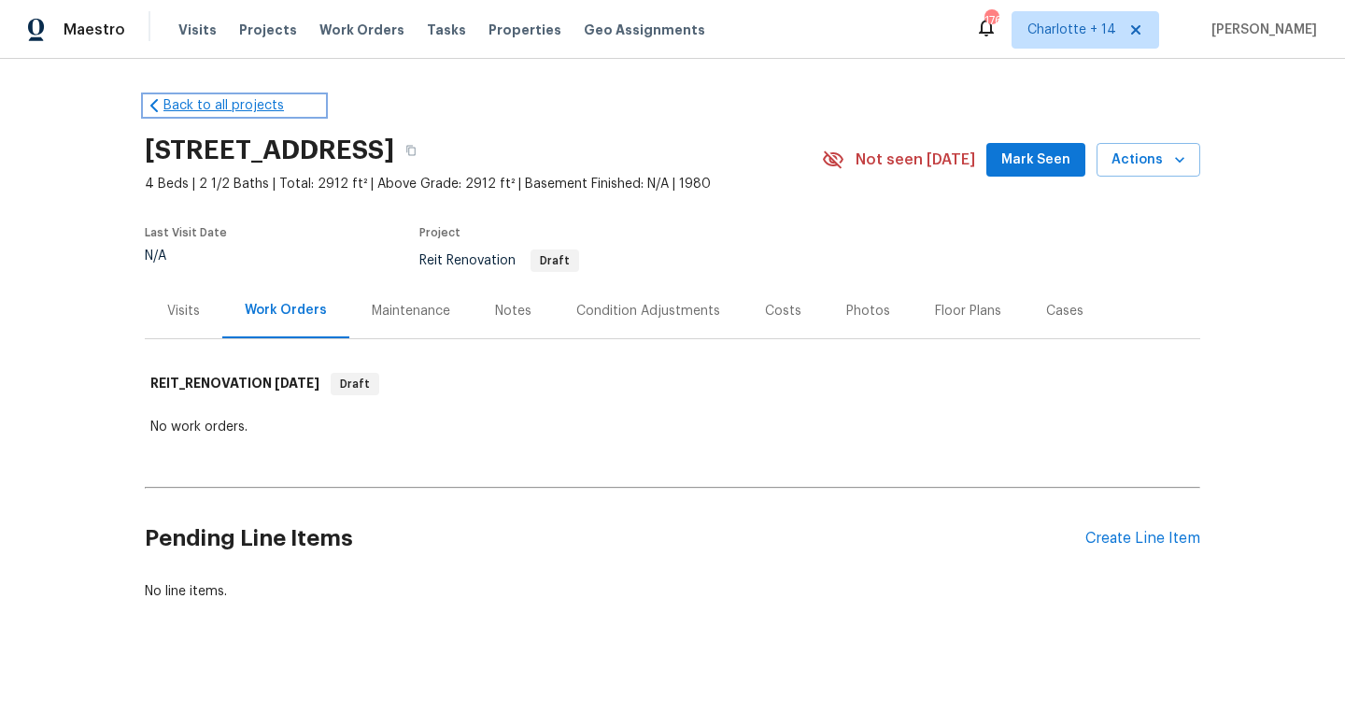
click at [205, 112] on link "Back to all projects" at bounding box center [234, 105] width 179 height 19
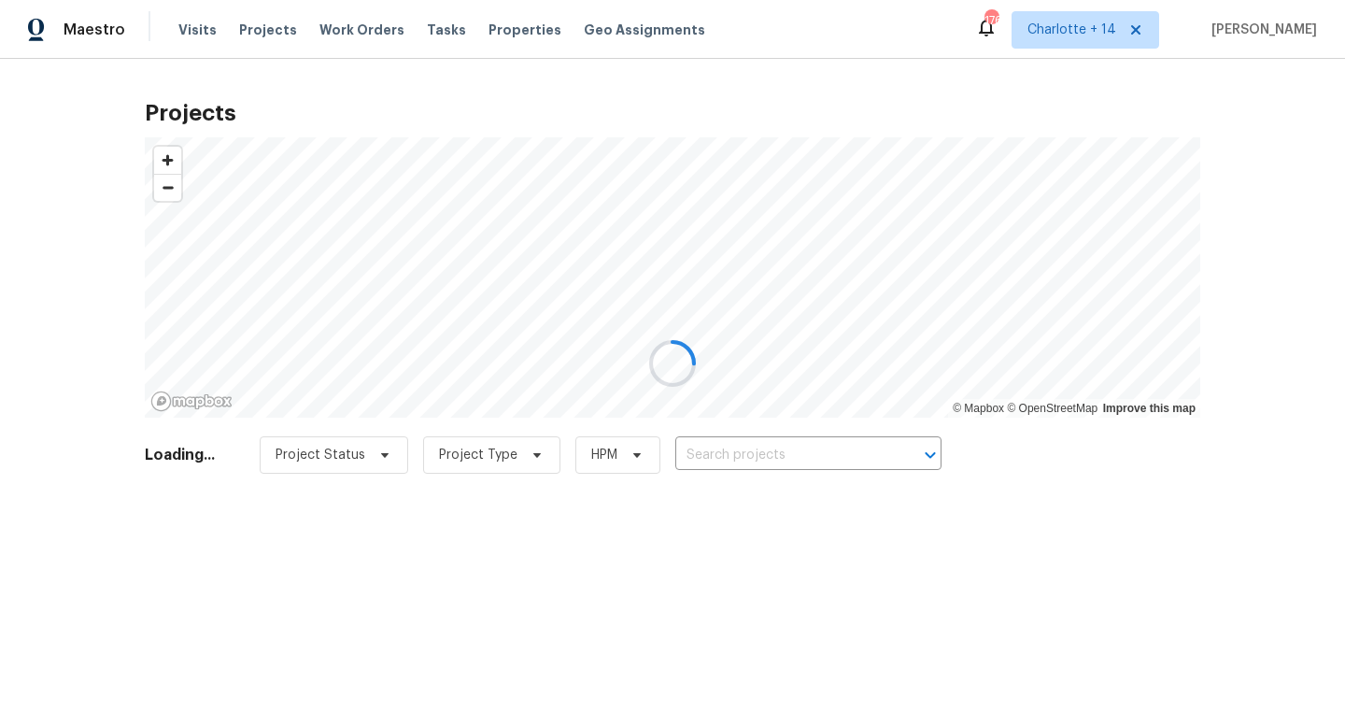
click at [767, 452] on div at bounding box center [672, 363] width 1345 height 727
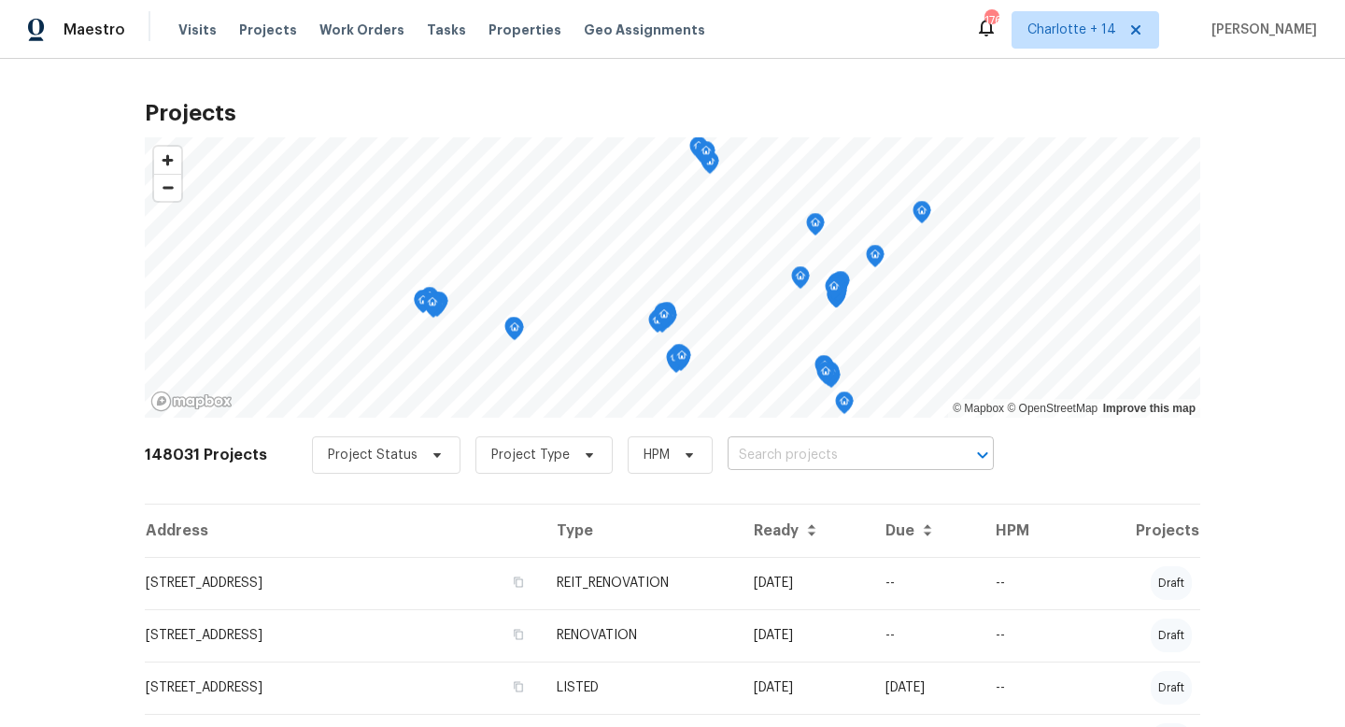
click at [749, 455] on input "text" at bounding box center [835, 455] width 214 height 29
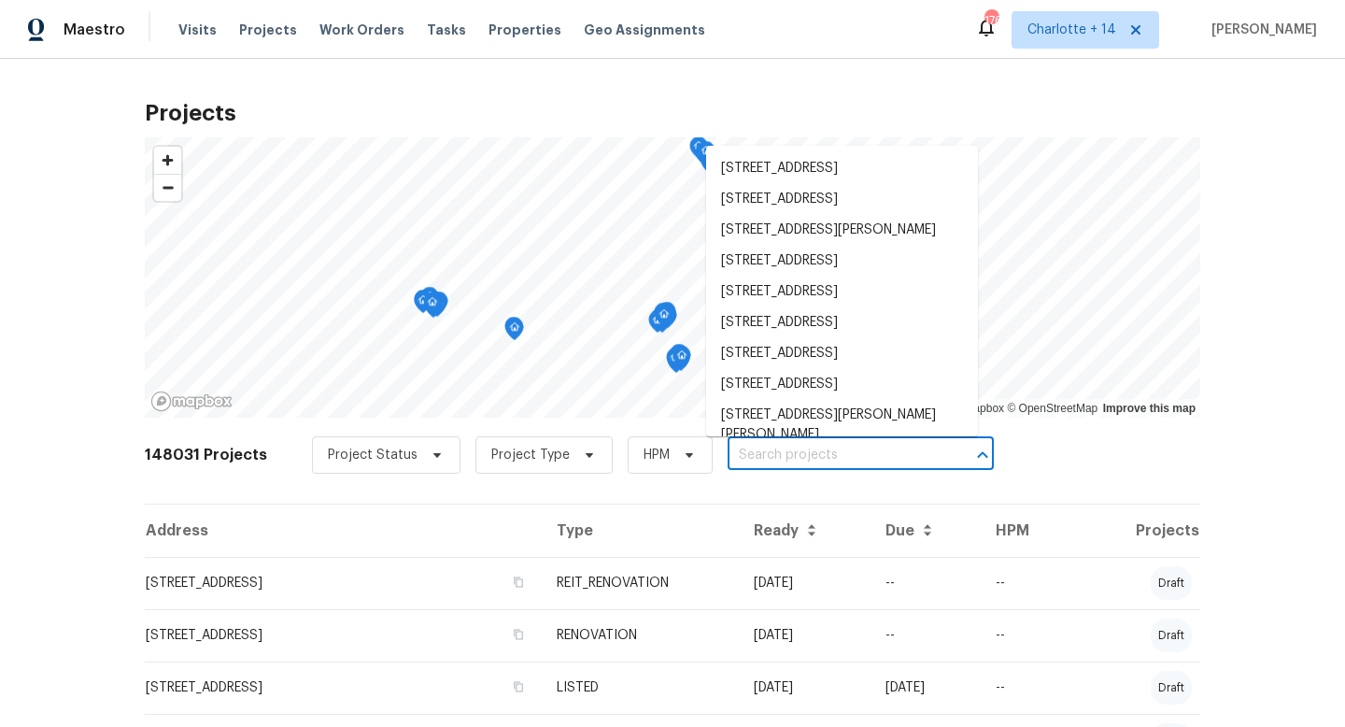
click at [749, 455] on input "text" at bounding box center [835, 455] width 214 height 29
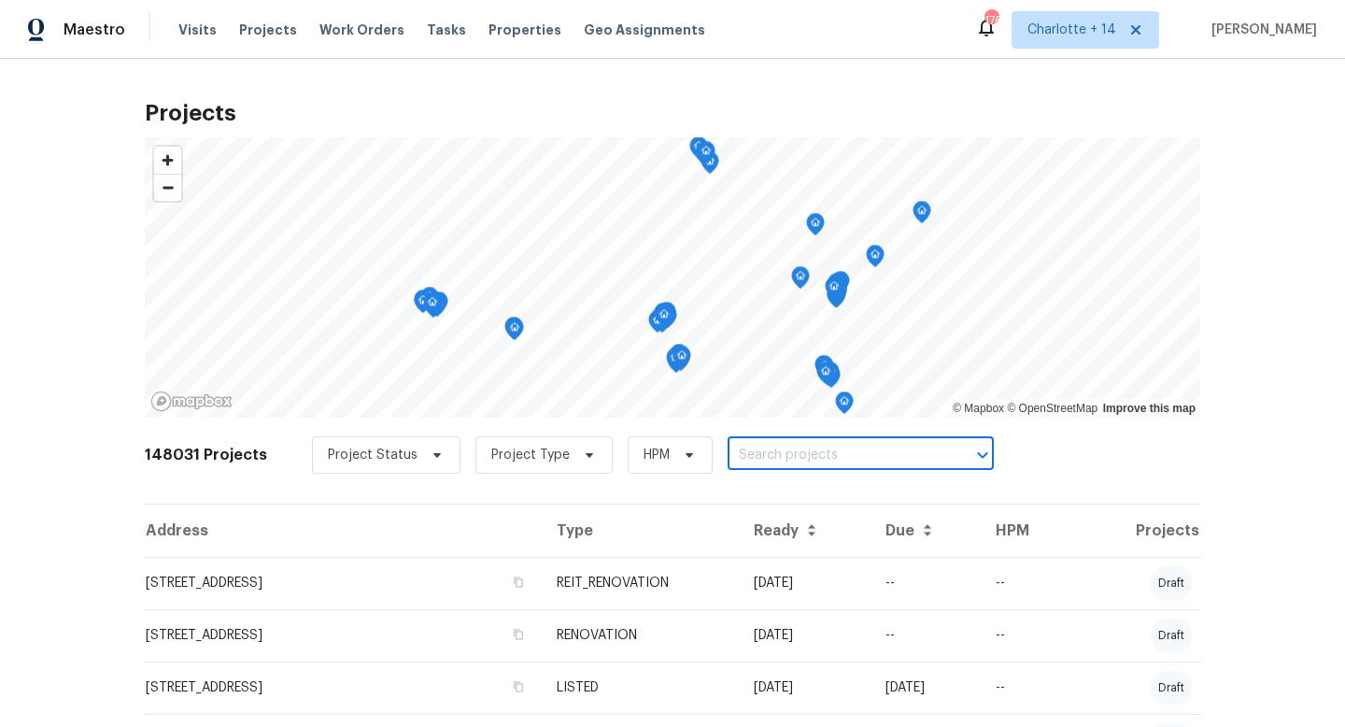
paste input "7623 McGillicuty Dr"
type input "7623 McGillicuty Dr"
click at [1109, 32] on span "Charlotte + 14" at bounding box center [1072, 30] width 89 height 19
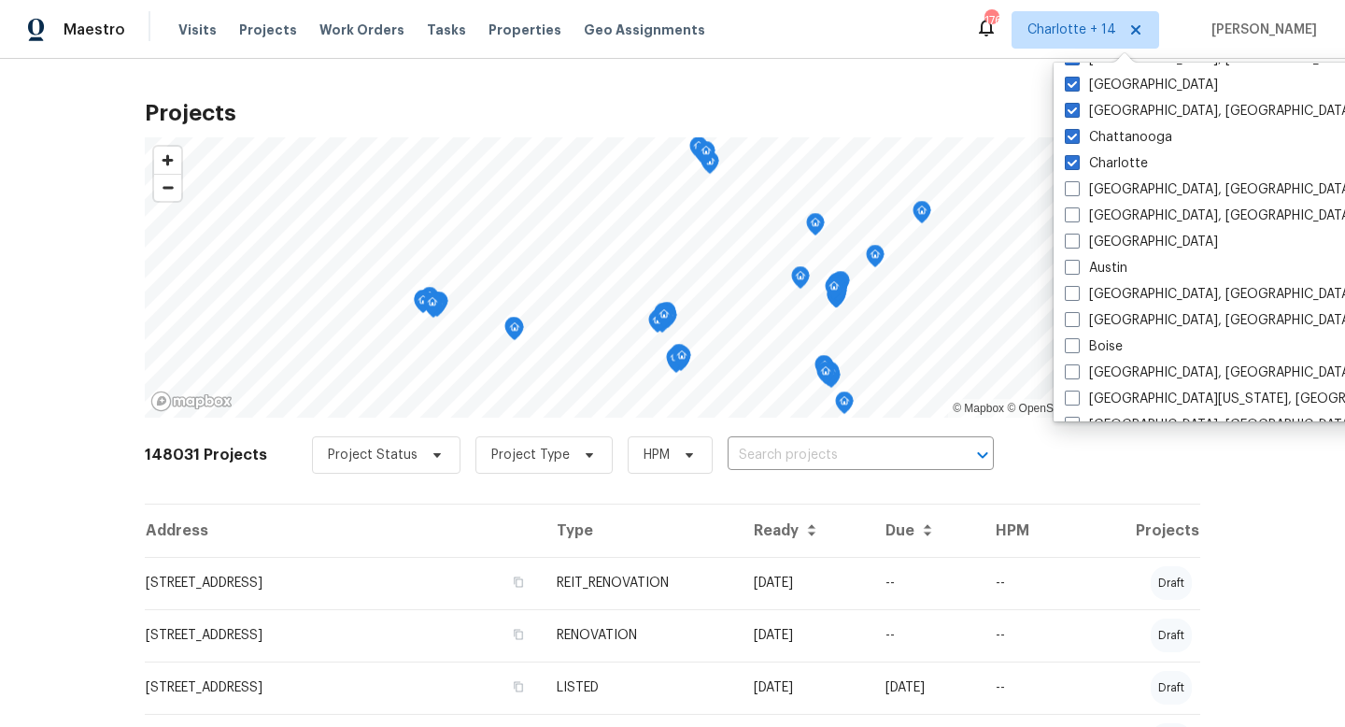
scroll to position [293, 0]
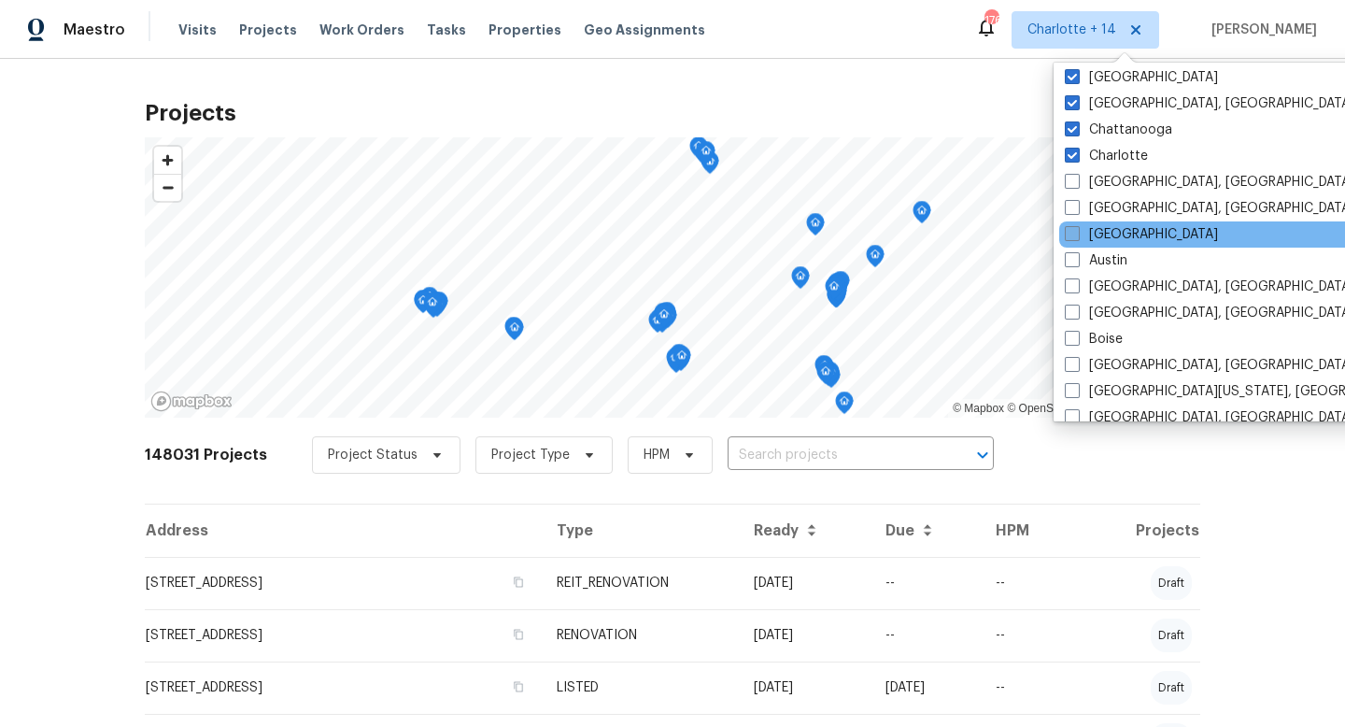
click at [1104, 232] on label "[GEOGRAPHIC_DATA]" at bounding box center [1141, 234] width 153 height 19
click at [1077, 232] on input "[GEOGRAPHIC_DATA]" at bounding box center [1071, 231] width 12 height 12
checkbox input "true"
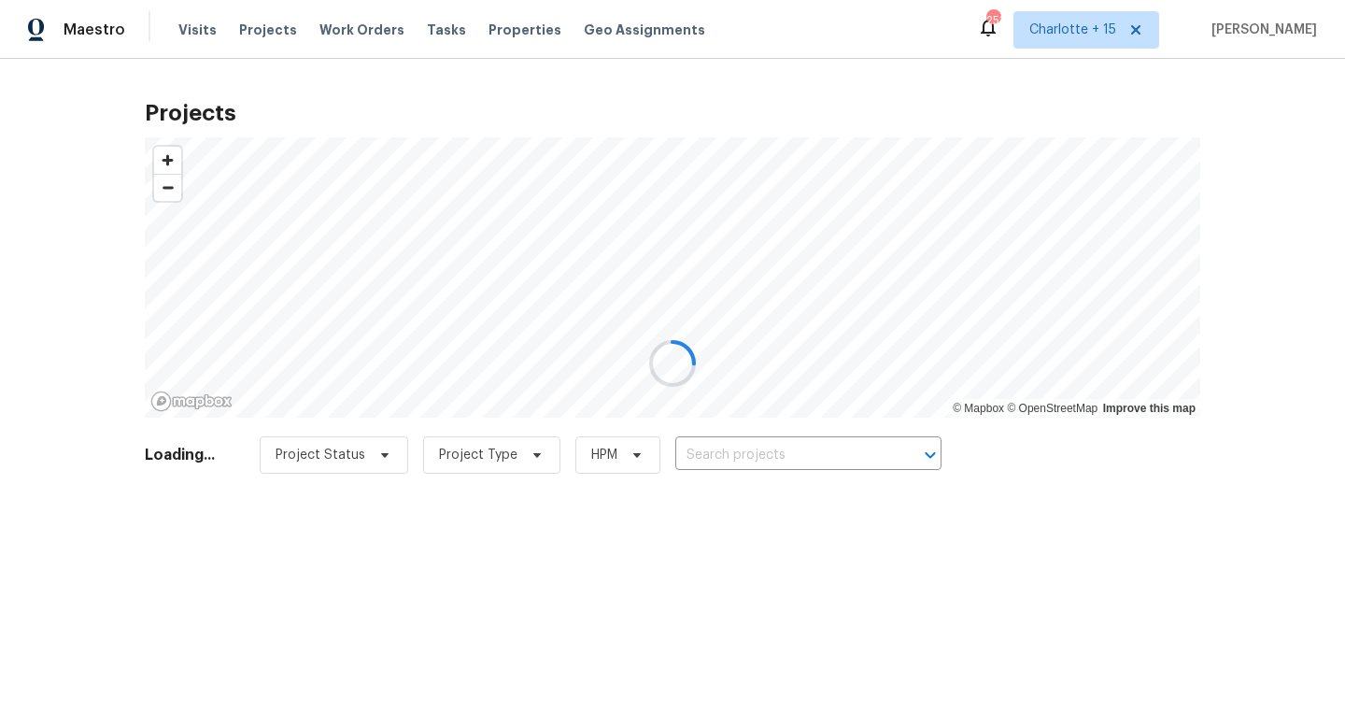
click at [713, 455] on div at bounding box center [672, 363] width 1345 height 727
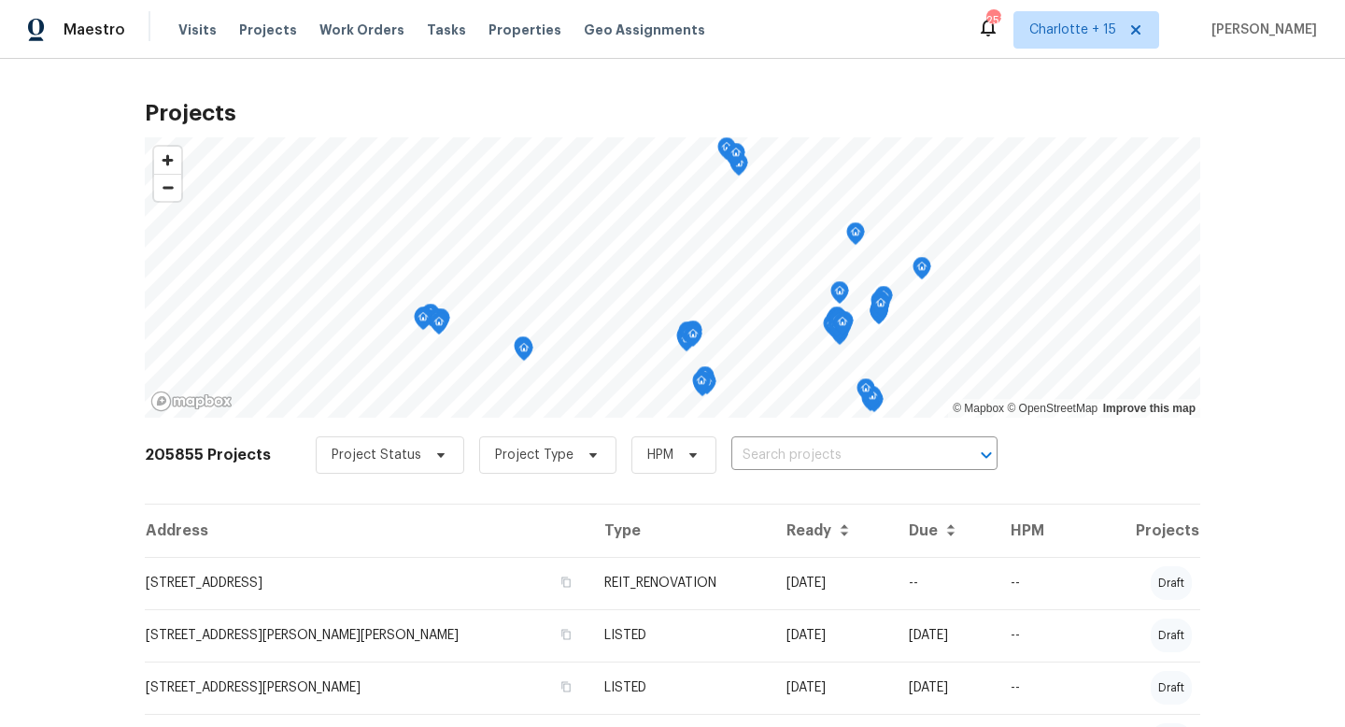
click at [732, 455] on input "text" at bounding box center [839, 455] width 214 height 29
paste input "7623 McGillicuty Dr"
type input "7623 McGillicuty Dr"
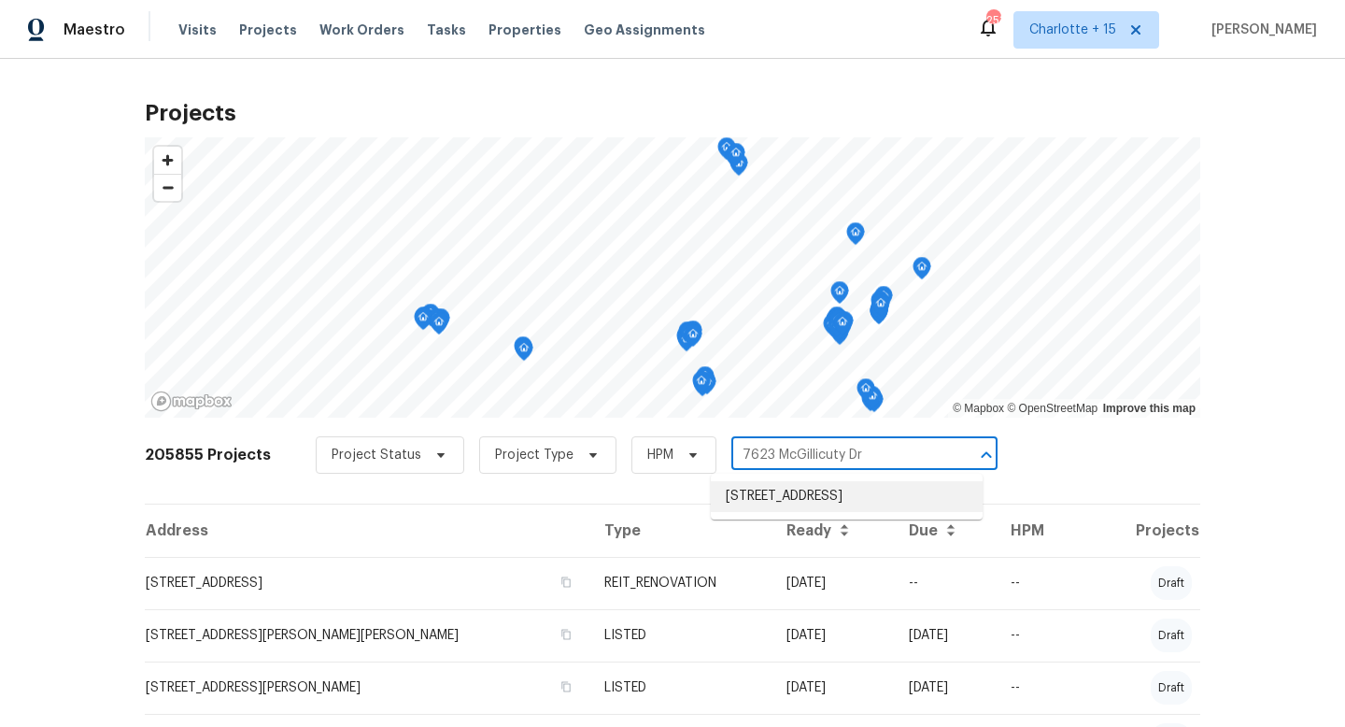
click at [770, 492] on li "7623 McGillicuty Dr, Union City, GA 30291" at bounding box center [847, 496] width 272 height 31
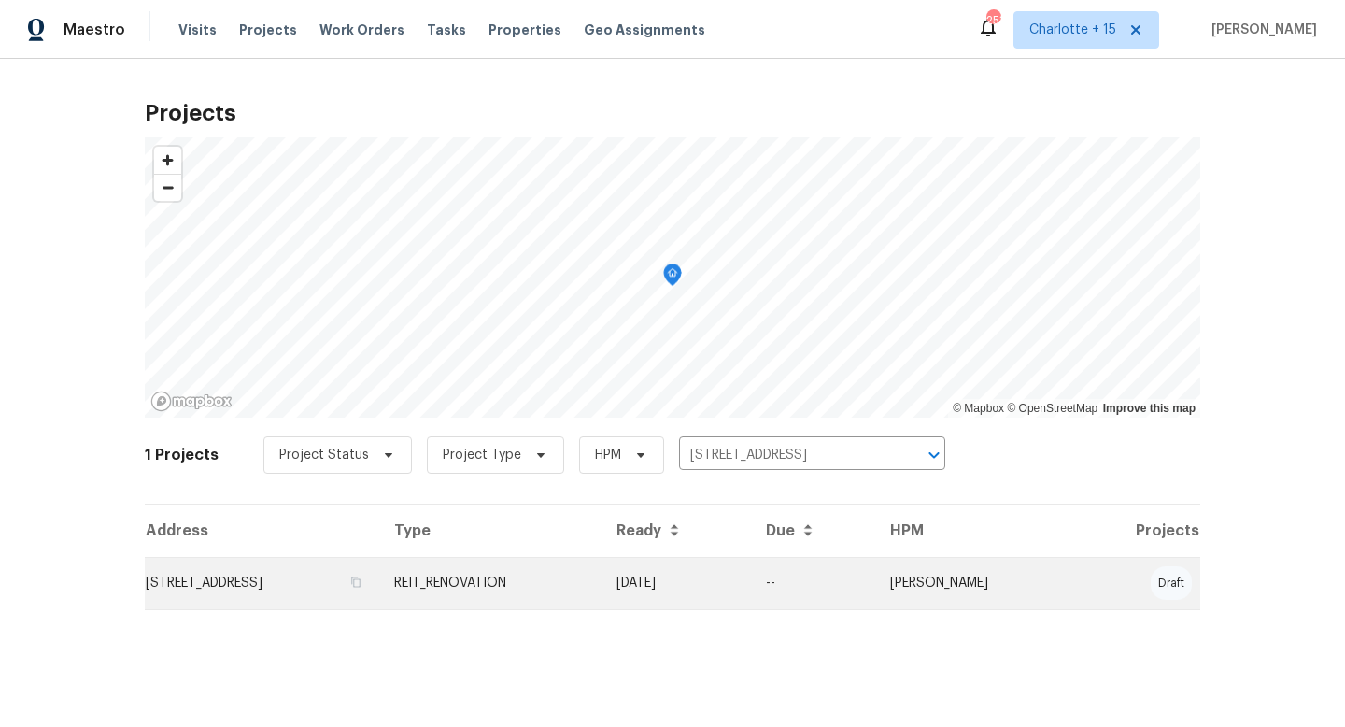
click at [301, 582] on td "7623 McGillicuty Dr, Union City, GA 30291" at bounding box center [262, 583] width 234 height 52
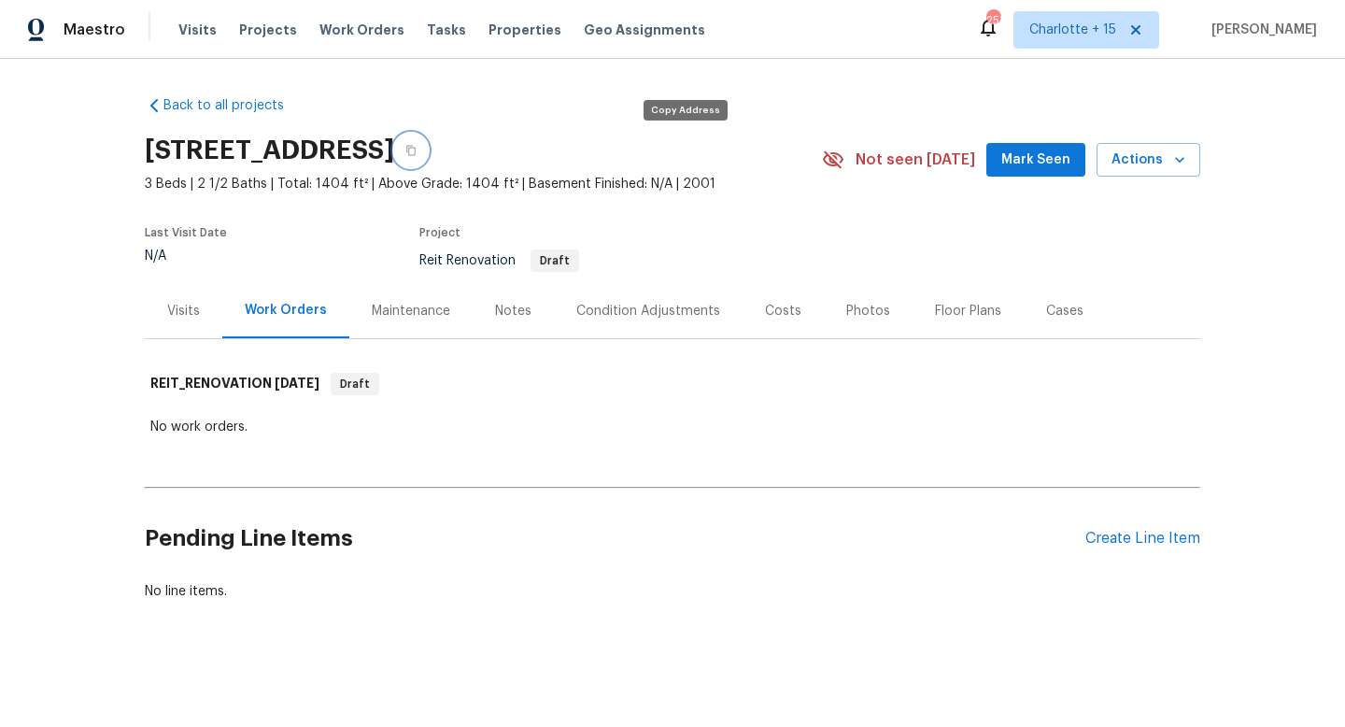
click at [428, 149] on button "button" at bounding box center [411, 151] width 34 height 34
click at [207, 106] on link "Back to all projects" at bounding box center [234, 105] width 179 height 19
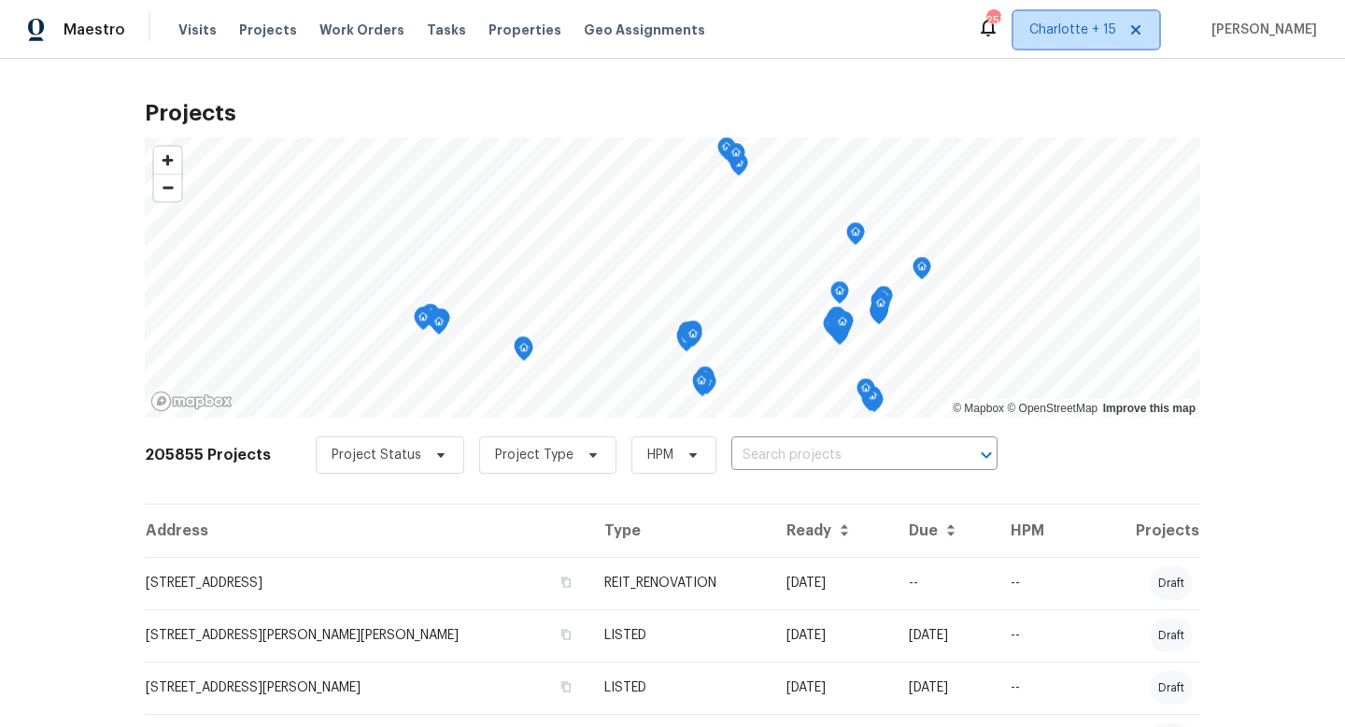
click at [1087, 36] on span "Charlotte + 15" at bounding box center [1073, 30] width 87 height 19
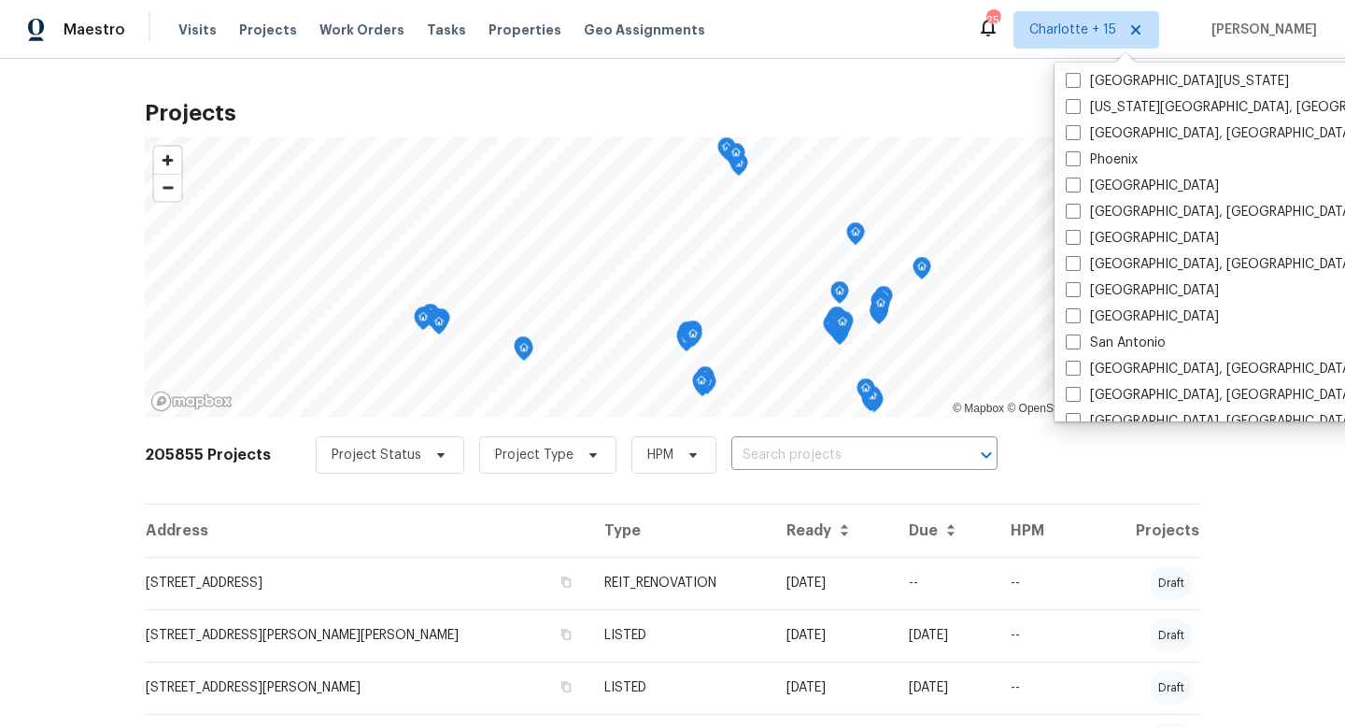
scroll to position [1252, 0]
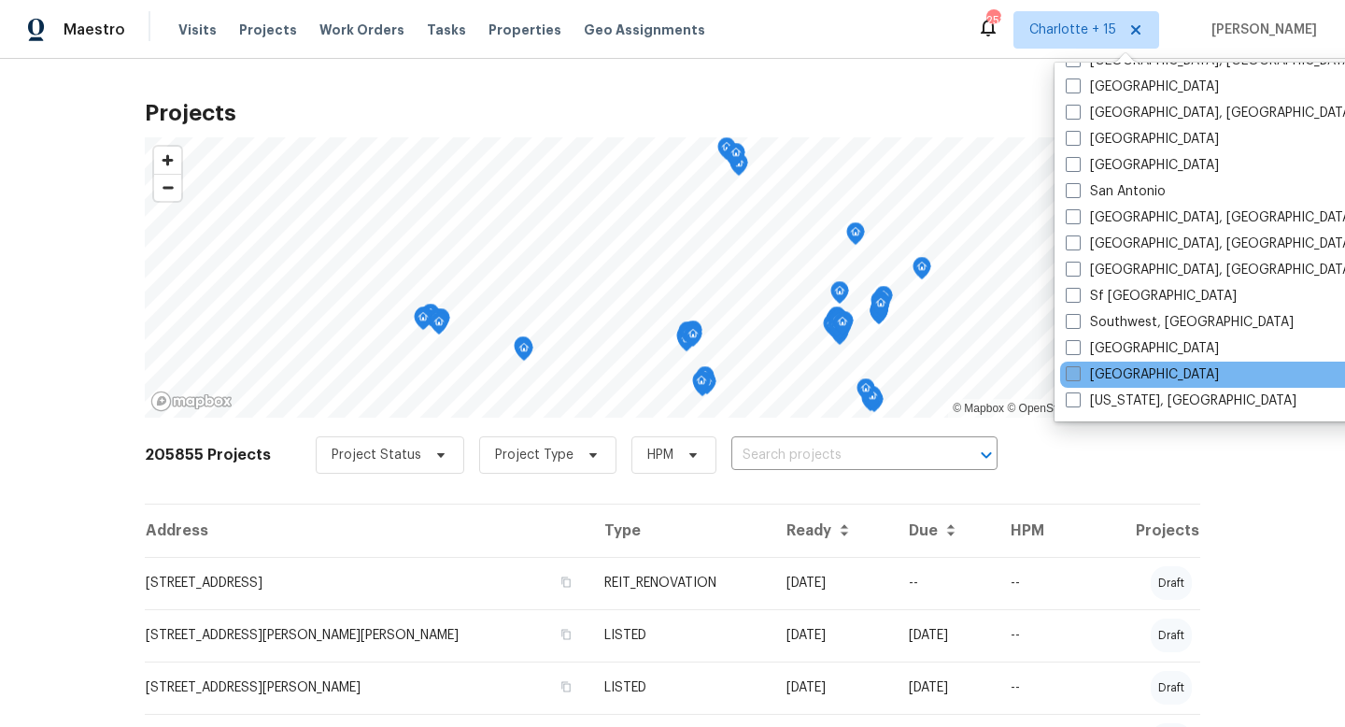
click at [1109, 378] on label "[GEOGRAPHIC_DATA]" at bounding box center [1142, 374] width 153 height 19
click at [1078, 377] on input "[GEOGRAPHIC_DATA]" at bounding box center [1072, 371] width 12 height 12
checkbox input "true"
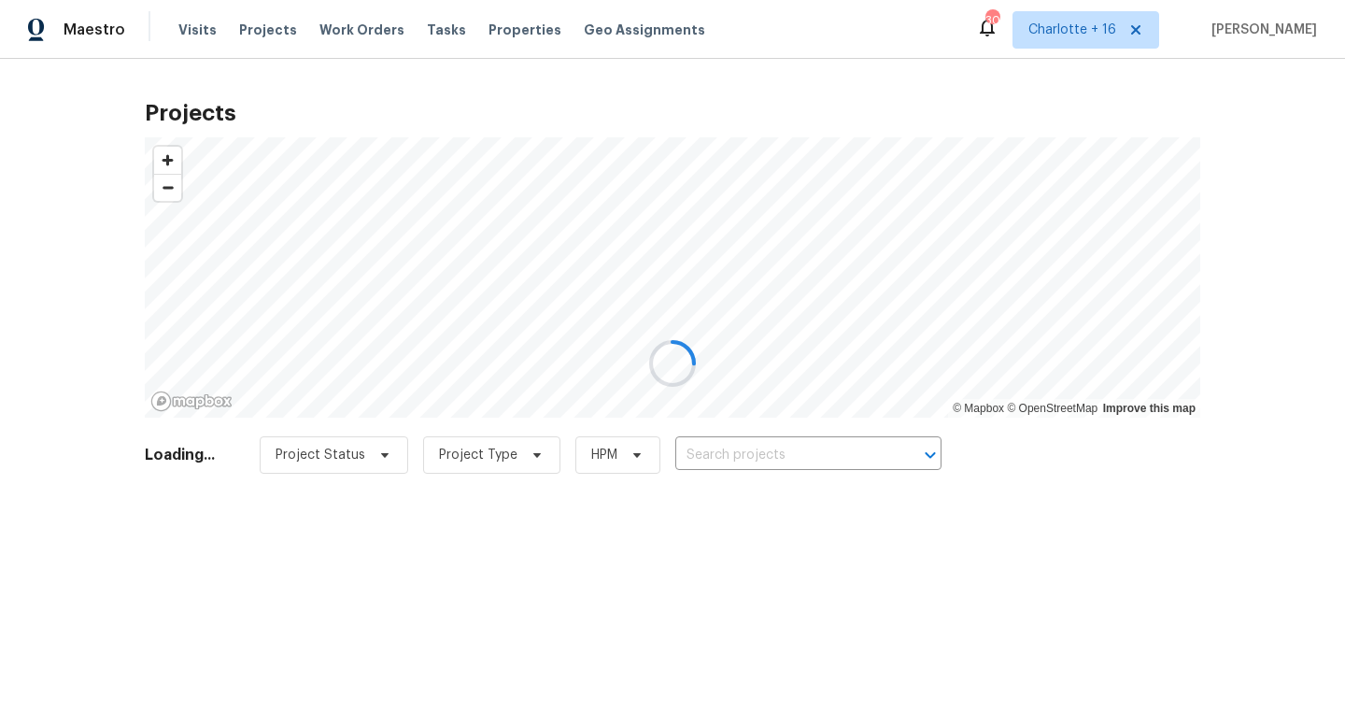
click at [793, 451] on div at bounding box center [672, 363] width 1345 height 727
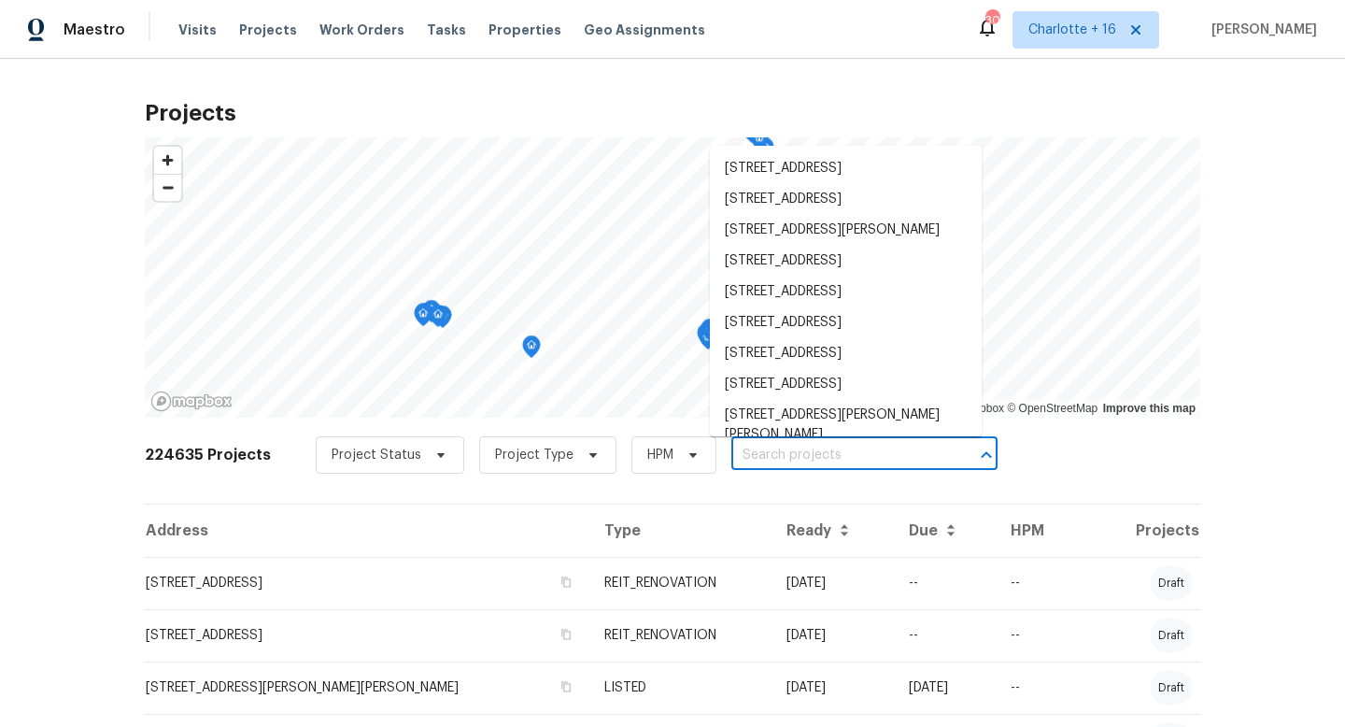
click at [737, 457] on input "text" at bounding box center [839, 455] width 214 height 29
paste input "6867 Heatherbrook Dr"
type input "6867 Heatherbrook Dr"
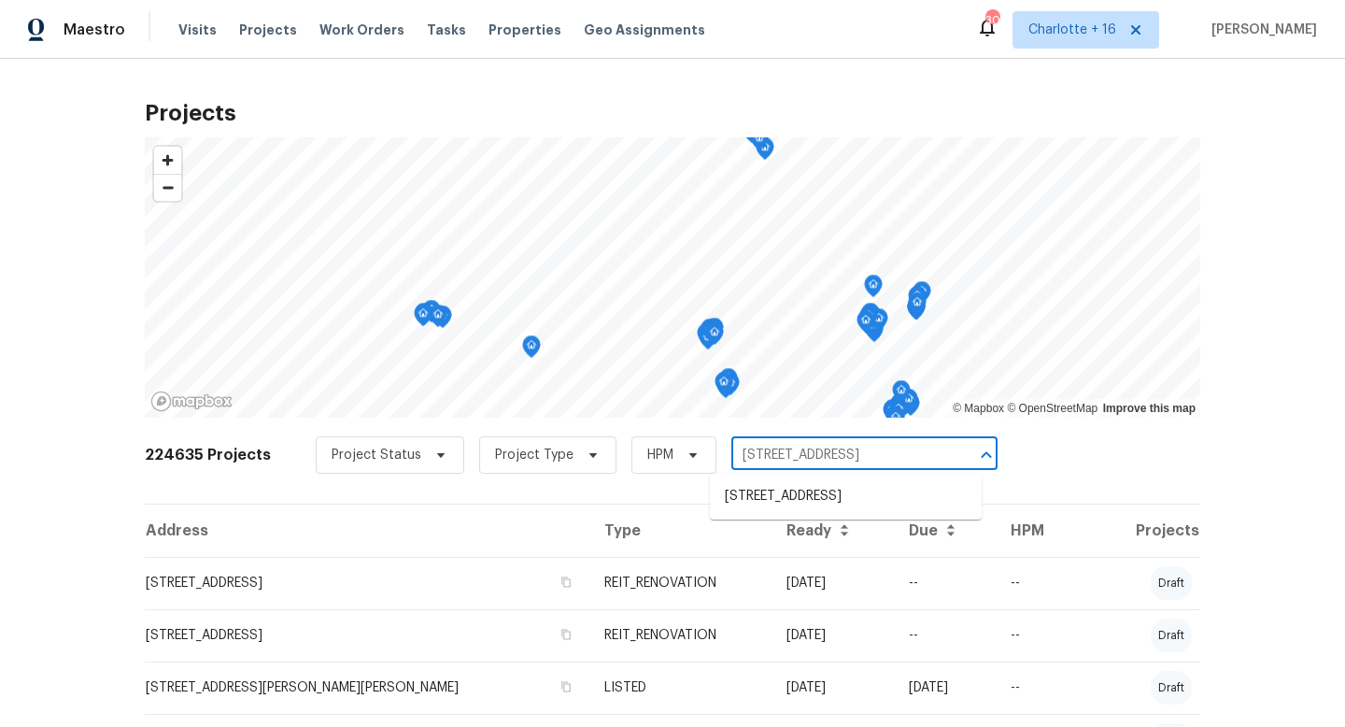
click at [761, 485] on li "6867 Heatherbrook Dr, Lakeland, FL 33809" at bounding box center [846, 496] width 272 height 31
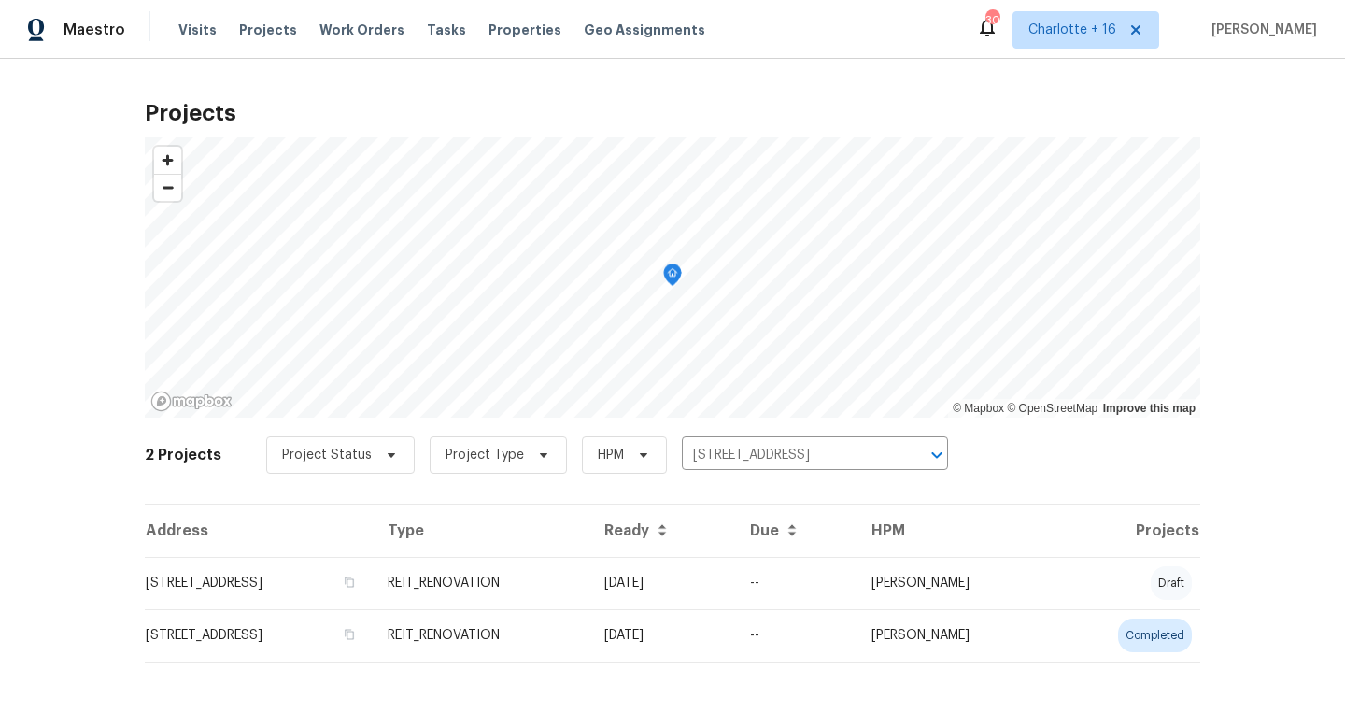
scroll to position [8, 0]
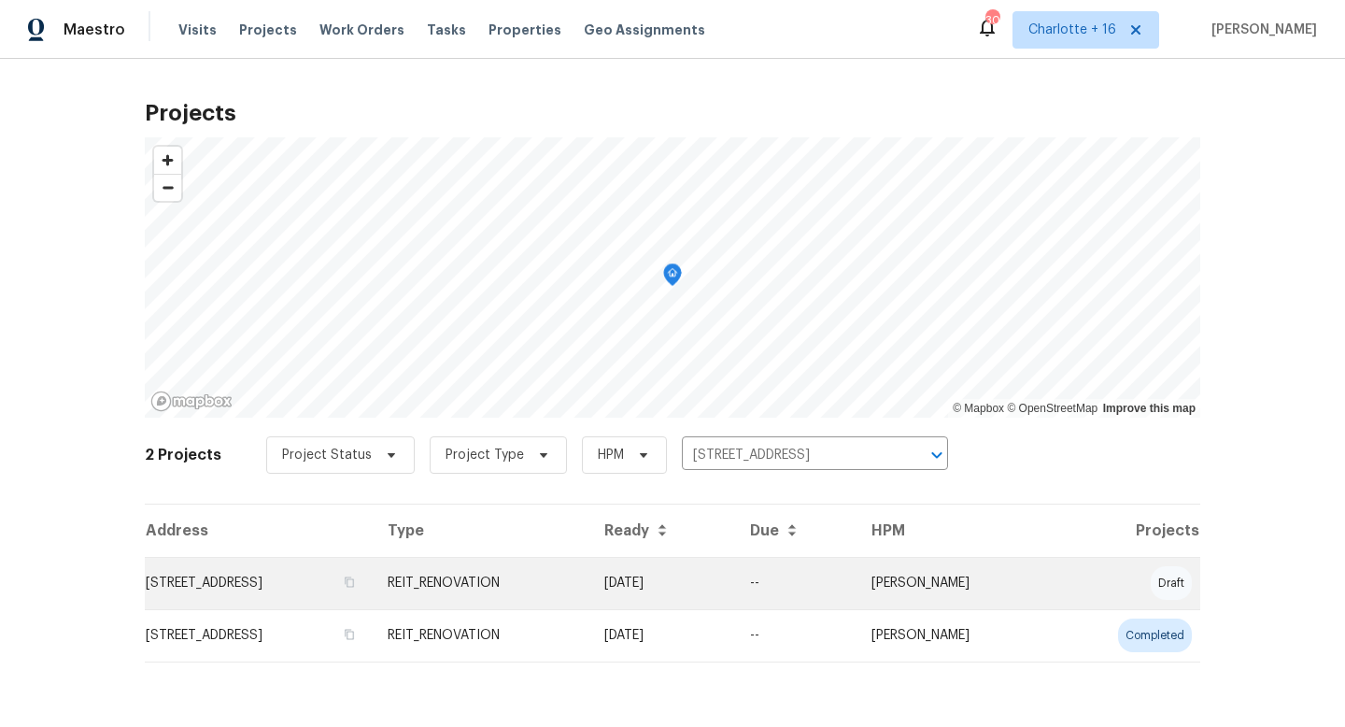
click at [348, 573] on td "6867 Heatherbrook Dr, Lakeland, FL 33809" at bounding box center [259, 583] width 228 height 52
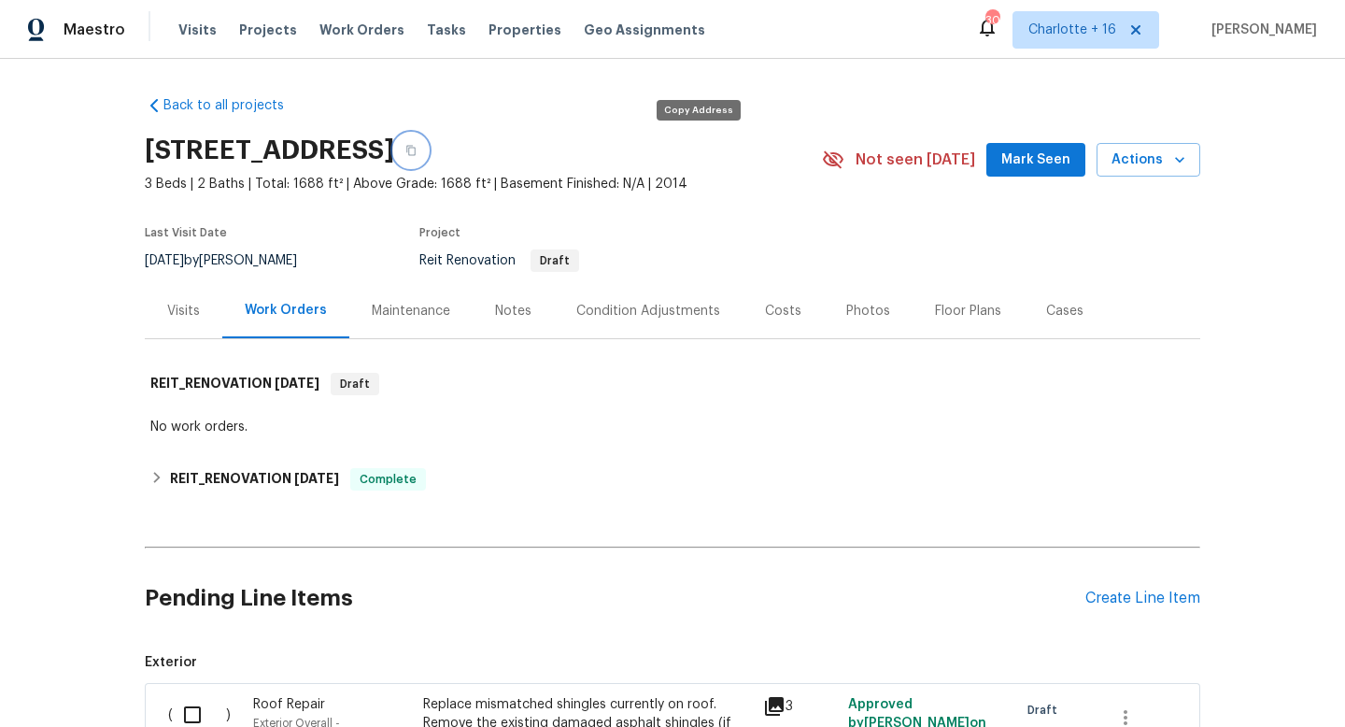
click at [416, 148] on icon "button" at bounding box center [410, 151] width 9 height 10
click at [167, 304] on div "Visits" at bounding box center [183, 311] width 33 height 19
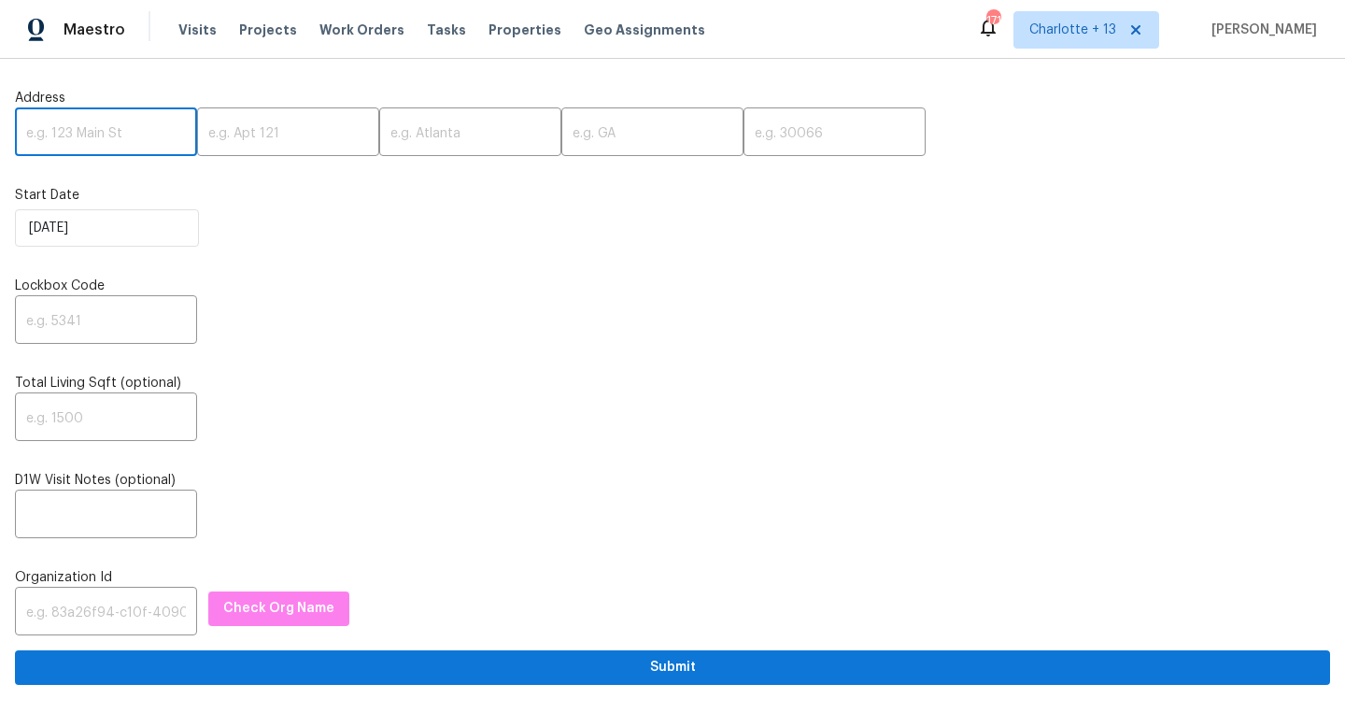
click at [77, 140] on input "text" at bounding box center [106, 134] width 182 height 44
paste input "260 Pleasant Grove Cir, McDonough, GA 30252"
drag, startPoint x: 131, startPoint y: 128, endPoint x: 171, endPoint y: 127, distance: 40.2
click at [171, 127] on input "260 Pleasant Grove Cir, McDonough, GA 30252" at bounding box center [106, 134] width 182 height 44
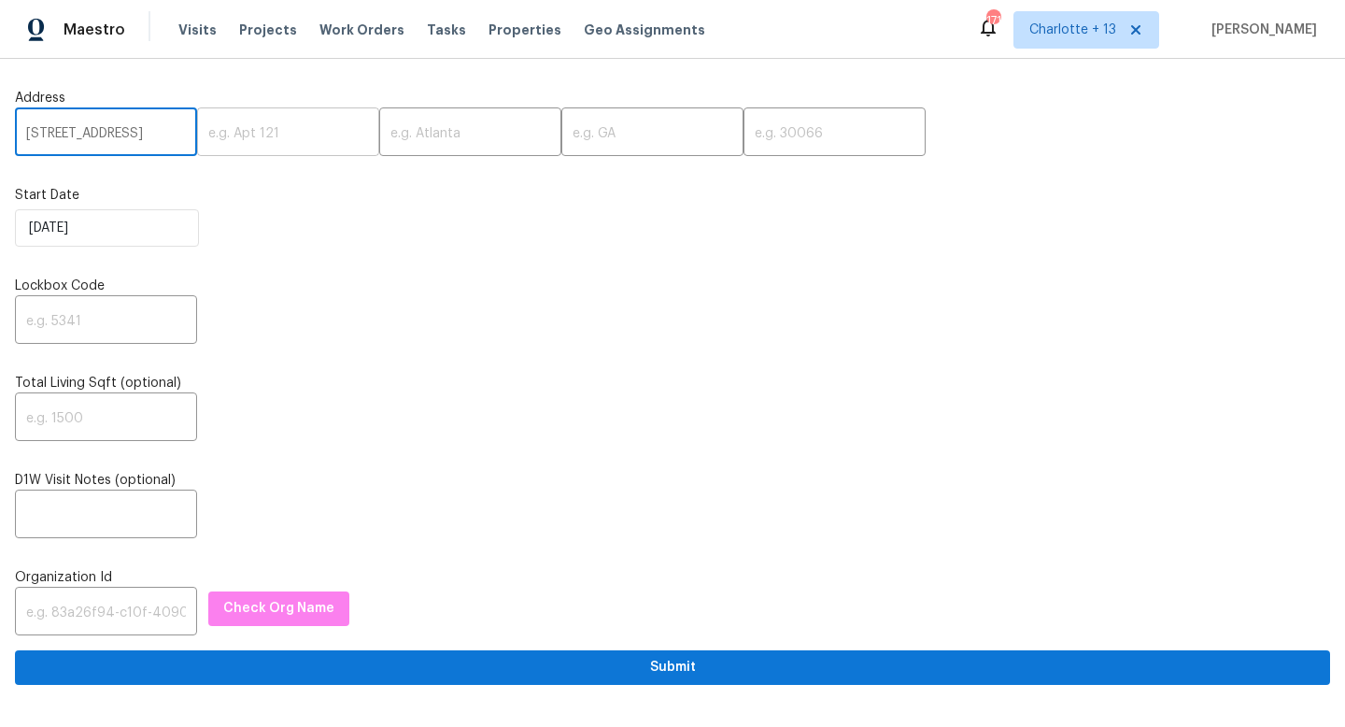
scroll to position [0, 107]
type input "260 Pleasant Grove Cir, McDonough, GA"
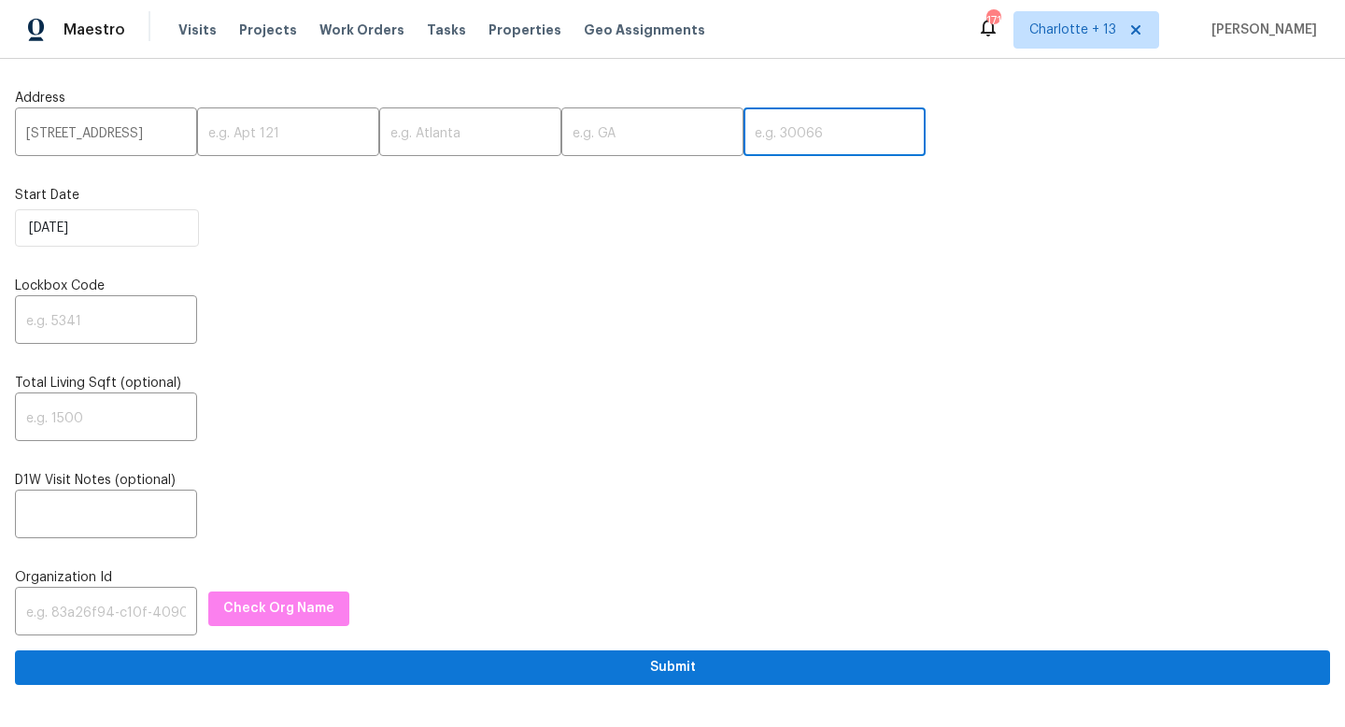
click at [744, 147] on input "text" at bounding box center [835, 134] width 182 height 44
paste input "30252"
type input "30252"
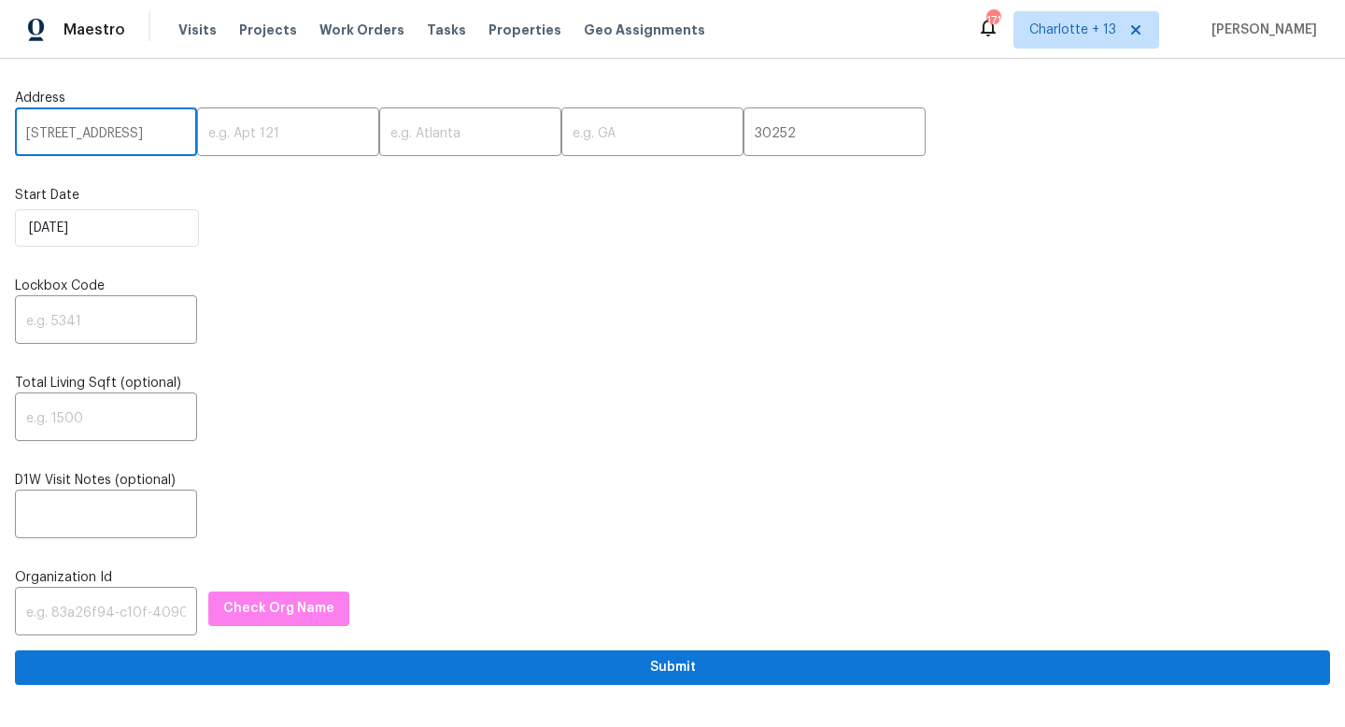
click at [120, 129] on input "260 Pleasant Grove Cir, McDonough, GA" at bounding box center [106, 134] width 182 height 44
click at [167, 133] on input "260 Pleasant Grove Cir, McDonough, GA" at bounding box center [106, 134] width 182 height 44
click at [171, 134] on input "260 Pleasant Grove Cir, McDonough, GA" at bounding box center [106, 134] width 182 height 44
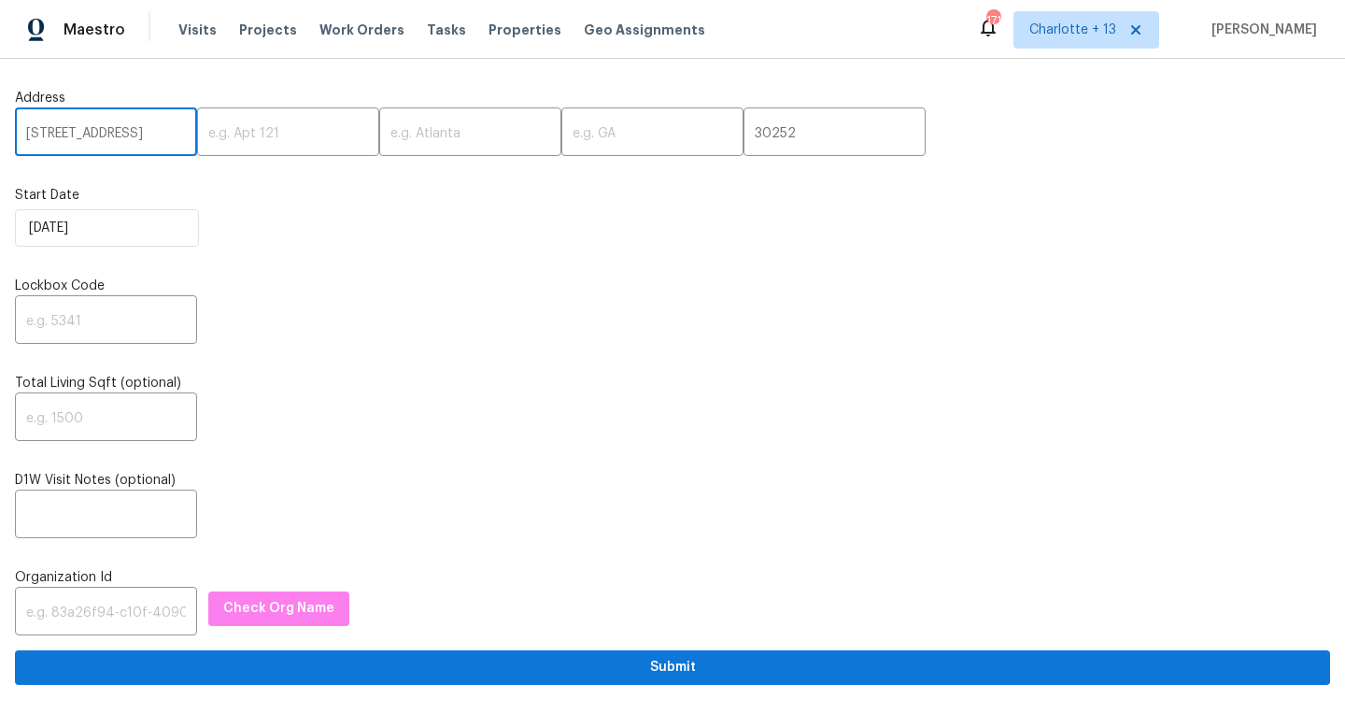
click at [171, 134] on input "260 Pleasant Grove Cir, McDonough, GA" at bounding box center [106, 134] width 182 height 44
drag, startPoint x: 170, startPoint y: 134, endPoint x: 223, endPoint y: 144, distance: 54.2
click at [223, 144] on div "260 Pleasant Grove Cir, McDonough, GA ​ ​ ​ ​ 30252 ​" at bounding box center [672, 134] width 1315 height 44
click at [163, 132] on input "260 Pleasant Grove Cir, McDonough, GA" at bounding box center [106, 134] width 182 height 44
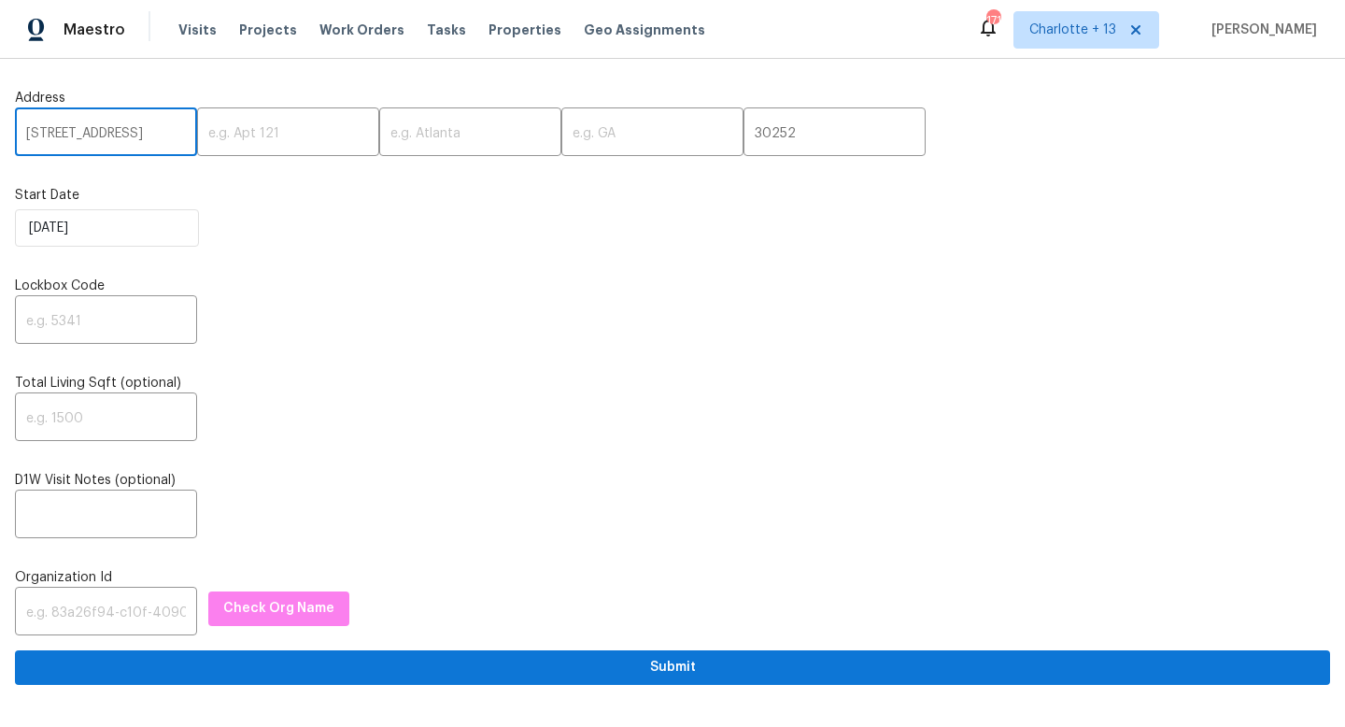
click at [163, 132] on input "260 Pleasant Grove Cir, McDonough, GA" at bounding box center [106, 134] width 182 height 44
click at [165, 131] on input "260 Pleasant Grove Cir, McDonough, GA" at bounding box center [106, 134] width 182 height 44
click at [157, 129] on input "260 Pleasant Grove Cir, McDonough, GA" at bounding box center [106, 134] width 182 height 44
type input "260 Pleasant Grove Cir, McDonough,"
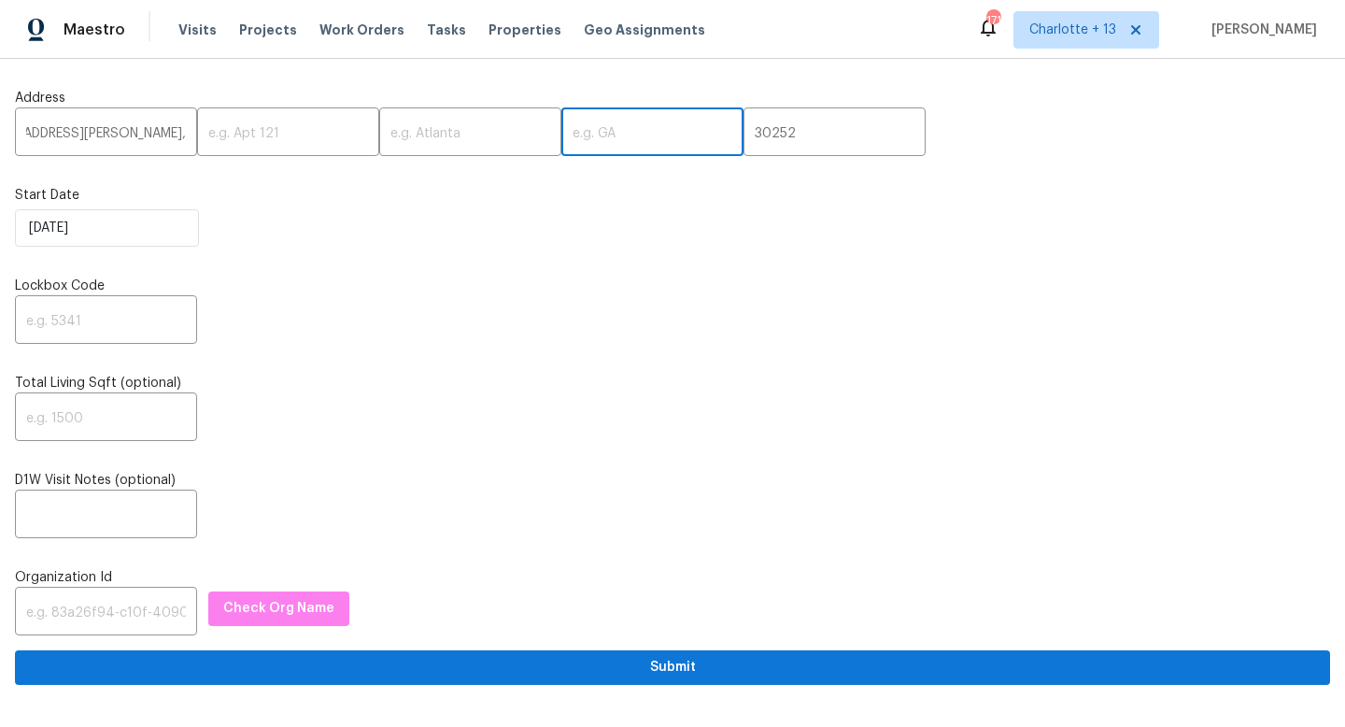
click at [587, 125] on input "text" at bounding box center [652, 134] width 182 height 44
paste input "GA"
type input "GA"
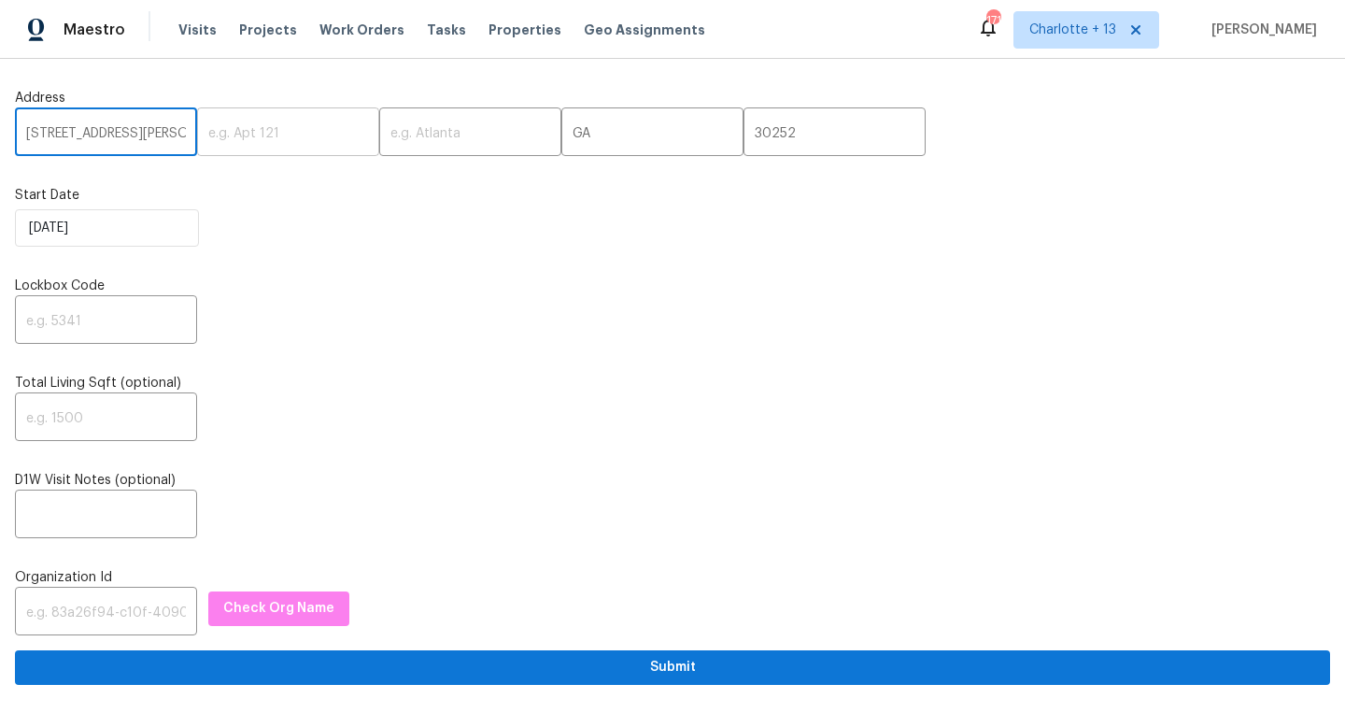
scroll to position [0, 85]
drag, startPoint x: 137, startPoint y: 142, endPoint x: 249, endPoint y: 121, distance: 114.0
click at [249, 121] on div "260 Pleasant Grove Cir, McDonough, ​ ​ ​ GA ​ 30252 ​" at bounding box center [672, 134] width 1315 height 44
click at [117, 136] on input "260 Pleasant Grove Cir, McDonough," at bounding box center [106, 134] width 182 height 44
click at [119, 134] on input "260 Pleasant Grove Cir, McDonough," at bounding box center [106, 134] width 182 height 44
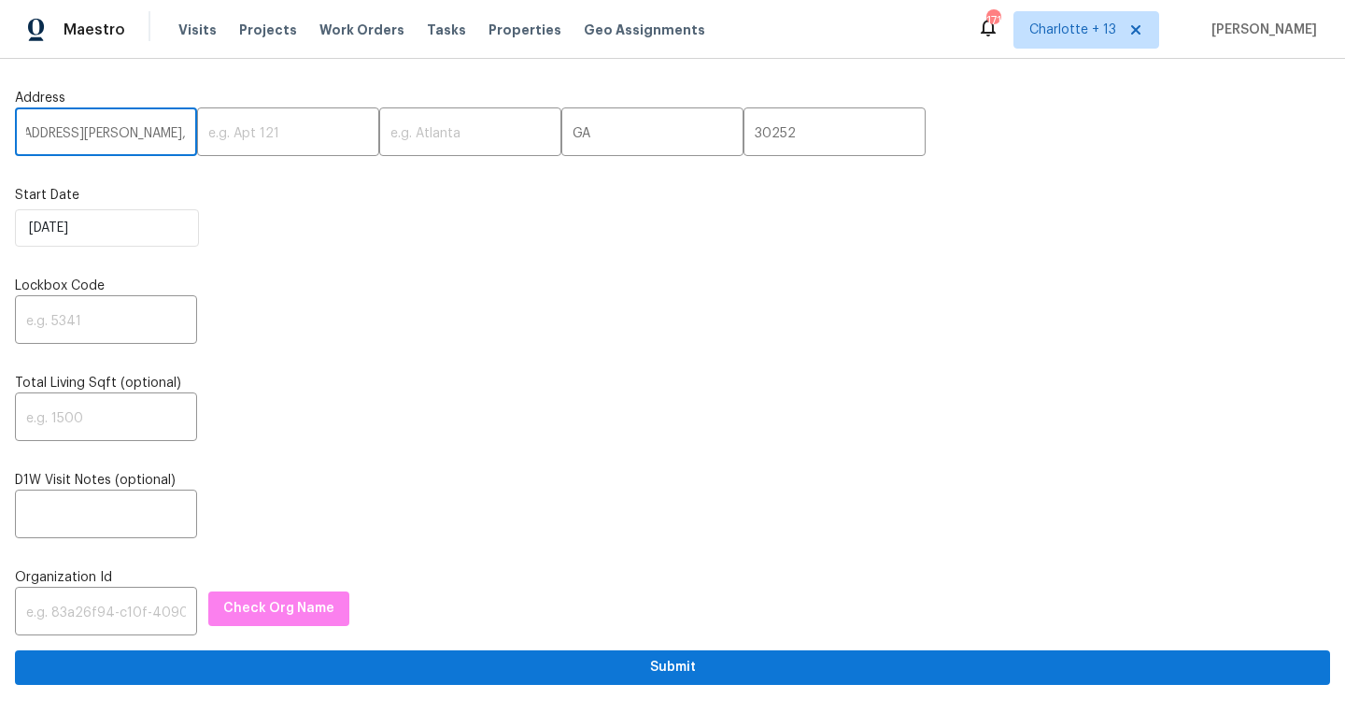
click at [119, 134] on input "260 Pleasant Grove Cir, McDonough," at bounding box center [106, 134] width 182 height 44
type input "260 Pleasant Grove Cir,,"
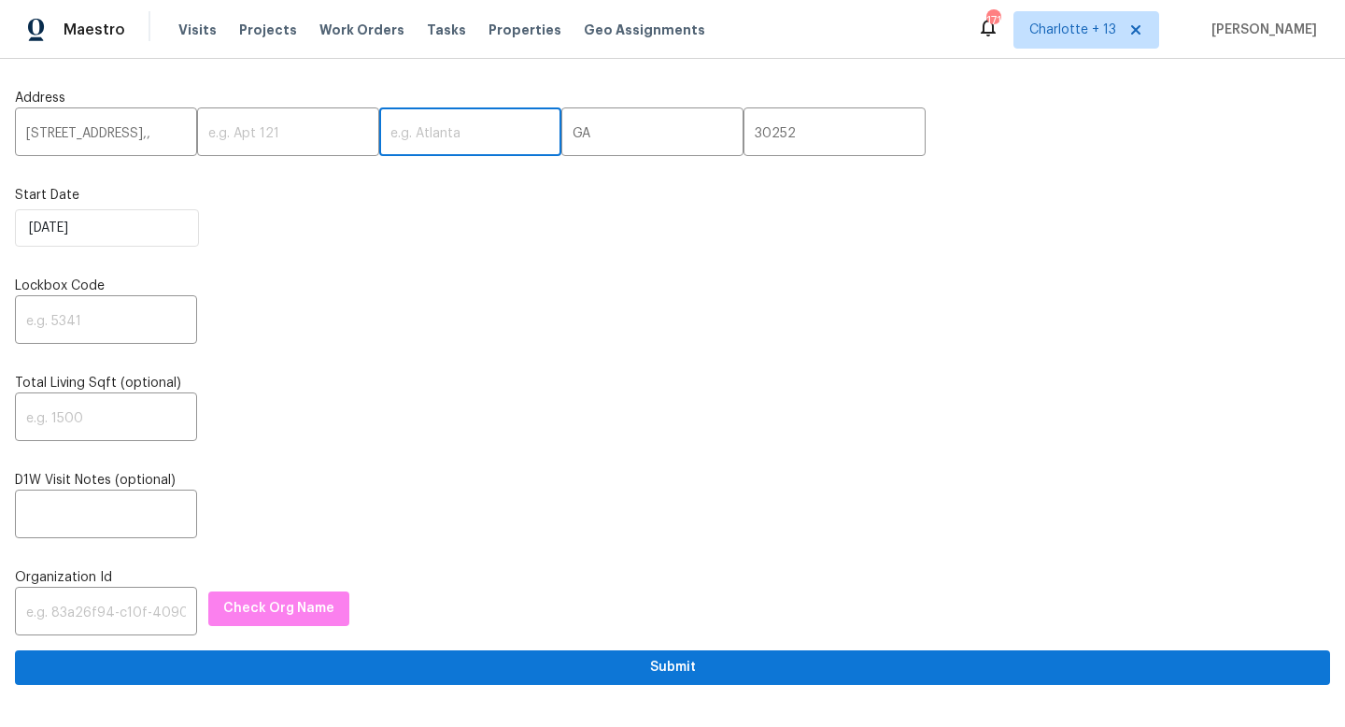
scroll to position [0, 0]
click at [379, 126] on input "text" at bounding box center [470, 134] width 182 height 44
paste input "McDonough"
type input "McDonough"
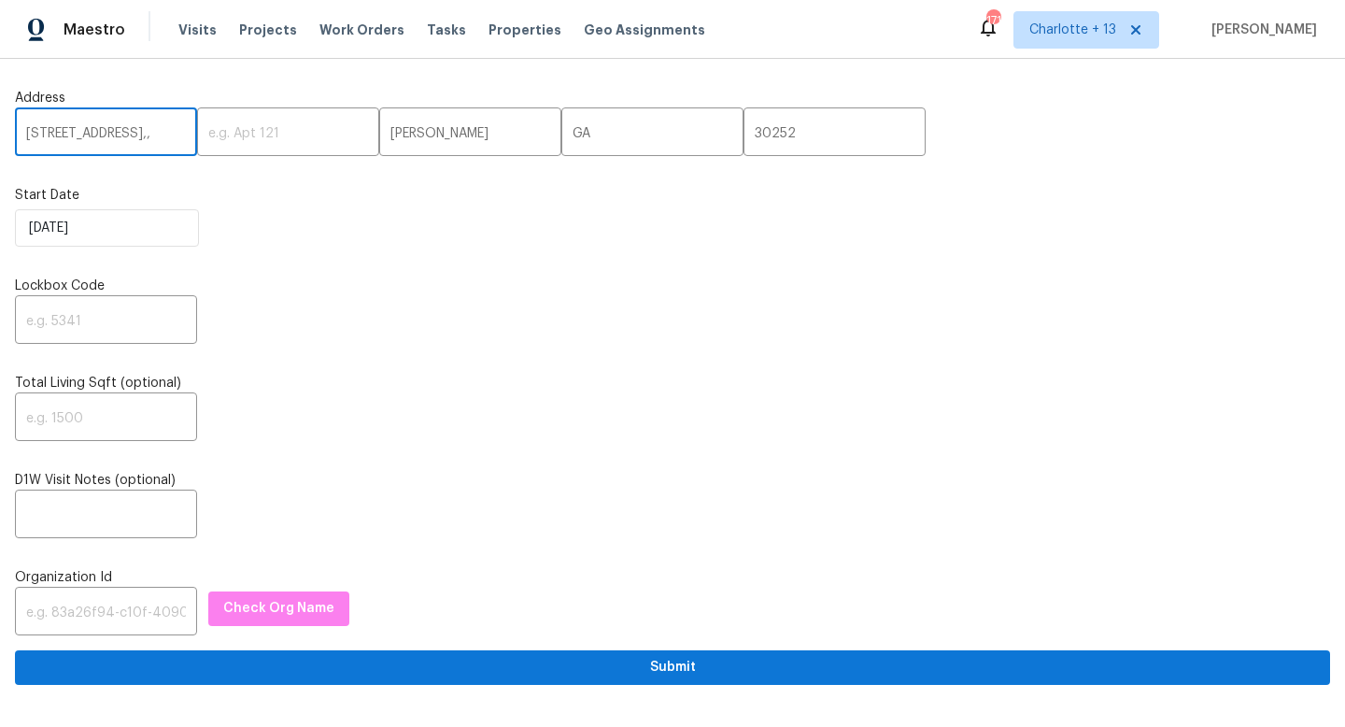
click at [173, 133] on input "260 Pleasant Grove Cir,," at bounding box center [106, 134] width 182 height 44
type input "260 Pleasant Grove Cir"
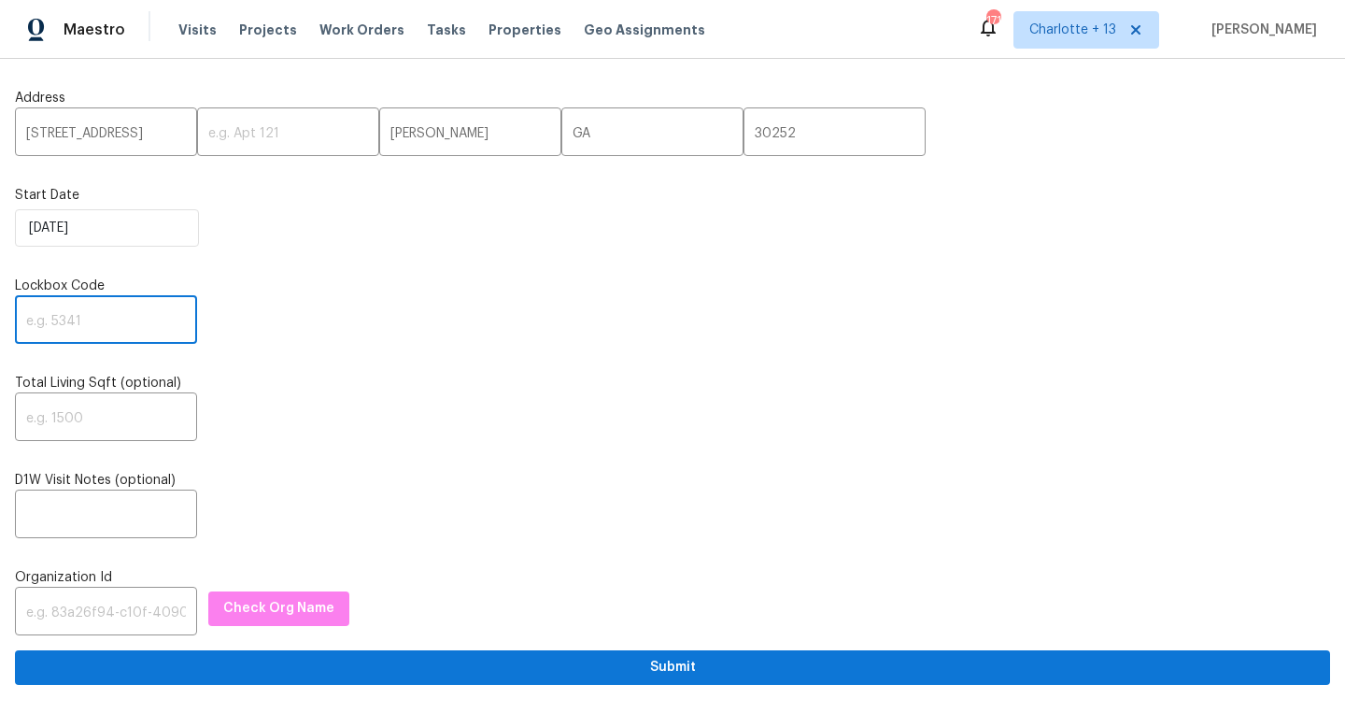
click at [95, 313] on input "text" at bounding box center [106, 322] width 182 height 44
type input "0000"
click at [71, 433] on input "text" at bounding box center [106, 419] width 182 height 44
click at [78, 617] on input "text" at bounding box center [106, 613] width 182 height 44
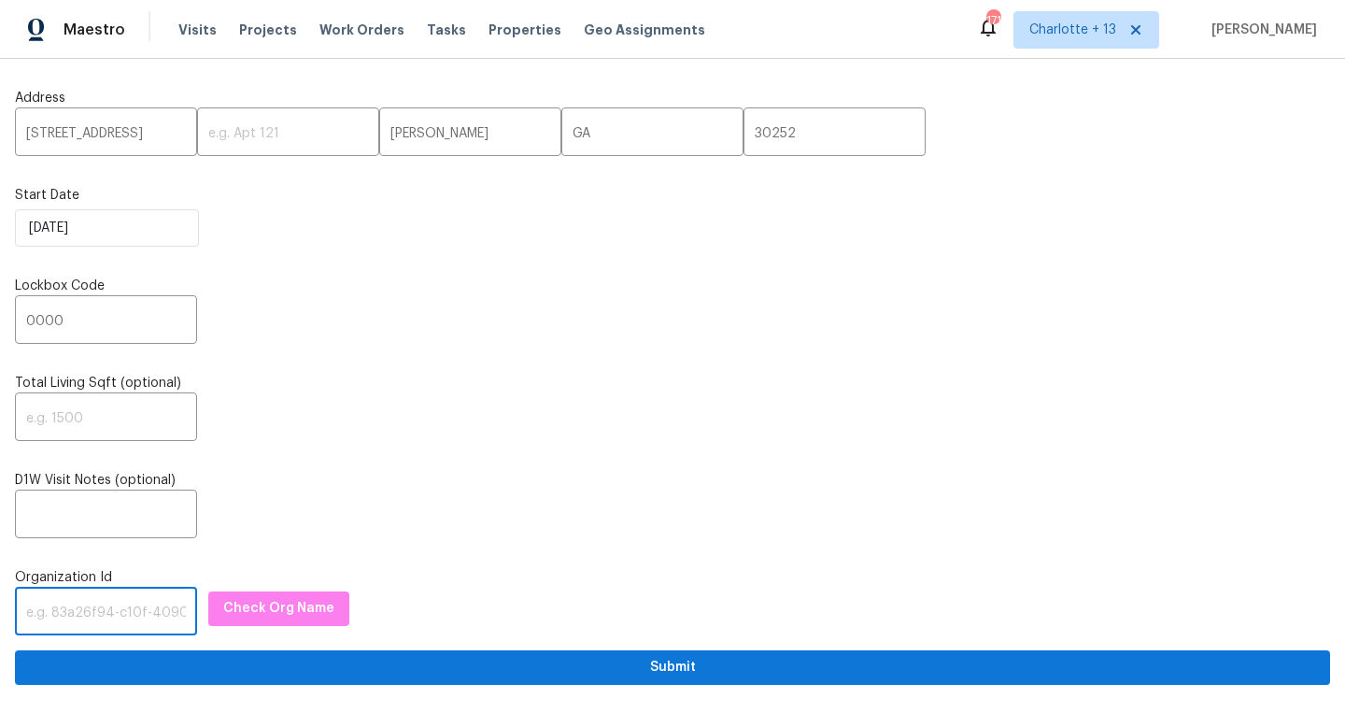
paste input "845f7ff3-78ac-4044-be1e-2a70ff45d03f"
type input "845f7ff3-78ac-4044-be1e-2a70ff45d03f"
click at [243, 600] on span "Check Org Name" at bounding box center [278, 608] width 111 height 23
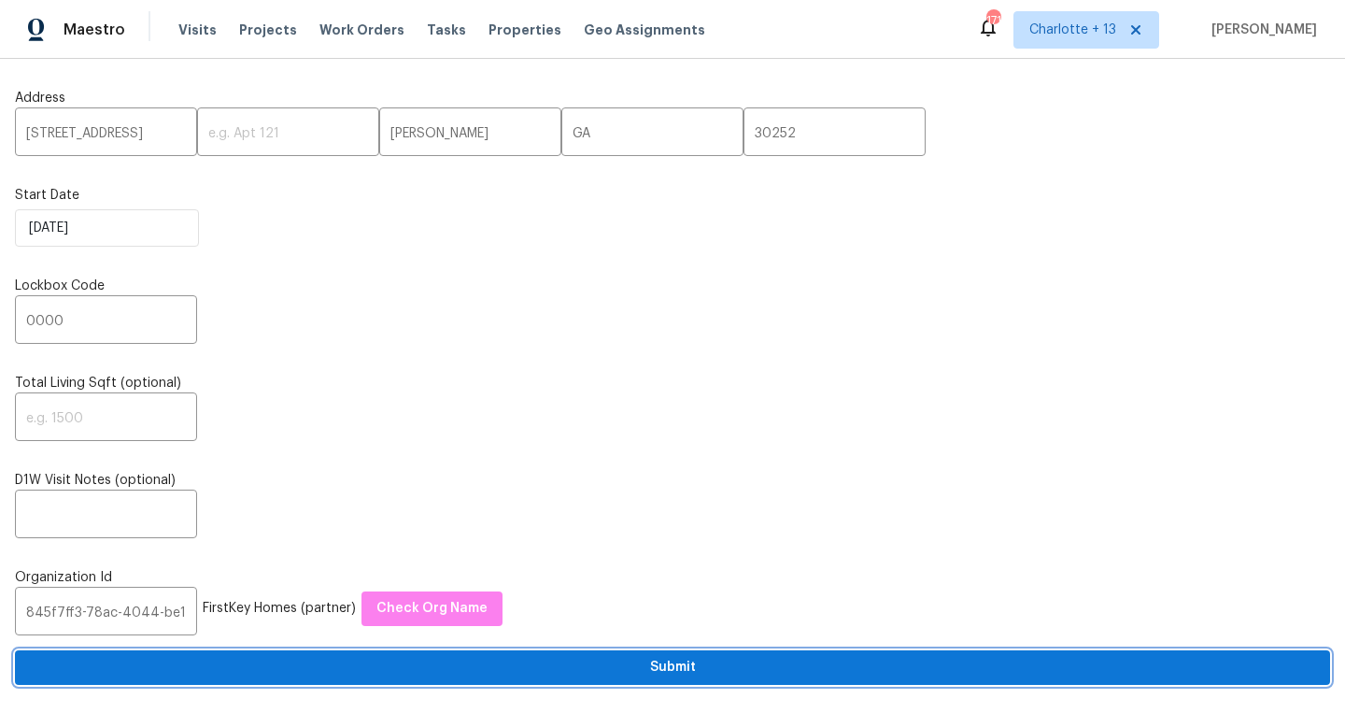
click at [464, 675] on span "Submit" at bounding box center [673, 667] width 1286 height 23
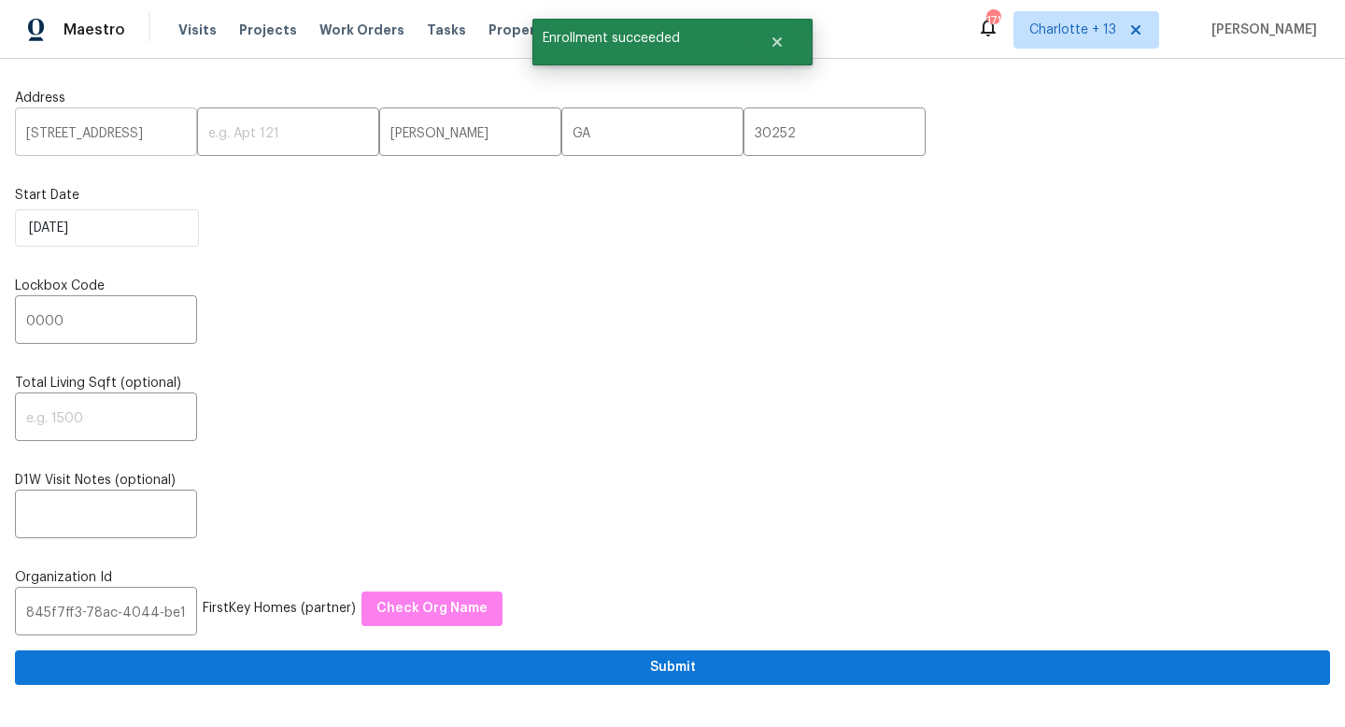
click at [95, 128] on input "260 Pleasant Grove Cir" at bounding box center [106, 134] width 182 height 44
click at [95, 127] on input "260 Pleasant Grove Cir" at bounding box center [106, 134] width 182 height 44
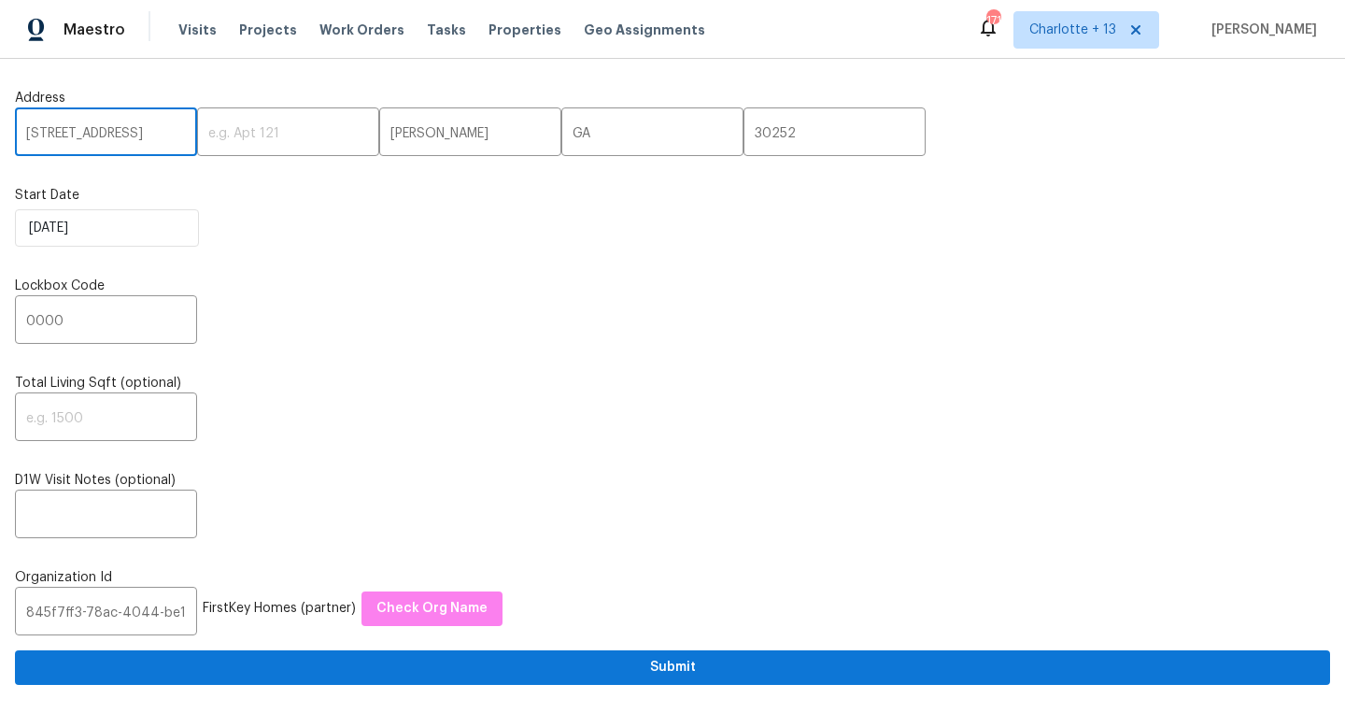
click at [72, 130] on input "260 Pleasant Grove Cir" at bounding box center [106, 134] width 182 height 44
paste input "7623 McGillicuty Dr, Union City, GA 30291"
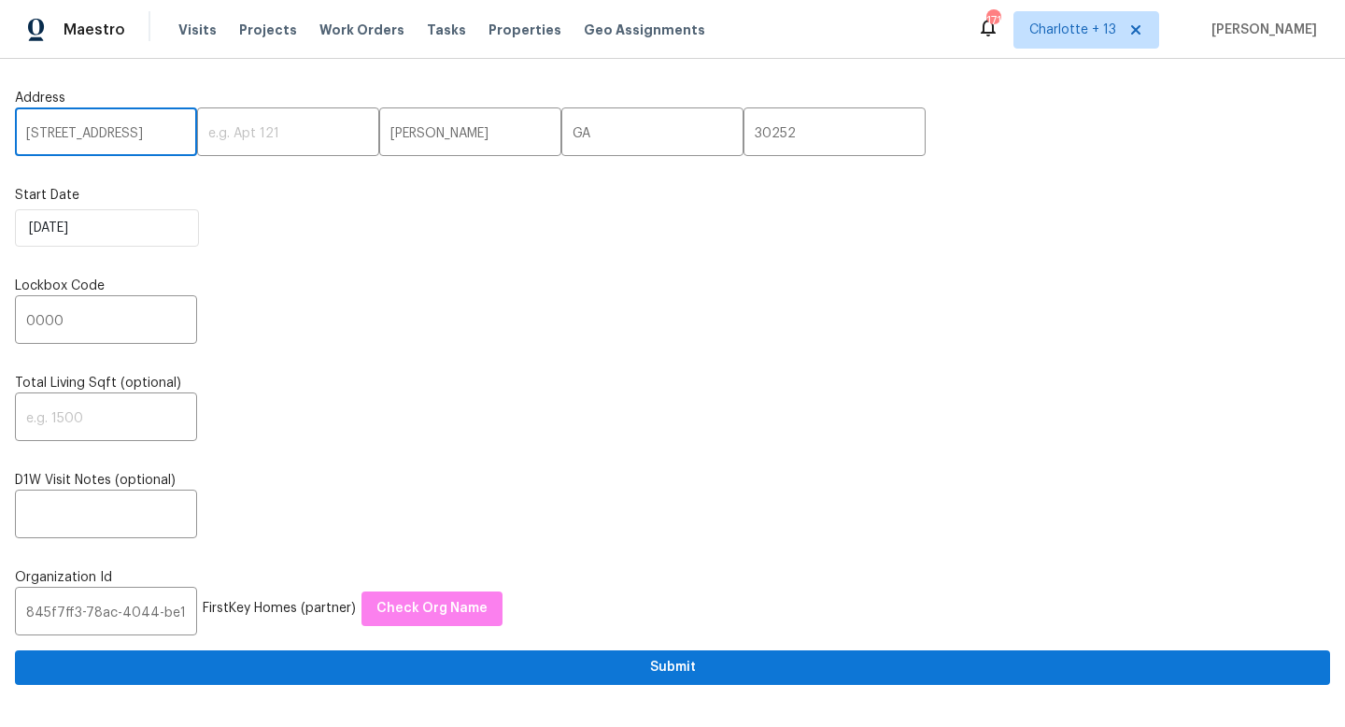
drag, startPoint x: 138, startPoint y: 131, endPoint x: 175, endPoint y: 140, distance: 37.6
click at [175, 140] on input "7623 McGillicuty Dr, Union City, GA 30291" at bounding box center [106, 134] width 182 height 44
click at [137, 135] on input "7623 McGillicuty Dr, Union City, GA 30291" at bounding box center [106, 134] width 182 height 44
drag, startPoint x: 132, startPoint y: 130, endPoint x: 170, endPoint y: 133, distance: 38.4
click at [170, 133] on input "7623 McGillicuty Dr, Union City, GA 30291" at bounding box center [106, 134] width 182 height 44
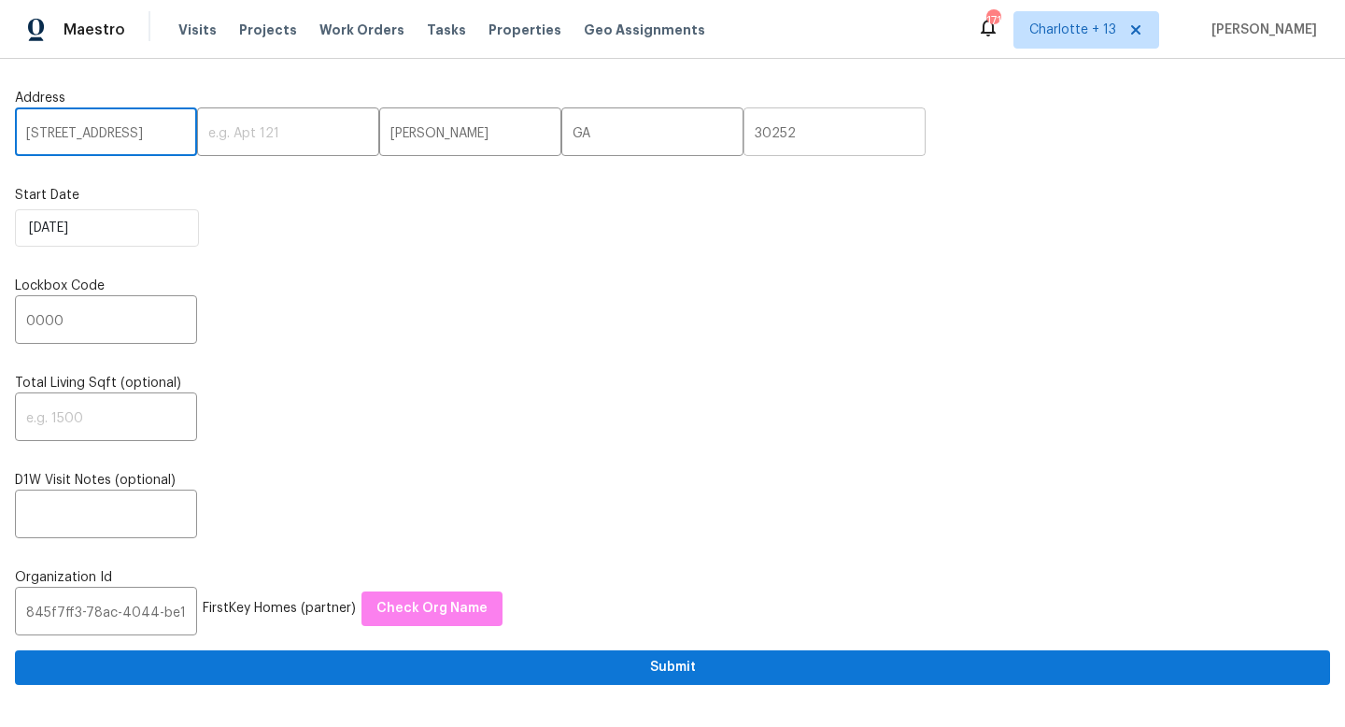
type input "7623 McGillicuty Dr, Union City, GA 30291"
click at [744, 125] on input "30252" at bounding box center [835, 134] width 182 height 44
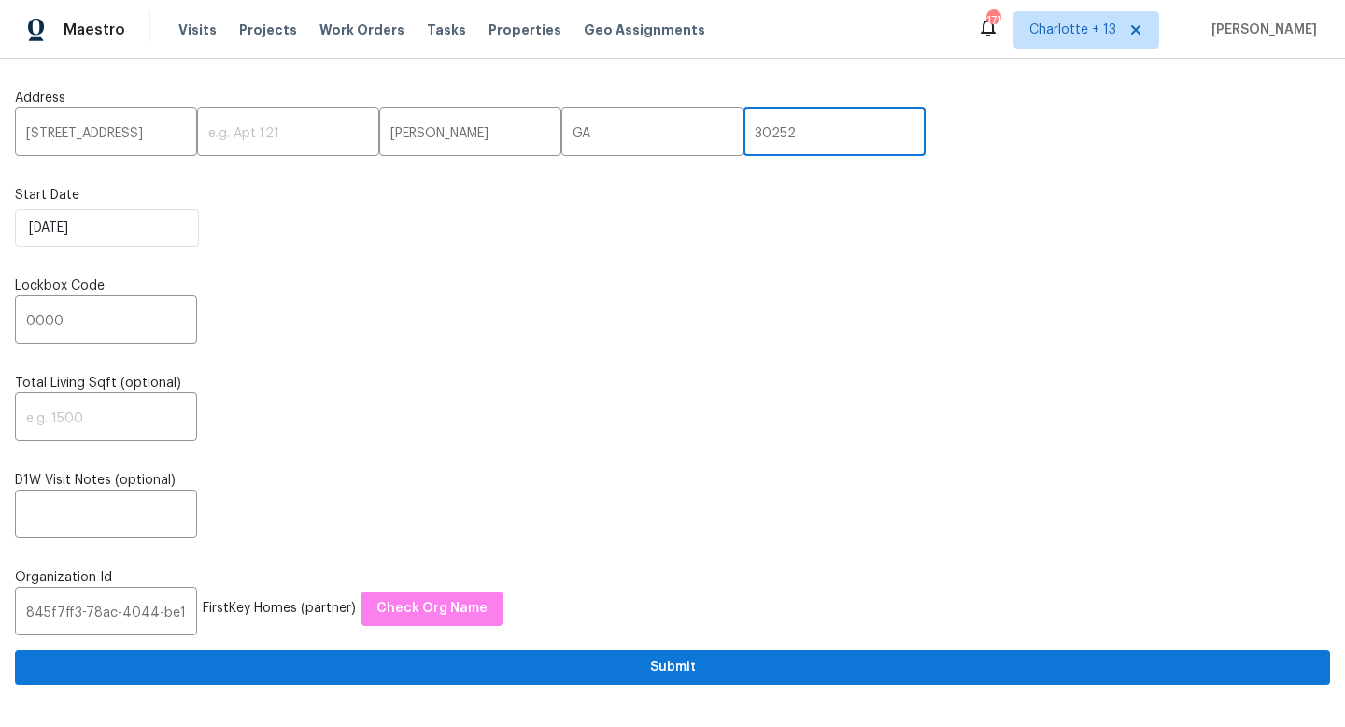
click at [744, 125] on input "30252" at bounding box center [835, 134] width 182 height 44
paste input "91"
type input "30291"
click at [169, 133] on input "7623 McGillicuty Dr, Union City, GA 30291" at bounding box center [106, 134] width 182 height 44
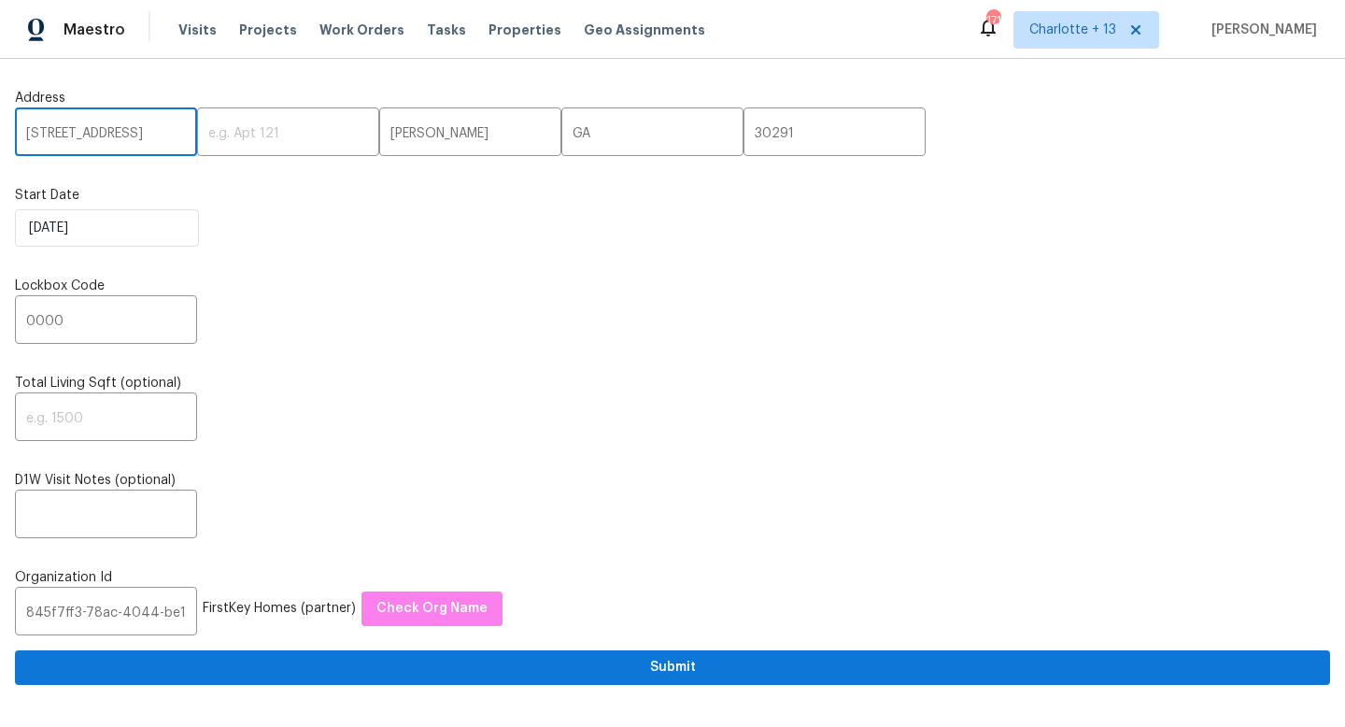
click at [169, 133] on input "7623 McGillicuty Dr, Union City, GA 30291" at bounding box center [106, 134] width 182 height 44
click at [167, 132] on input "7623 McGillicuty Dr, Union City, GA 30291" at bounding box center [106, 134] width 182 height 44
drag, startPoint x: 161, startPoint y: 133, endPoint x: 208, endPoint y: 137, distance: 47.9
click at [208, 137] on div "7623 McGillicuty Dr, Union City, GA 30291 ​ ​ McDonough ​ GA ​ 30291 ​" at bounding box center [672, 134] width 1315 height 44
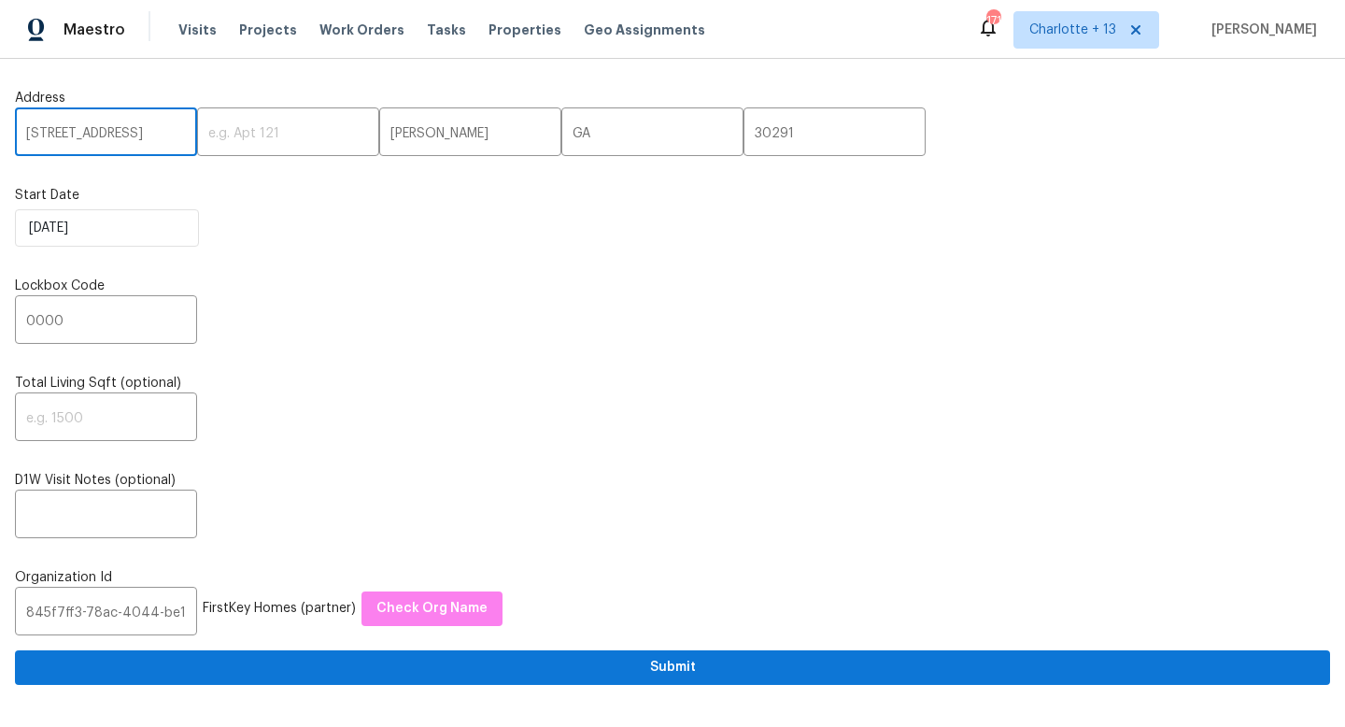
click at [109, 132] on input "7623 McGillicuty Dr, Union City, GA 30291" at bounding box center [106, 134] width 182 height 44
drag, startPoint x: 109, startPoint y: 132, endPoint x: 184, endPoint y: 138, distance: 75.0
click at [184, 138] on div "7623 McGillicuty Dr, Union City, GA 30291 ​ ​ McDonough ​ GA ​ 30291 ​" at bounding box center [672, 134] width 1315 height 44
click at [156, 132] on input "7623 McGillicuty Dr, Union City," at bounding box center [106, 134] width 182 height 44
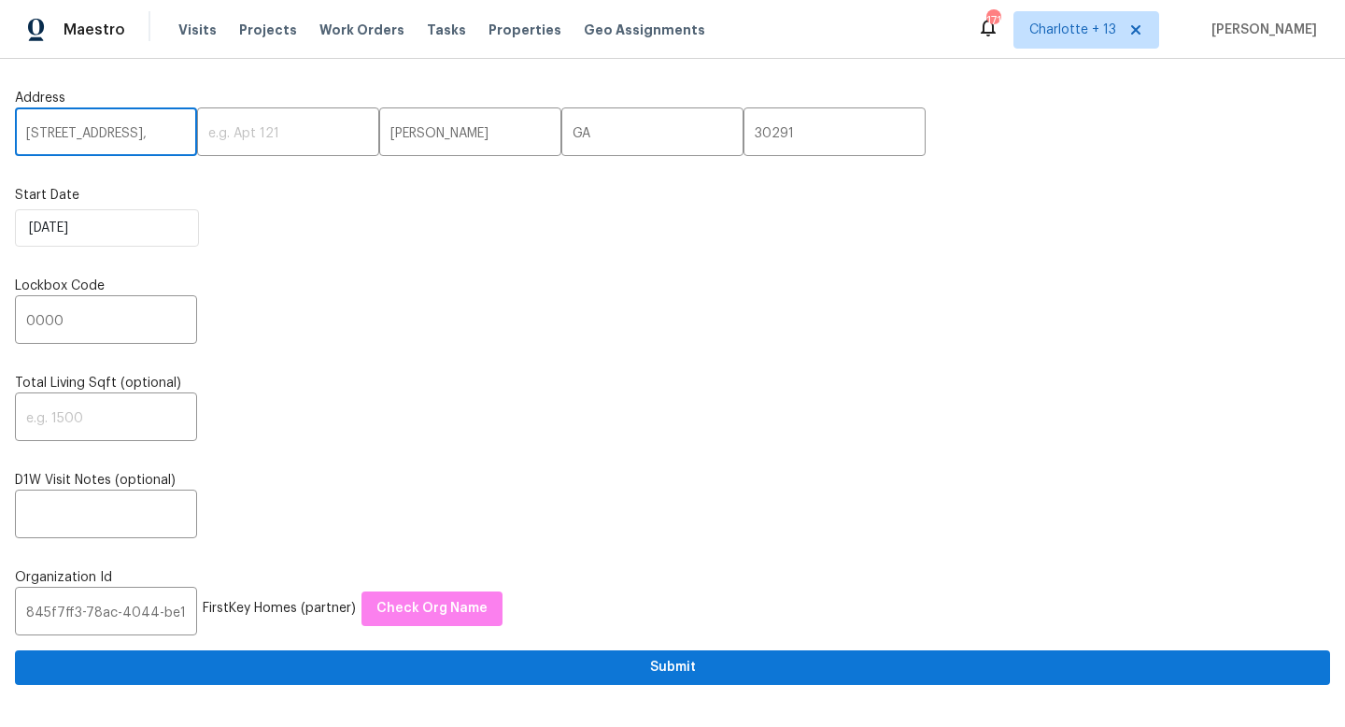
click at [156, 132] on input "7623 McGillicuty Dr, Union City," at bounding box center [106, 134] width 182 height 44
drag, startPoint x: 106, startPoint y: 130, endPoint x: 165, endPoint y: 128, distance: 59.8
click at [165, 128] on input "7623 McGillicuty Dr, Union City," at bounding box center [106, 134] width 182 height 44
type input "7623 McGillicuty Dr, ,"
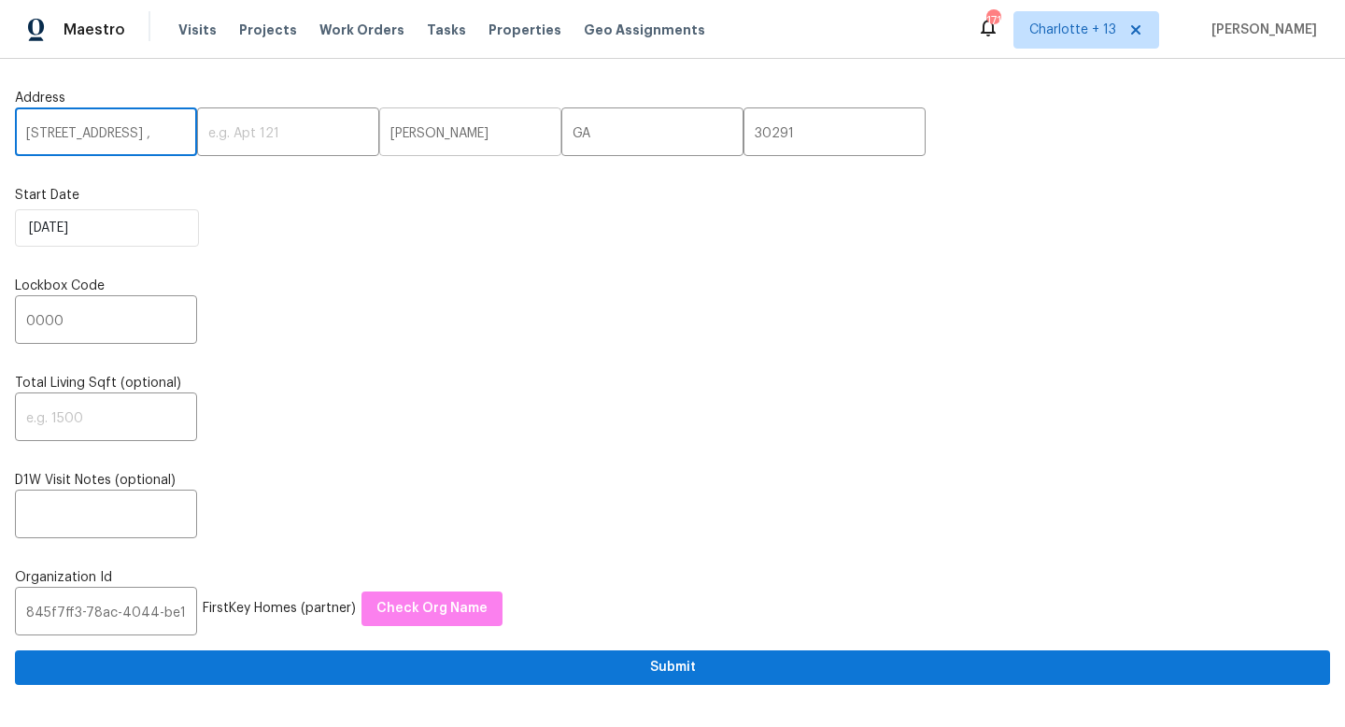
click at [379, 129] on input "McDonough" at bounding box center [470, 134] width 182 height 44
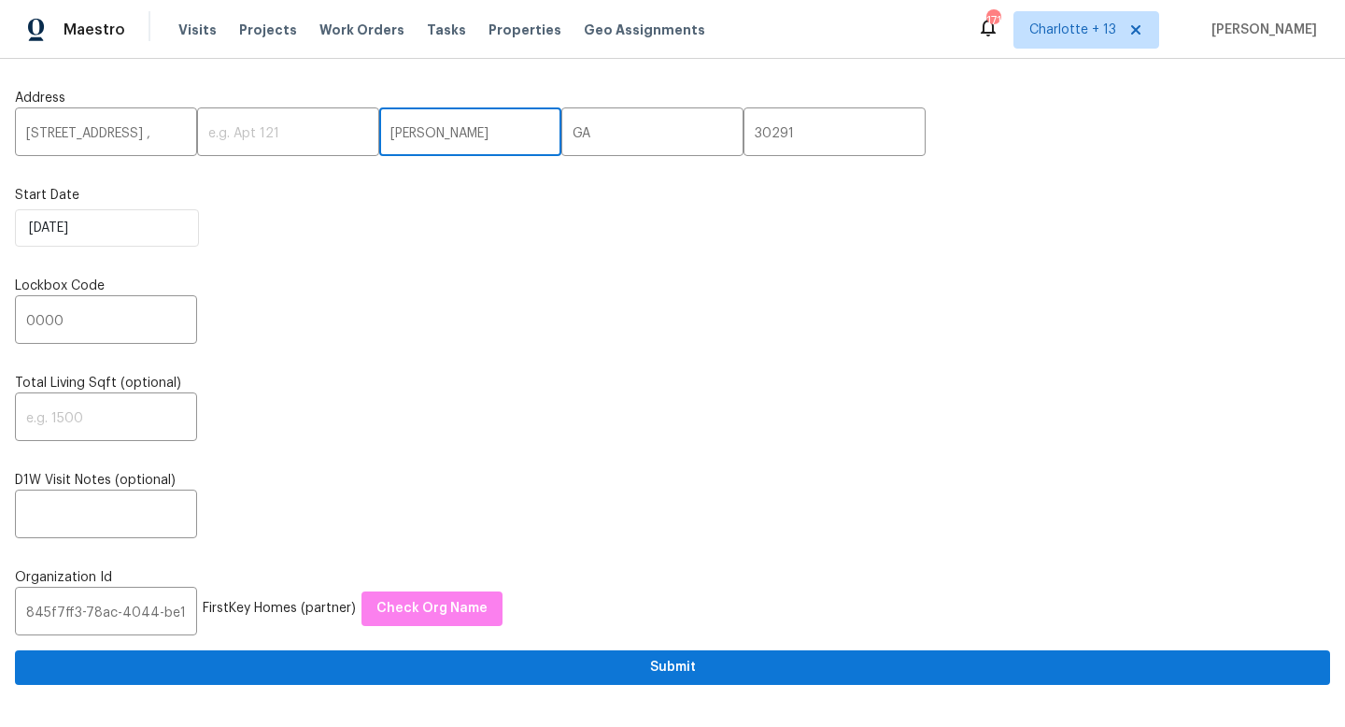
click at [379, 129] on input "McDonough" at bounding box center [470, 134] width 182 height 44
paste input "Union City"
type input "Union City"
click at [197, 127] on input "text" at bounding box center [288, 134] width 182 height 44
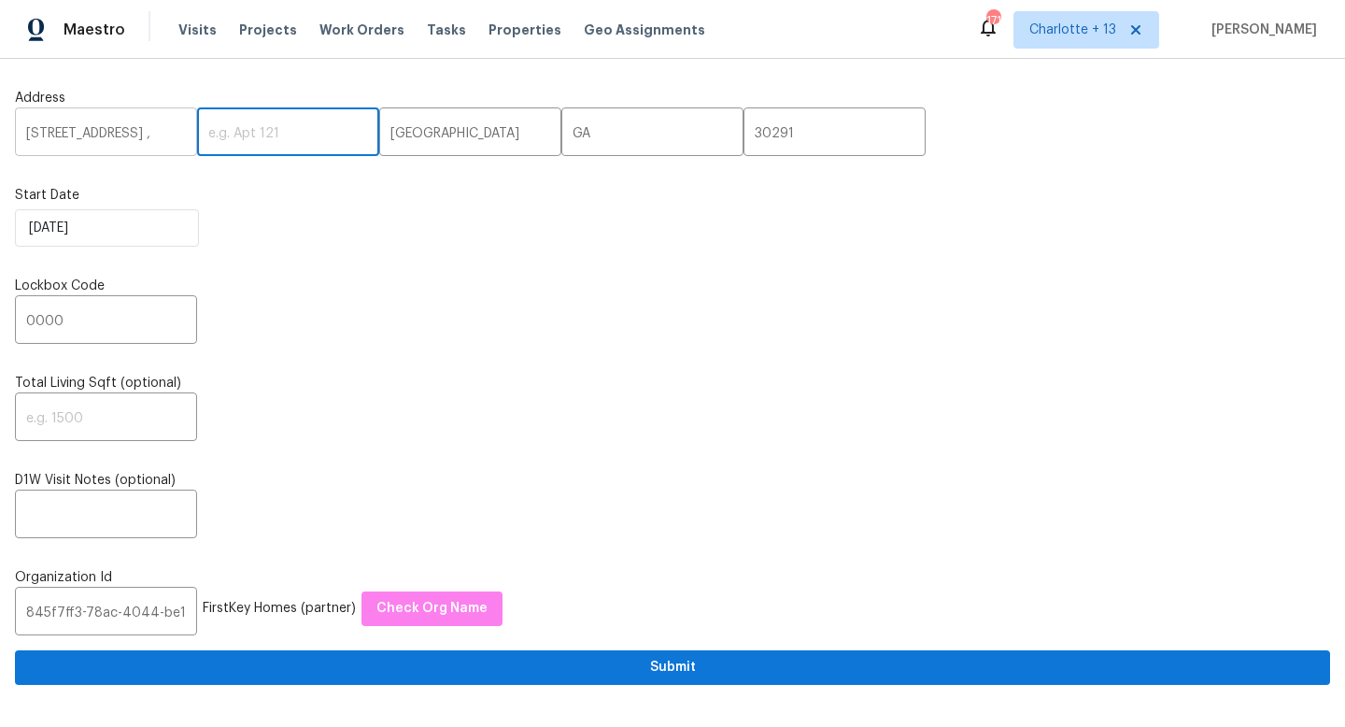
click at [170, 128] on input "7623 McGillicuty Dr, ," at bounding box center [106, 134] width 182 height 44
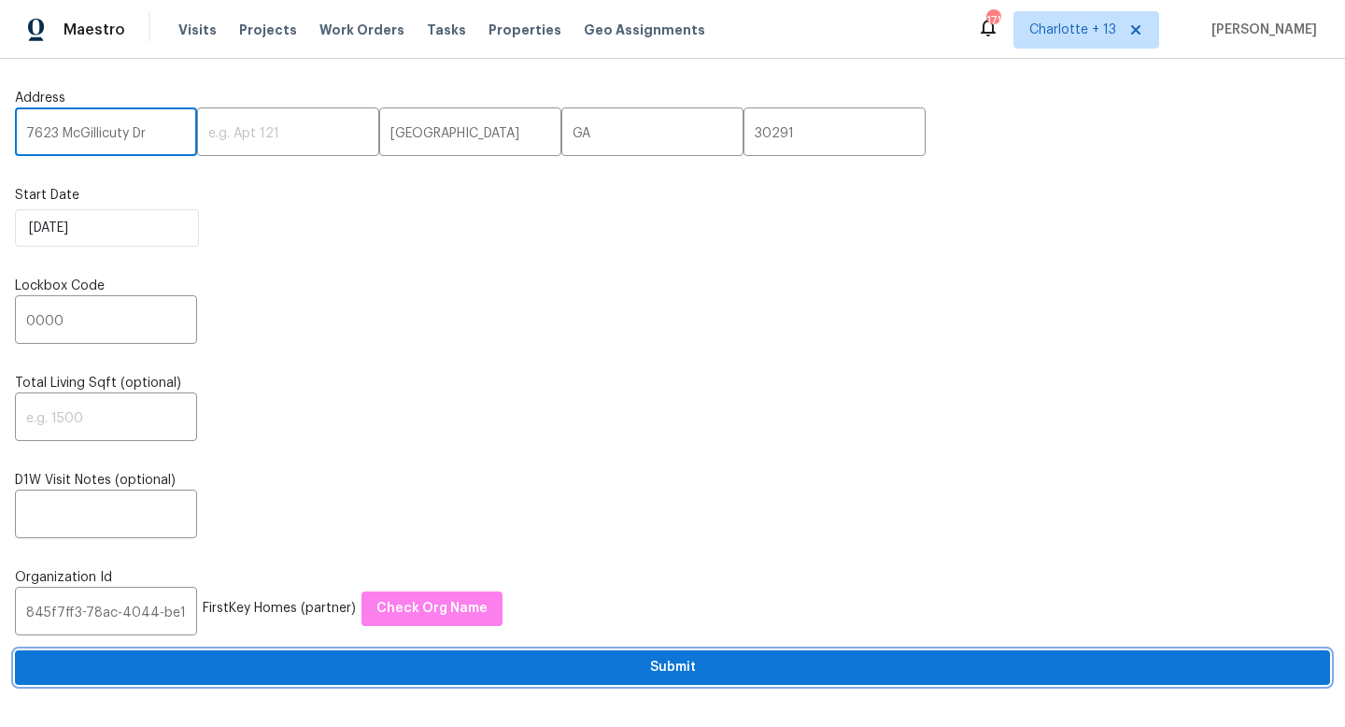
click at [433, 665] on span "Submit" at bounding box center [673, 667] width 1286 height 23
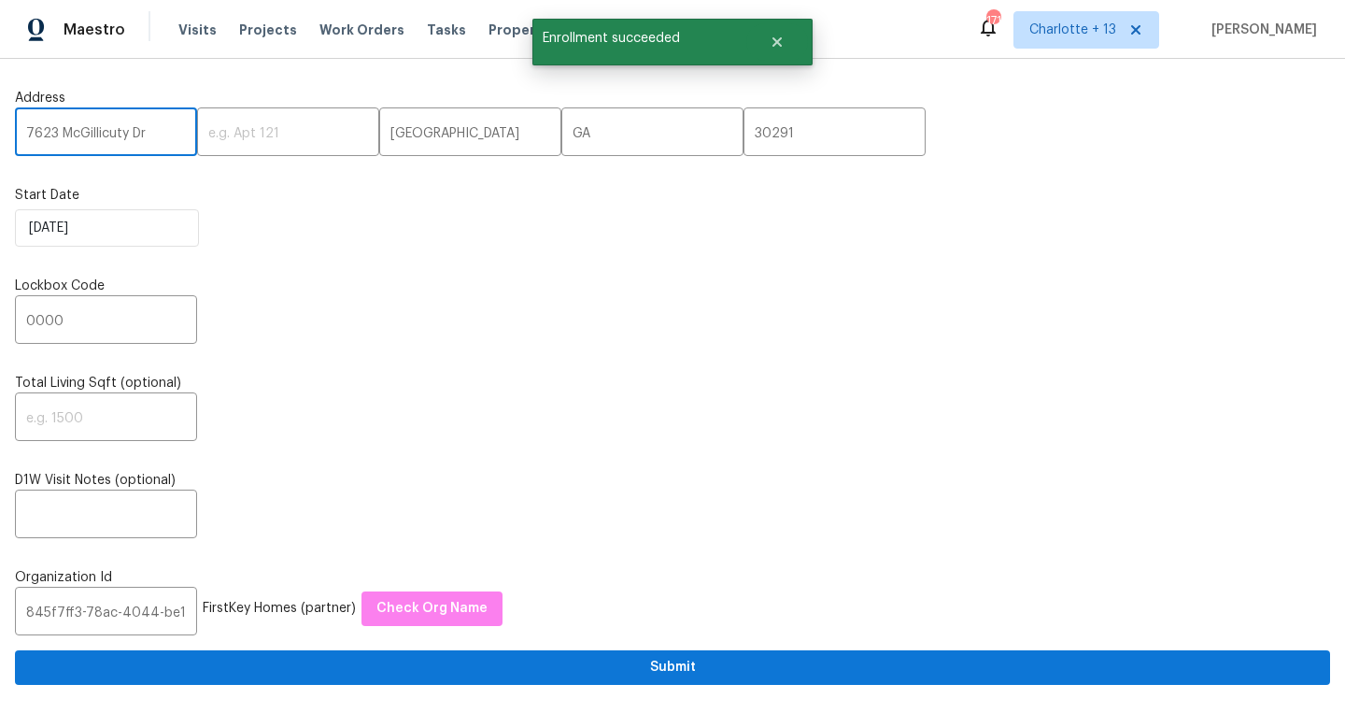
click at [70, 131] on input "7623 McGillicuty Dr" at bounding box center [106, 134] width 182 height 44
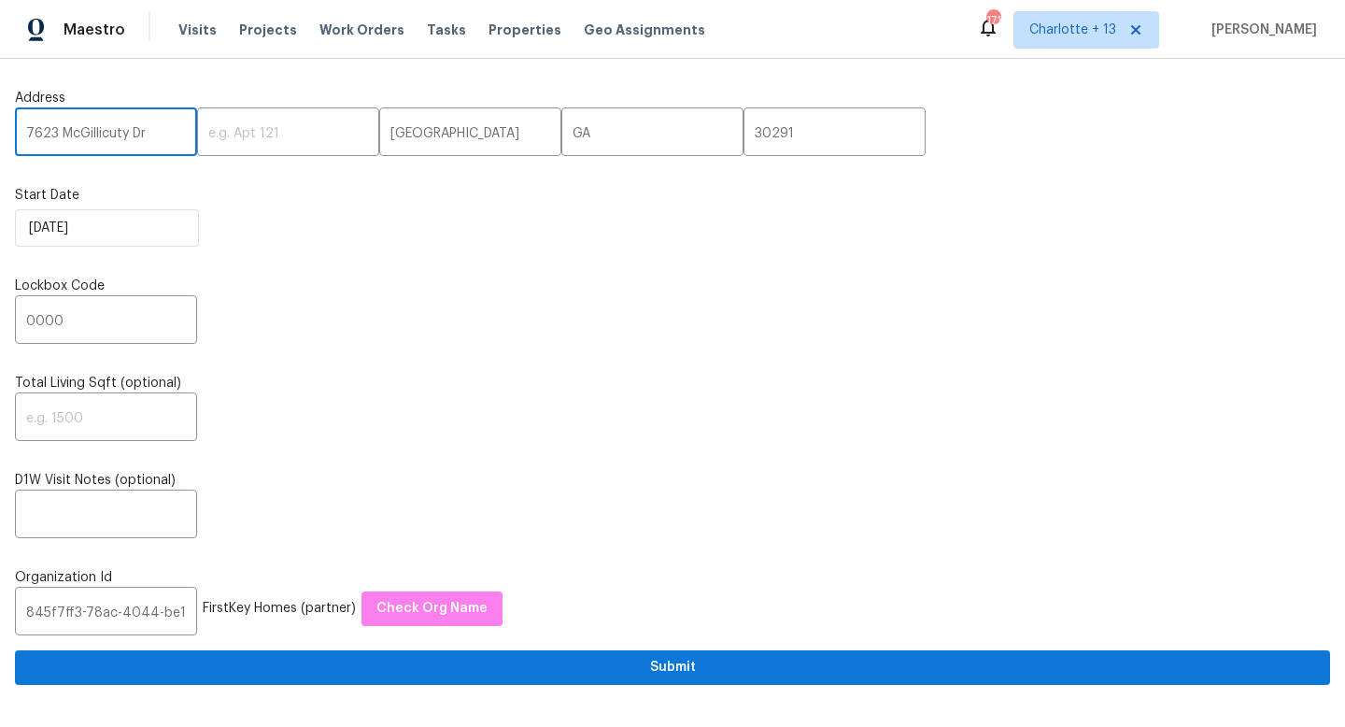
paste input "6867 Heatherbrook Dr, Lakeland, FL 33809"
click at [140, 129] on input "6867 Heatherbrook Dr, Lakeland, FL 33809" at bounding box center [106, 134] width 182 height 44
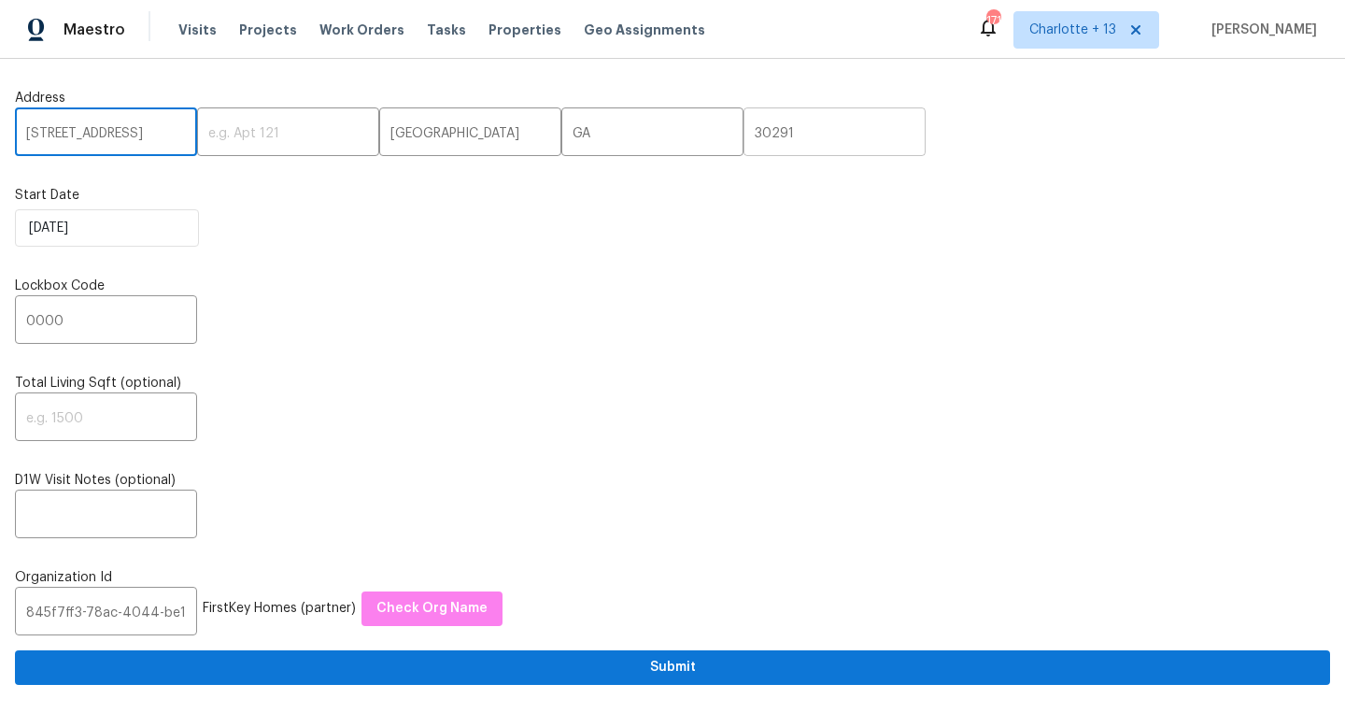
type input "6867 Heatherbrook Dr, Lakeland, FL"
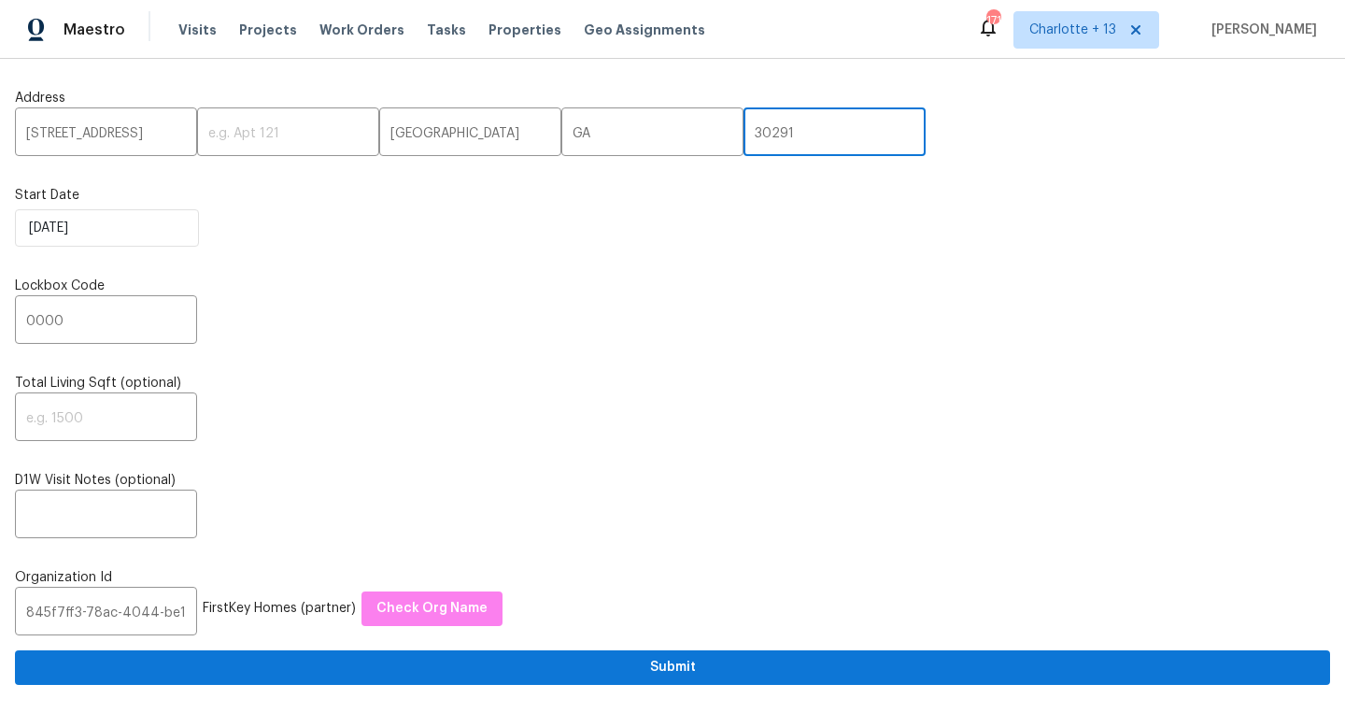
click at [744, 135] on input "30291" at bounding box center [835, 134] width 182 height 44
paste input "3809"
type input "33809"
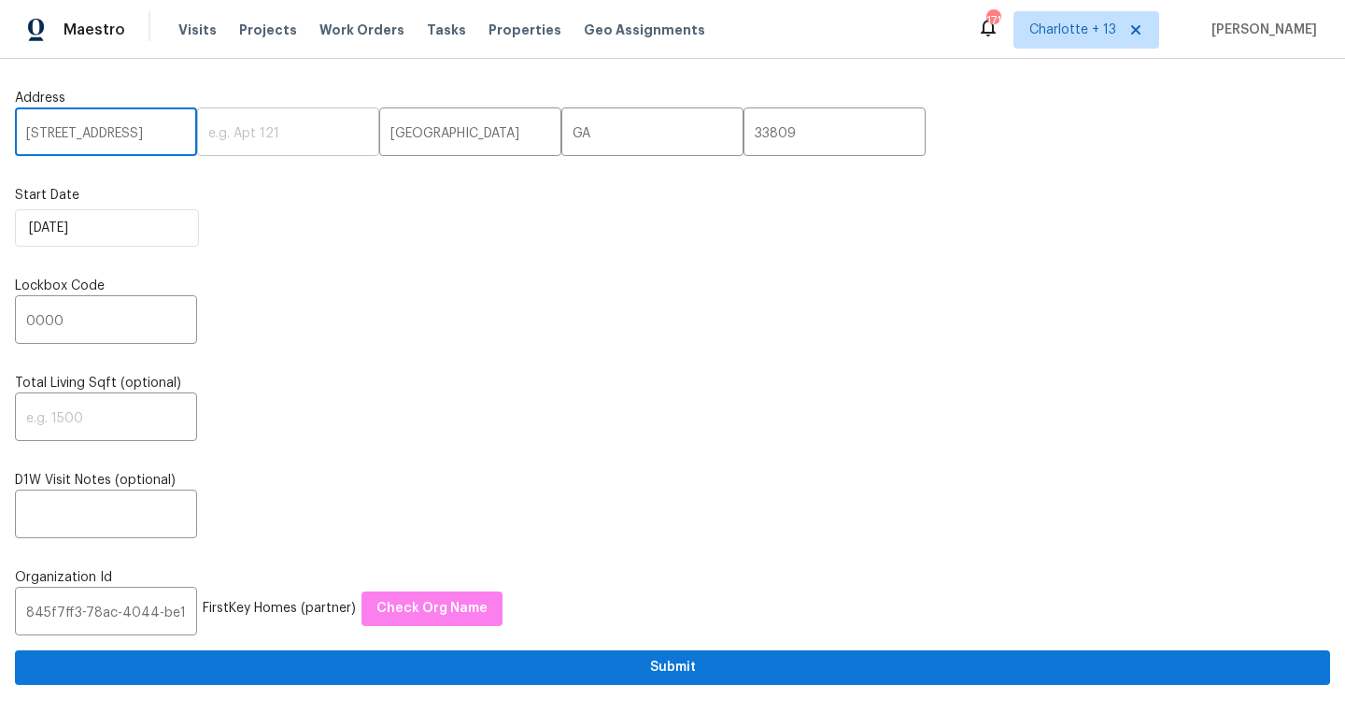
scroll to position [0, 74]
drag, startPoint x: 146, startPoint y: 131, endPoint x: 283, endPoint y: 136, distance: 137.4
click at [283, 136] on div "6867 Heatherbrook Dr, Lakeland, FL ​ ​ Union City ​ GA ​ 33809 ​" at bounding box center [672, 134] width 1315 height 44
click at [168, 135] on input "6867 Heatherbrook Dr, Lakeland, FL" at bounding box center [106, 134] width 182 height 44
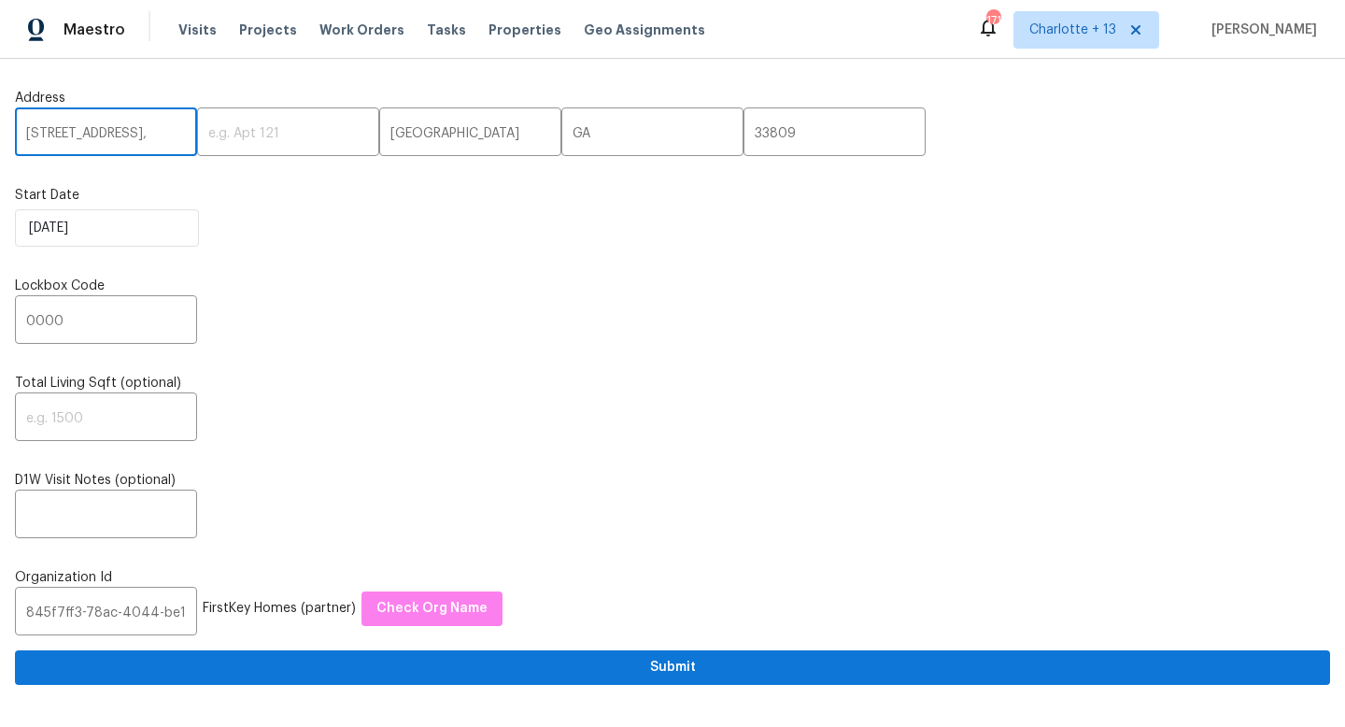
scroll to position [0, 56]
type input "6867 Heatherbrook Dr, Lakeland,"
click at [561, 128] on input "GA" at bounding box center [652, 134] width 182 height 44
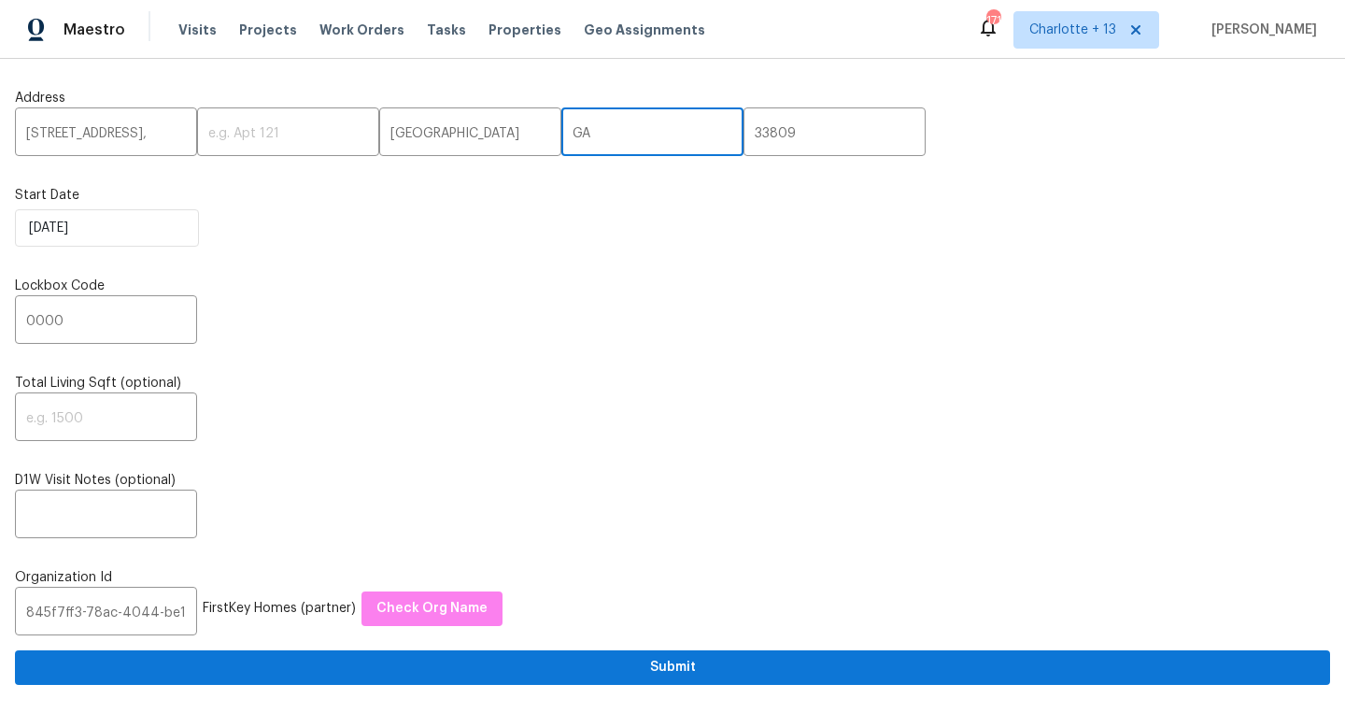
click at [561, 128] on input "GA" at bounding box center [652, 134] width 182 height 44
paste input "FL"
type input "FL"
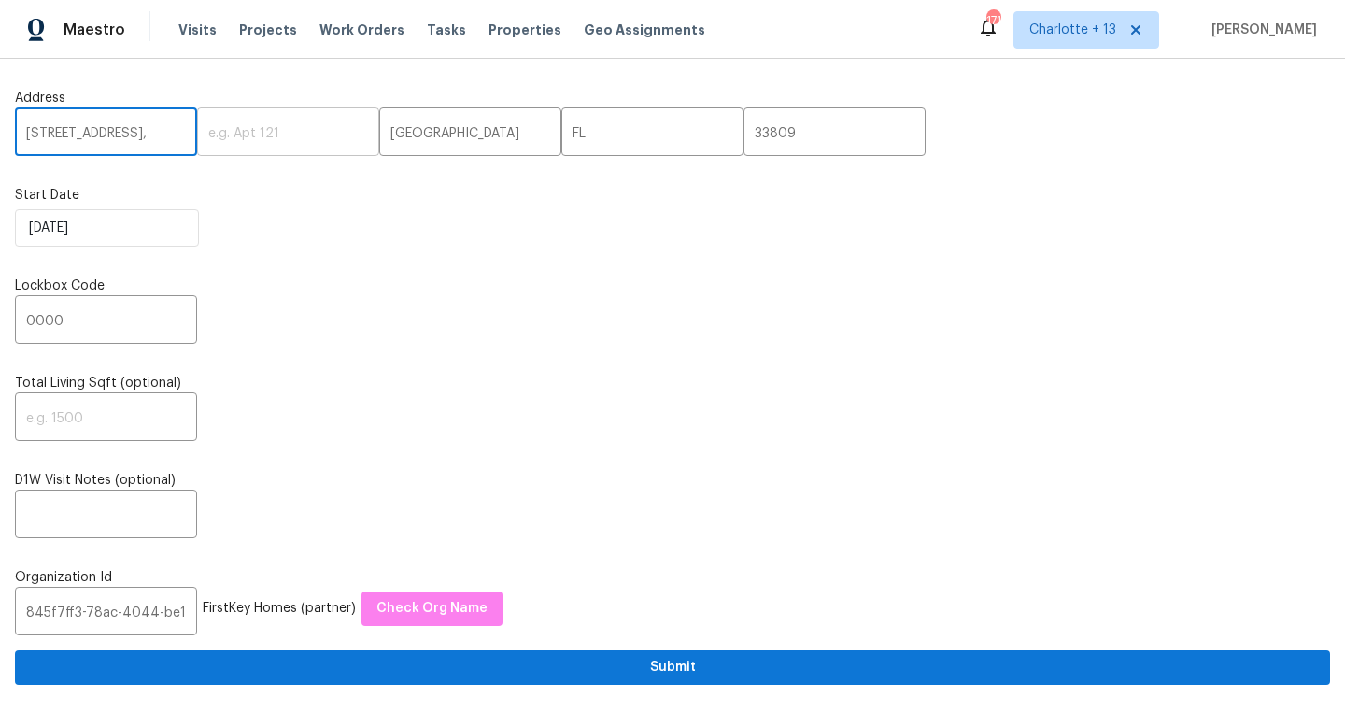
scroll to position [0, 56]
drag, startPoint x: 153, startPoint y: 135, endPoint x: 236, endPoint y: 129, distance: 83.3
click at [236, 129] on div "6867 Heatherbrook Dr, Lakeland, ​ ​ Union City ​ FL ​ 33809 ​" at bounding box center [672, 134] width 1315 height 44
click at [145, 131] on input "6867 Heatherbrook Dr, Lakeland," at bounding box center [106, 134] width 182 height 44
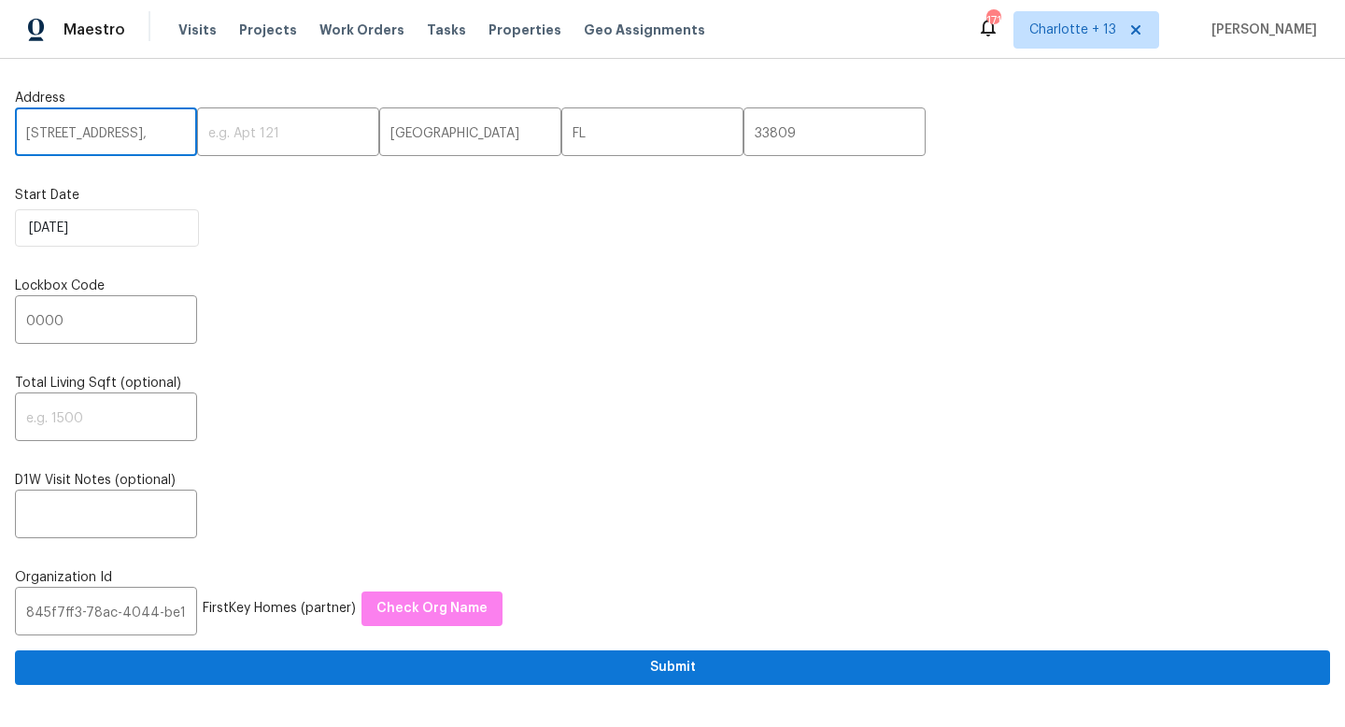
scroll to position [0, 0]
type input "6867 Heatherbrook Dr,,"
click at [391, 132] on input "Union City" at bounding box center [470, 134] width 182 height 44
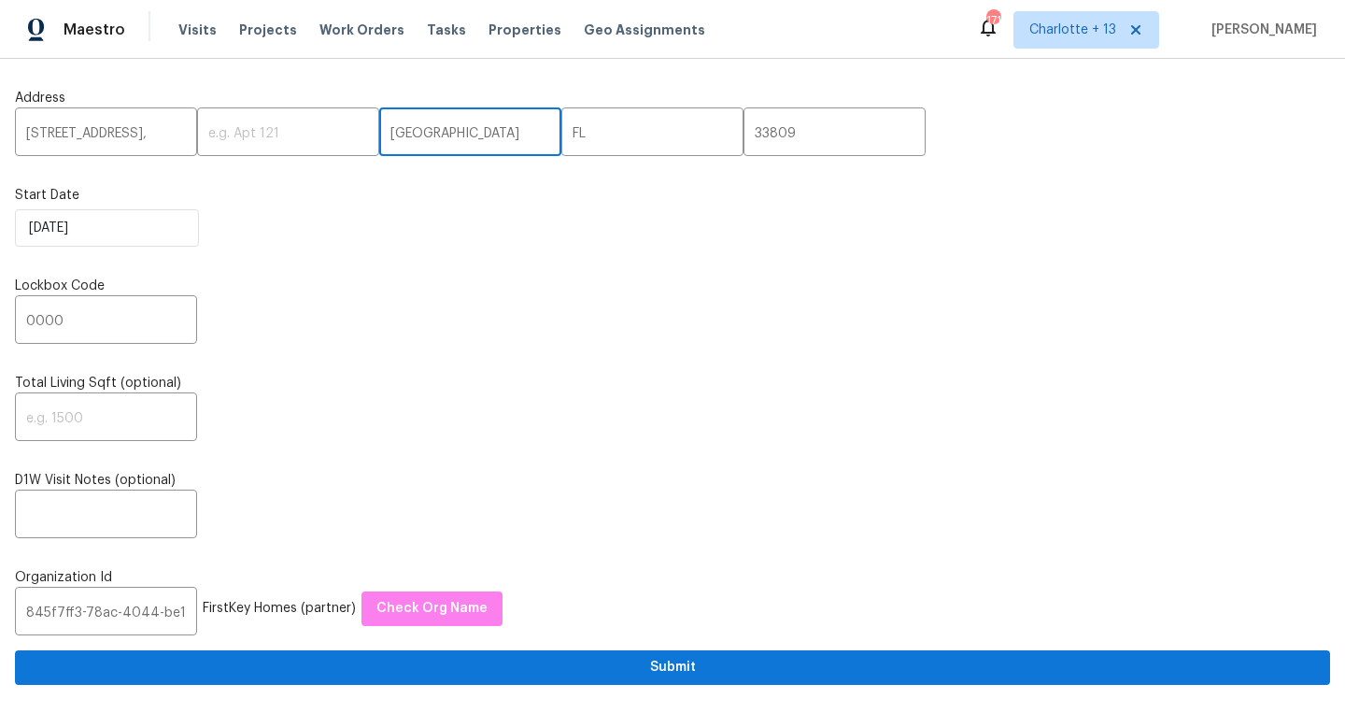
click at [391, 132] on input "Union City" at bounding box center [470, 134] width 182 height 44
paste input "Lakeland"
type input "Lakeland"
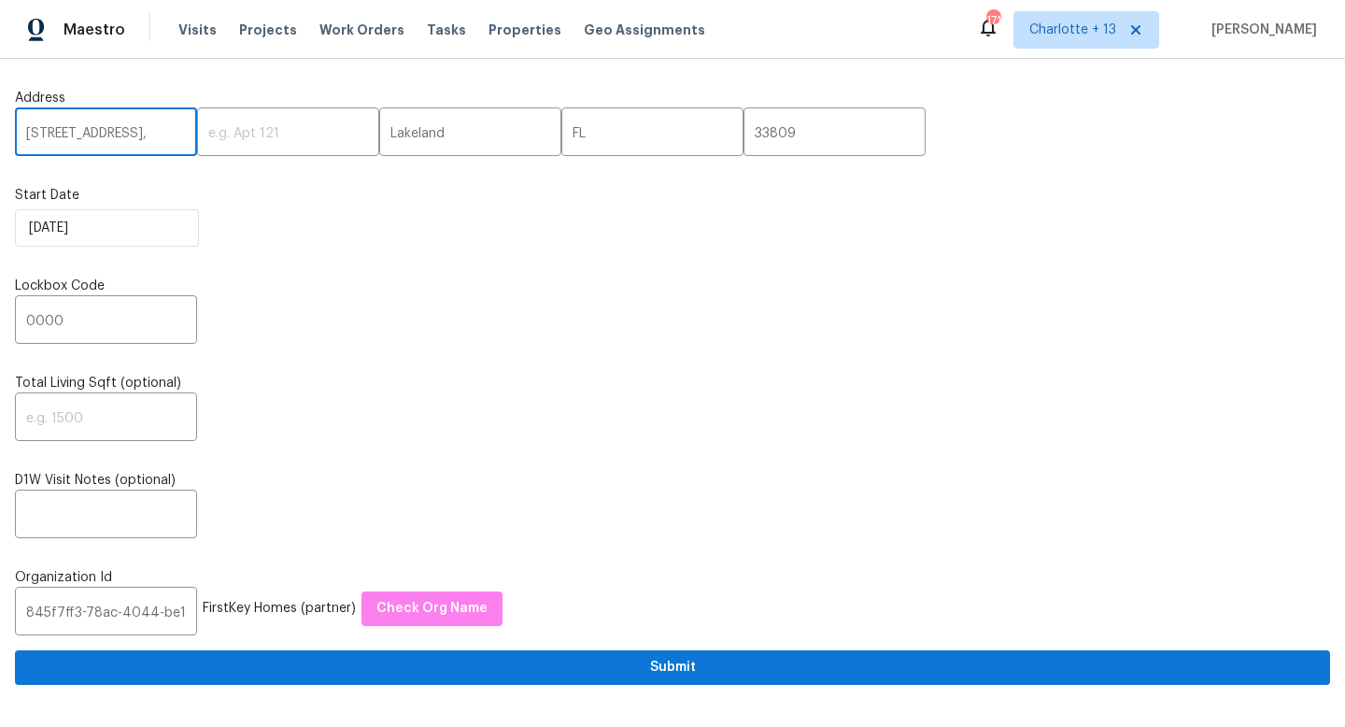
click at [172, 134] on input "6867 Heatherbrook Dr,," at bounding box center [106, 134] width 182 height 44
type input "6867 Heatherbrook Dr"
click at [85, 615] on input "845f7ff3-78ac-4044-be1e-2a70ff45d03f" at bounding box center [106, 613] width 182 height 44
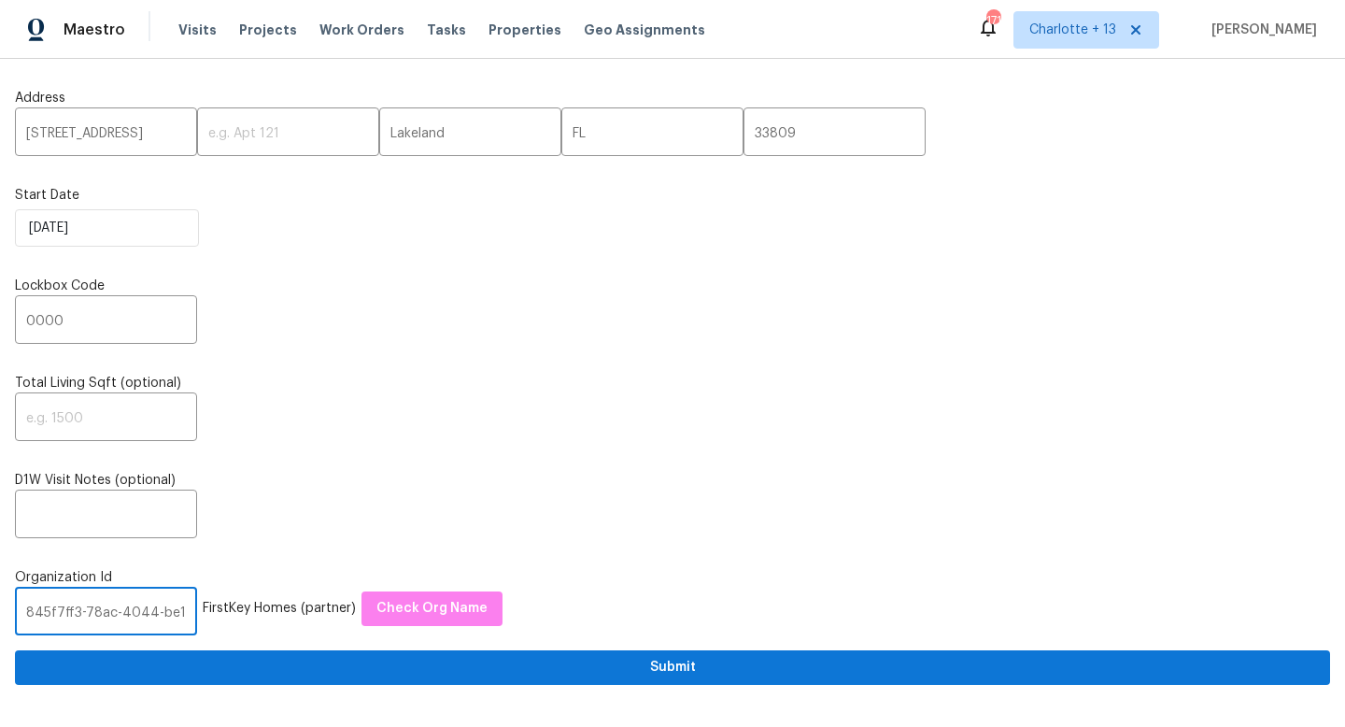
click at [85, 615] on input "845f7ff3-78ac-4044-be1e-2a70ff45d03f" at bounding box center [106, 613] width 182 height 44
click at [86, 613] on input "845f7ff3-78ac-4044-be1e-2a70ff45d03f" at bounding box center [106, 613] width 182 height 44
click at [43, 615] on input "845f7ff3-78ac-4044-be1e-2a70ff45d03f" at bounding box center [106, 613] width 182 height 44
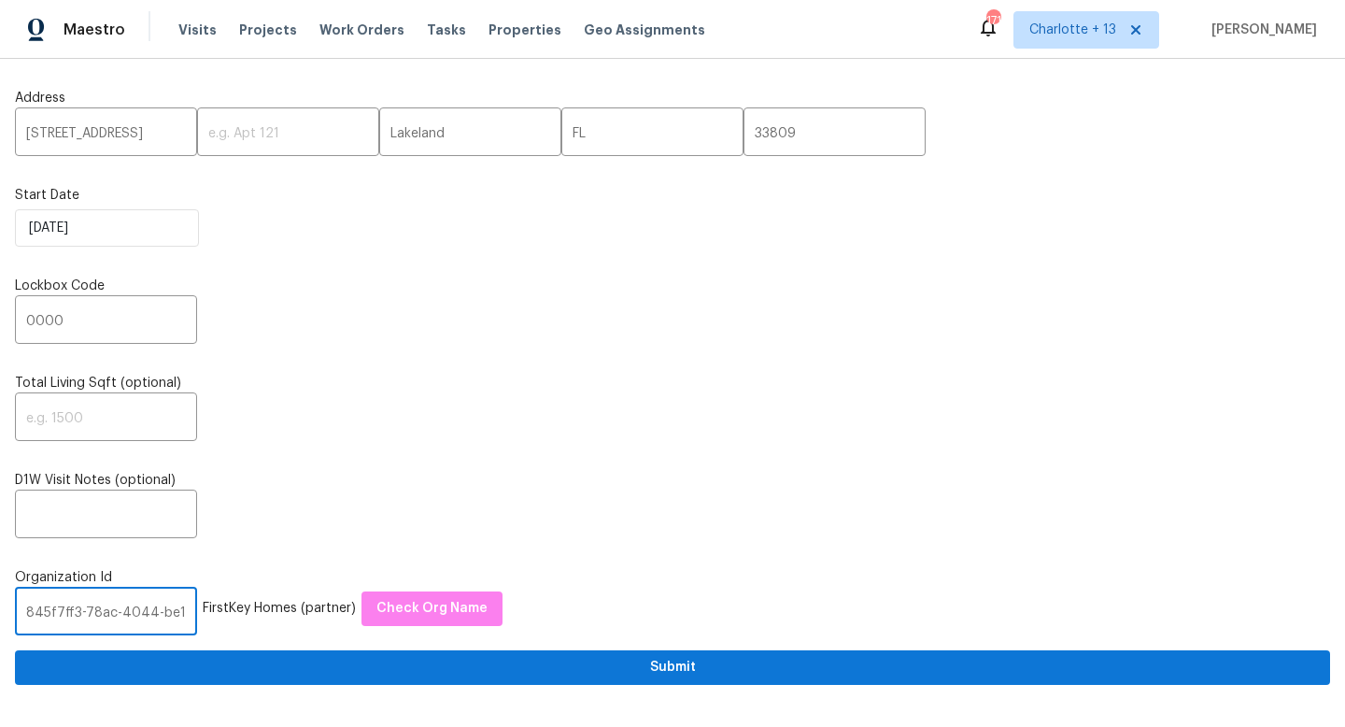
click at [43, 615] on input "845f7ff3-78ac-4044-be1e-2a70ff45d03f" at bounding box center [106, 613] width 182 height 44
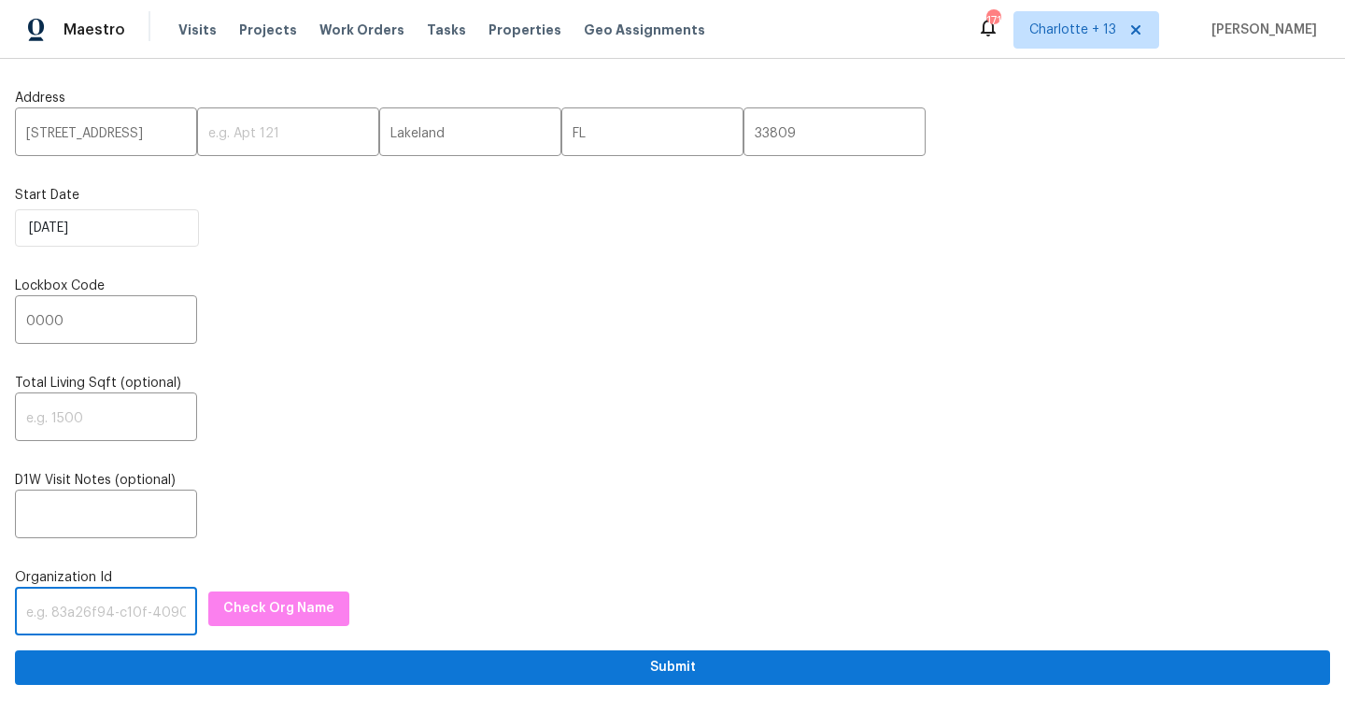
paste input "1349d153-b359-4f9b-b4dd-758ff939cc37"
type input "1349d153-b359-4f9b-b4dd-758ff939cc37"
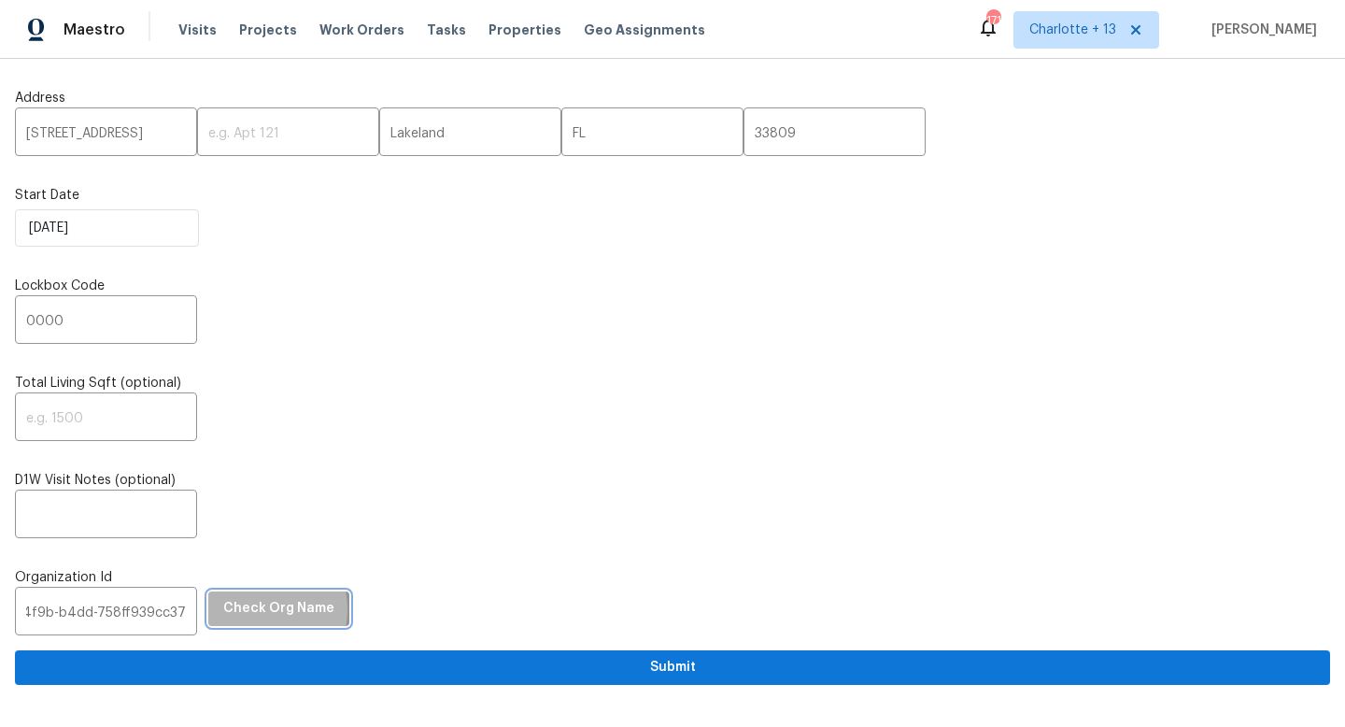
click at [239, 611] on span "Check Org Name" at bounding box center [278, 608] width 111 height 23
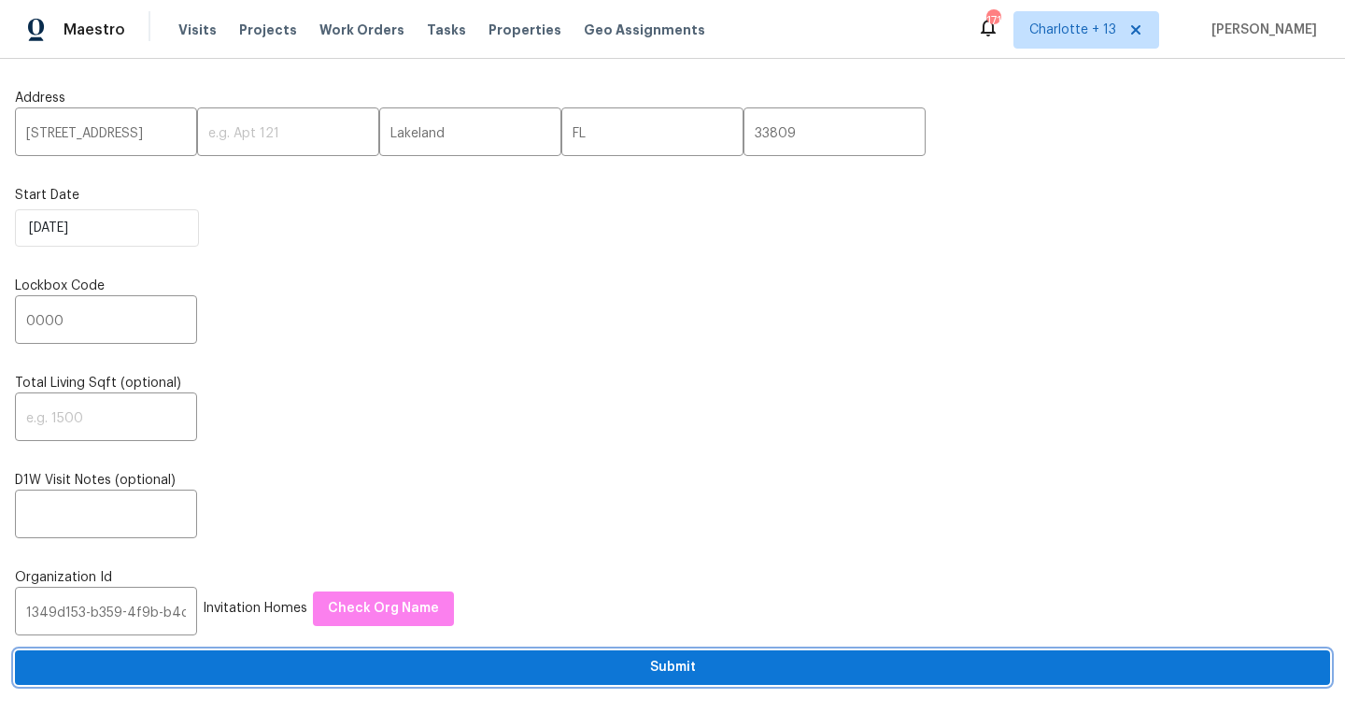
click at [554, 669] on span "Submit" at bounding box center [673, 667] width 1286 height 23
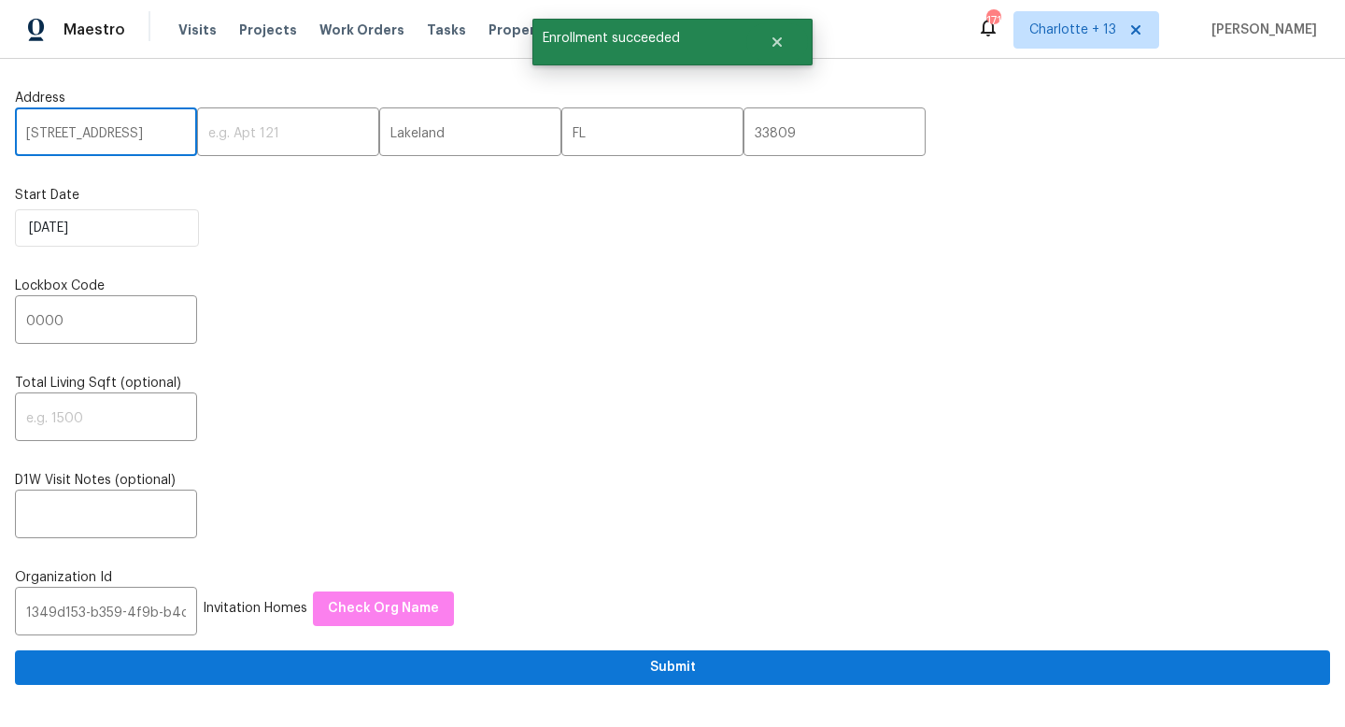
click at [82, 142] on input "6867 Heatherbrook Dr" at bounding box center [106, 134] width 182 height 44
click at [82, 141] on input "6867 Heatherbrook Dr" at bounding box center [106, 134] width 182 height 44
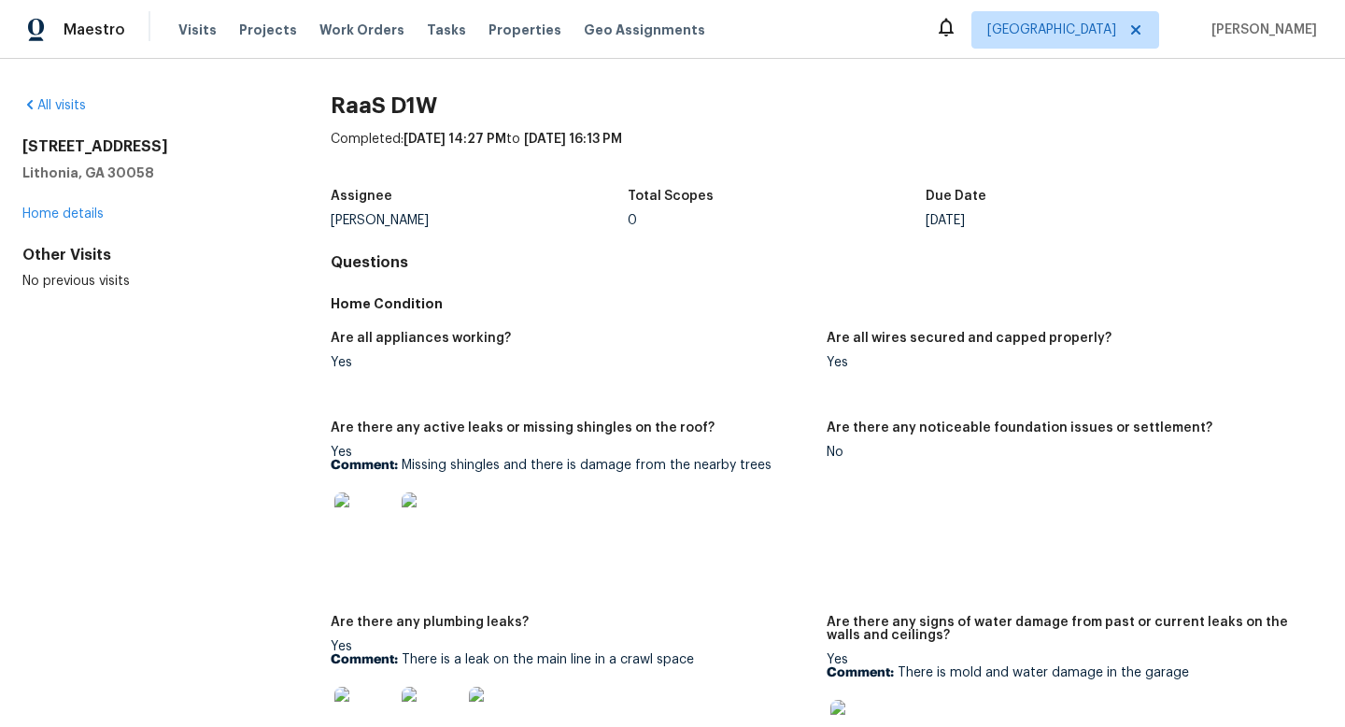
click at [82, 220] on div "[STREET_ADDRESS] Home details" at bounding box center [146, 180] width 249 height 86
click at [75, 113] on div "All visits" at bounding box center [146, 105] width 249 height 19
click at [79, 98] on div "All visits" at bounding box center [146, 105] width 249 height 19
click at [79, 99] on link "All visits" at bounding box center [54, 105] width 64 height 13
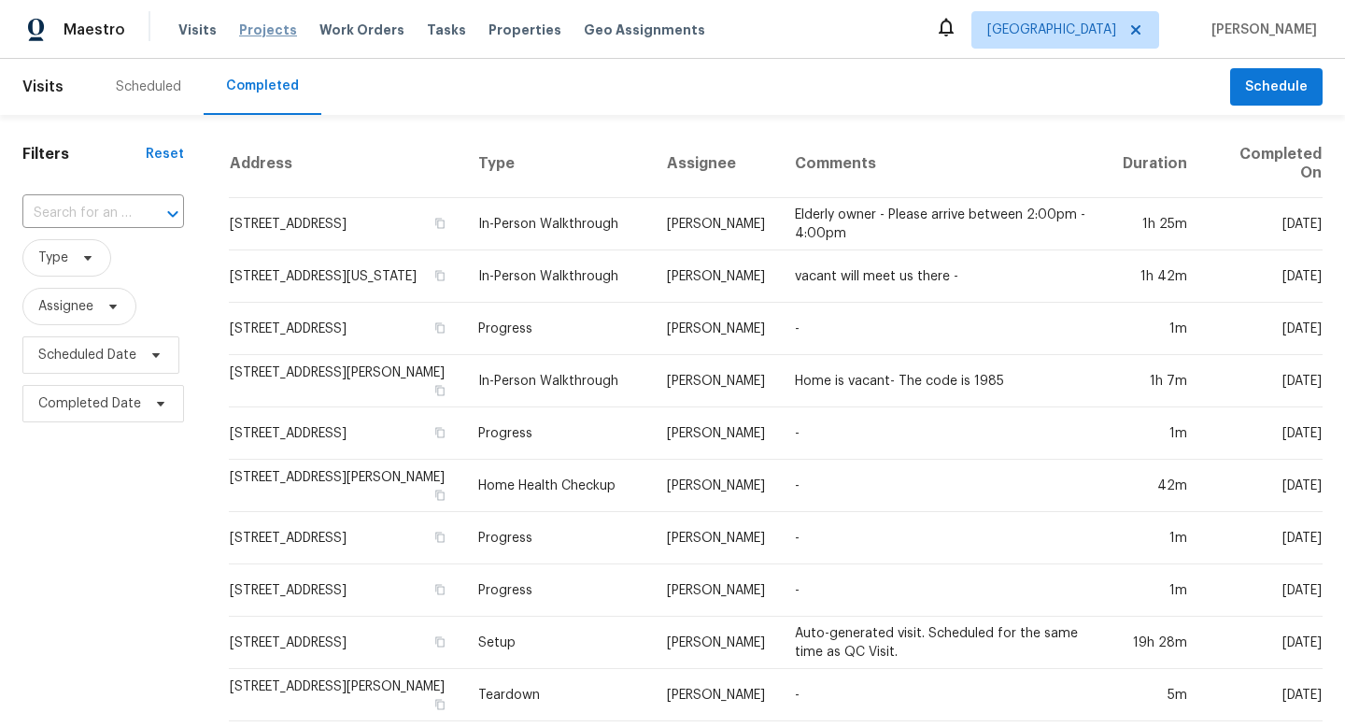
click at [275, 31] on span "Projects" at bounding box center [268, 30] width 58 height 19
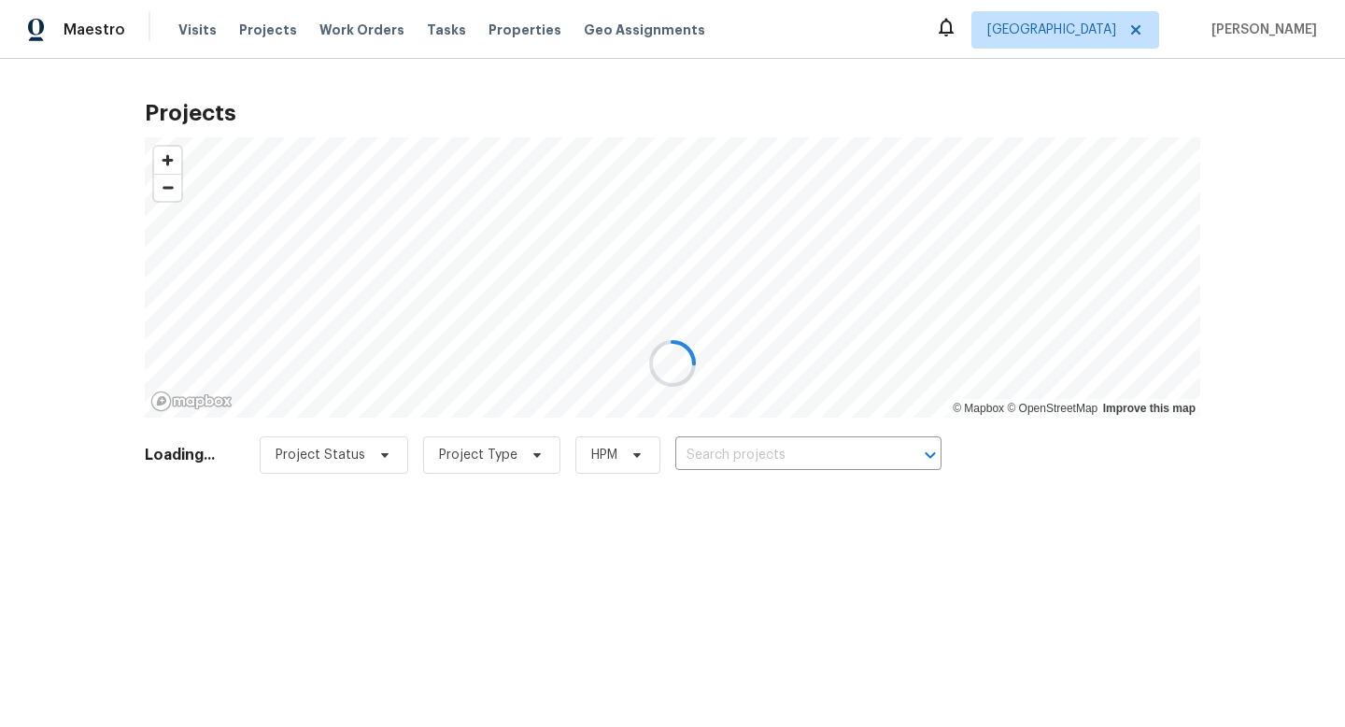
click at [754, 465] on div at bounding box center [672, 363] width 1345 height 727
click at [751, 446] on div at bounding box center [672, 363] width 1345 height 727
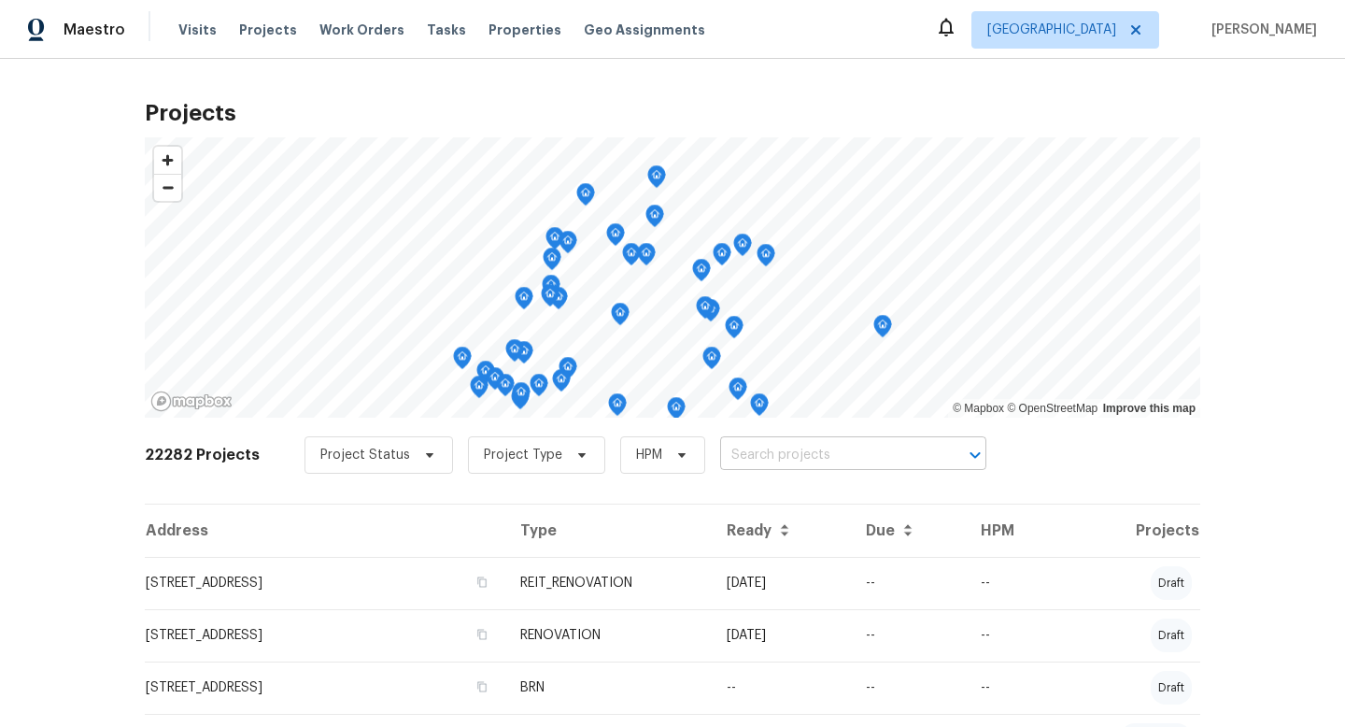
click at [720, 458] on input "text" at bounding box center [827, 455] width 214 height 29
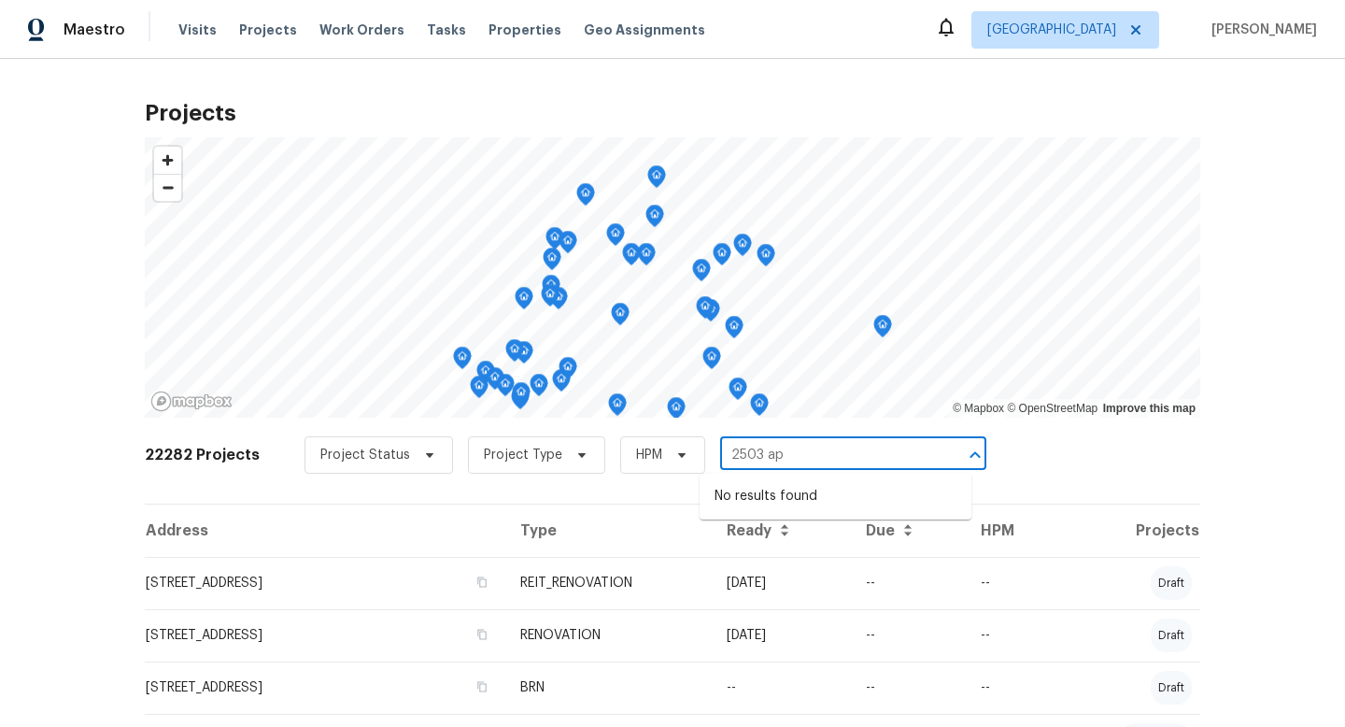
type input "2503 ap"
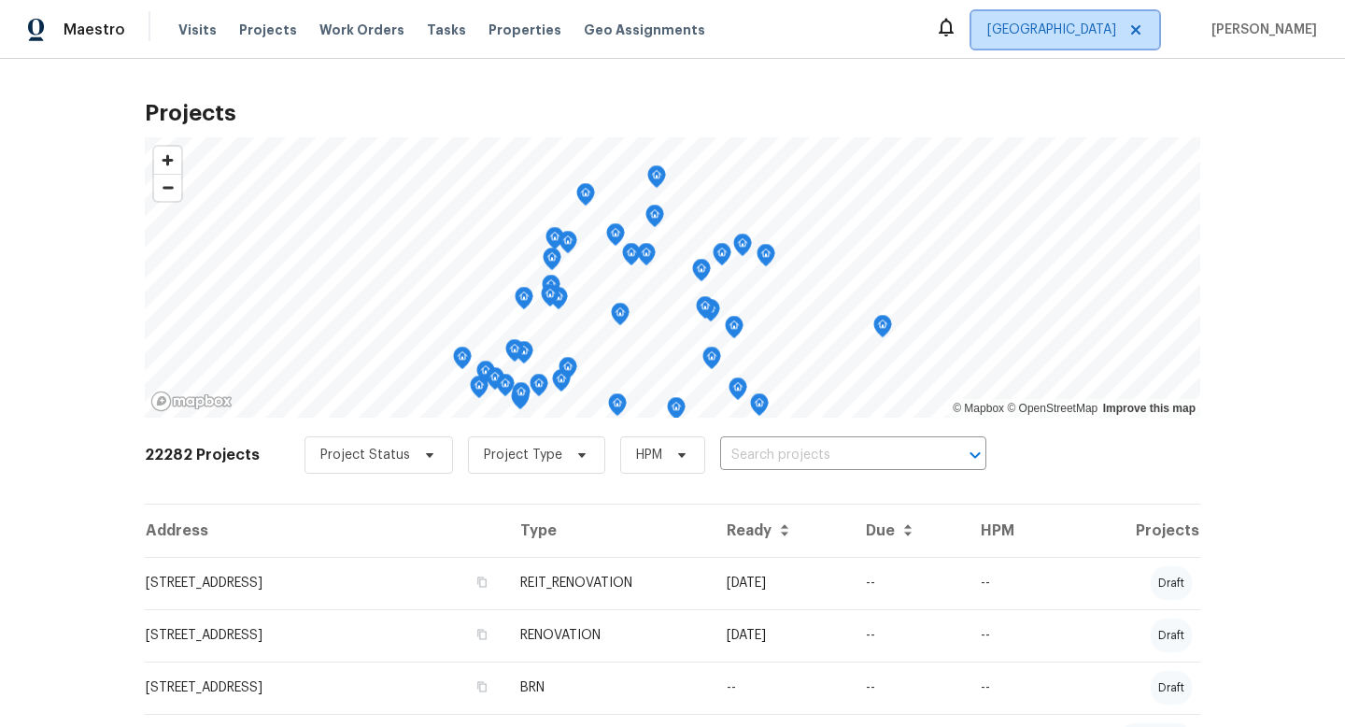
click at [1116, 21] on span "[GEOGRAPHIC_DATA]" at bounding box center [1051, 30] width 129 height 19
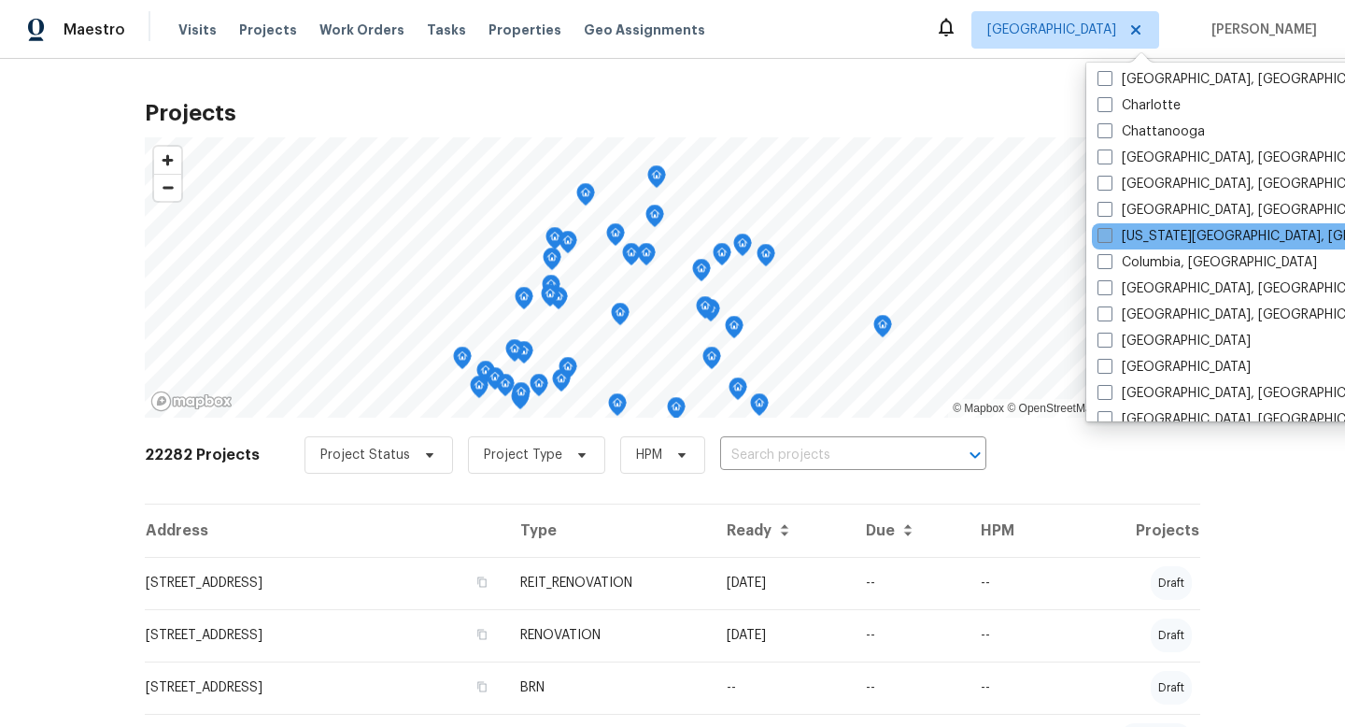
scroll to position [370, 0]
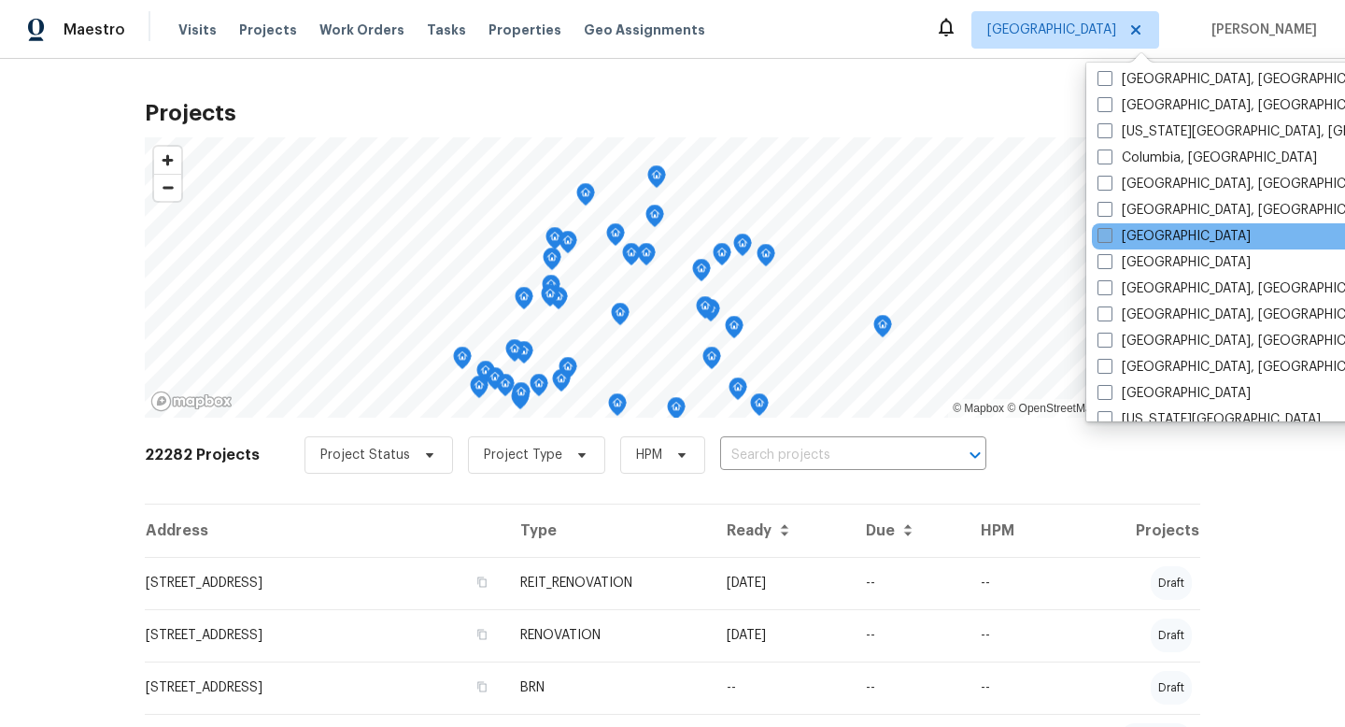
click at [1133, 229] on label "[GEOGRAPHIC_DATA]" at bounding box center [1174, 236] width 153 height 19
click at [1110, 229] on input "[GEOGRAPHIC_DATA]" at bounding box center [1104, 233] width 12 height 12
checkbox input "true"
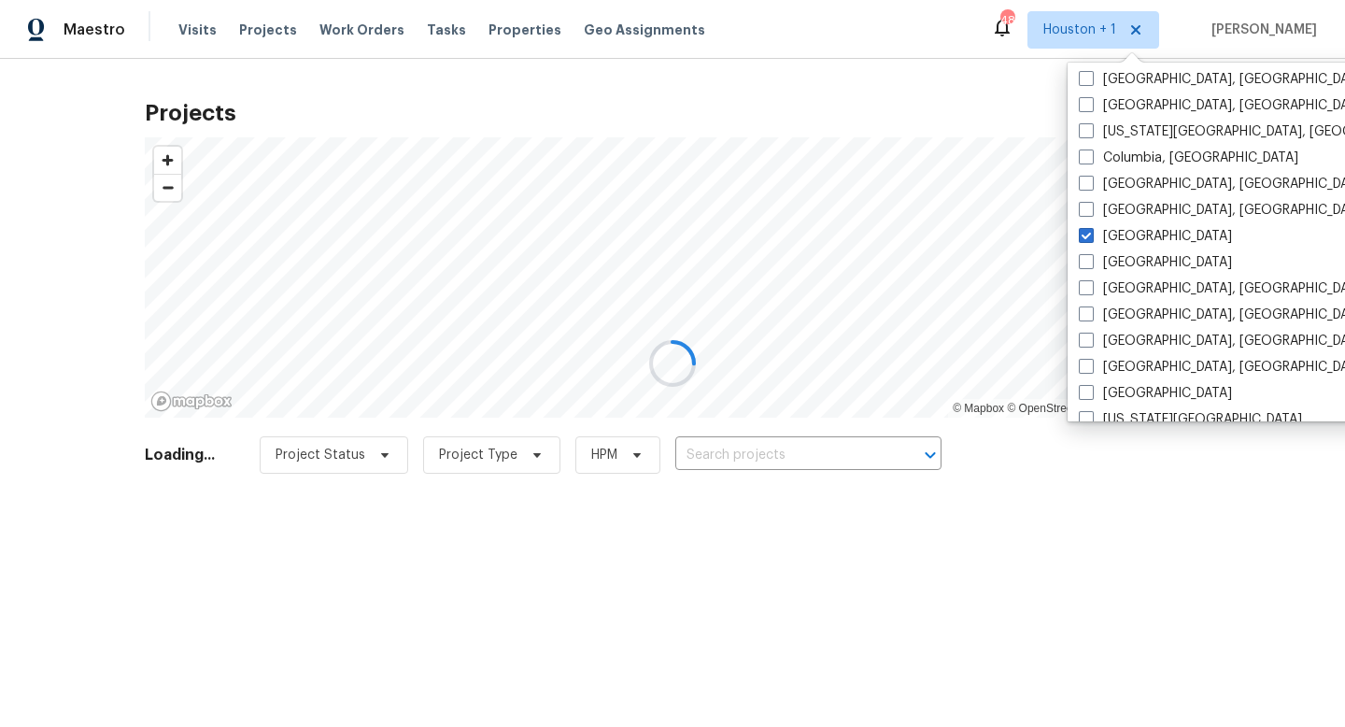
click at [858, 442] on div at bounding box center [672, 363] width 1345 height 727
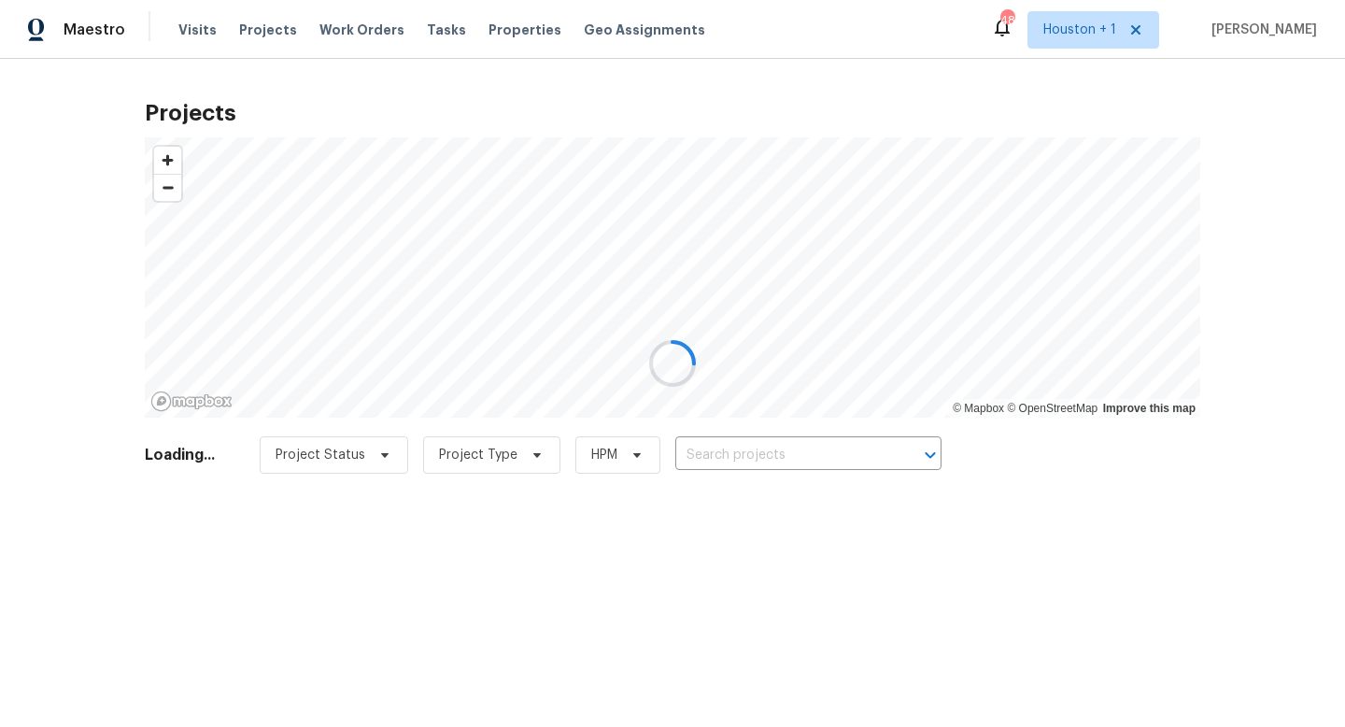
click at [806, 454] on div at bounding box center [672, 363] width 1345 height 727
click at [740, 448] on div at bounding box center [672, 363] width 1345 height 727
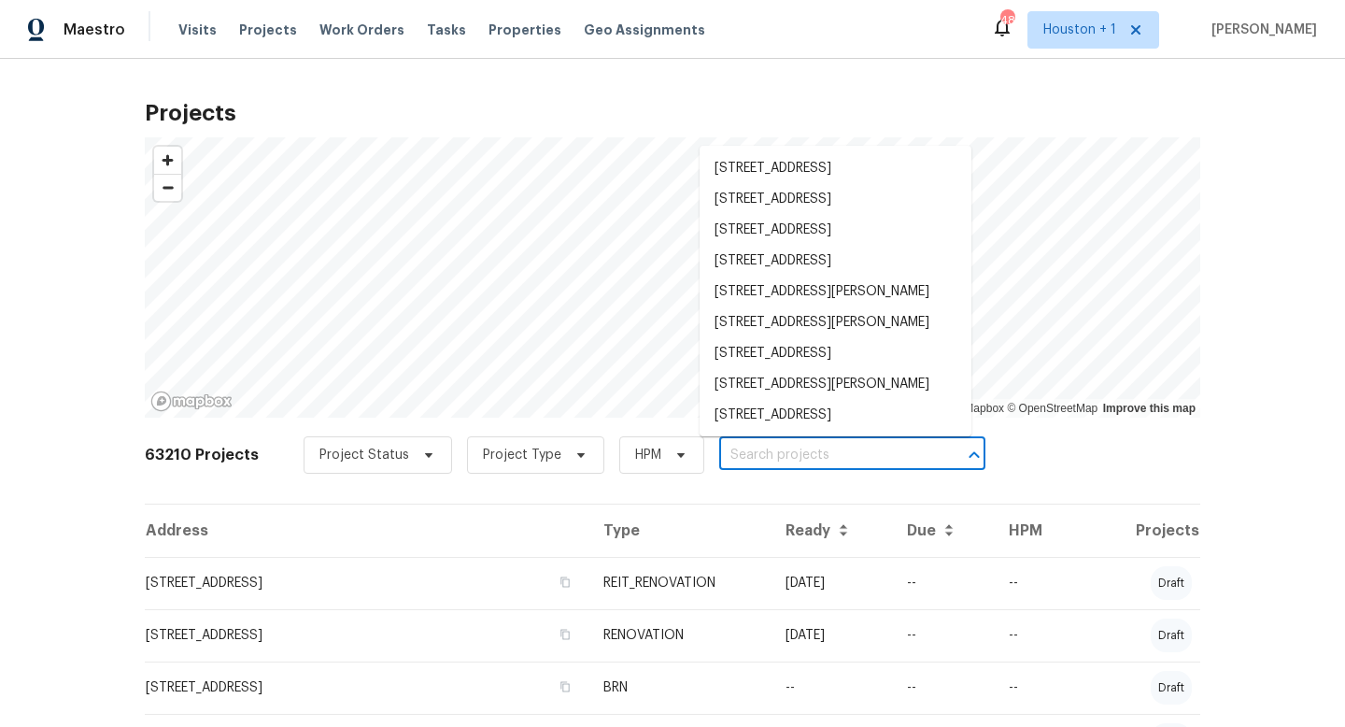
click at [740, 448] on input "text" at bounding box center [826, 455] width 214 height 29
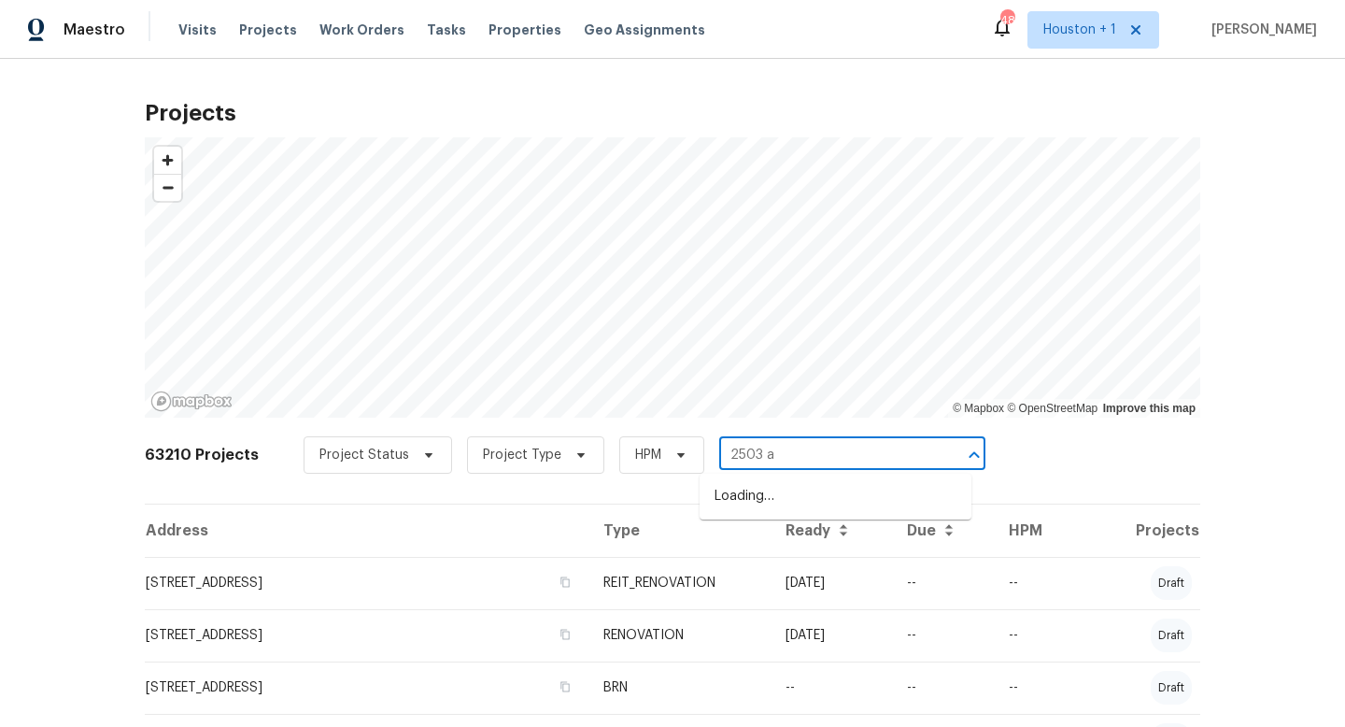
type input "2503 ap"
click at [921, 485] on li "[DATE][STREET_ADDRESS]" at bounding box center [836, 496] width 272 height 31
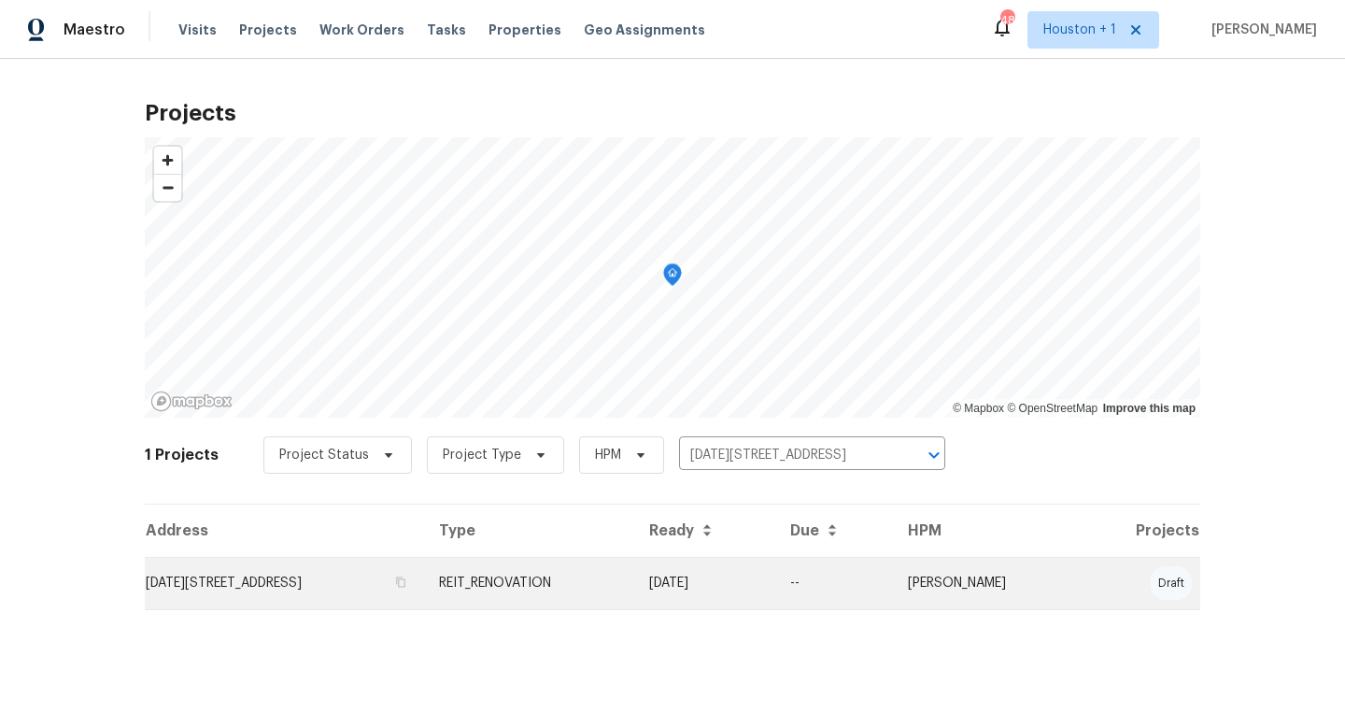
click at [318, 586] on td "[DATE][STREET_ADDRESS]" at bounding box center [284, 583] width 279 height 52
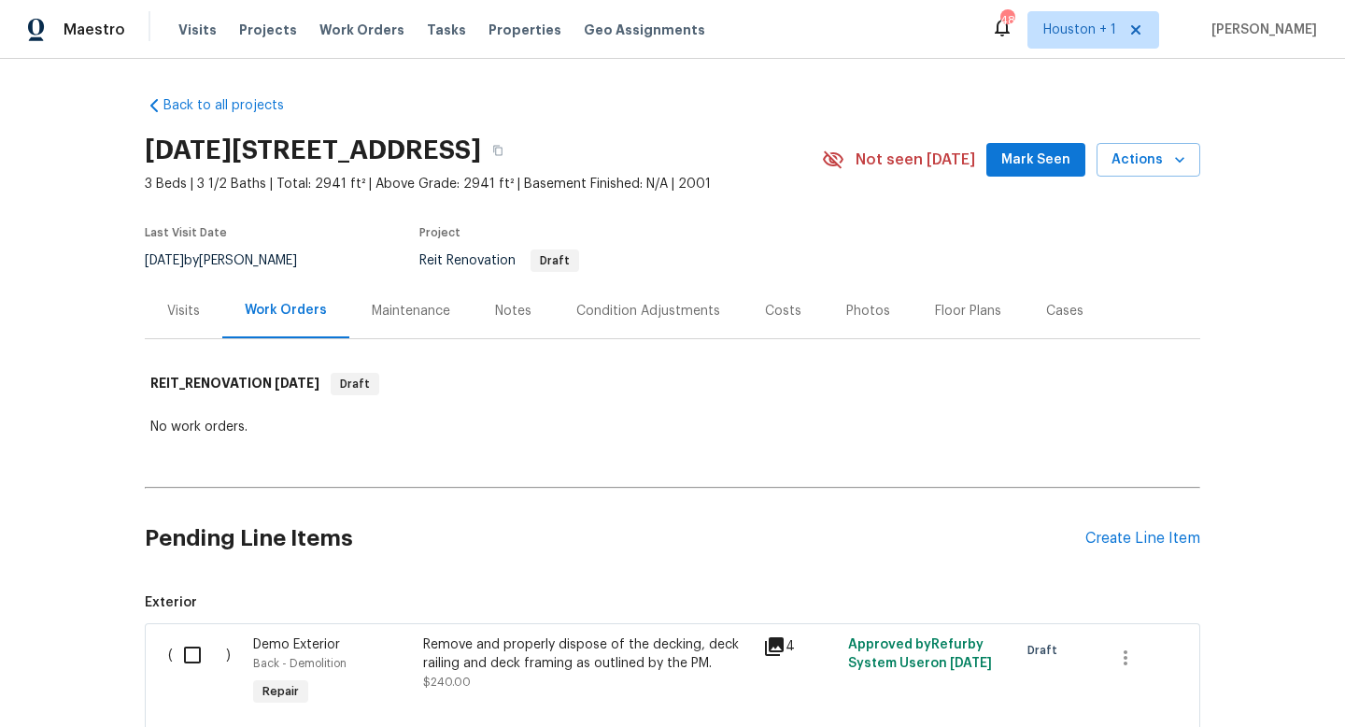
click at [55, 182] on div "Back to all projects [DATE][STREET_ADDRESS] 3 Beds | 3 1/2 Baths | Total: 2941 …" at bounding box center [672, 393] width 1345 height 668
